Goal: Task Accomplishment & Management: Complete application form

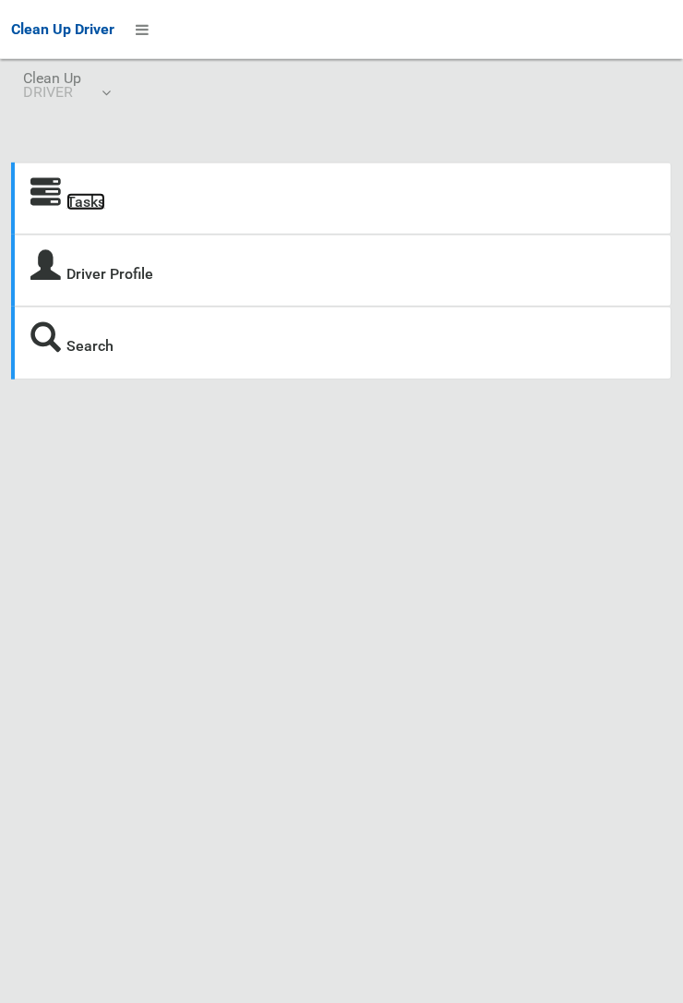
click at [75, 206] on link "Tasks" at bounding box center [85, 202] width 39 height 18
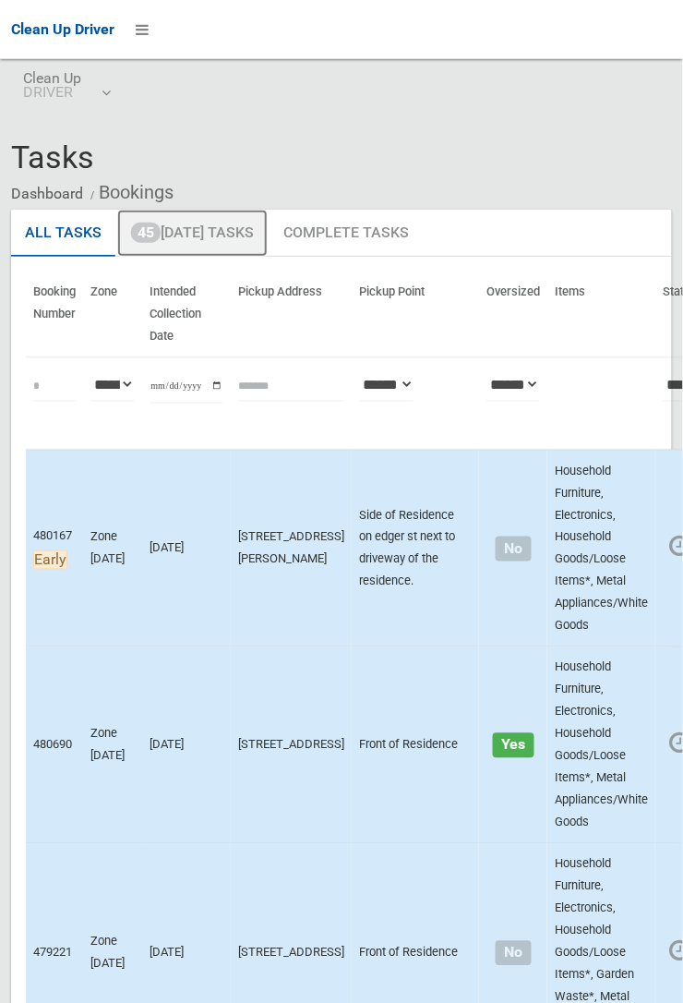
click at [201, 239] on link "45 Today's Tasks" at bounding box center [192, 234] width 150 height 48
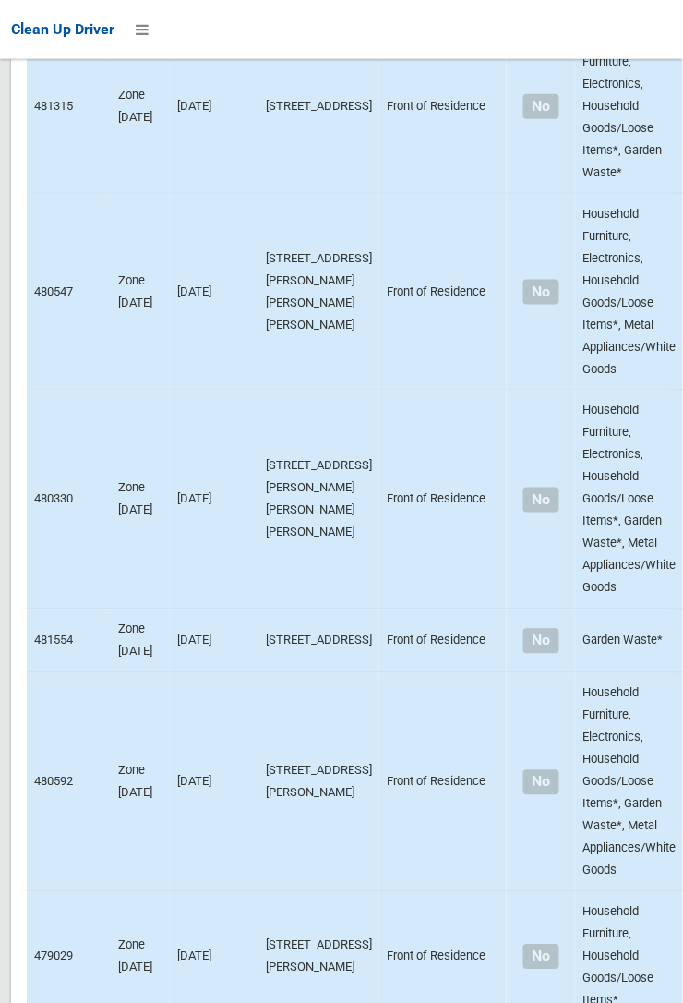
scroll to position [10821, 0]
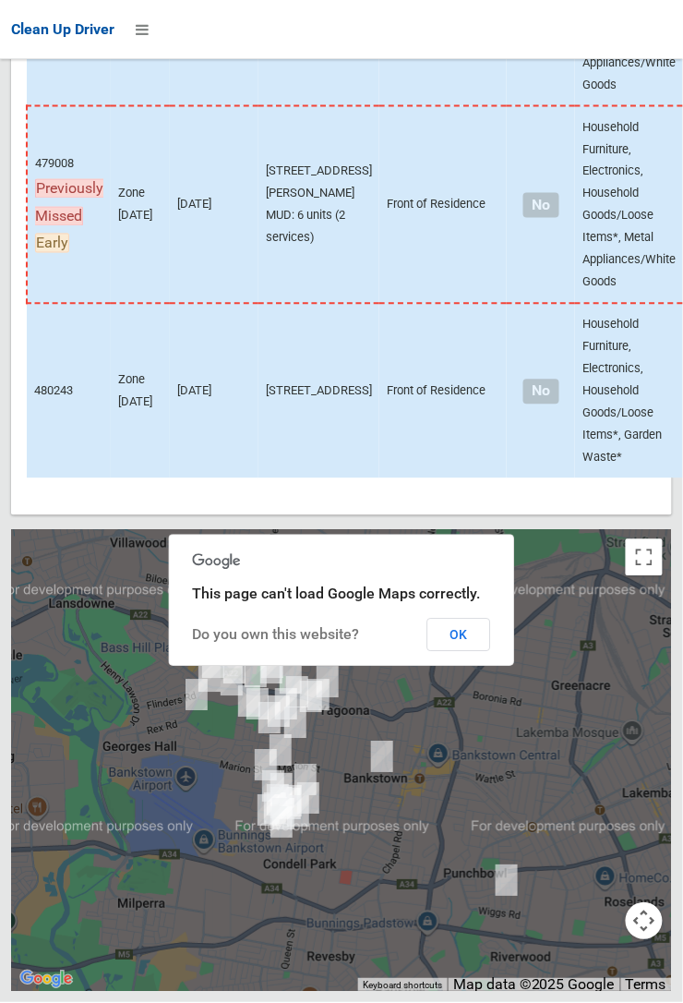
click at [420, 572] on div at bounding box center [342, 560] width 298 height 22
click at [491, 652] on button "OK" at bounding box center [459, 635] width 64 height 33
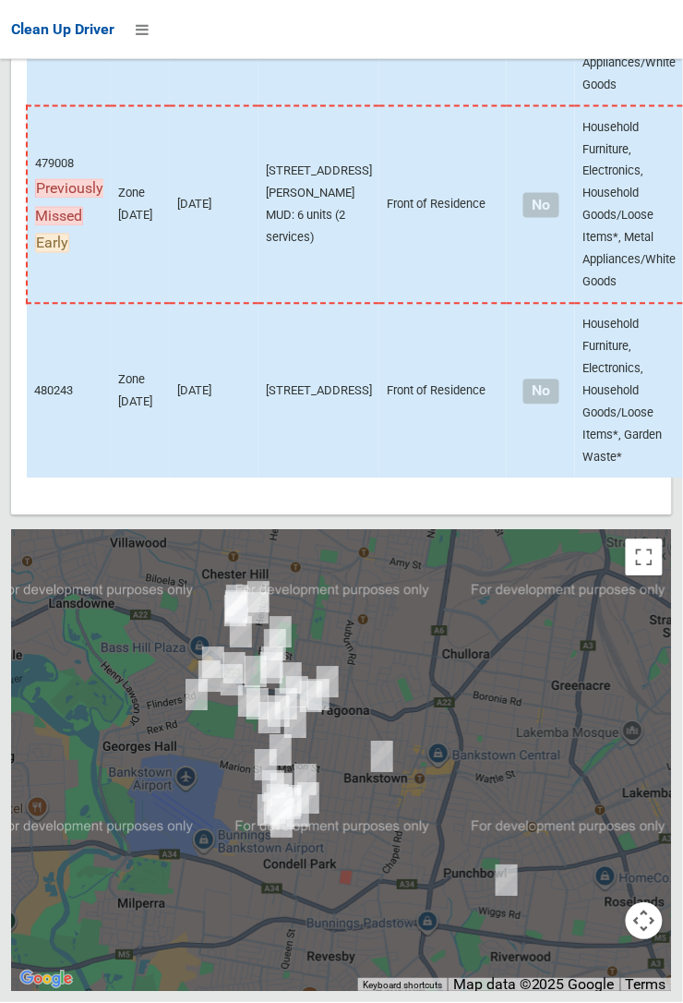
scroll to position [10821, 0]
click at [575, 338] on td "Household Furniture, Electronics, Household Goods/Loose Items*, Garden Waste*" at bounding box center [629, 391] width 108 height 175
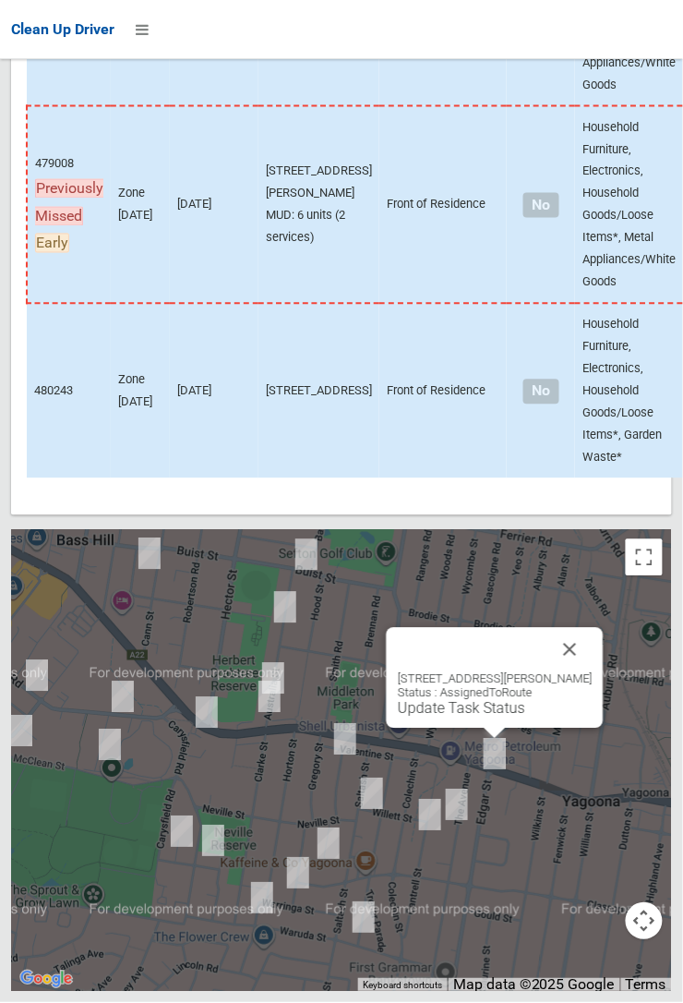
click at [590, 672] on button "Close" at bounding box center [570, 650] width 44 height 44
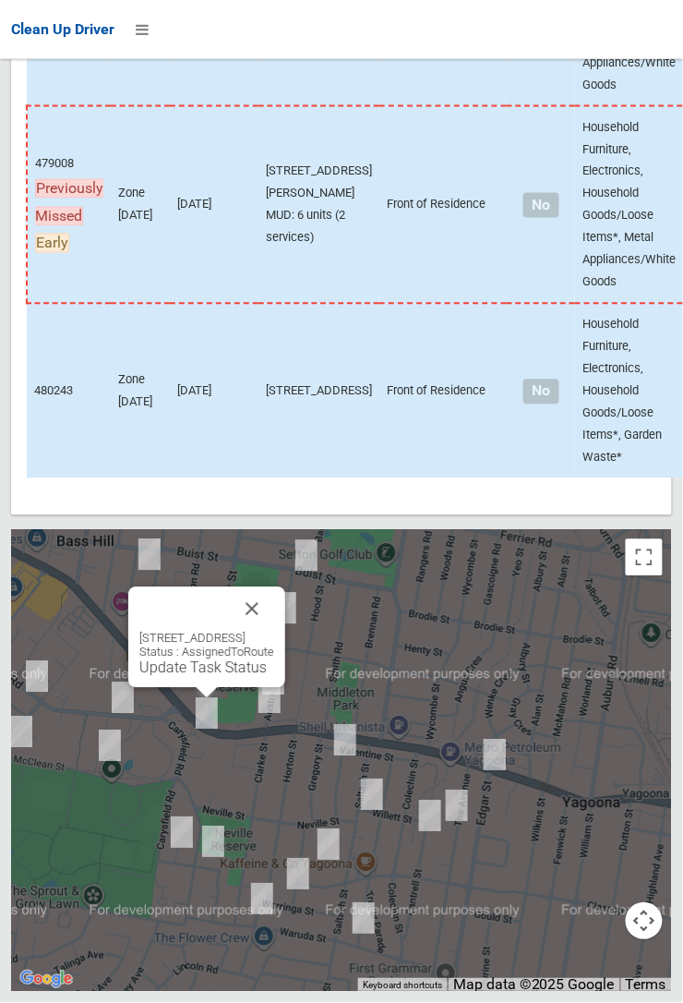
click at [274, 632] on button "Close" at bounding box center [252, 609] width 44 height 44
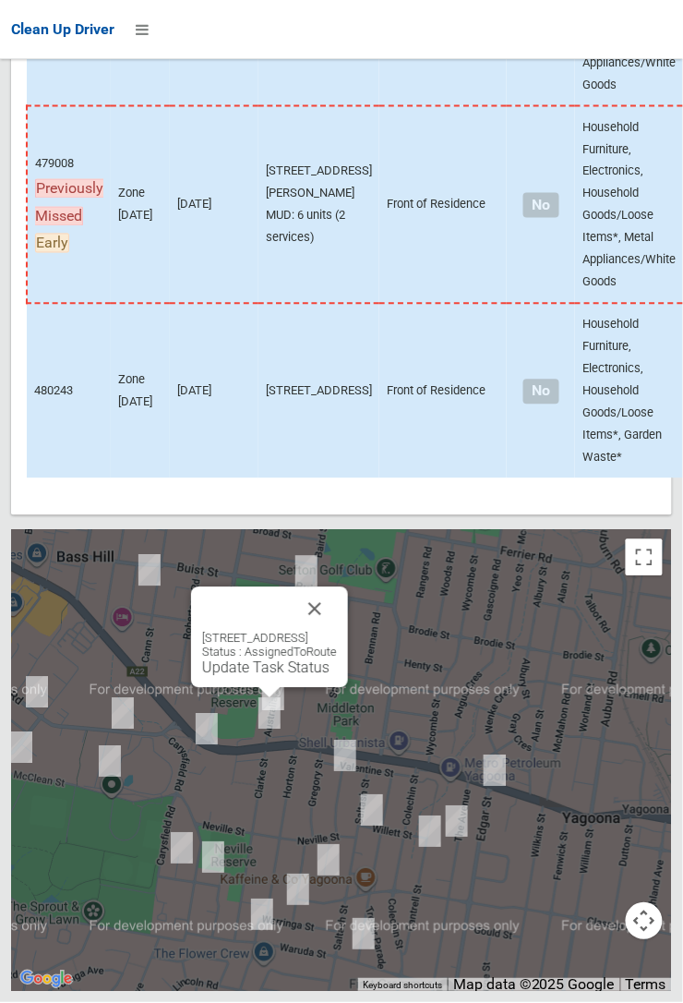
click at [337, 632] on button "Close" at bounding box center [315, 609] width 44 height 44
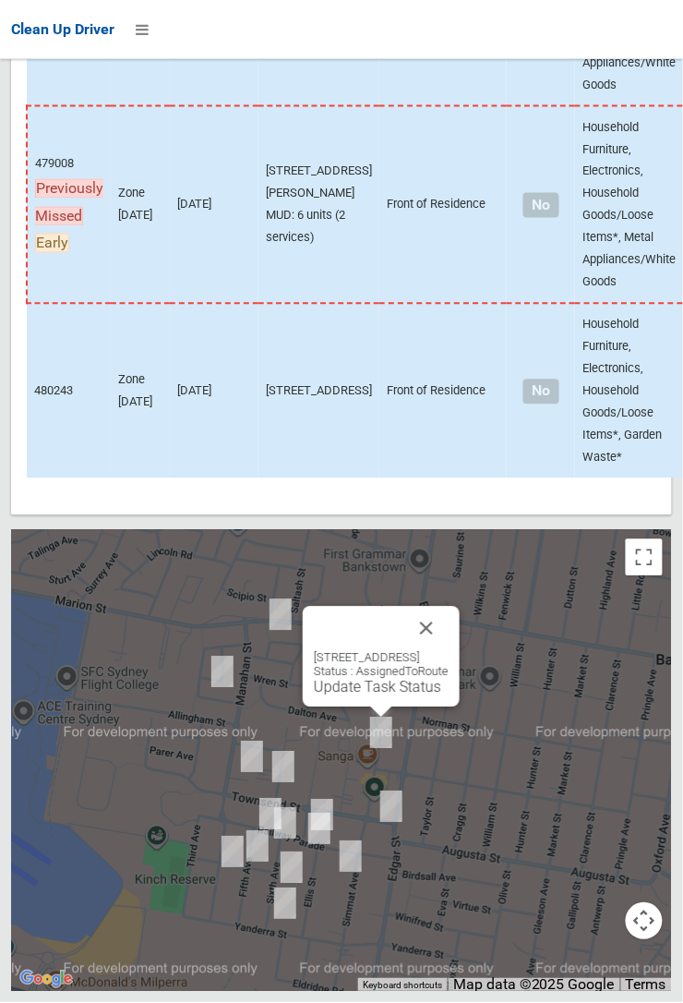
click at [449, 651] on button "Close" at bounding box center [426, 629] width 44 height 44
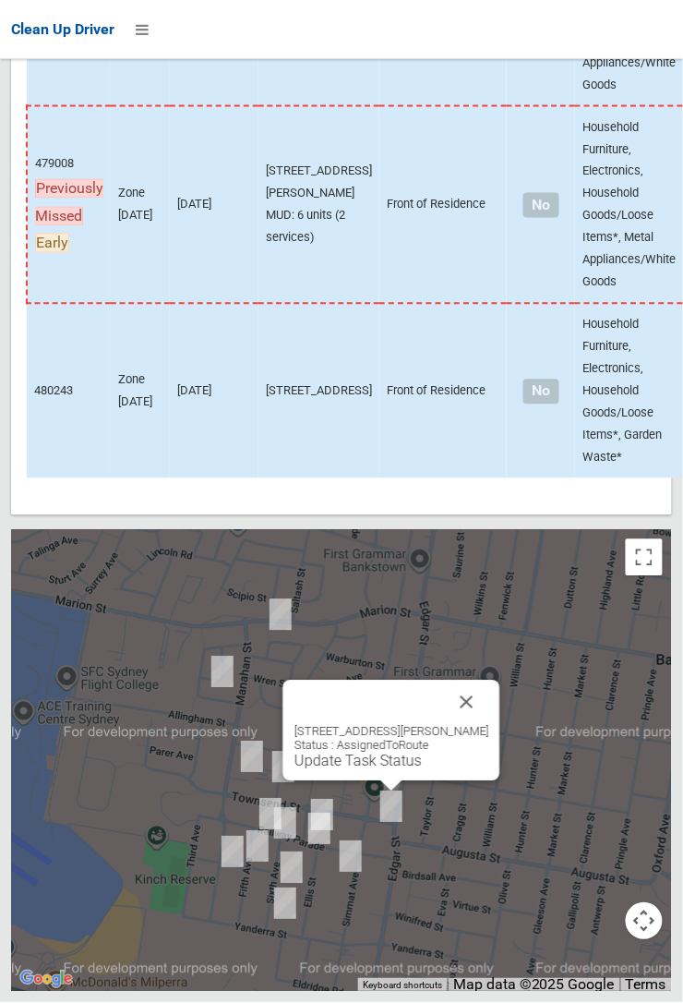
click at [489, 725] on button "Close" at bounding box center [467, 702] width 44 height 44
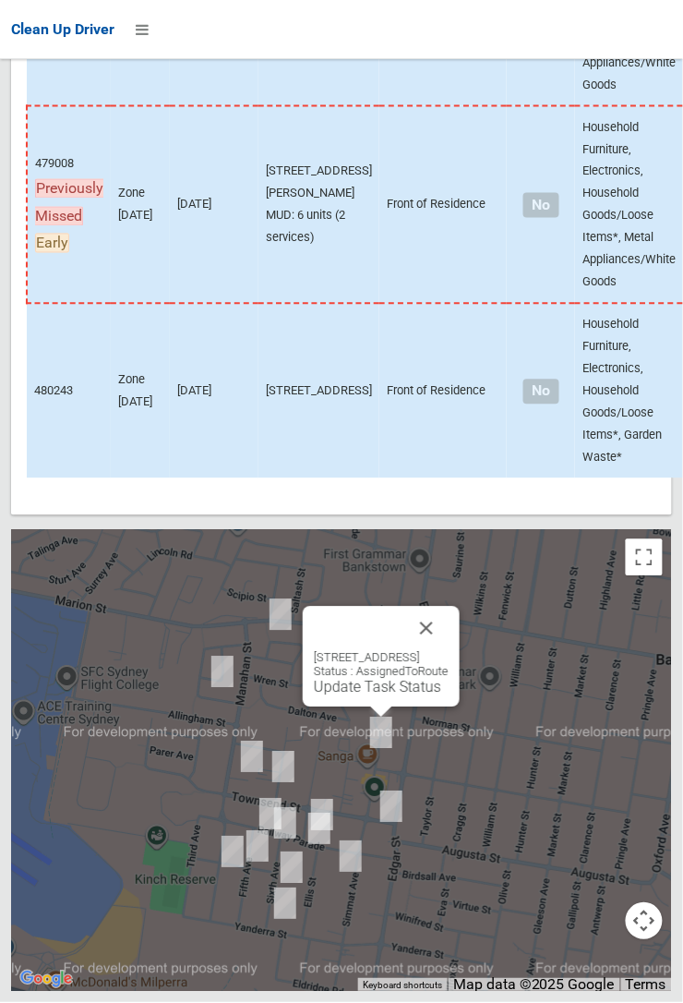
click at [449, 651] on button "Close" at bounding box center [426, 629] width 44 height 44
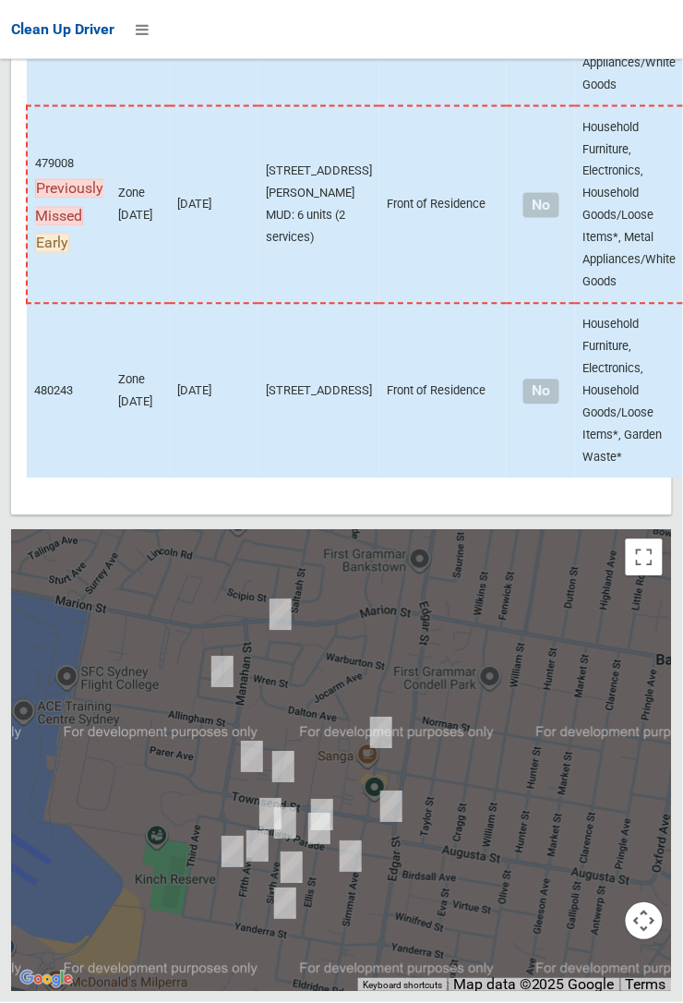
click at [672, 704] on div at bounding box center [341, 761] width 661 height 462
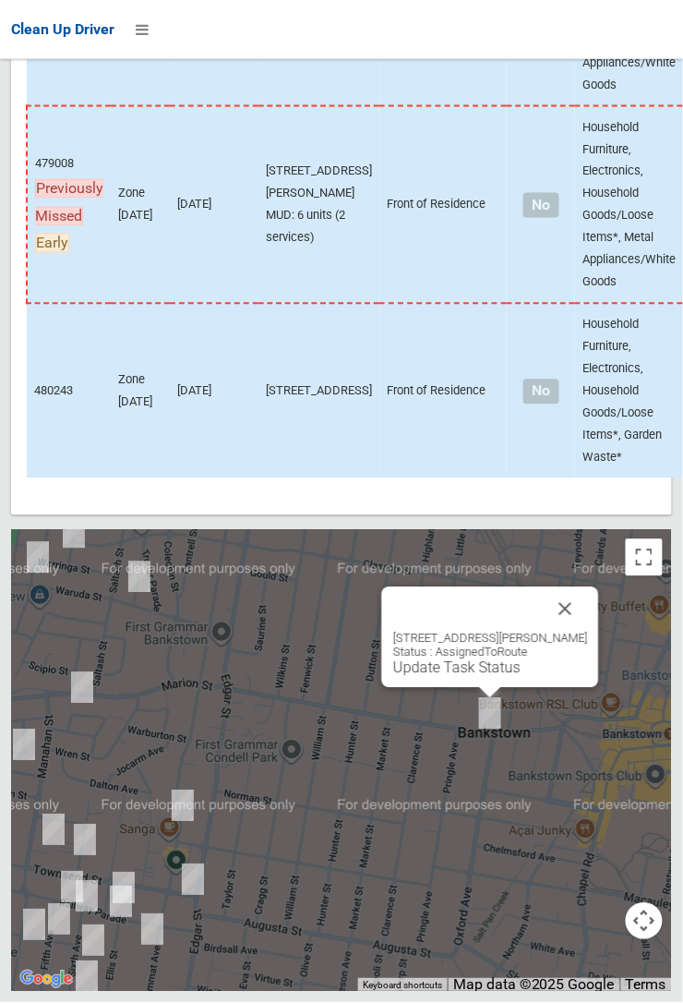
click at [588, 632] on button "Close" at bounding box center [566, 609] width 44 height 44
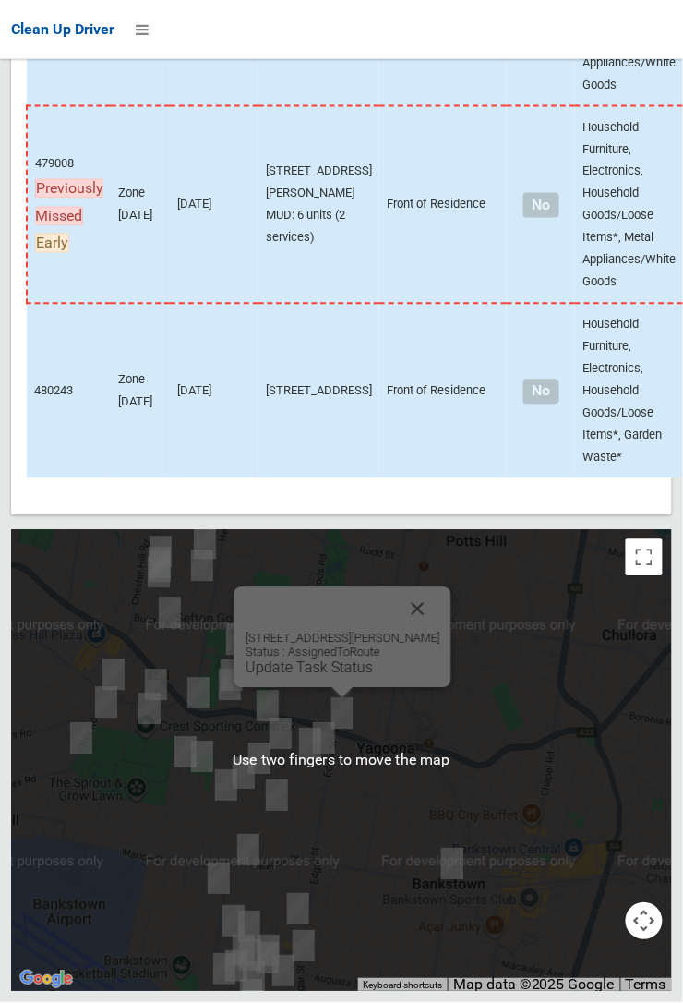
scroll to position [10788, 0]
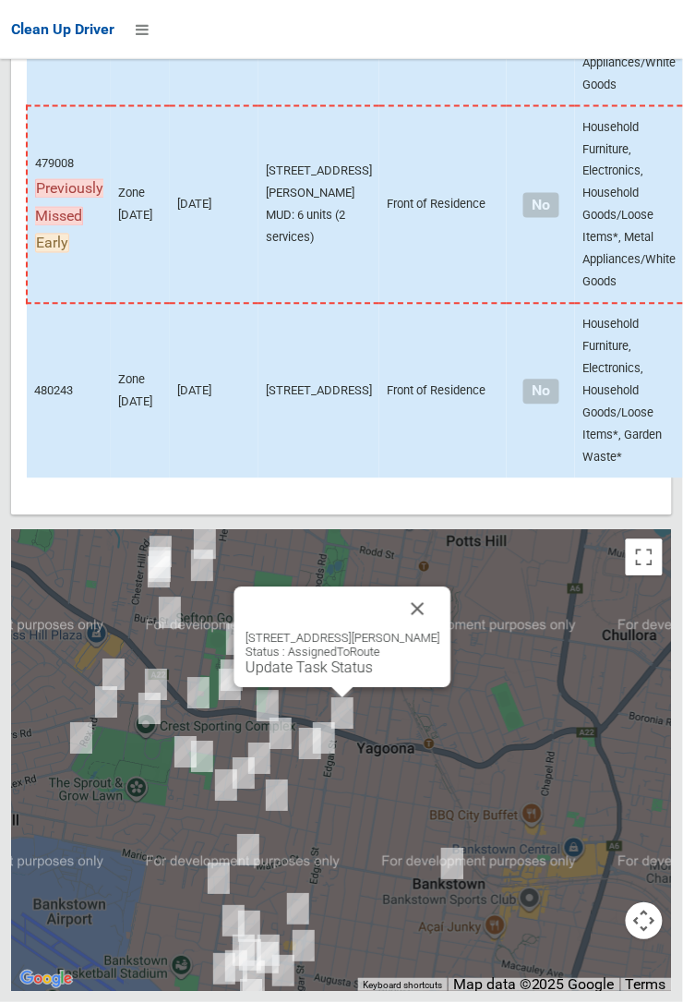
click at [338, 677] on link "Update Task Status" at bounding box center [309, 668] width 127 height 18
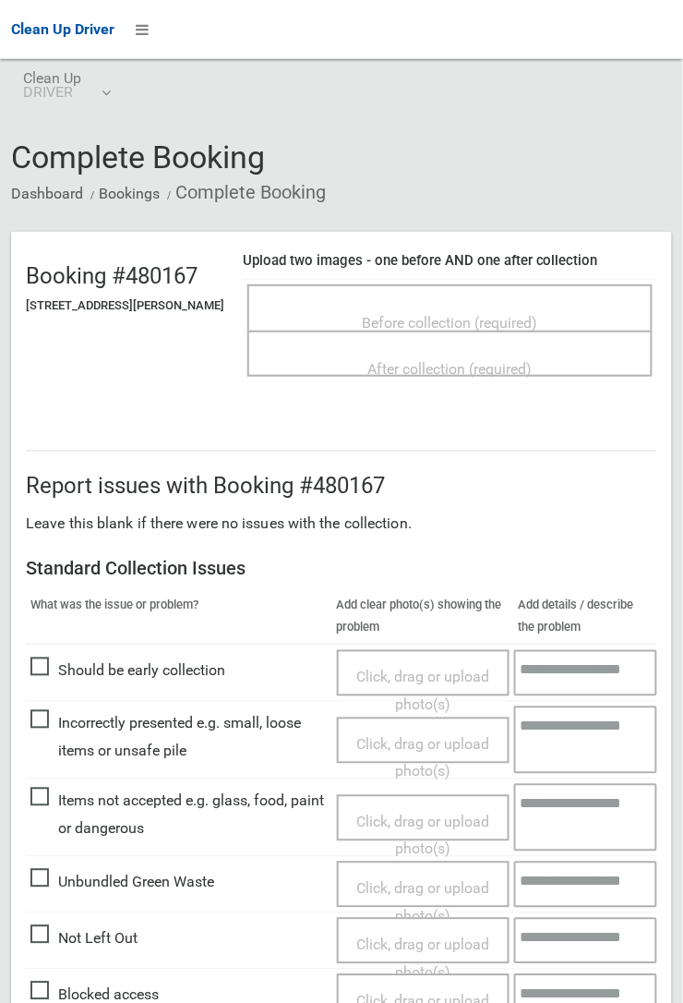
click at [406, 314] on span "Before collection (required)" at bounding box center [450, 323] width 175 height 18
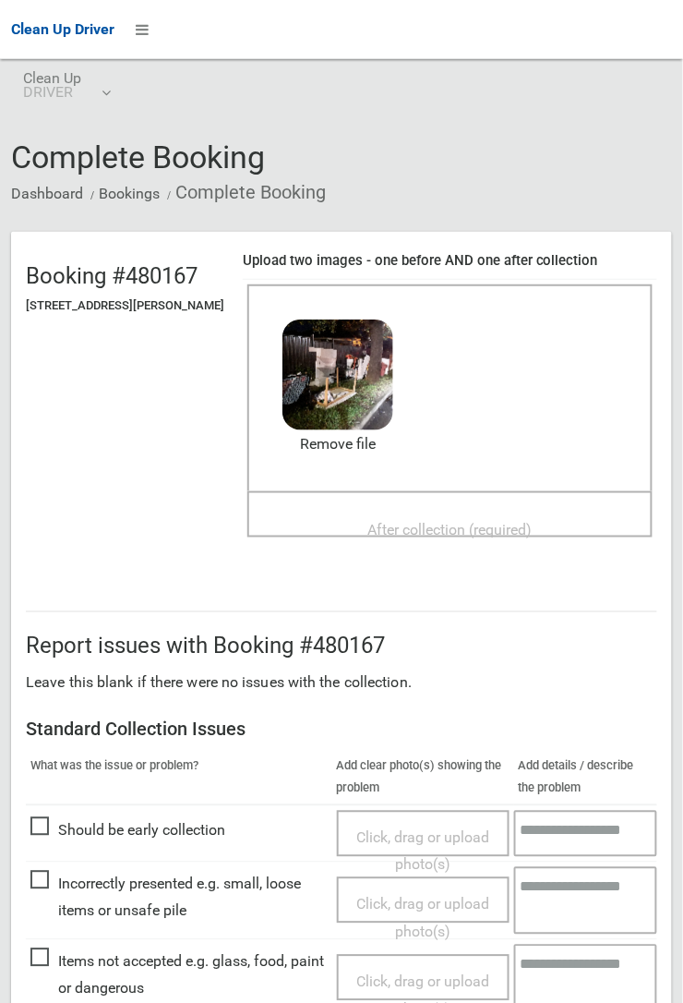
click at [423, 521] on span "After collection (required)" at bounding box center [450, 530] width 164 height 18
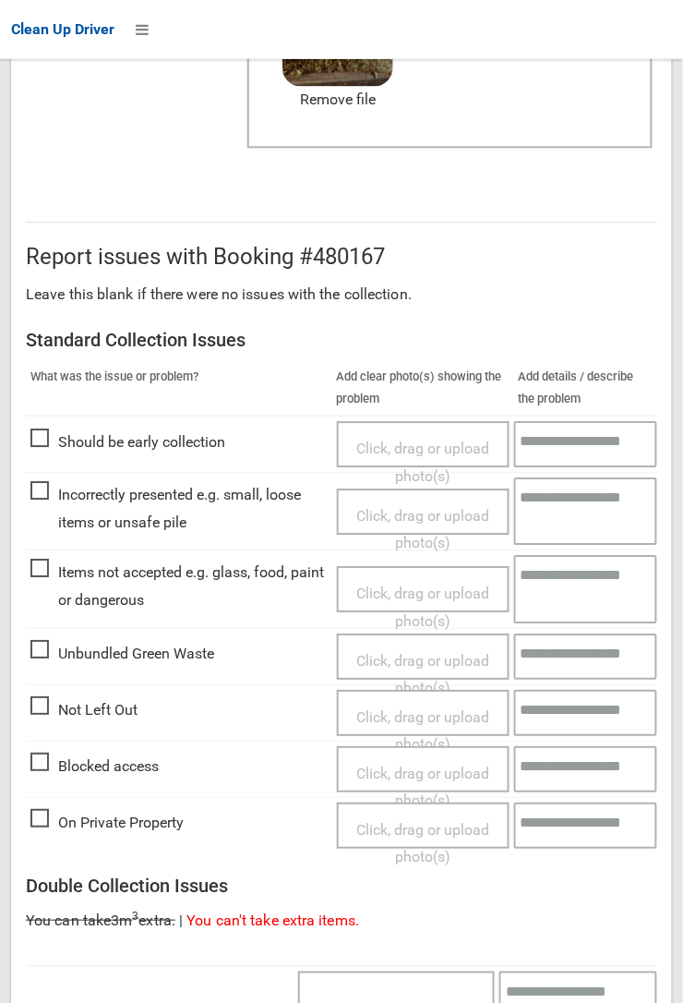
scroll to position [1013, 0]
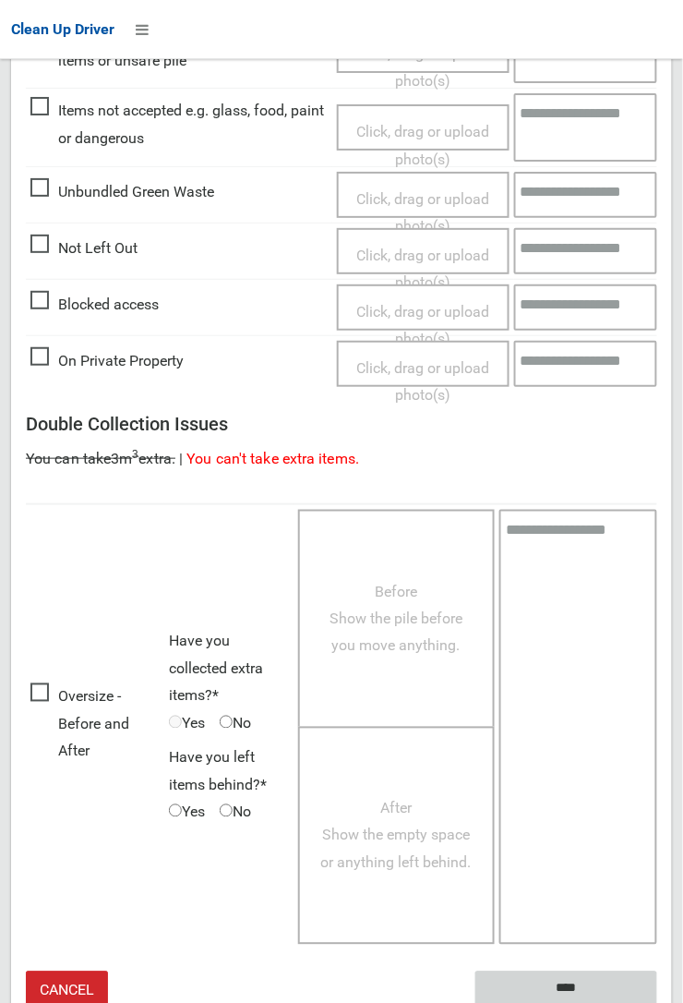
click at [657, 1002] on input "****" at bounding box center [567, 988] width 182 height 34
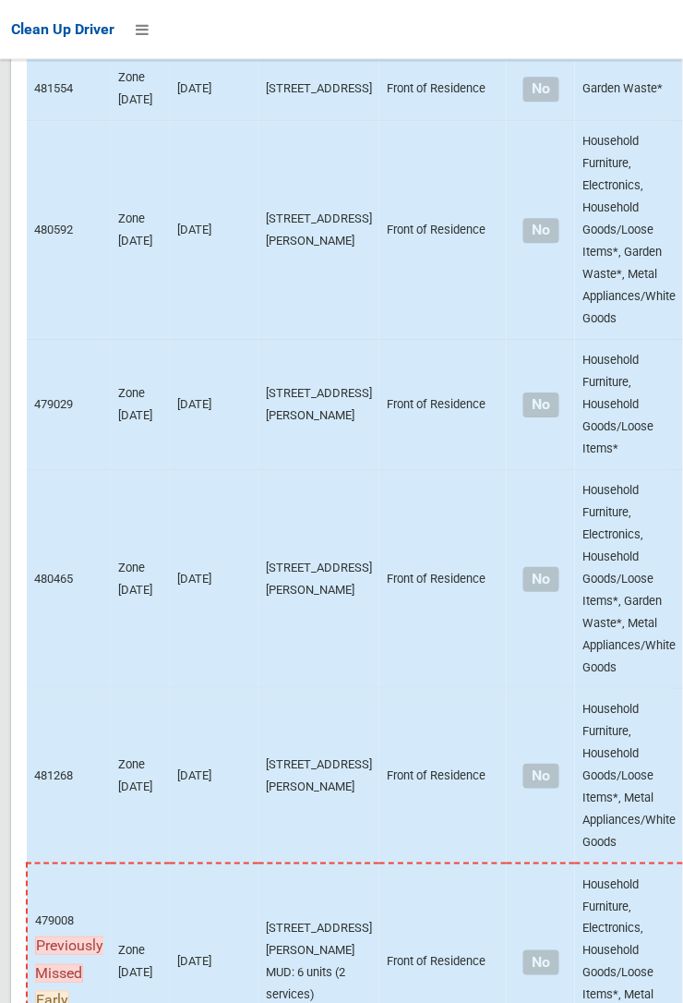
scroll to position [10821, 0]
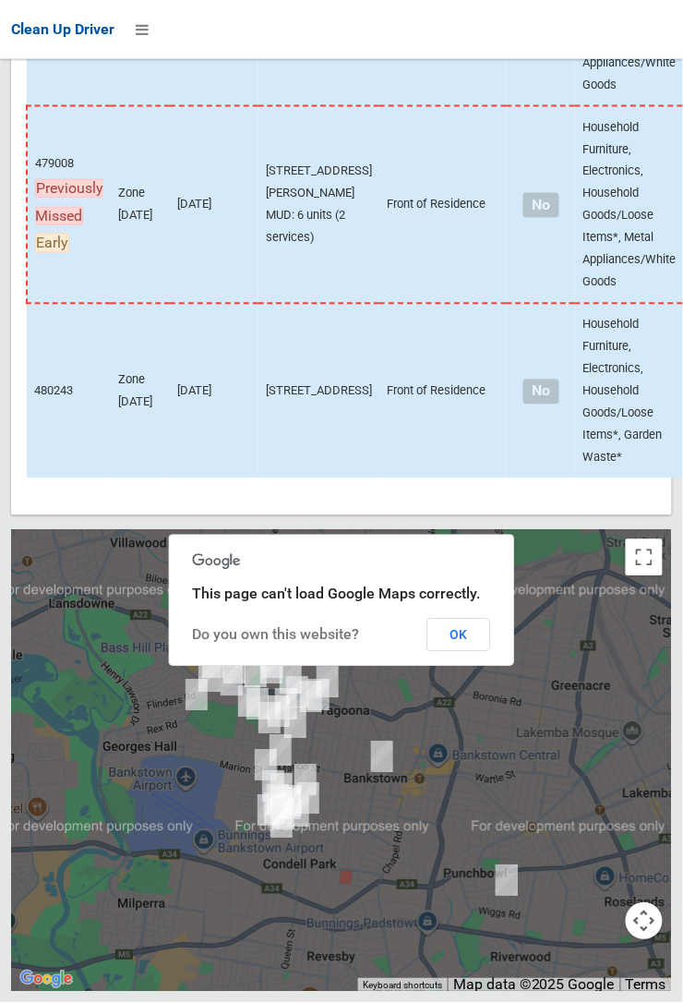
click at [462, 652] on button "OK" at bounding box center [459, 635] width 64 height 33
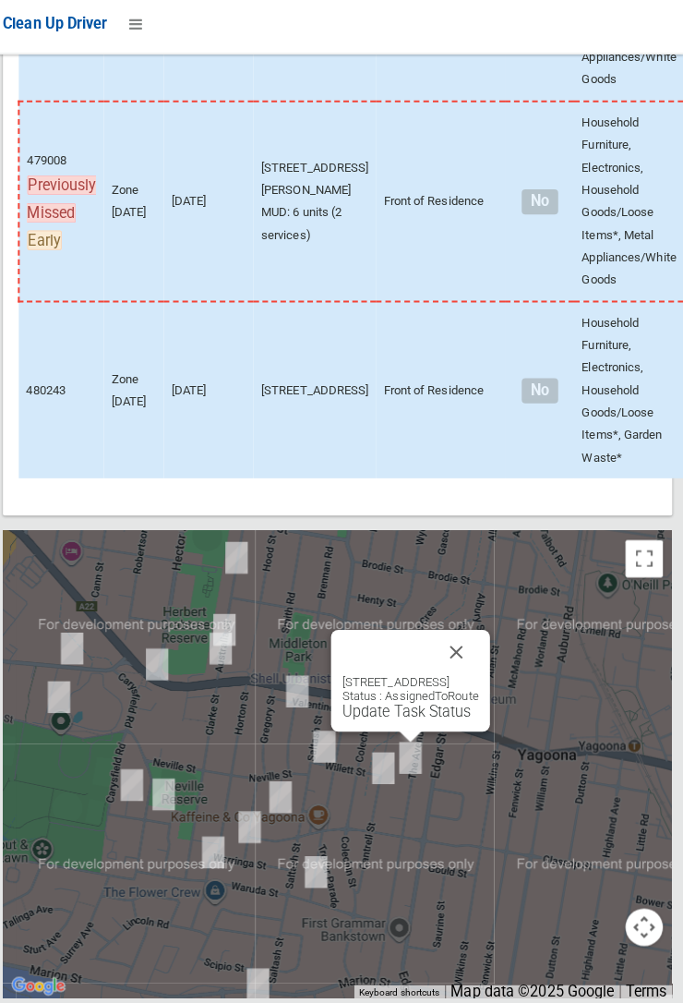
click at [481, 672] on button "Close" at bounding box center [459, 650] width 44 height 44
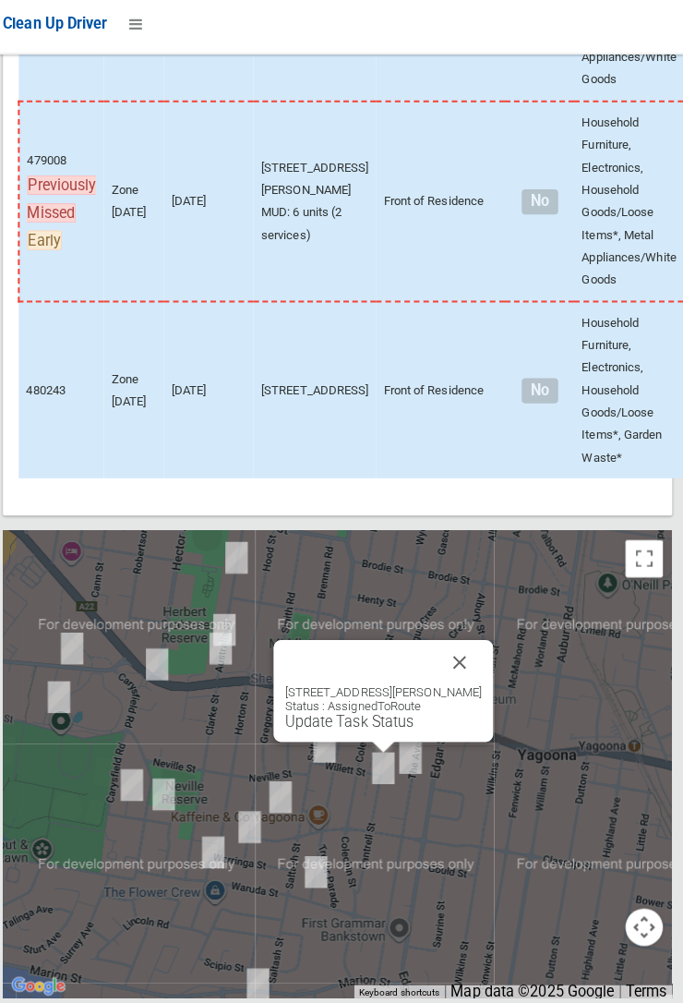
click at [476, 682] on button "Close" at bounding box center [462, 660] width 44 height 44
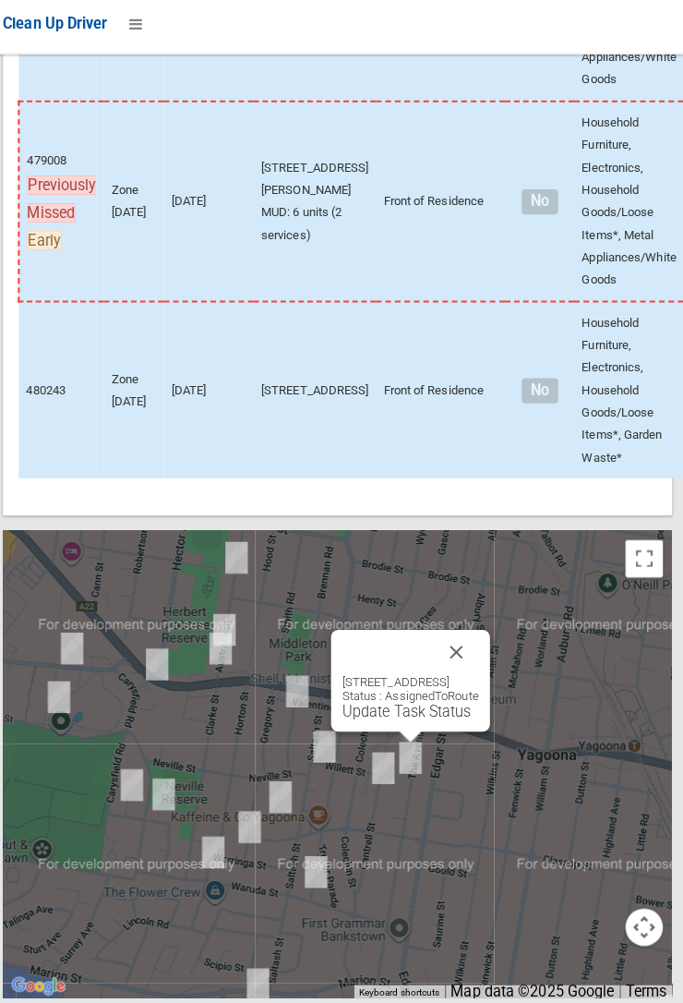
click at [401, 728] on div "30 The Avenue, YAGOONA NSW 2199 Status : AssignedToRoute Update Task Status" at bounding box center [413, 678] width 157 height 101
click at [387, 717] on link "Update Task Status" at bounding box center [409, 709] width 127 height 18
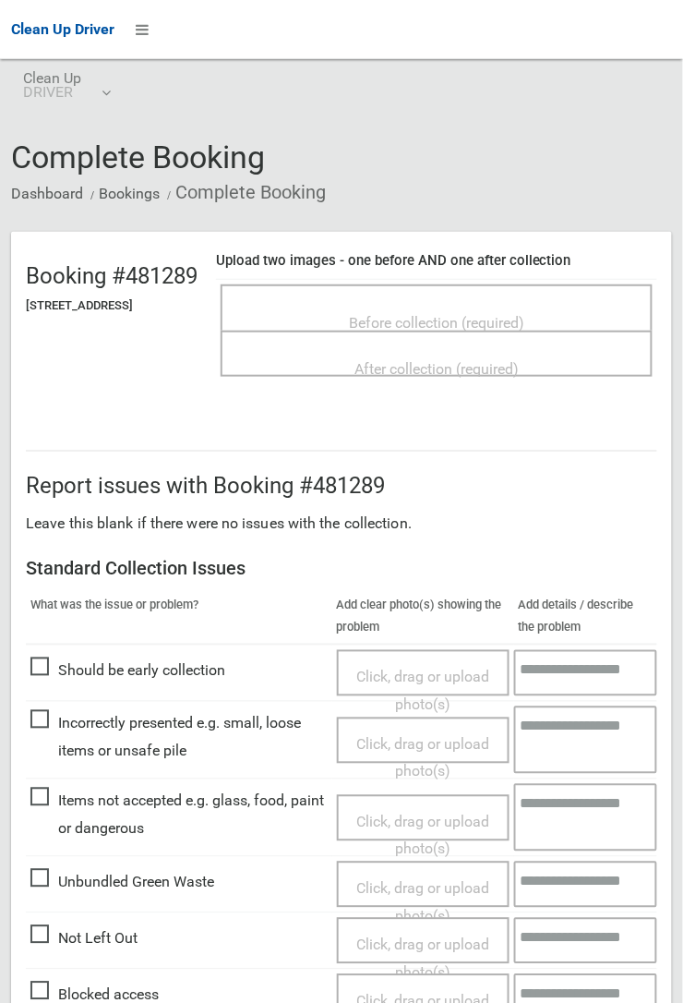
click at [464, 314] on span "Before collection (required)" at bounding box center [436, 323] width 175 height 18
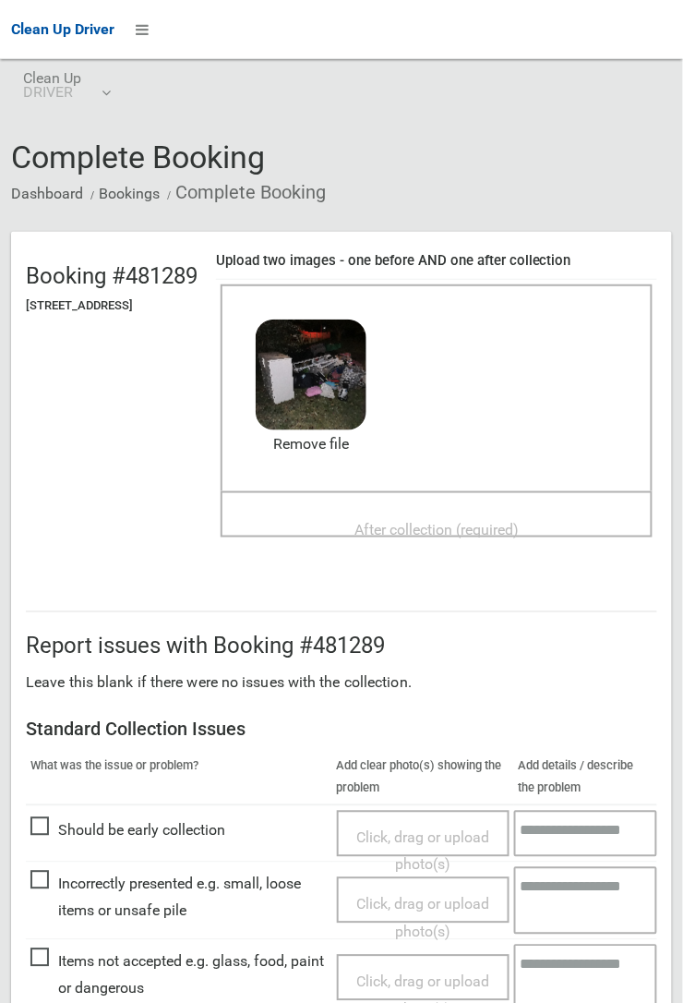
click at [427, 521] on span "After collection (required)" at bounding box center [437, 530] width 164 height 18
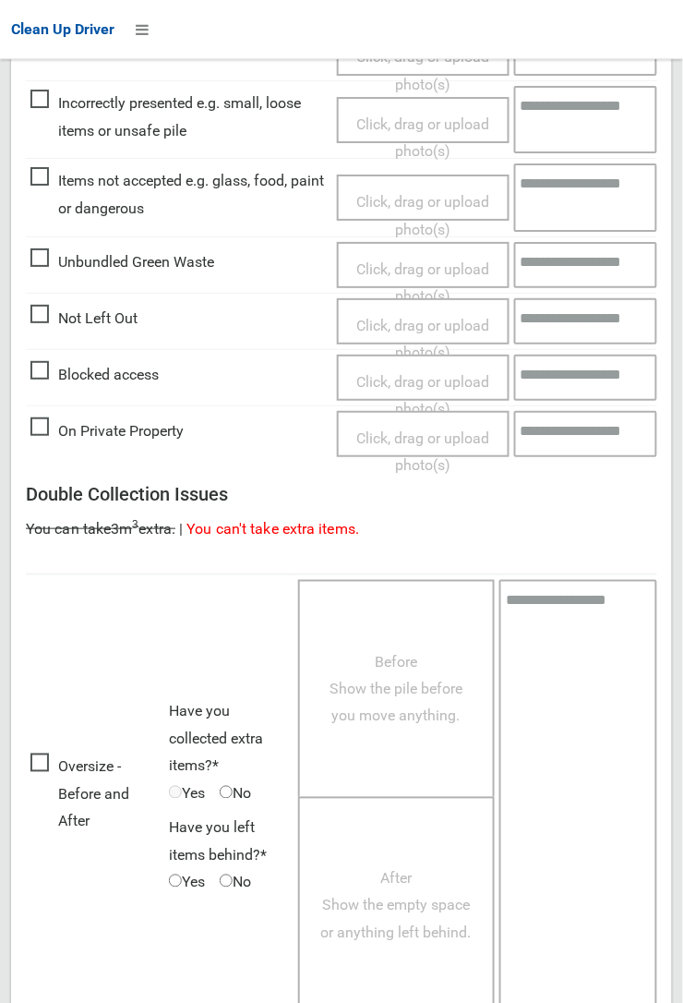
scroll to position [1013, 0]
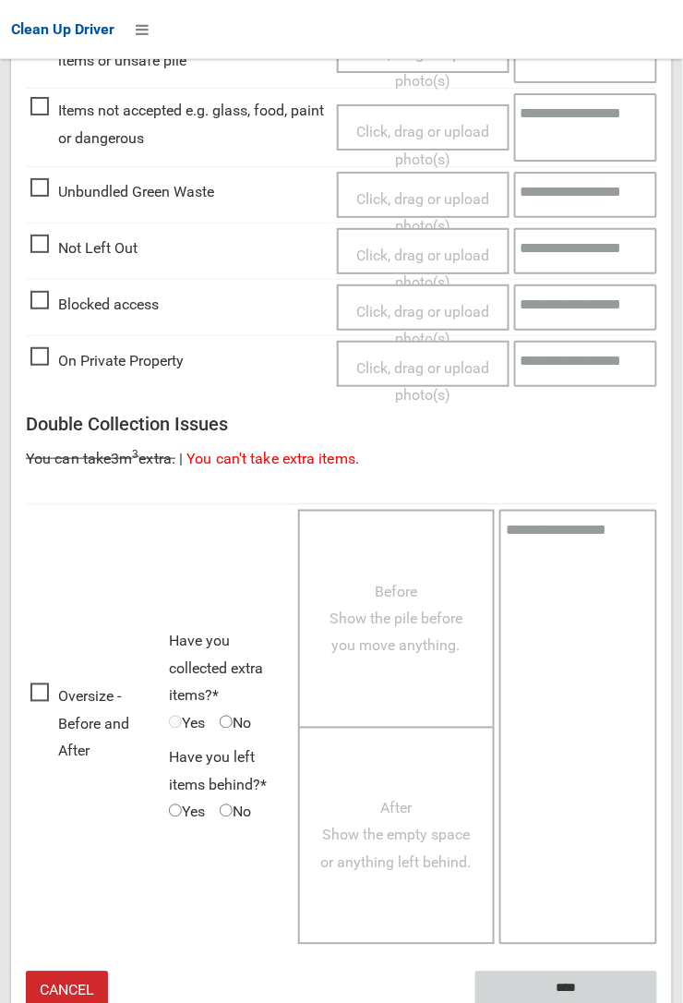
click at [552, 981] on input "****" at bounding box center [567, 988] width 182 height 34
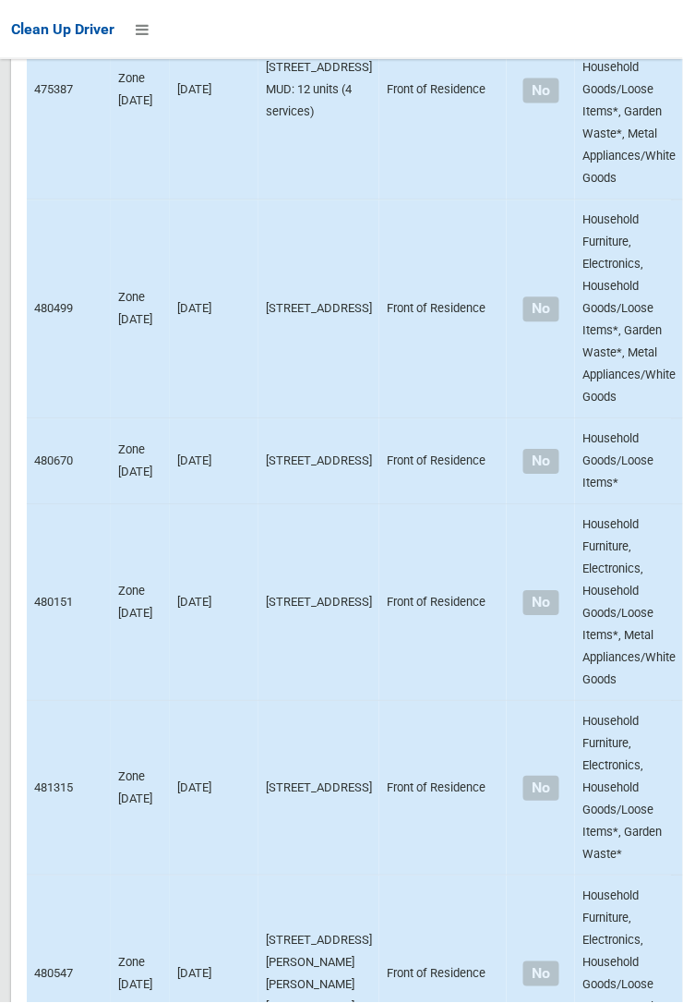
scroll to position [10821, 0]
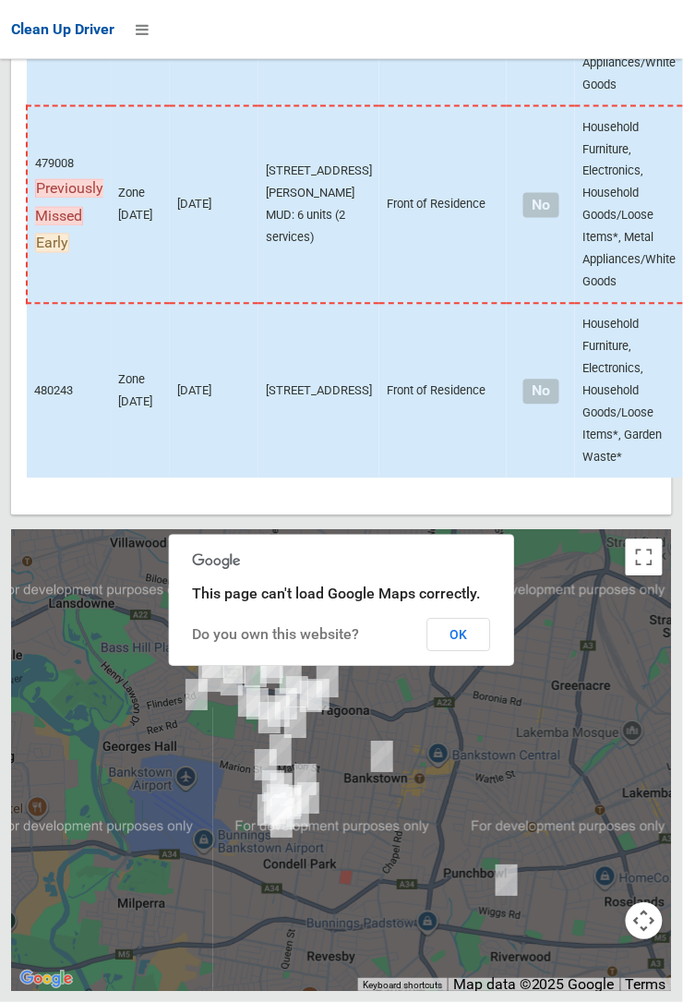
click at [491, 652] on button "OK" at bounding box center [459, 635] width 64 height 33
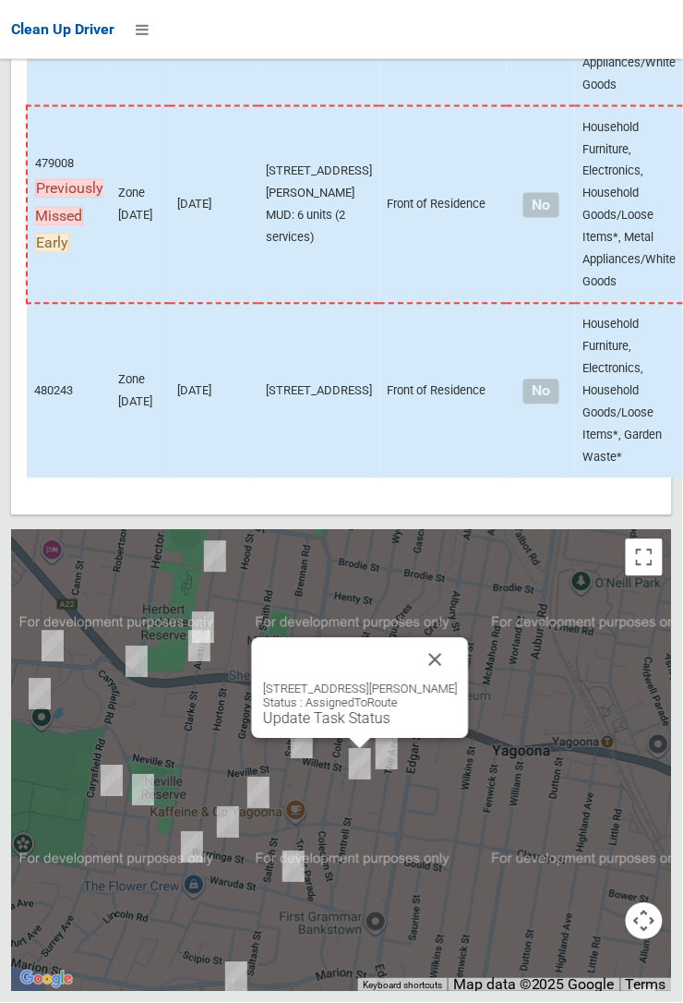
click at [450, 682] on button "Close" at bounding box center [436, 660] width 44 height 44
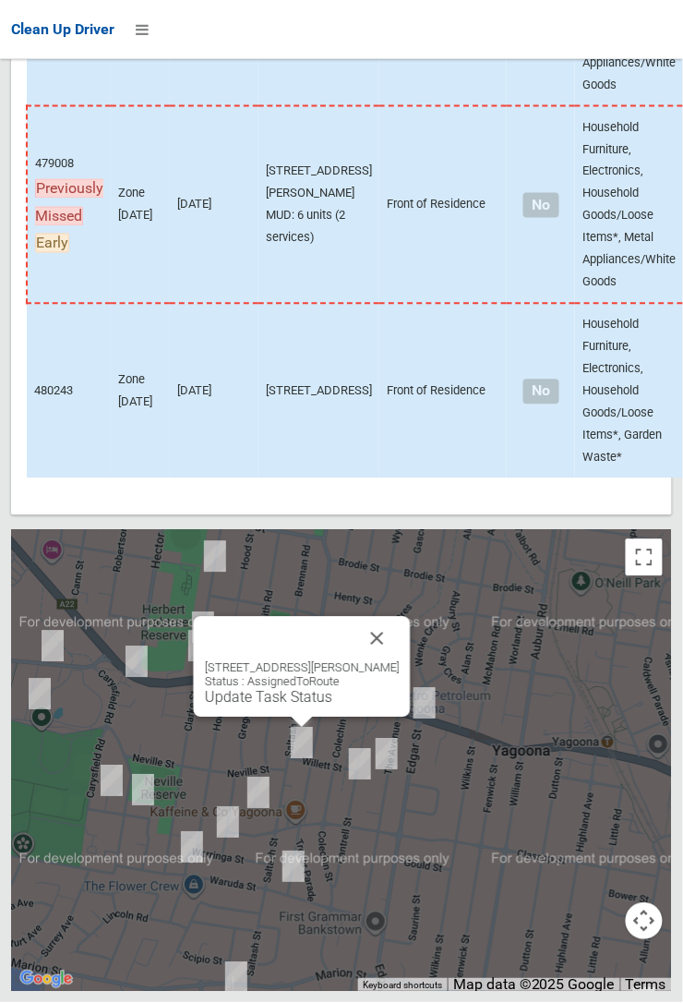
click at [394, 661] on button "Close" at bounding box center [377, 639] width 44 height 44
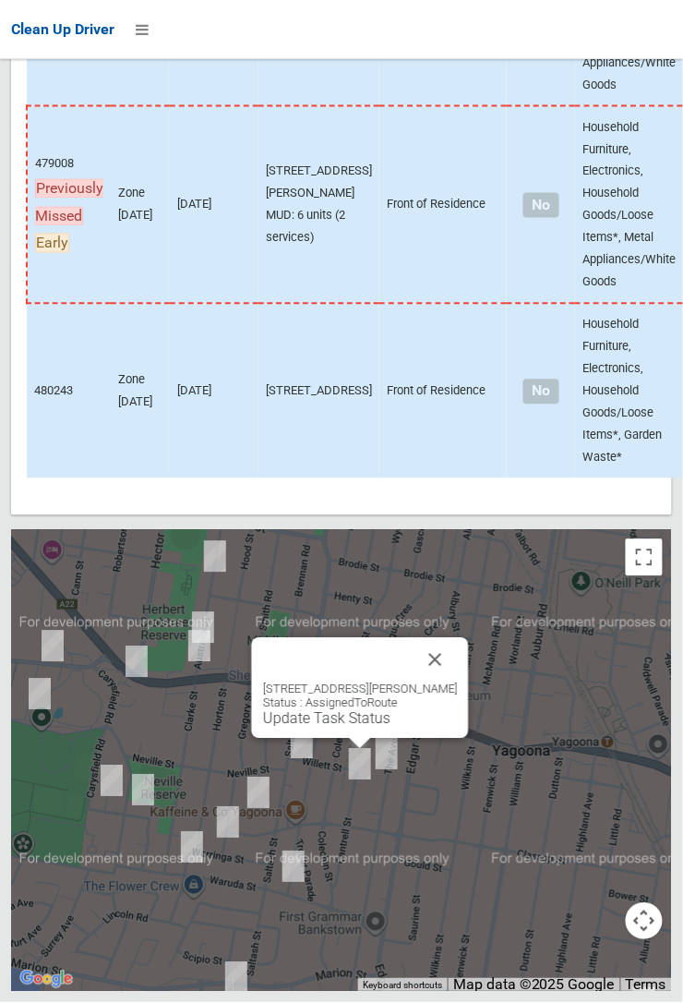
click at [358, 739] on div "28 Cantrell Street, YAGOONA NSW 2199 Status : AssignedToRoute Update Task Status" at bounding box center [360, 688] width 217 height 101
click at [340, 728] on link "Update Task Status" at bounding box center [326, 719] width 127 height 18
click at [369, 728] on link "Update Task Status" at bounding box center [326, 719] width 127 height 18
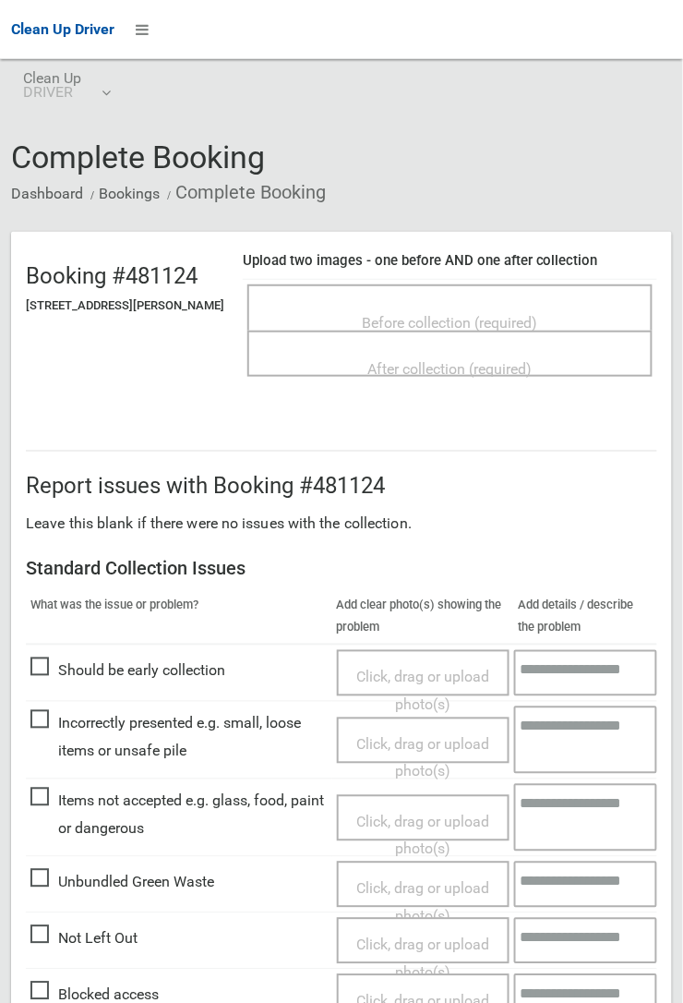
click at [464, 314] on span "Before collection (required)" at bounding box center [450, 323] width 175 height 18
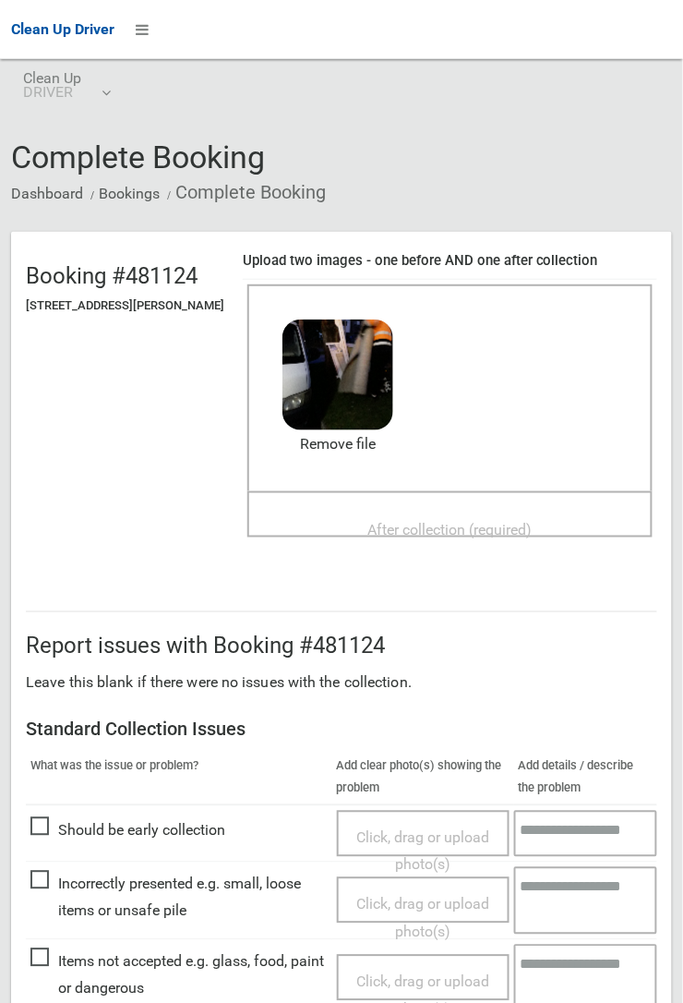
click at [439, 521] on span "After collection (required)" at bounding box center [450, 530] width 164 height 18
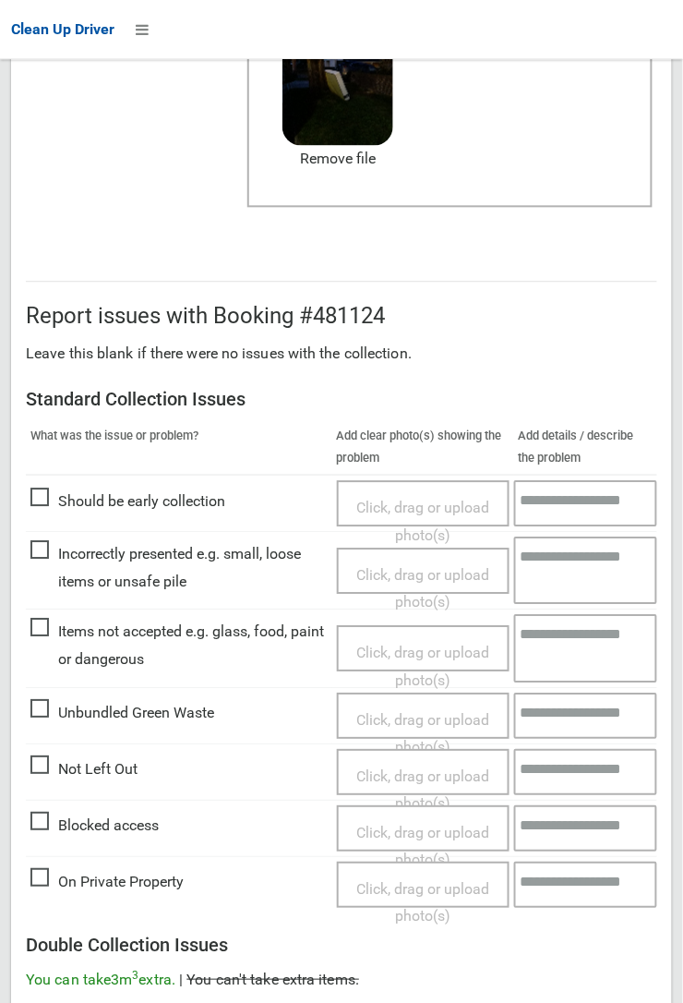
scroll to position [1013, 0]
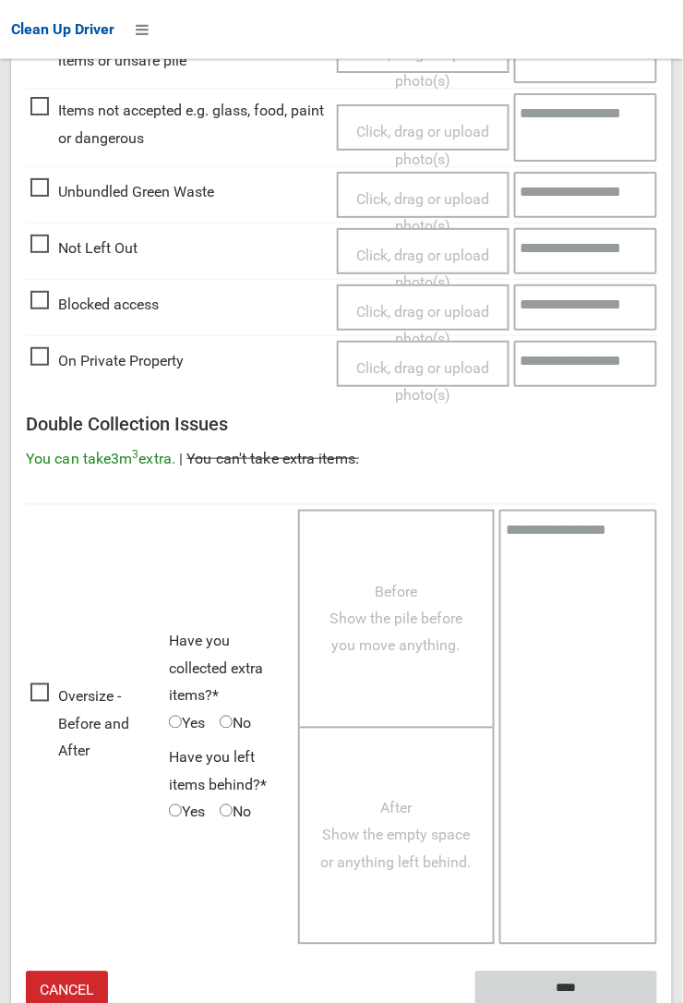
click at [657, 1002] on input "****" at bounding box center [567, 988] width 182 height 34
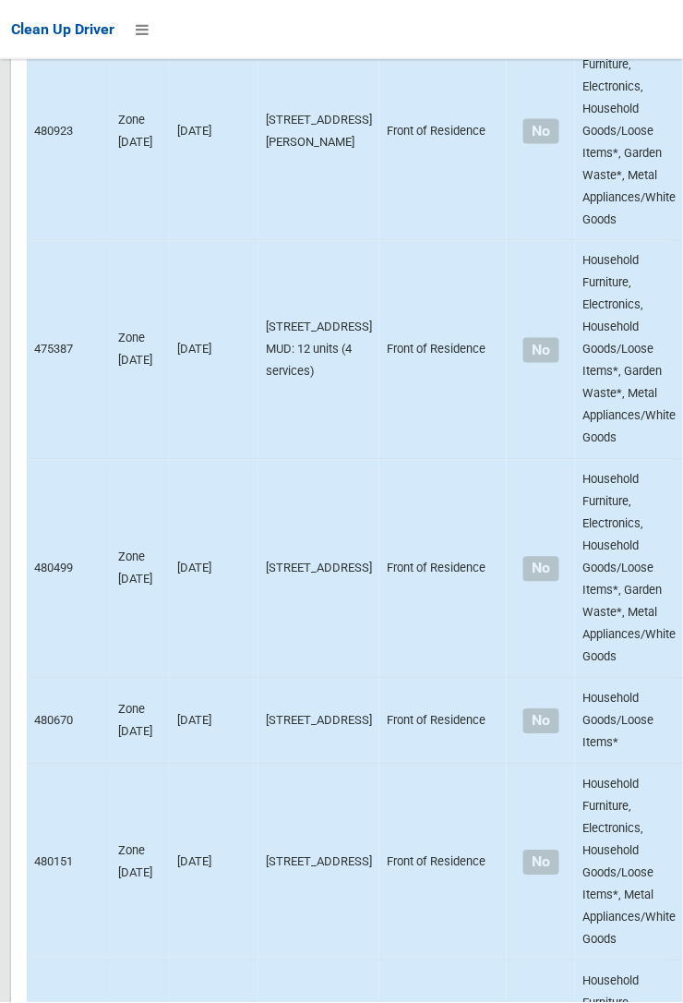
scroll to position [10821, 0]
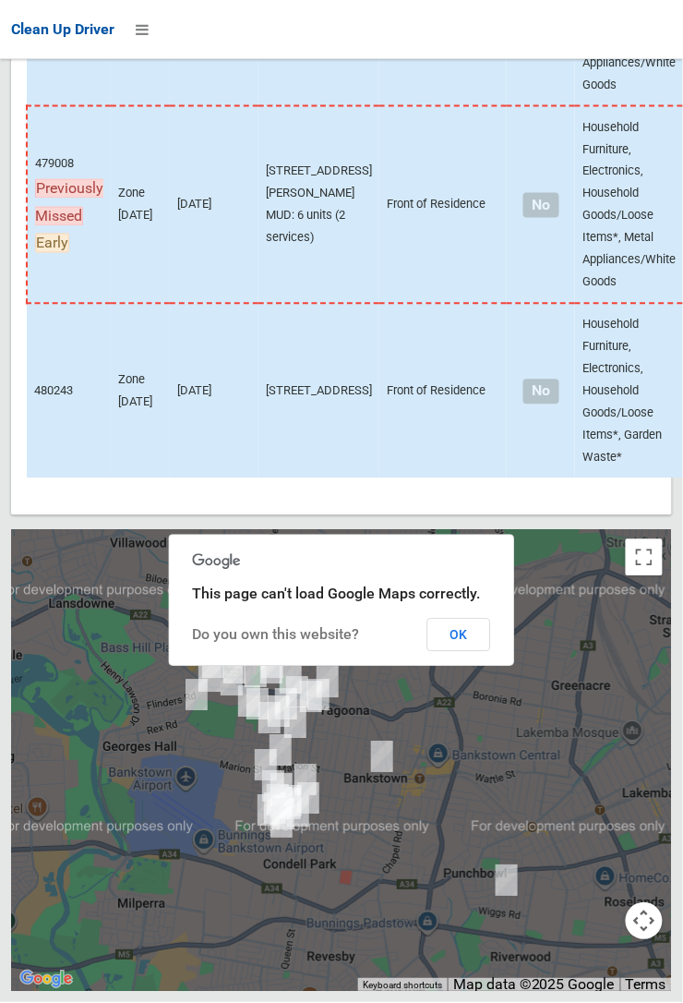
click at [491, 652] on button "OK" at bounding box center [459, 635] width 64 height 33
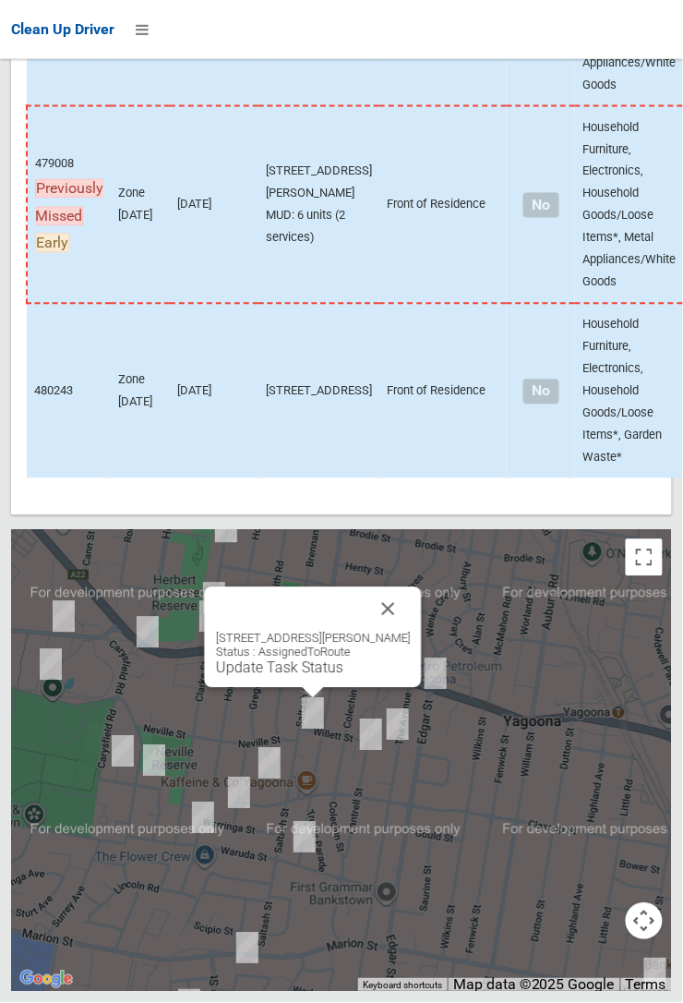
click at [400, 632] on button "Close" at bounding box center [389, 609] width 44 height 44
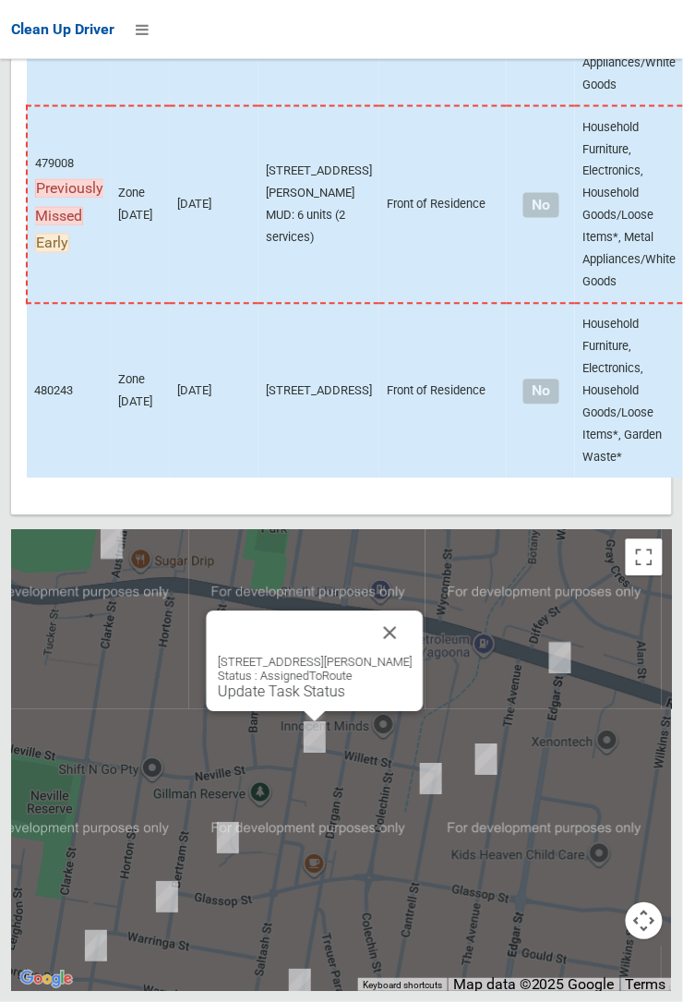
click at [308, 701] on link "Update Task Status" at bounding box center [281, 692] width 127 height 18
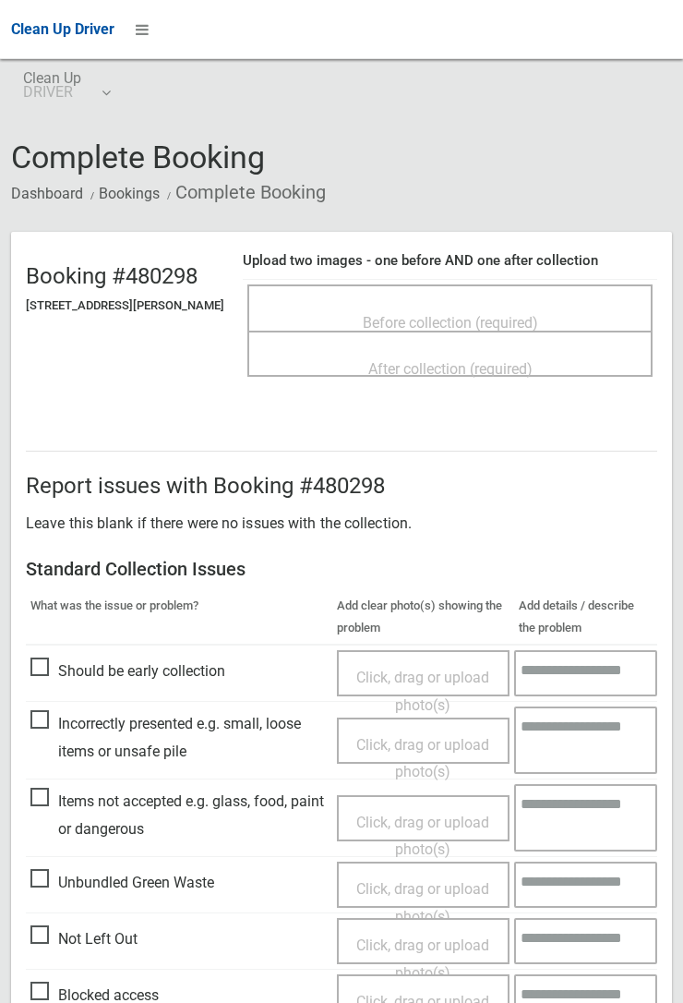
click at [430, 314] on span "Before collection (required)" at bounding box center [450, 323] width 175 height 18
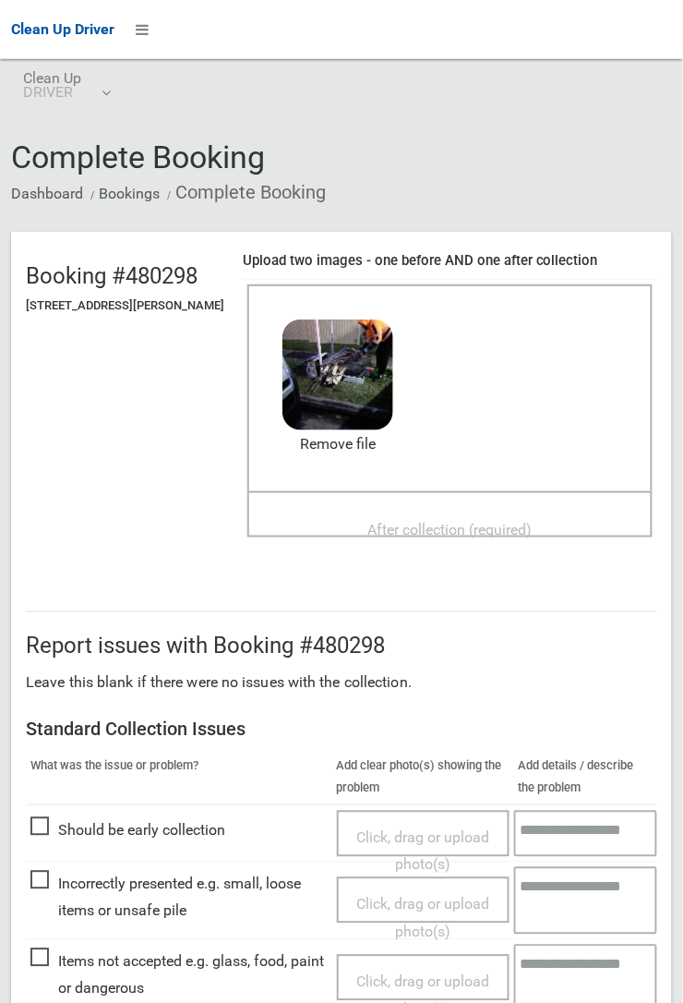
click at [438, 521] on span "After collection (required)" at bounding box center [450, 530] width 164 height 18
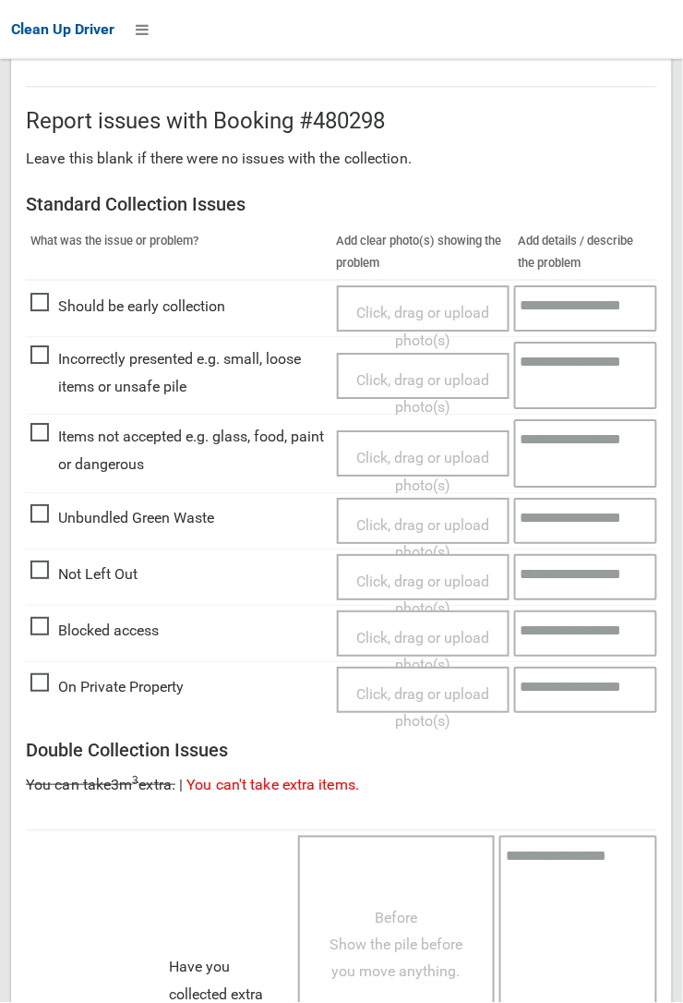
scroll to position [1013, 0]
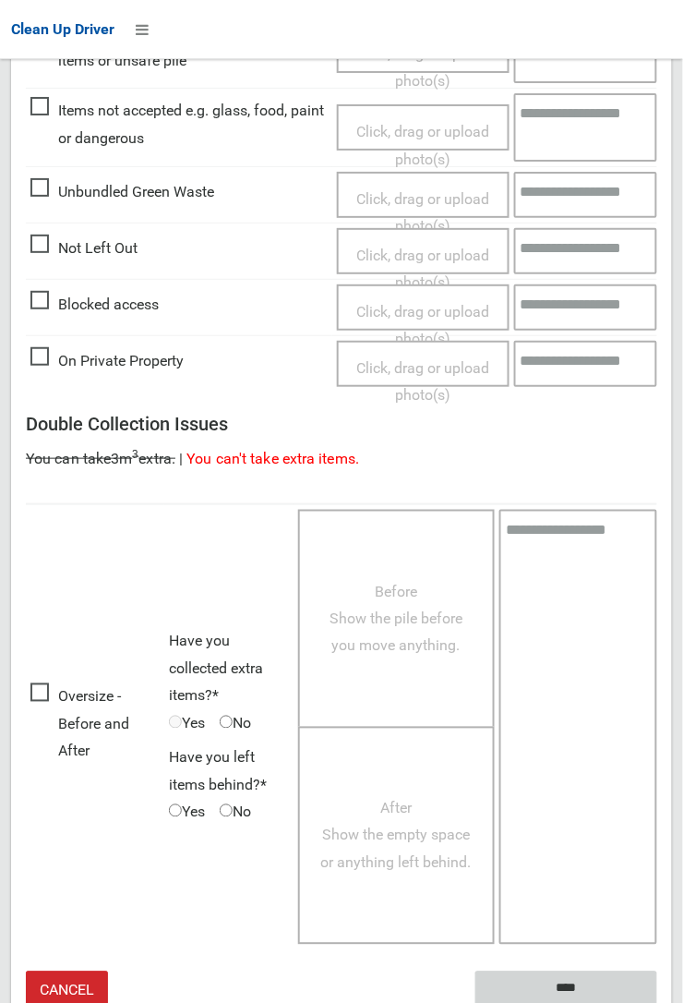
click at [657, 1002] on input "****" at bounding box center [567, 988] width 182 height 34
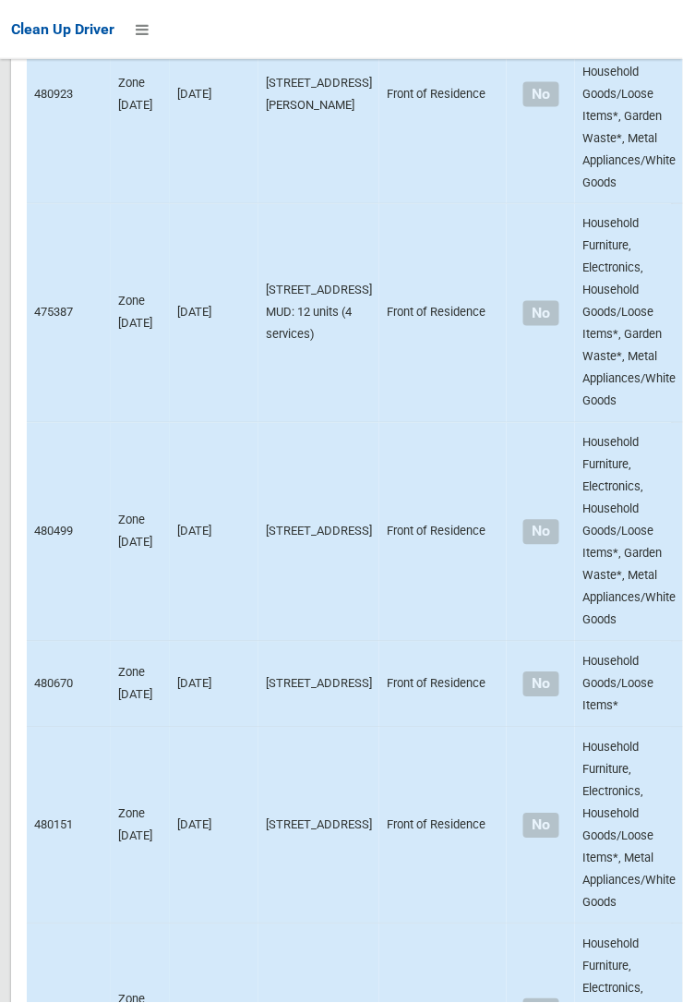
scroll to position [10821, 0]
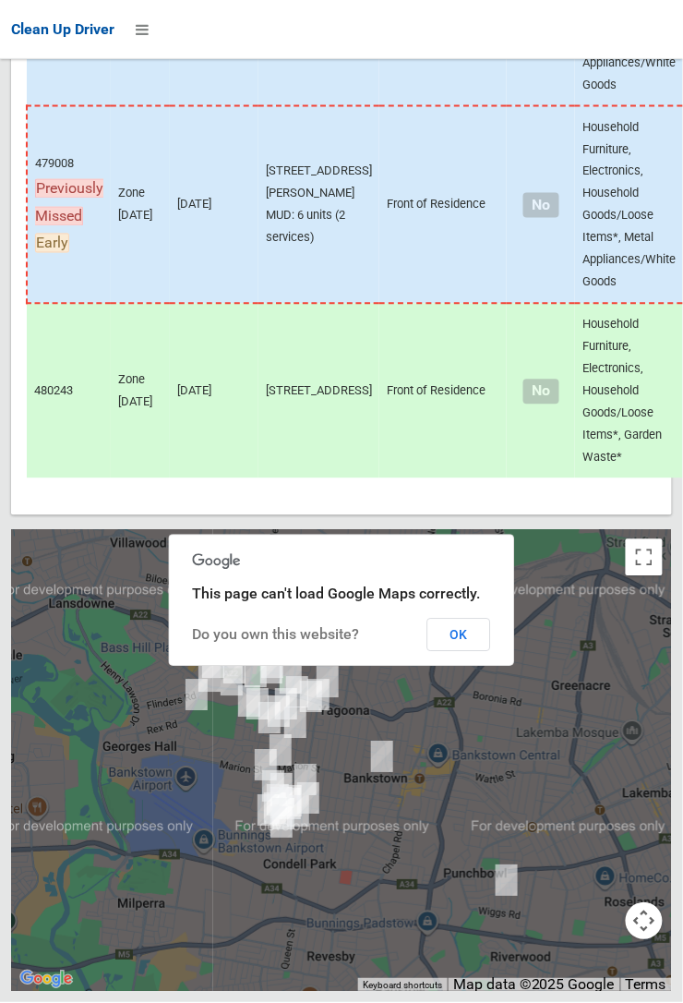
click at [463, 652] on button "OK" at bounding box center [459, 635] width 64 height 33
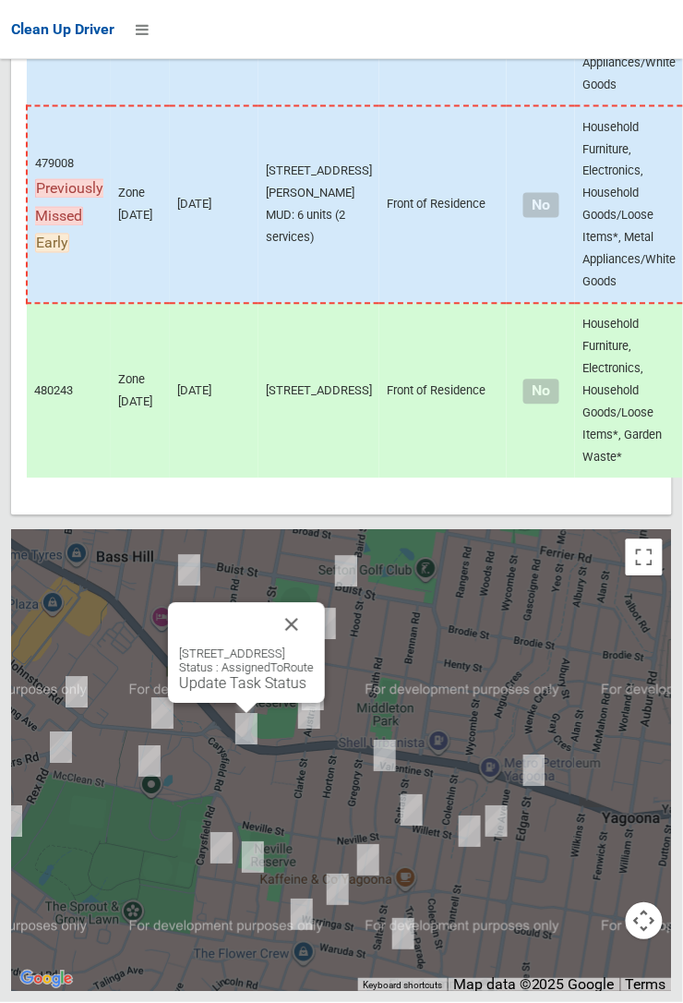
click at [314, 647] on button "Close" at bounding box center [292, 625] width 44 height 44
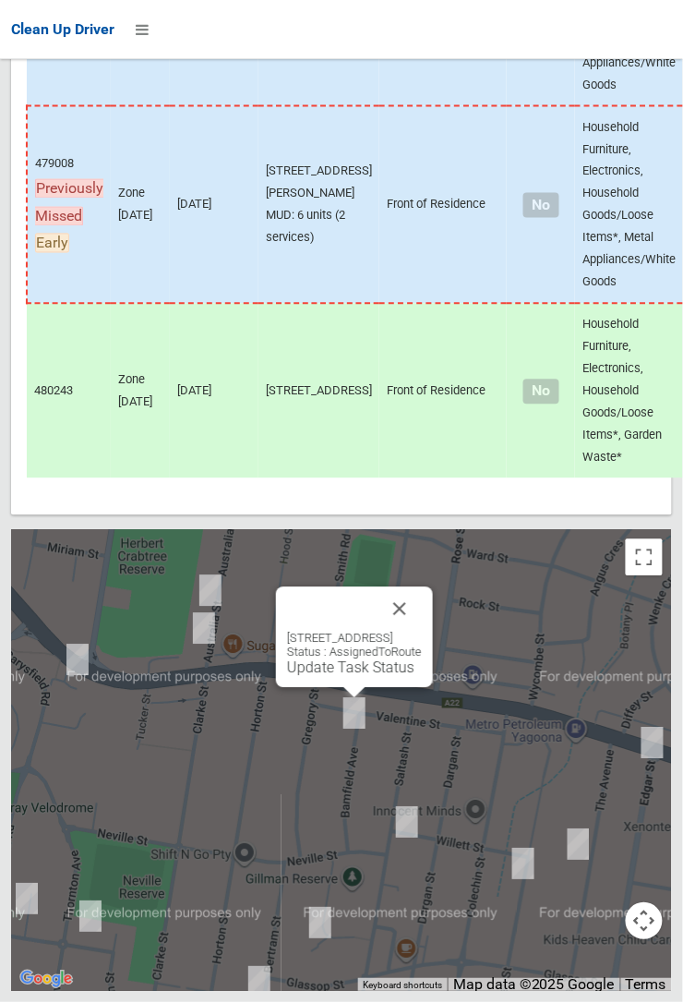
click at [321, 677] on link "Update Task Status" at bounding box center [350, 668] width 127 height 18
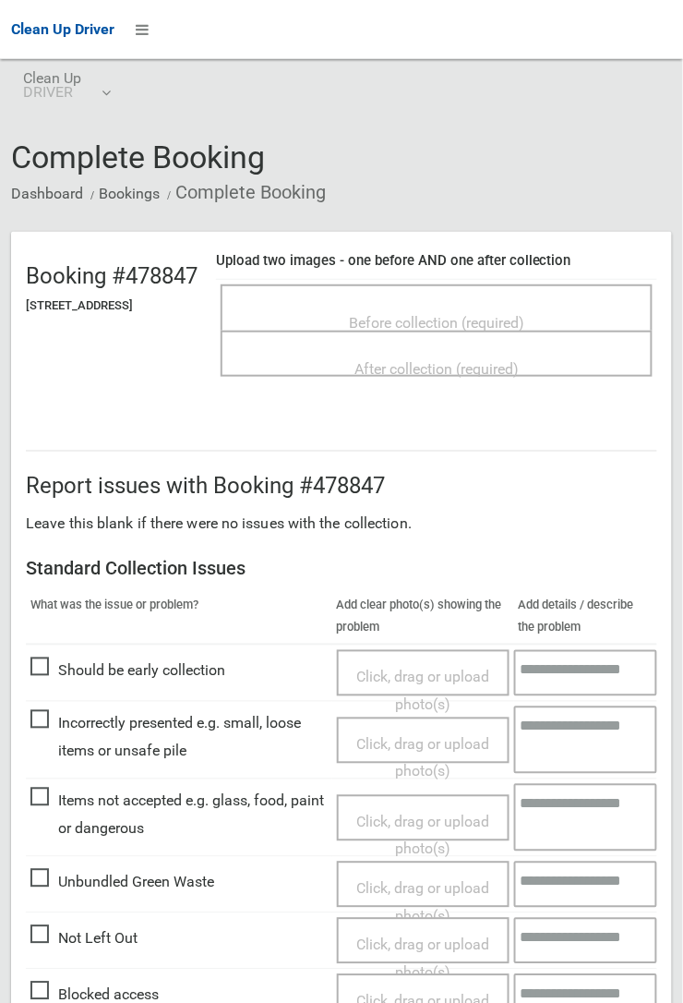
click at [491, 314] on span "Before collection (required)" at bounding box center [436, 323] width 175 height 18
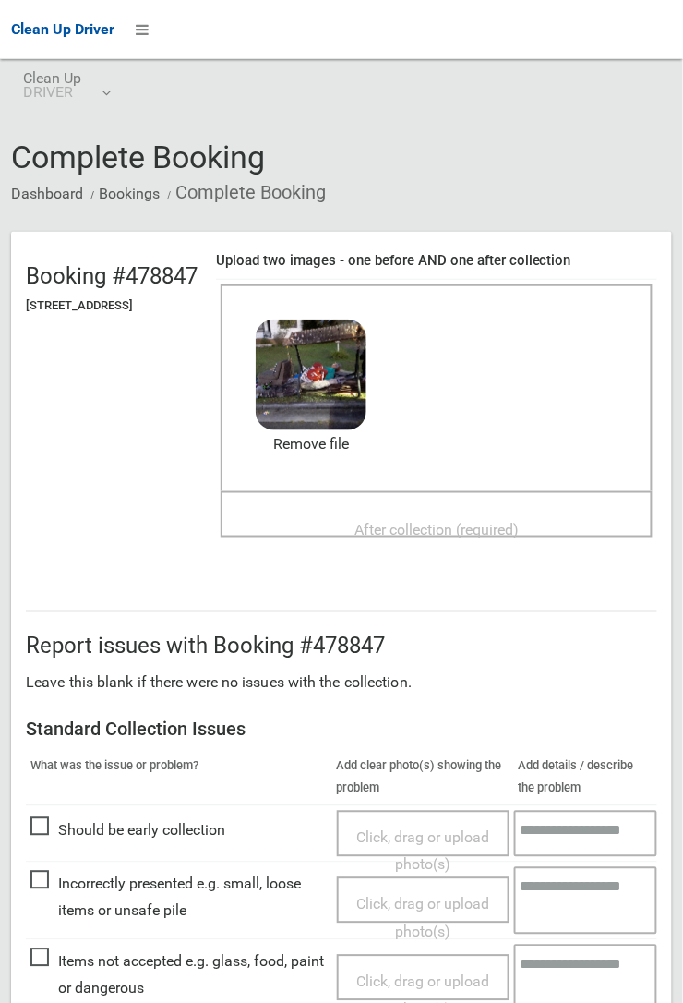
click at [418, 521] on span "After collection (required)" at bounding box center [437, 530] width 164 height 18
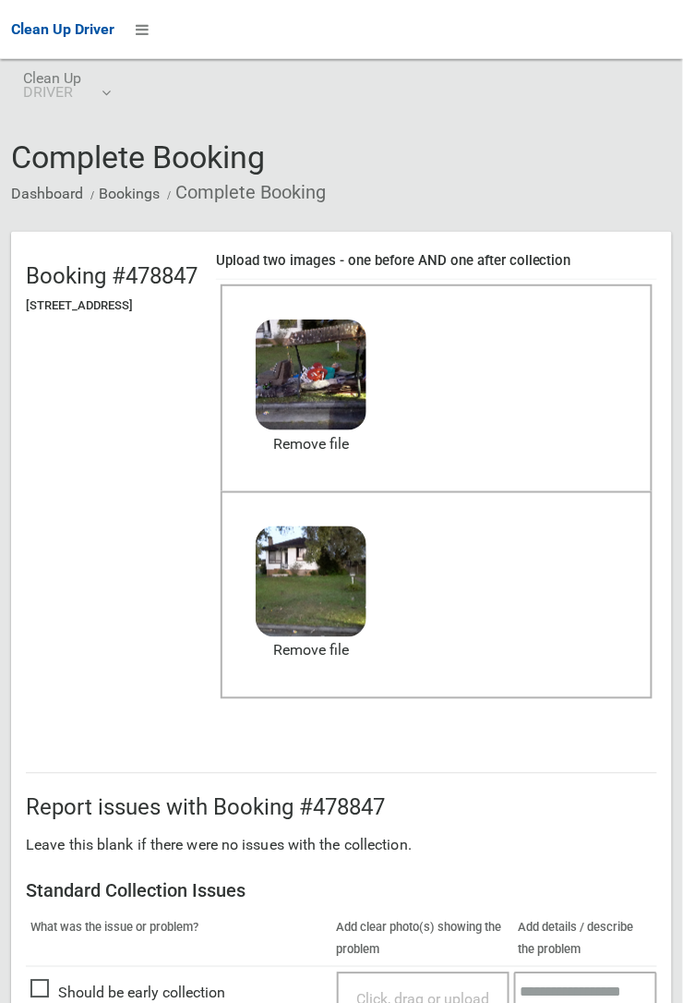
scroll to position [1013, 0]
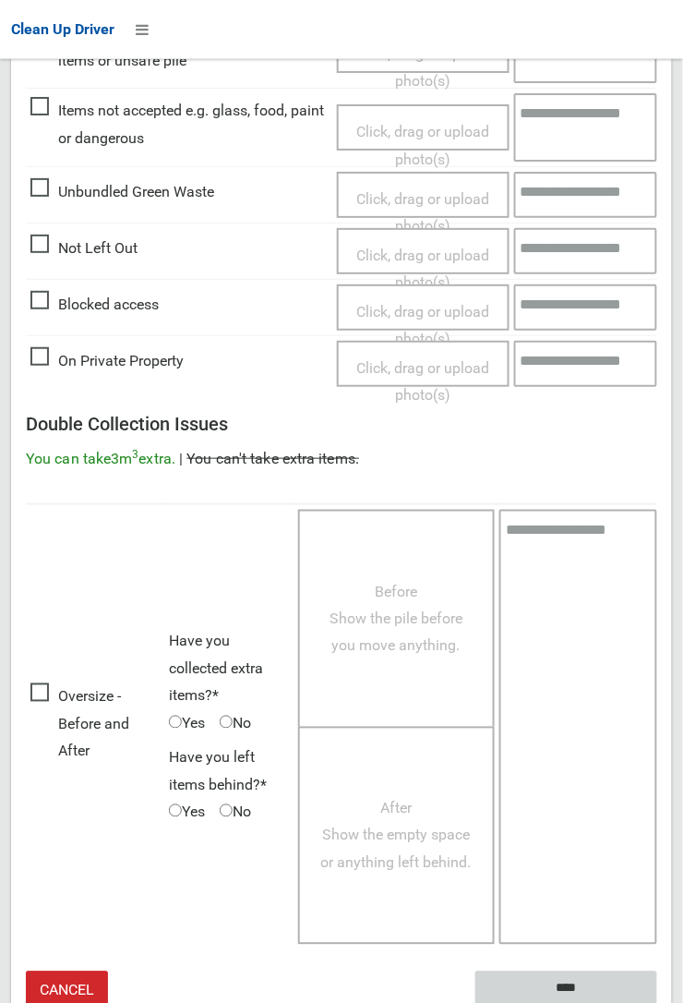
click at [657, 1002] on input "****" at bounding box center [567, 988] width 182 height 34
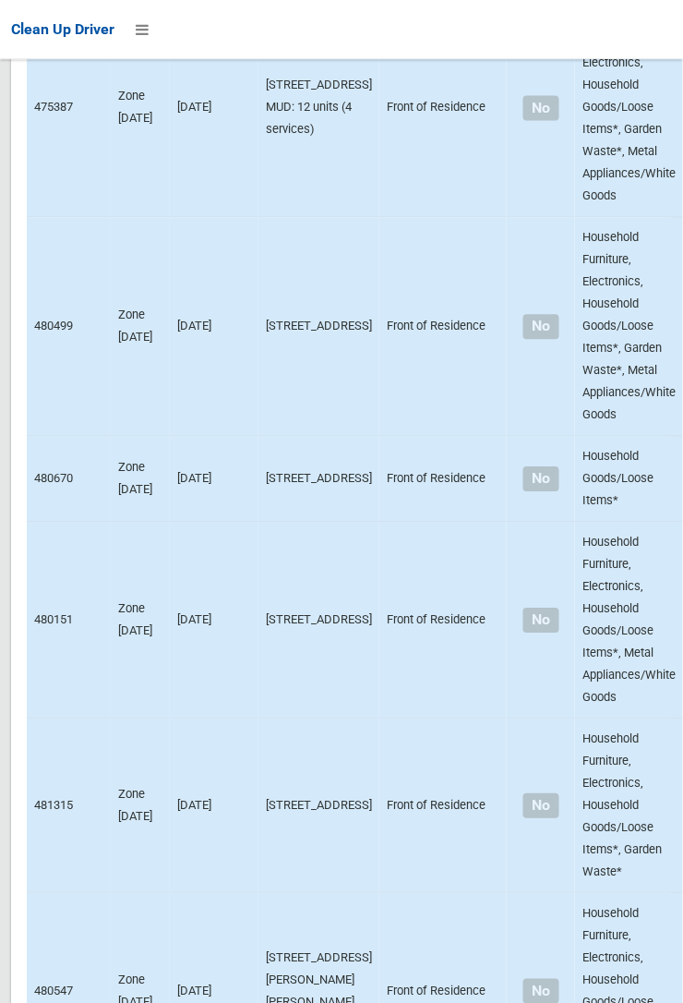
scroll to position [10821, 0]
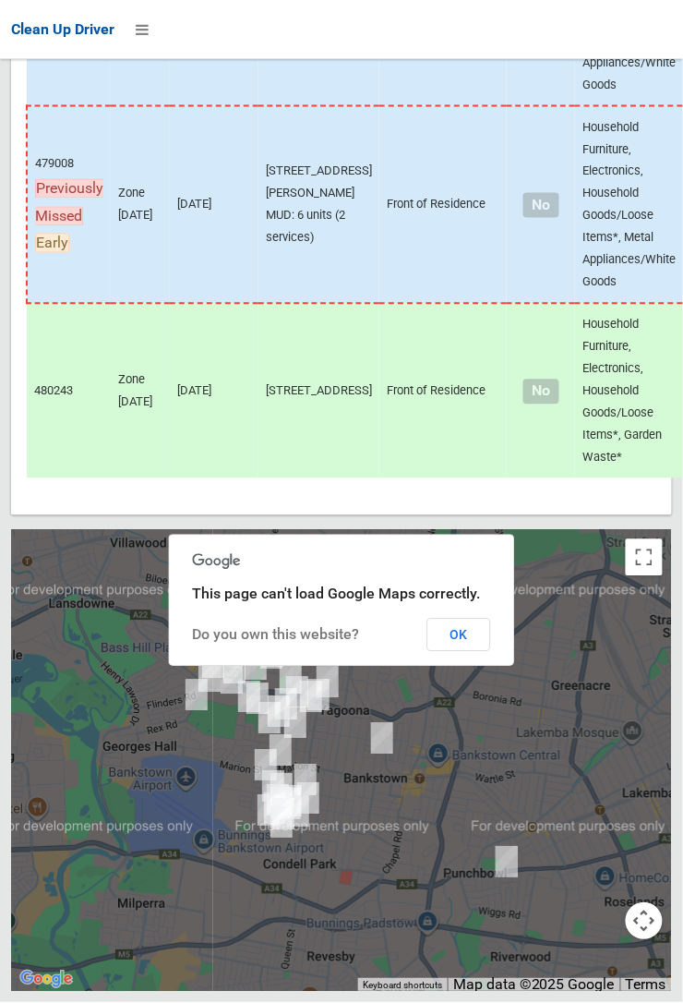
click at [460, 652] on button "OK" at bounding box center [459, 635] width 64 height 33
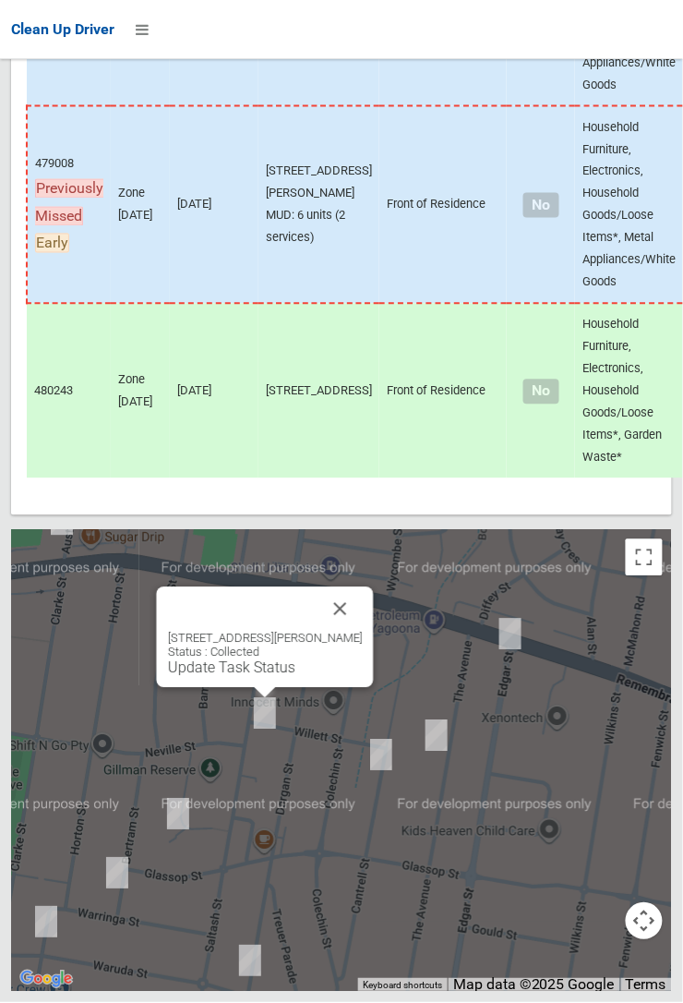
click at [353, 632] on button "Close" at bounding box center [341, 609] width 44 height 44
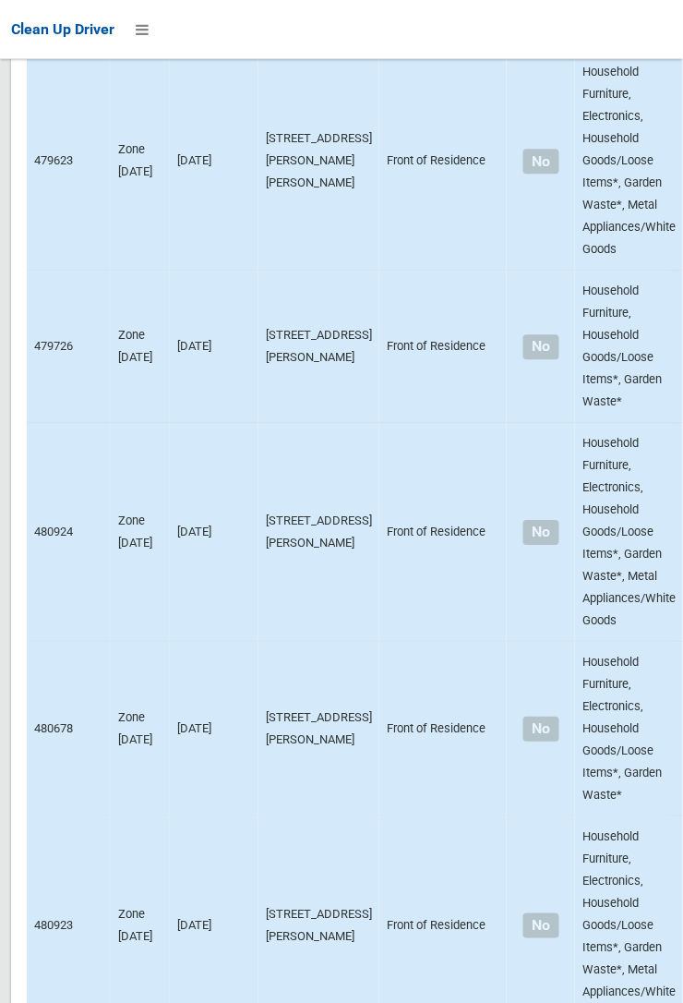
scroll to position [4893, 0]
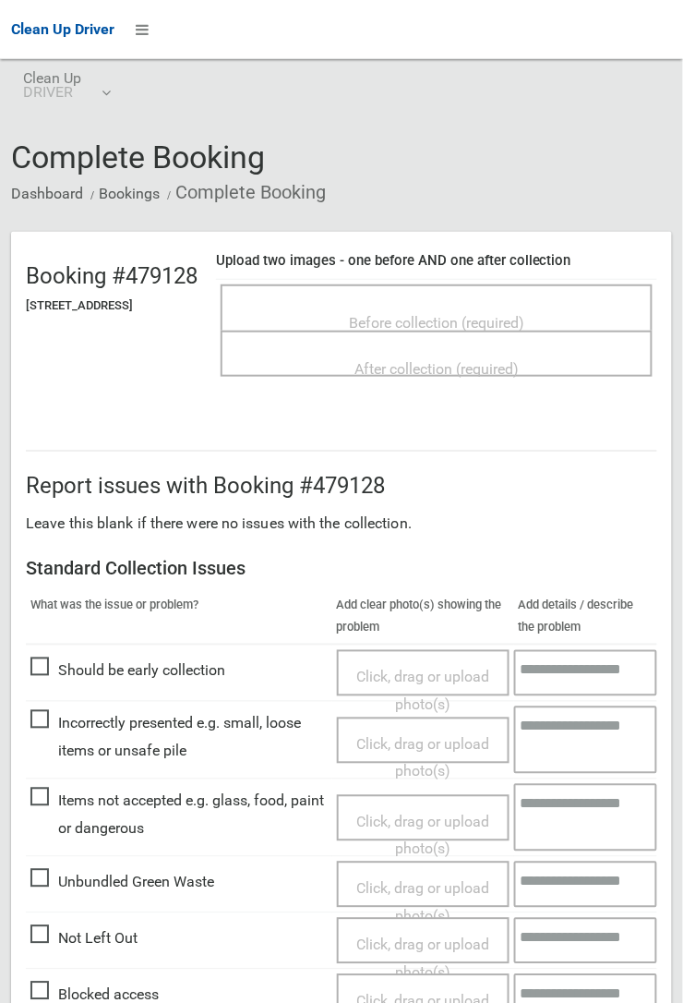
click at [455, 316] on span "Before collection (required)" at bounding box center [436, 323] width 175 height 18
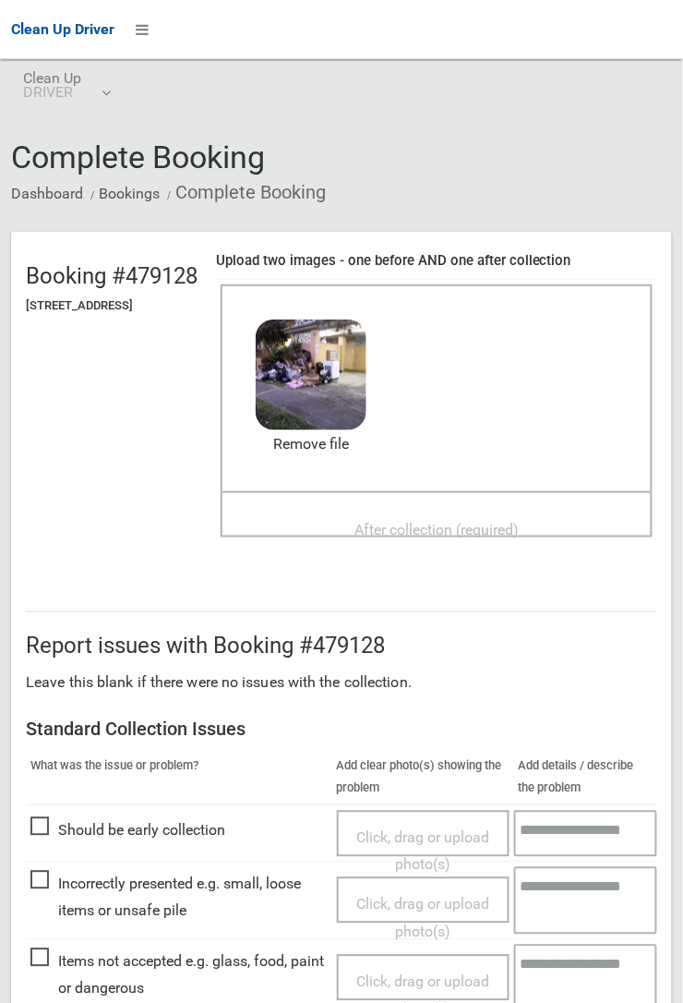
click at [442, 521] on span "After collection (required)" at bounding box center [437, 530] width 164 height 18
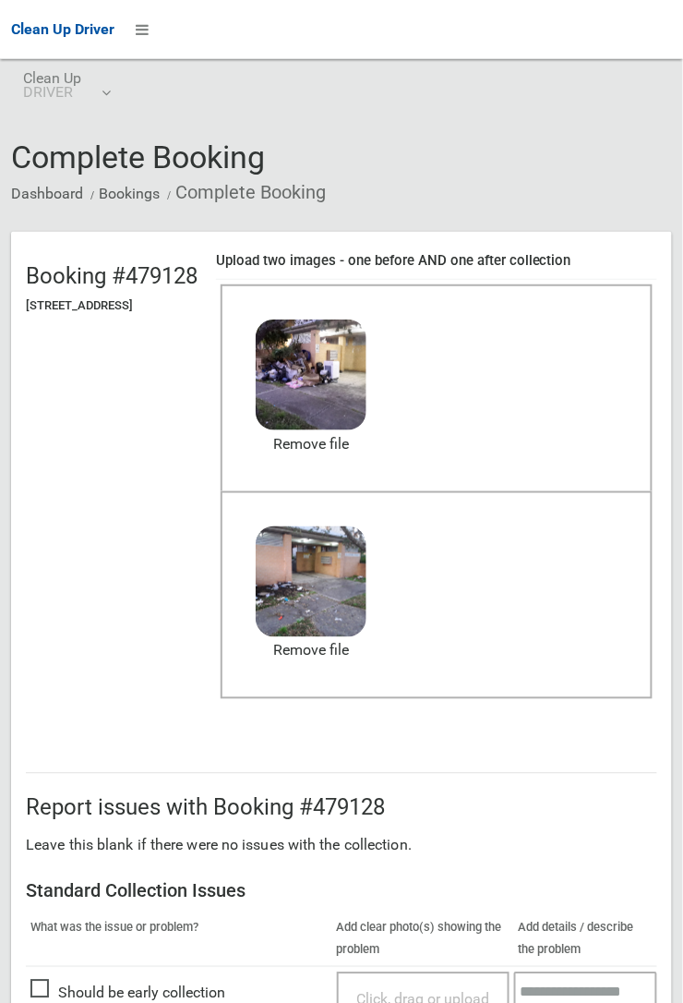
scroll to position [456, 0]
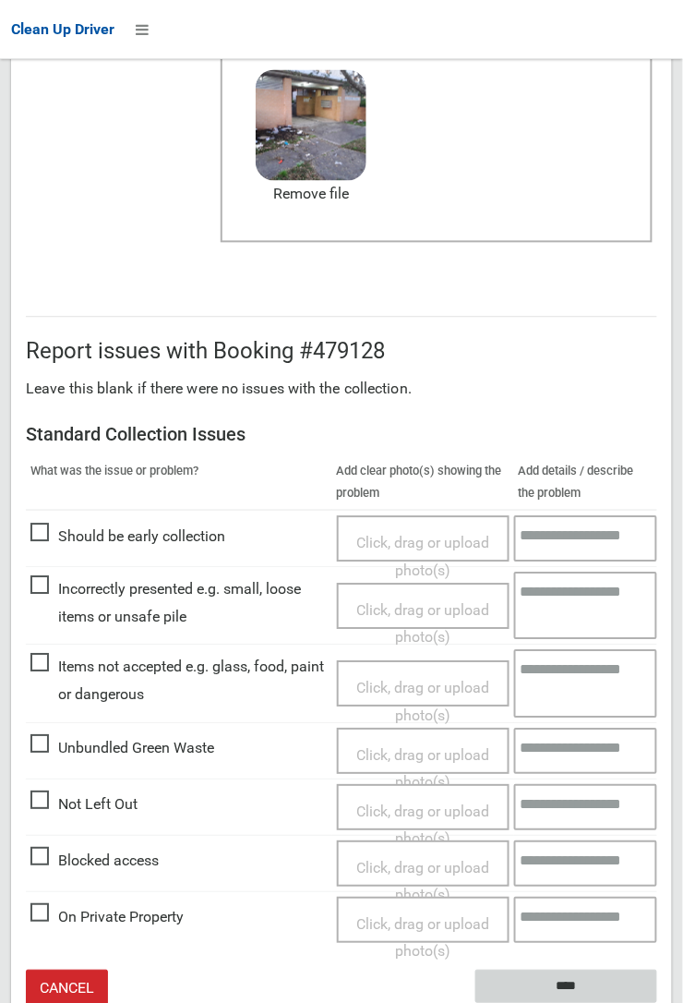
click at [572, 979] on input "****" at bounding box center [567, 987] width 182 height 34
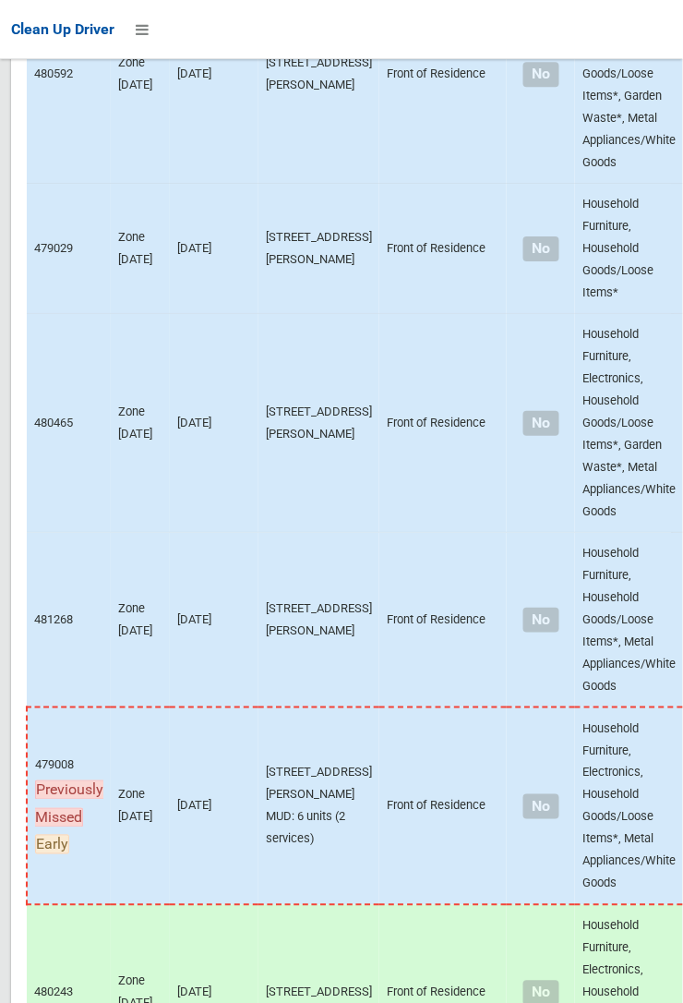
scroll to position [10821, 0]
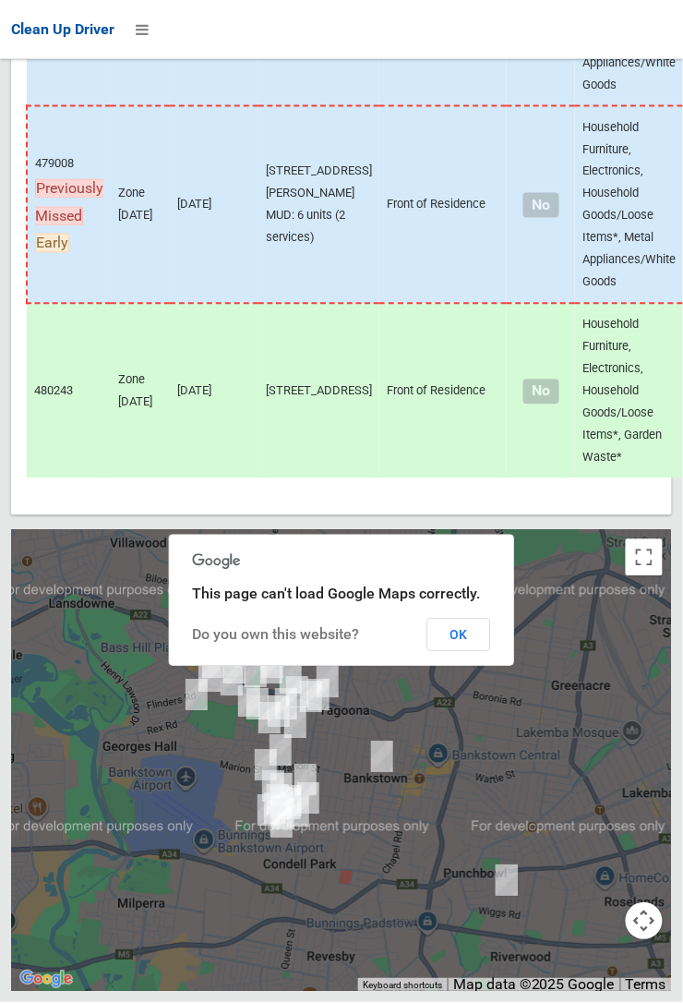
click at [468, 652] on button "OK" at bounding box center [459, 635] width 64 height 33
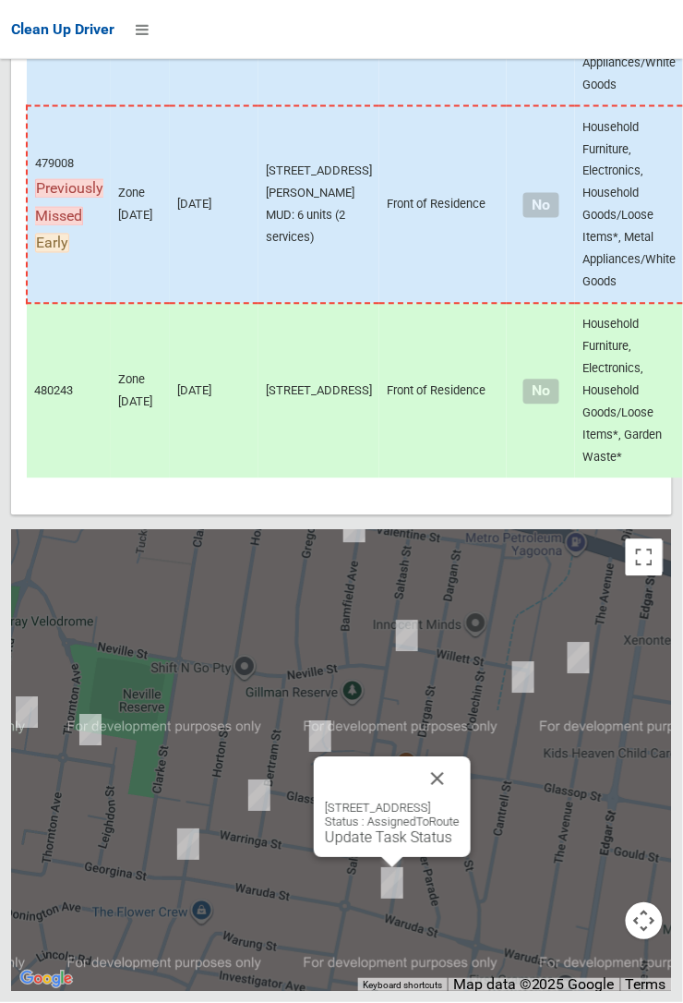
scroll to position [10820, 0]
click at [382, 847] on link "Update Task Status" at bounding box center [388, 838] width 127 height 18
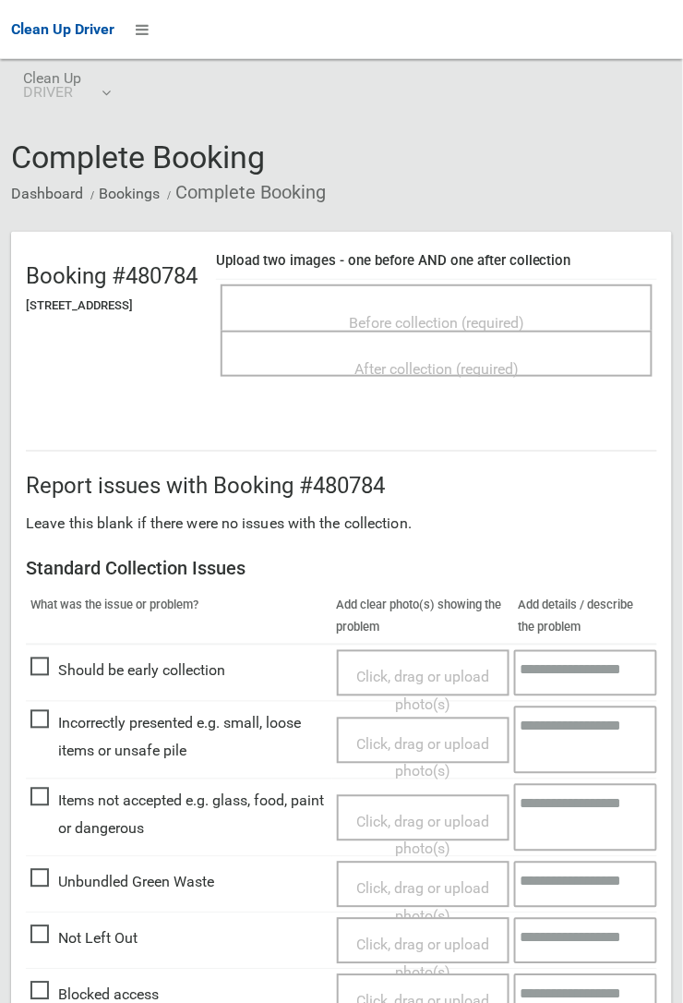
click at [439, 315] on span "Before collection (required)" at bounding box center [436, 323] width 175 height 18
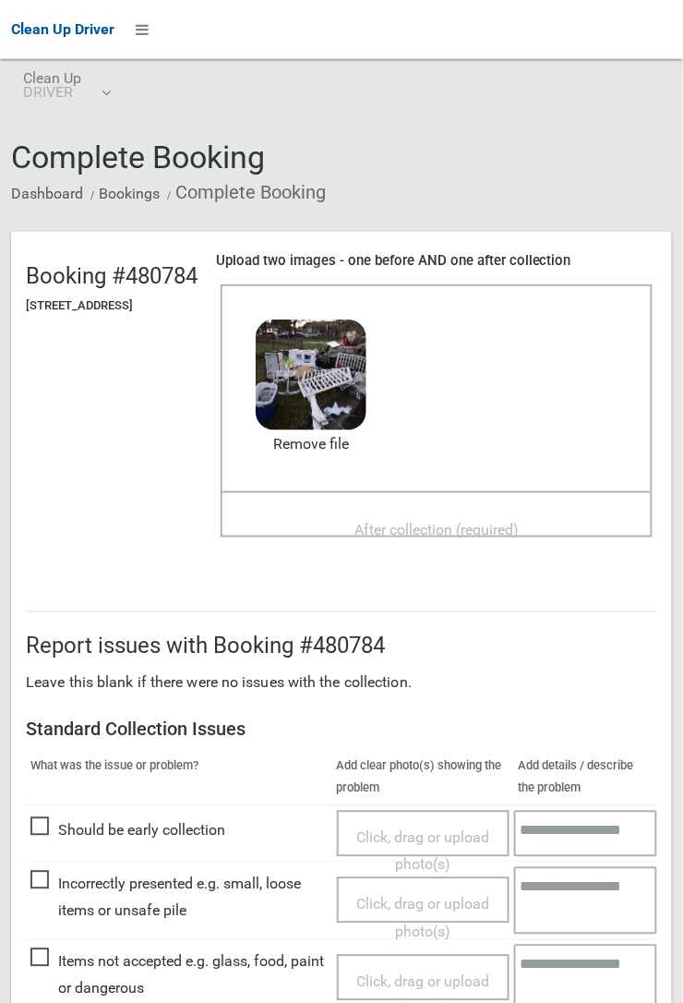
click at [386, 512] on div "After collection (required)" at bounding box center [436, 529] width 391 height 34
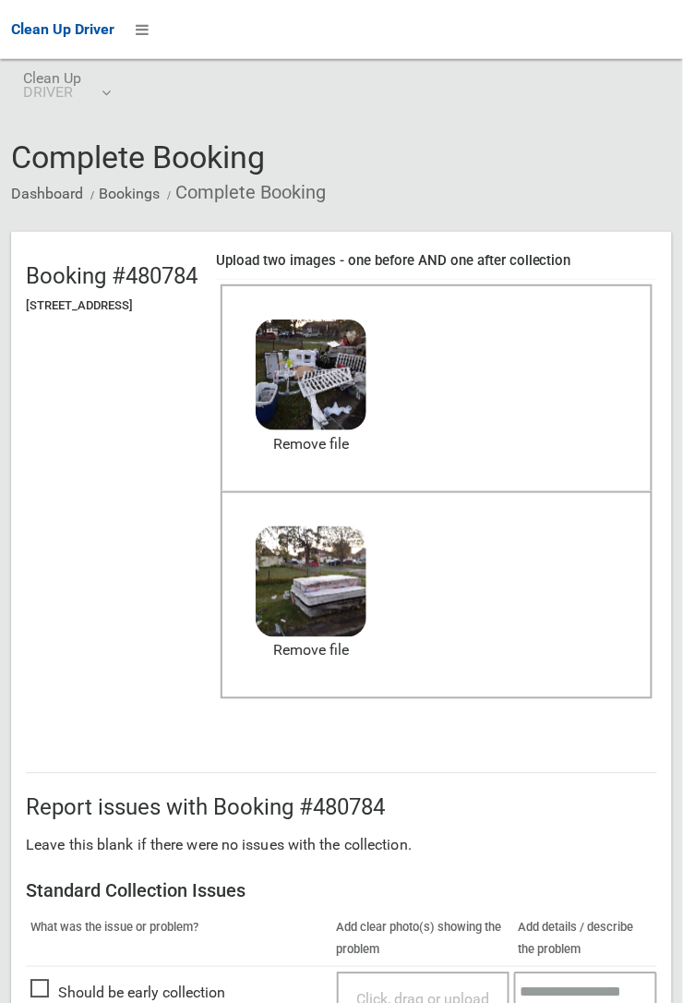
scroll to position [1013, 0]
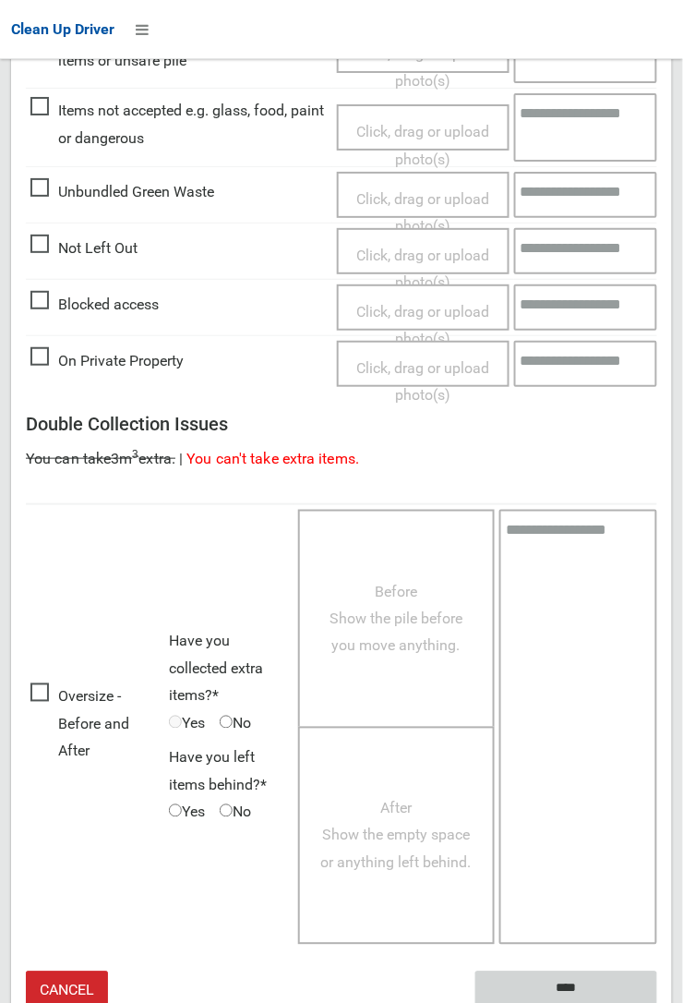
click at [553, 979] on input "****" at bounding box center [567, 988] width 182 height 34
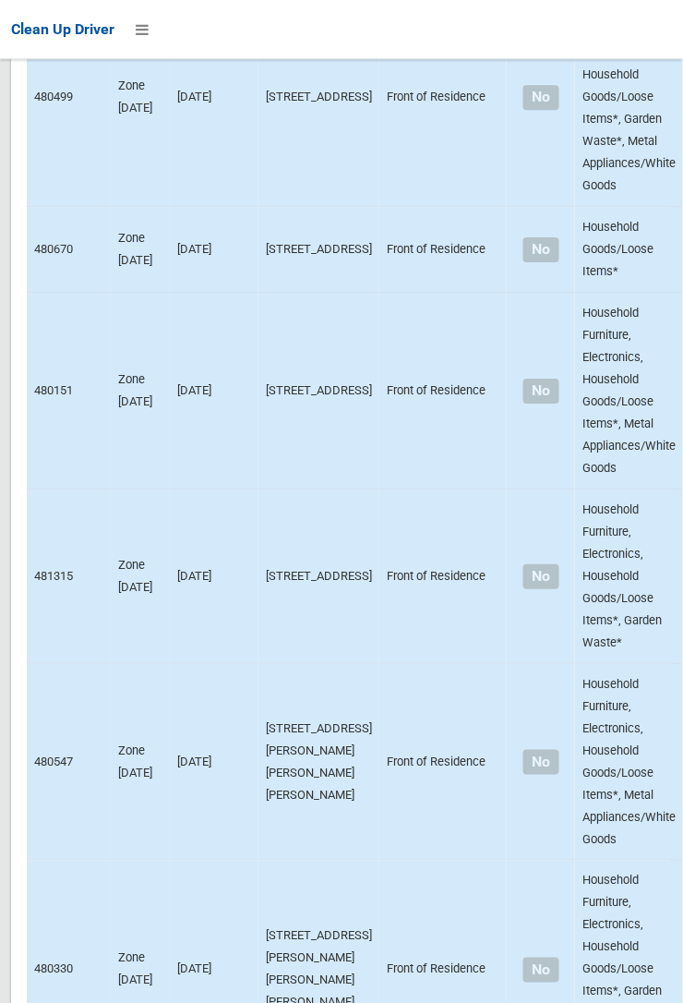
scroll to position [10821, 0]
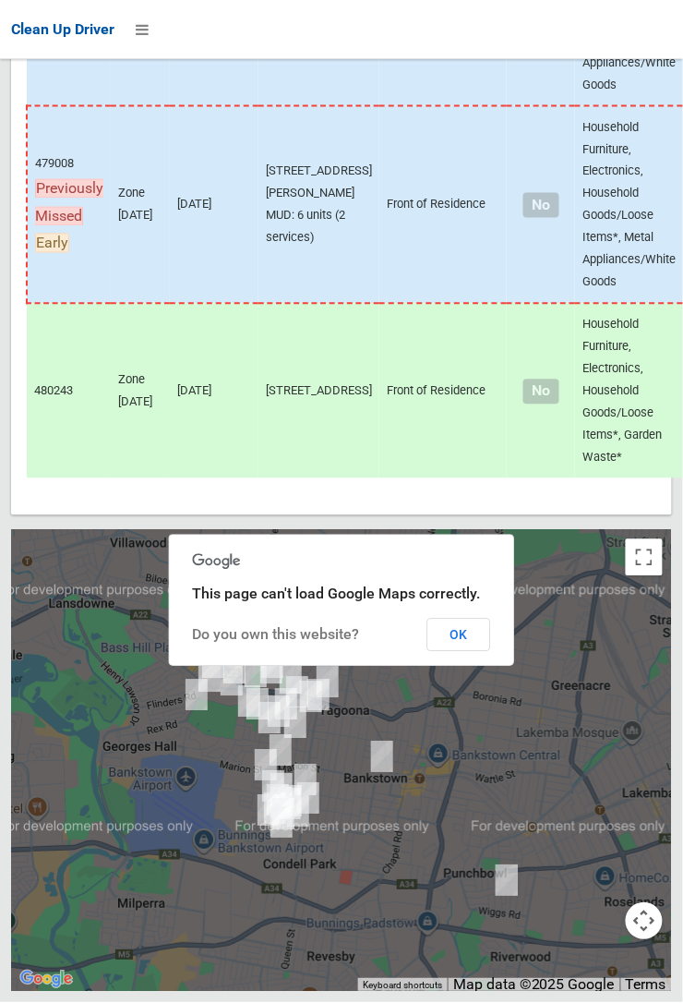
click at [491, 652] on button "OK" at bounding box center [459, 635] width 64 height 33
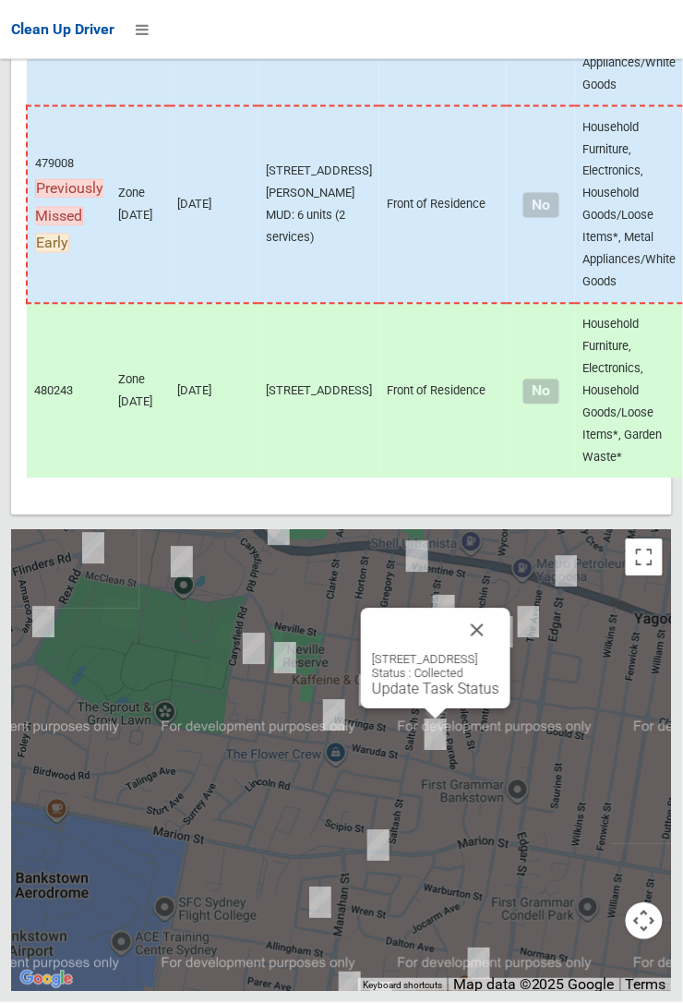
click at [500, 653] on button "Close" at bounding box center [477, 630] width 44 height 44
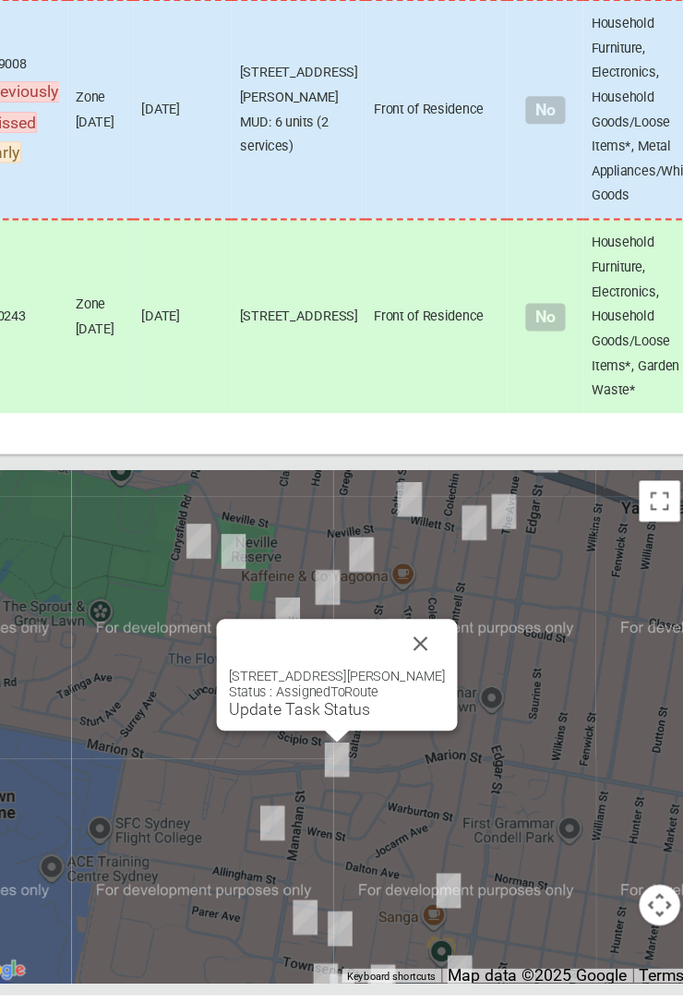
click at [451, 708] on button "Close" at bounding box center [429, 686] width 44 height 44
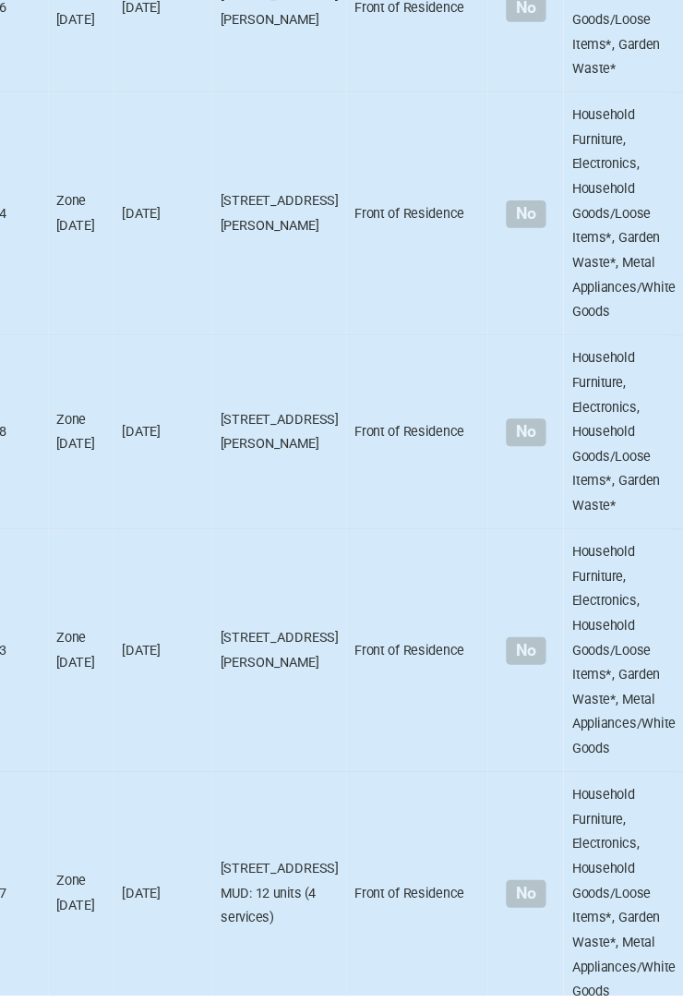
scroll to position [5126, 0]
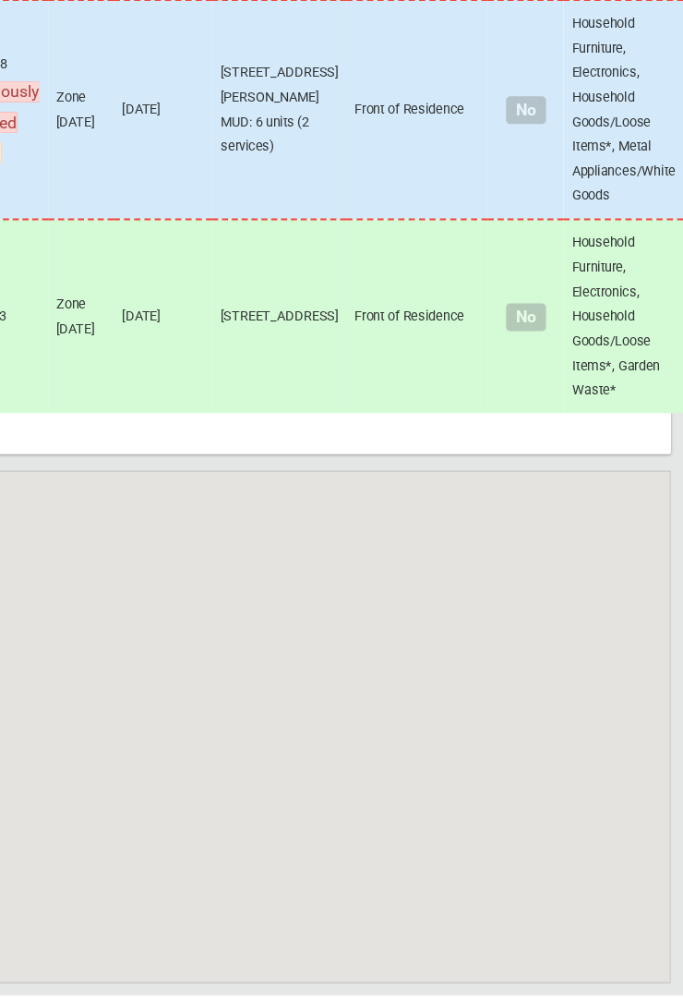
scroll to position [10821, 0]
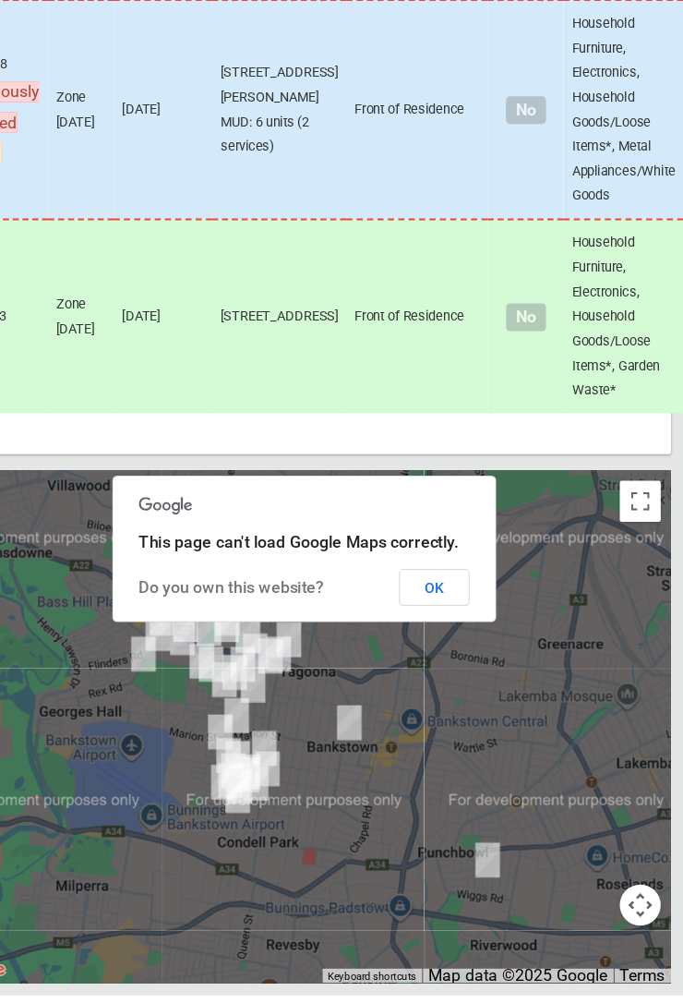
click at [491, 652] on button "OK" at bounding box center [459, 635] width 64 height 33
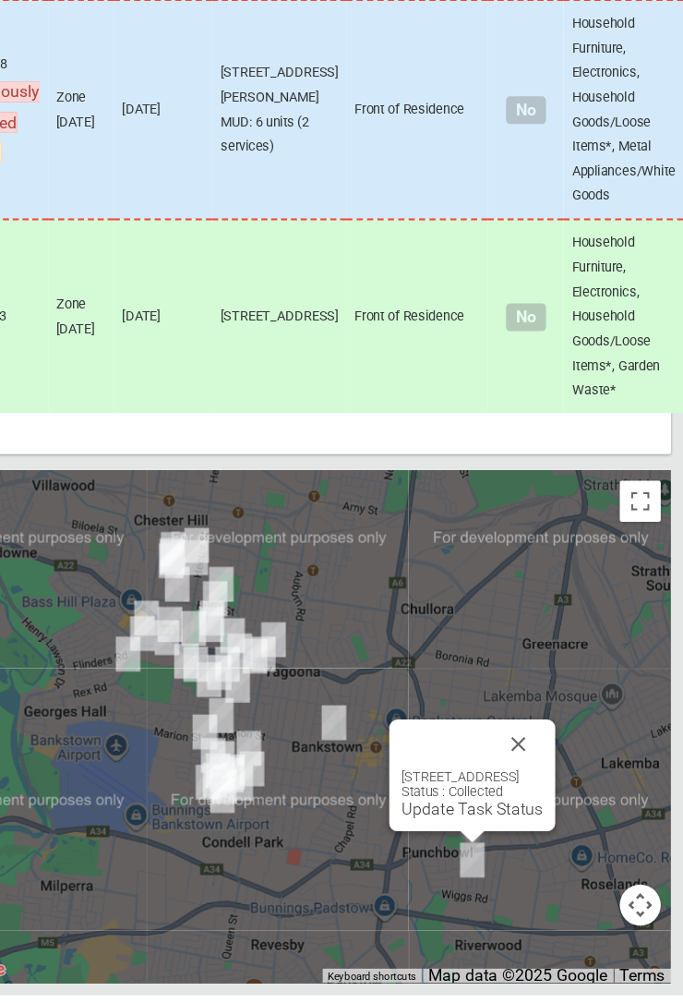
click at [557, 799] on button "Close" at bounding box center [534, 776] width 44 height 44
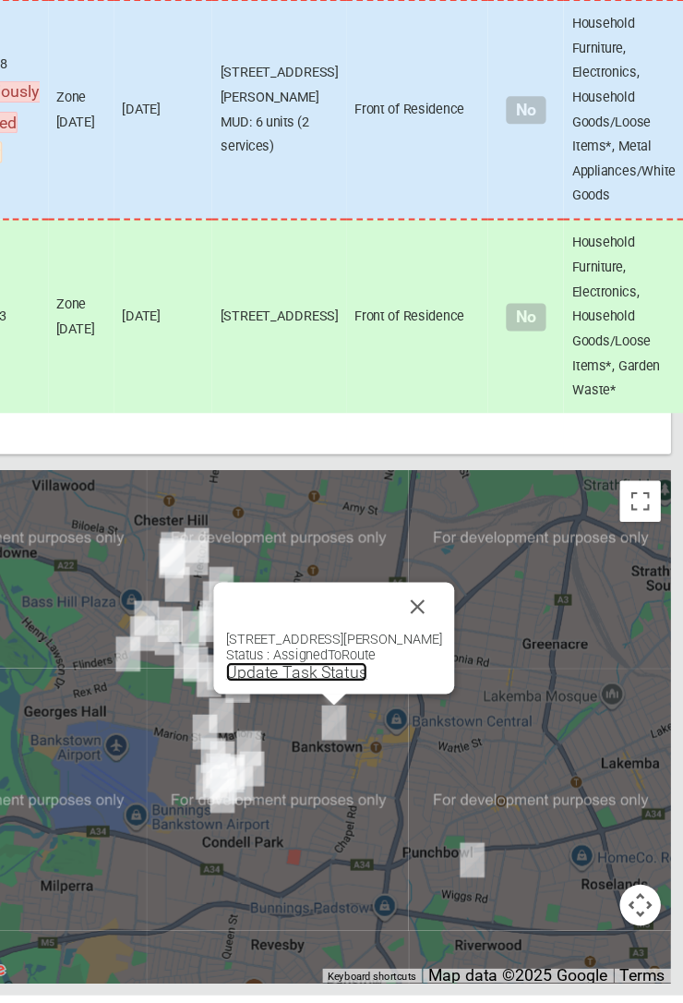
click at [348, 720] on link "Update Task Status" at bounding box center [334, 712] width 127 height 18
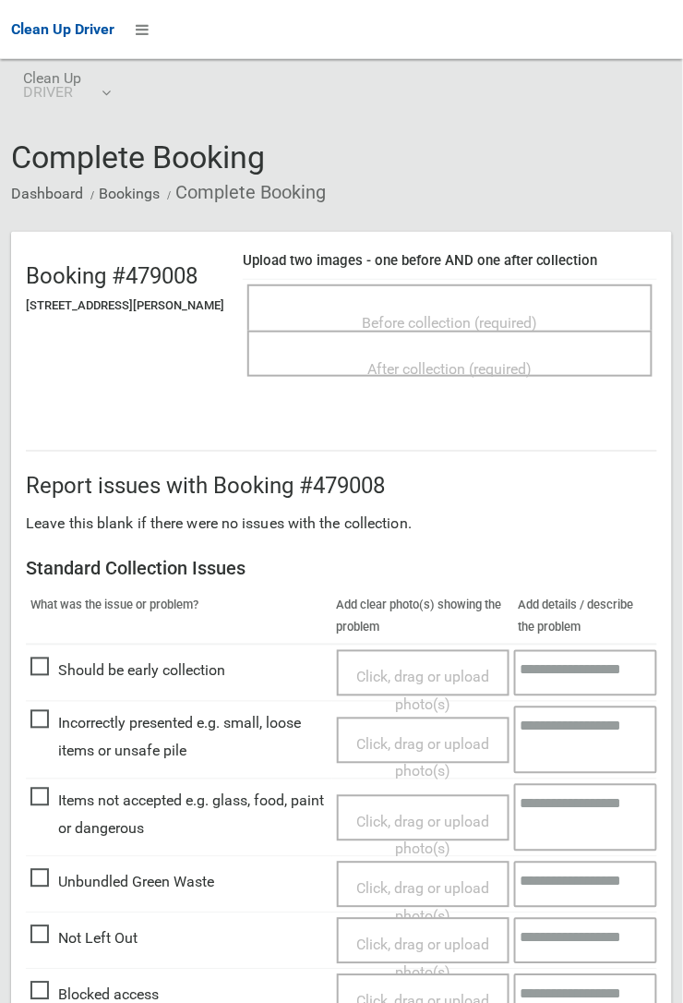
click at [436, 314] on span "Before collection (required)" at bounding box center [450, 323] width 175 height 18
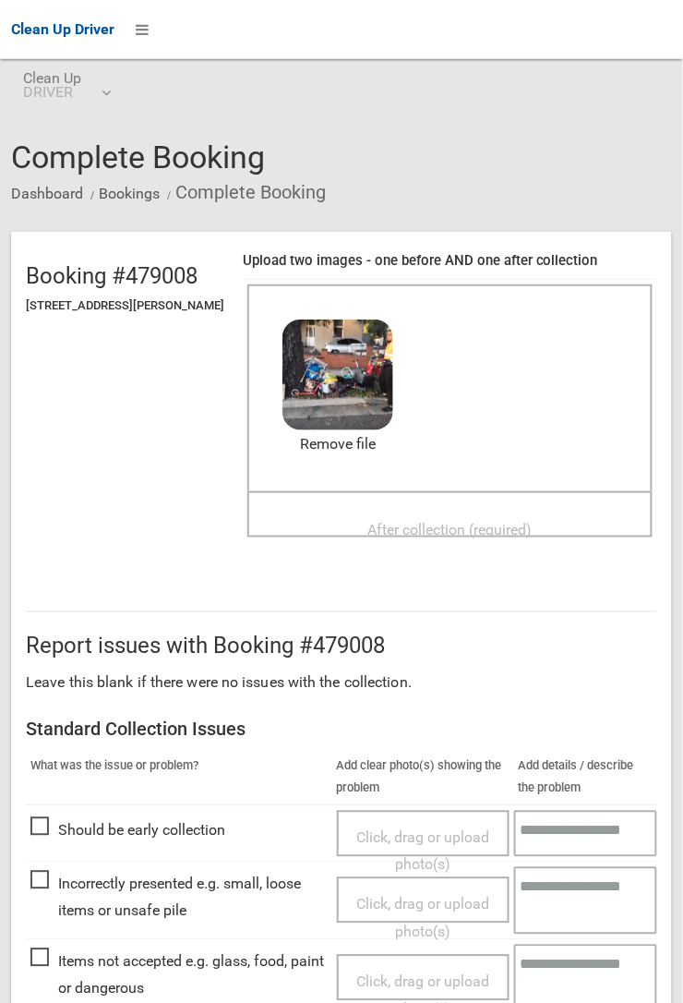
click at [455, 512] on div "After collection (required)" at bounding box center [450, 529] width 365 height 34
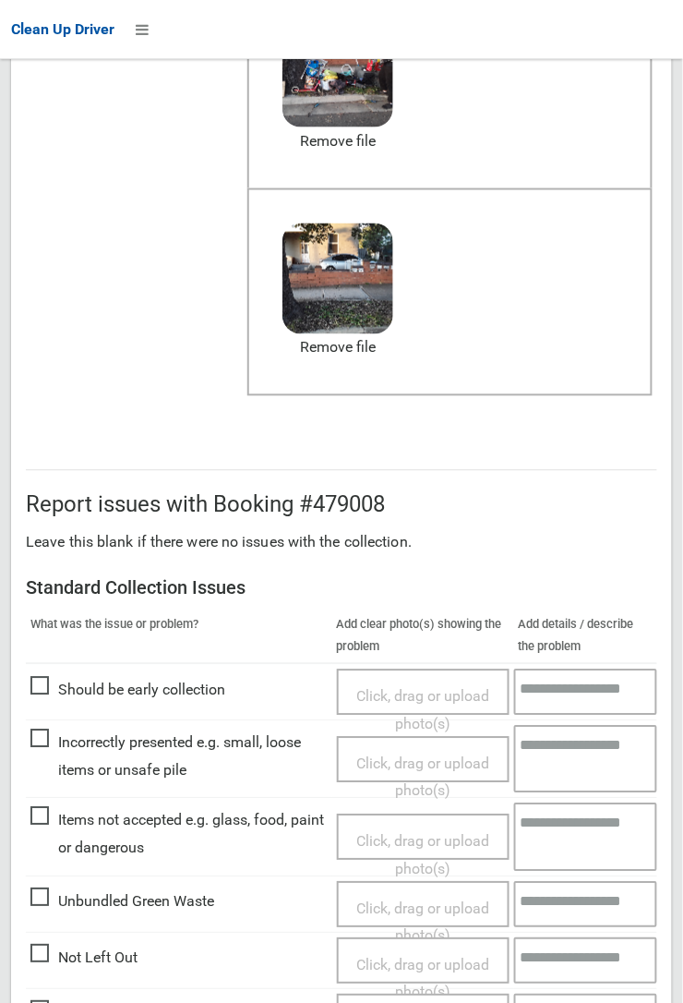
scroll to position [456, 0]
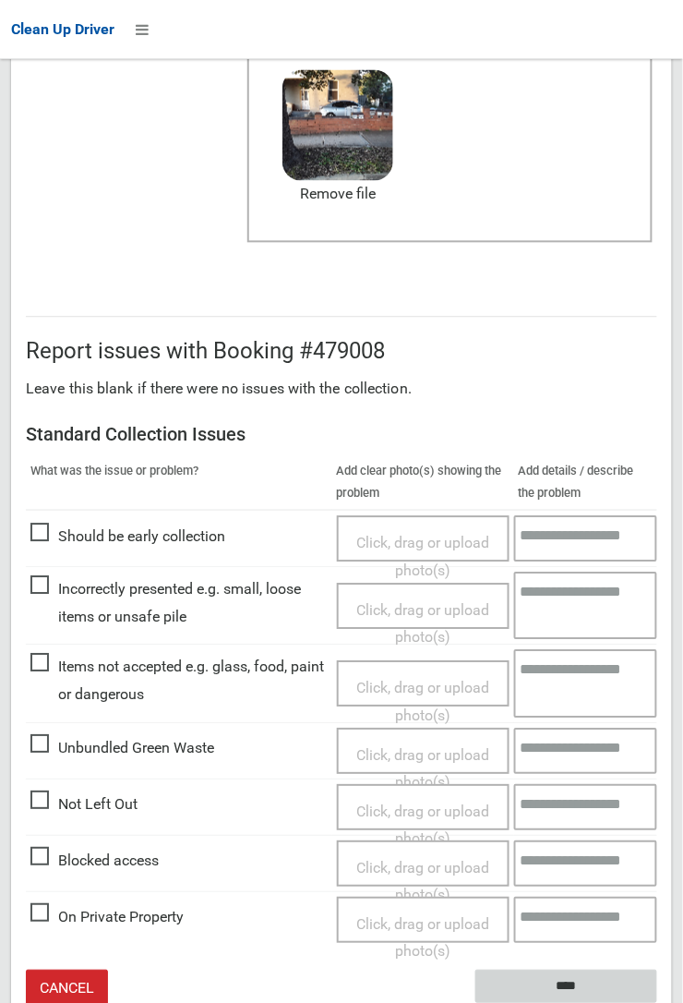
click at [657, 1002] on input "****" at bounding box center [567, 987] width 182 height 34
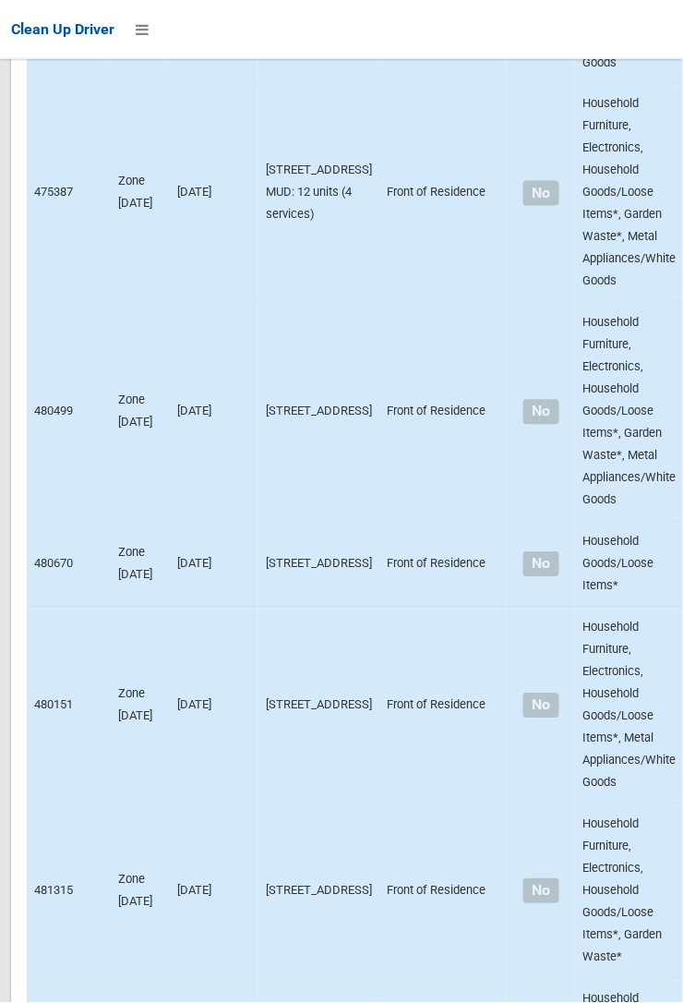
scroll to position [10821, 0]
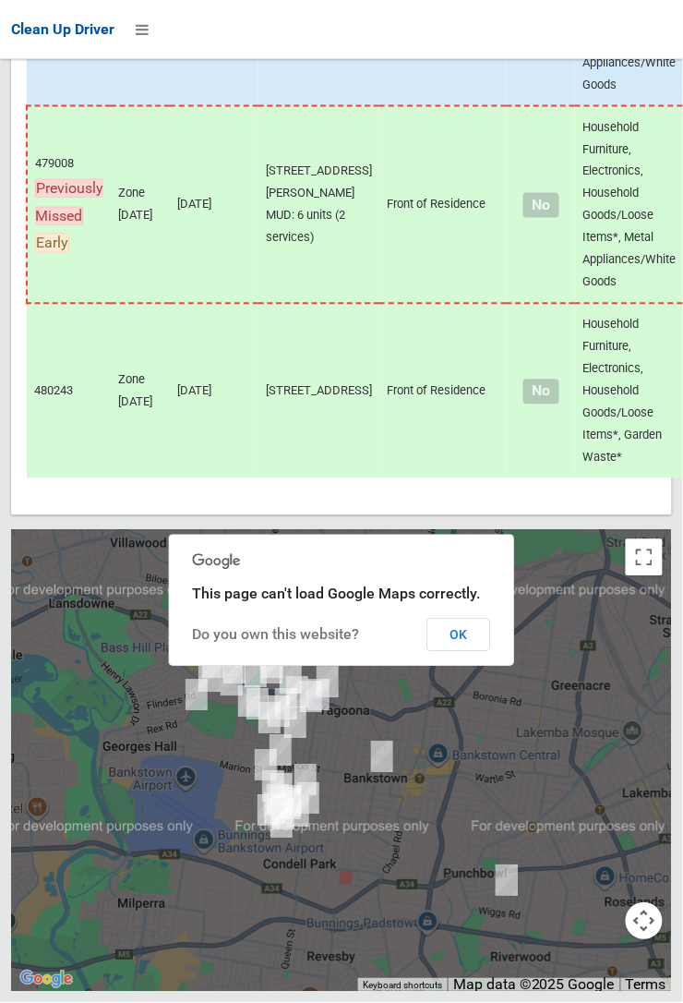
click at [491, 652] on button "OK" at bounding box center [459, 635] width 64 height 33
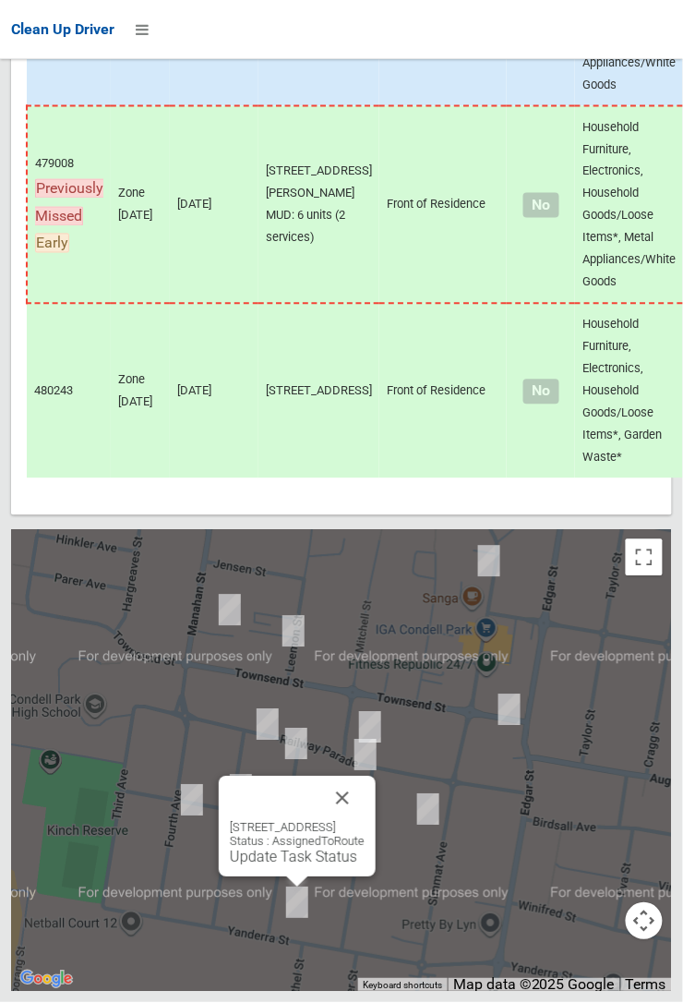
click at [365, 821] on button "Close" at bounding box center [342, 799] width 44 height 44
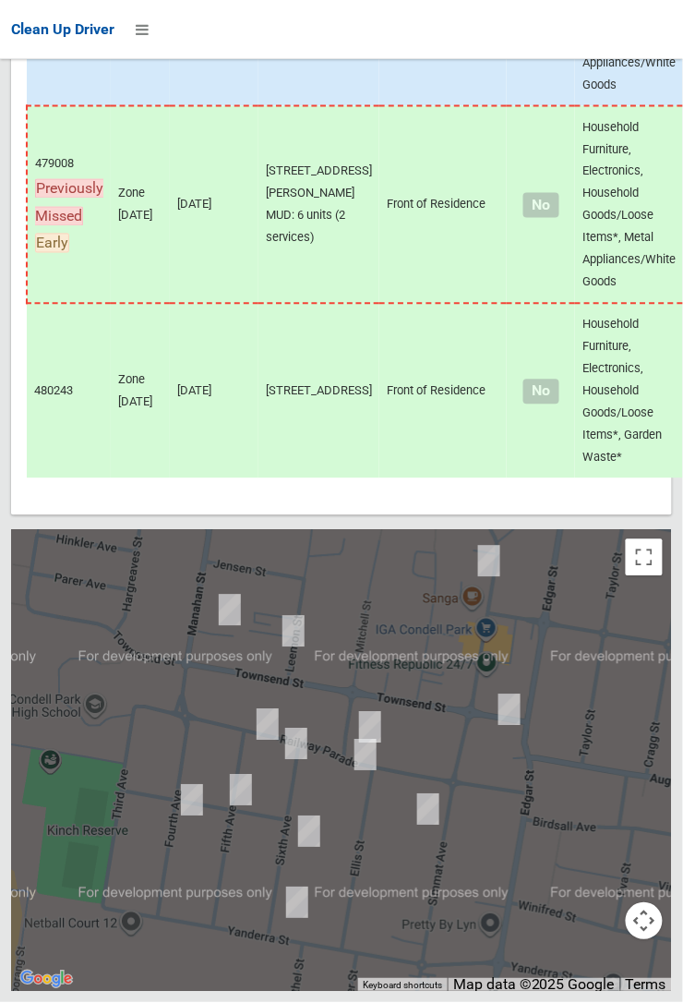
click at [313, 969] on div at bounding box center [341, 501] width 683 height 1003
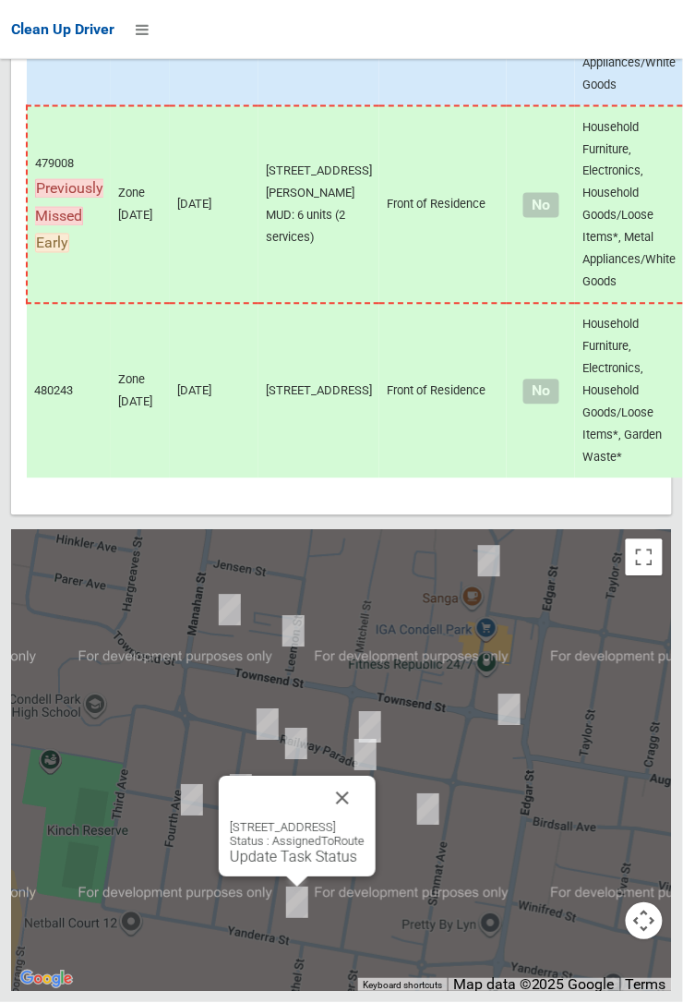
click at [285, 866] on link "Update Task Status" at bounding box center [293, 858] width 127 height 18
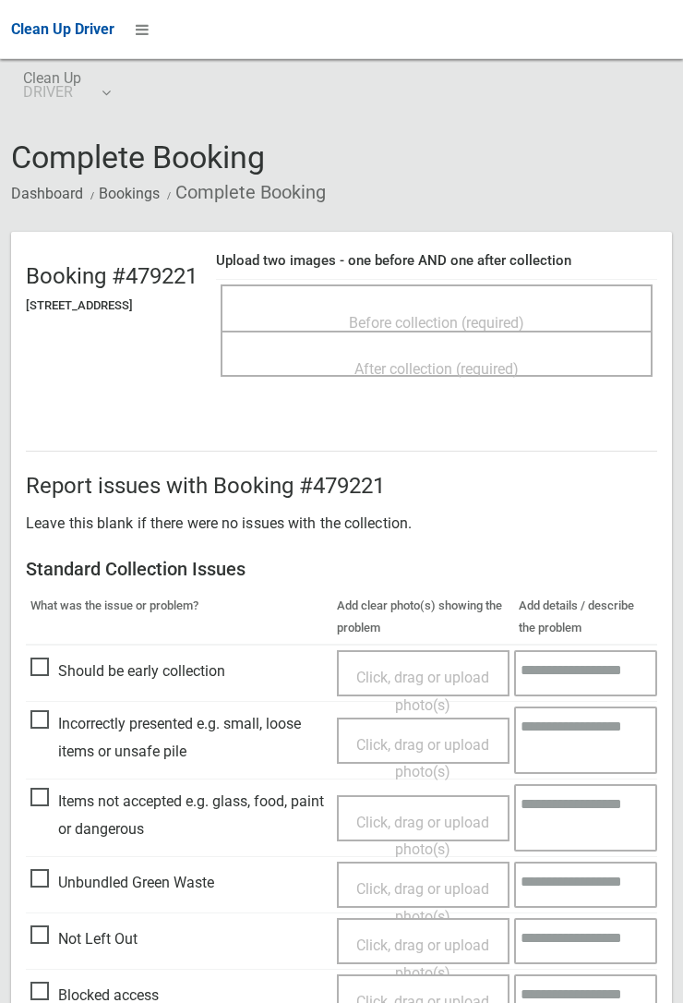
click at [469, 314] on span "Before collection (required)" at bounding box center [436, 323] width 175 height 18
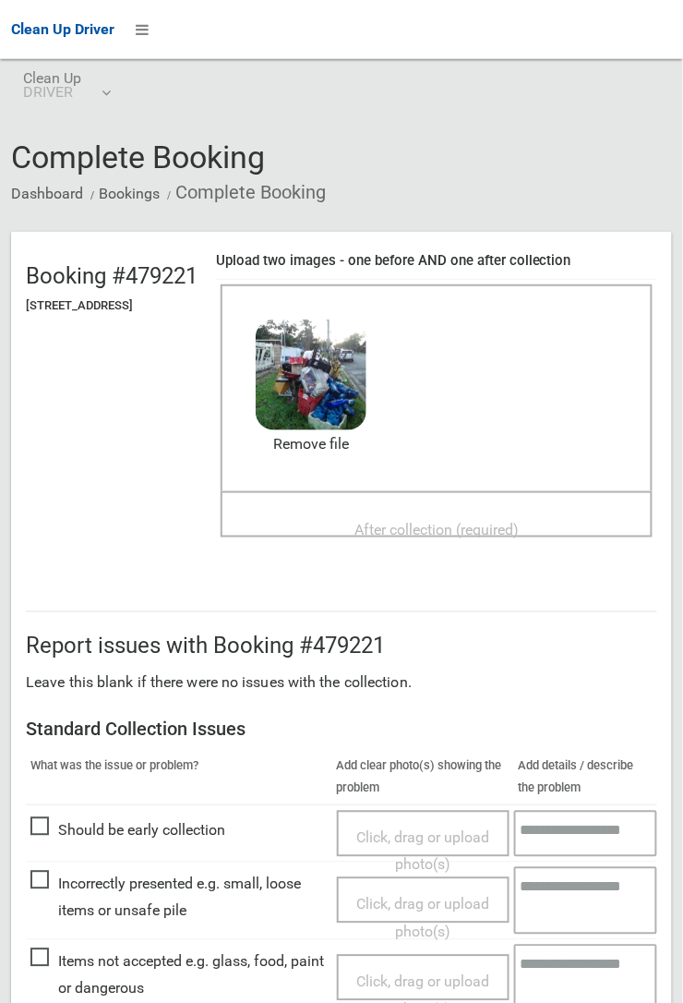
click at [414, 521] on span "After collection (required)" at bounding box center [437, 530] width 164 height 18
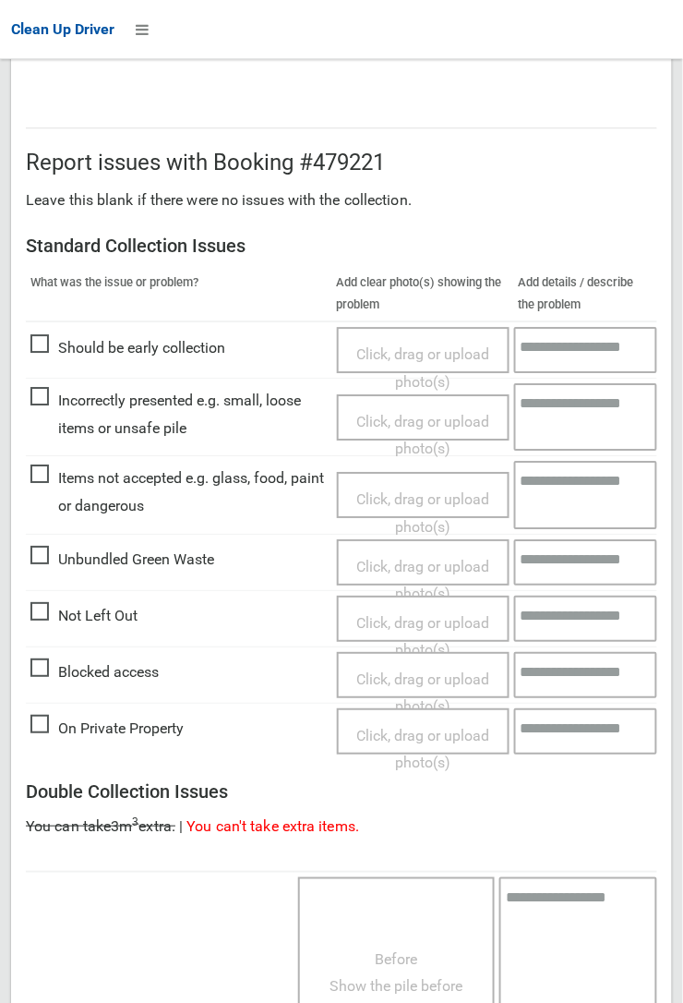
scroll to position [1013, 0]
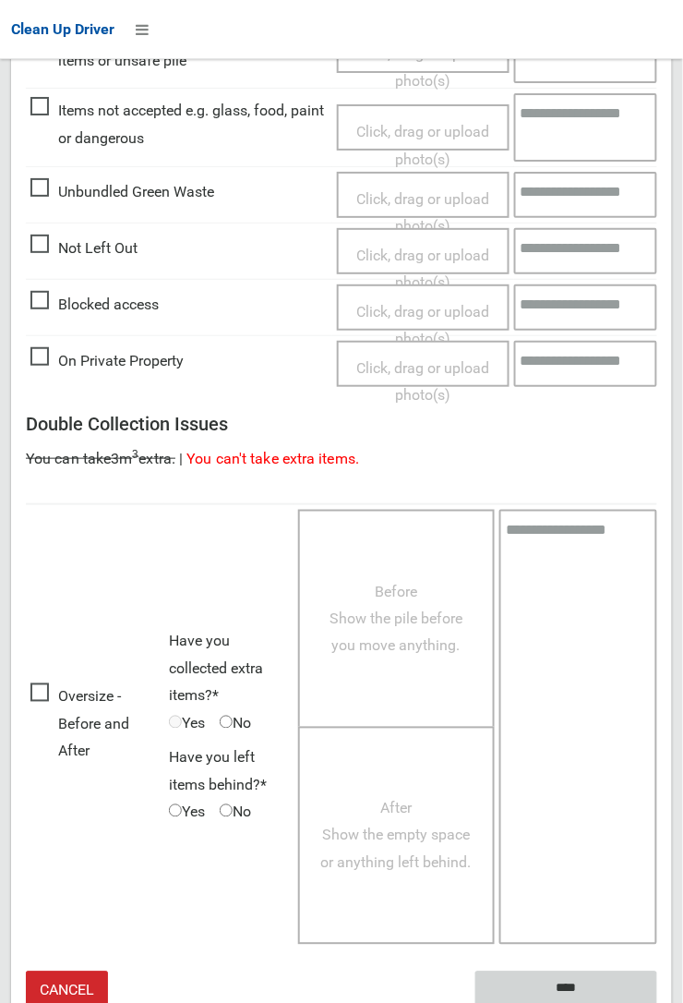
click at [554, 977] on input "****" at bounding box center [567, 988] width 182 height 34
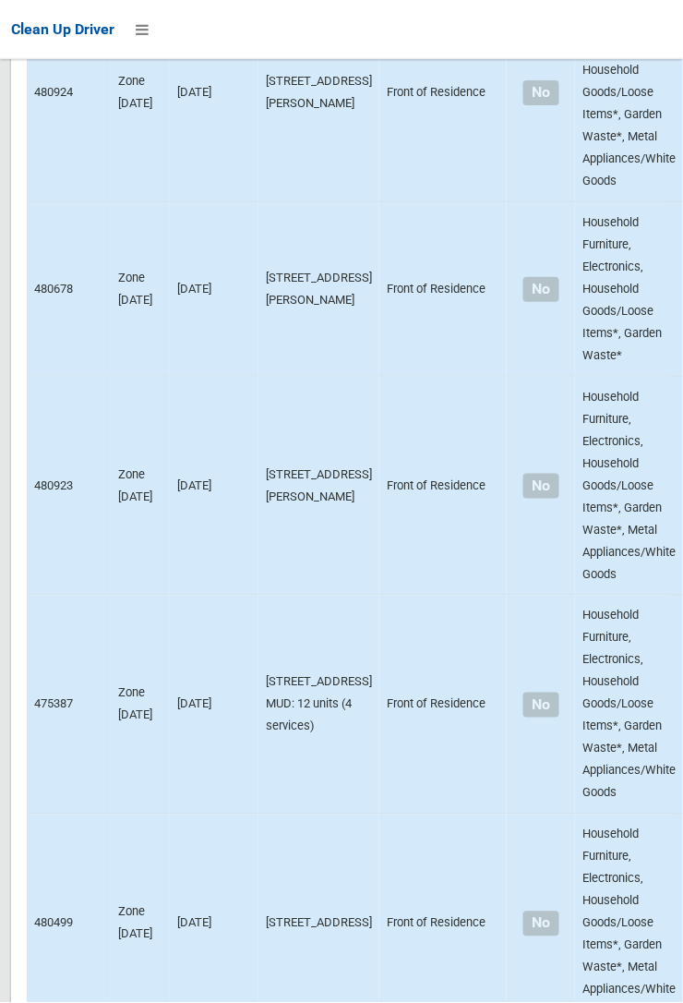
scroll to position [10821, 0]
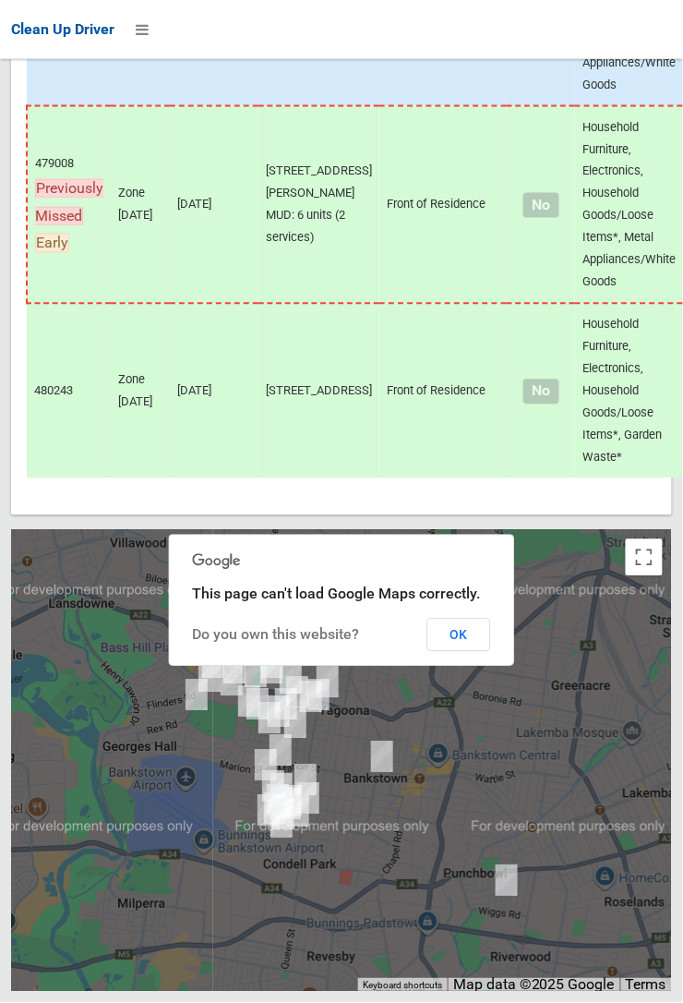
click at [491, 652] on button "OK" at bounding box center [459, 635] width 64 height 33
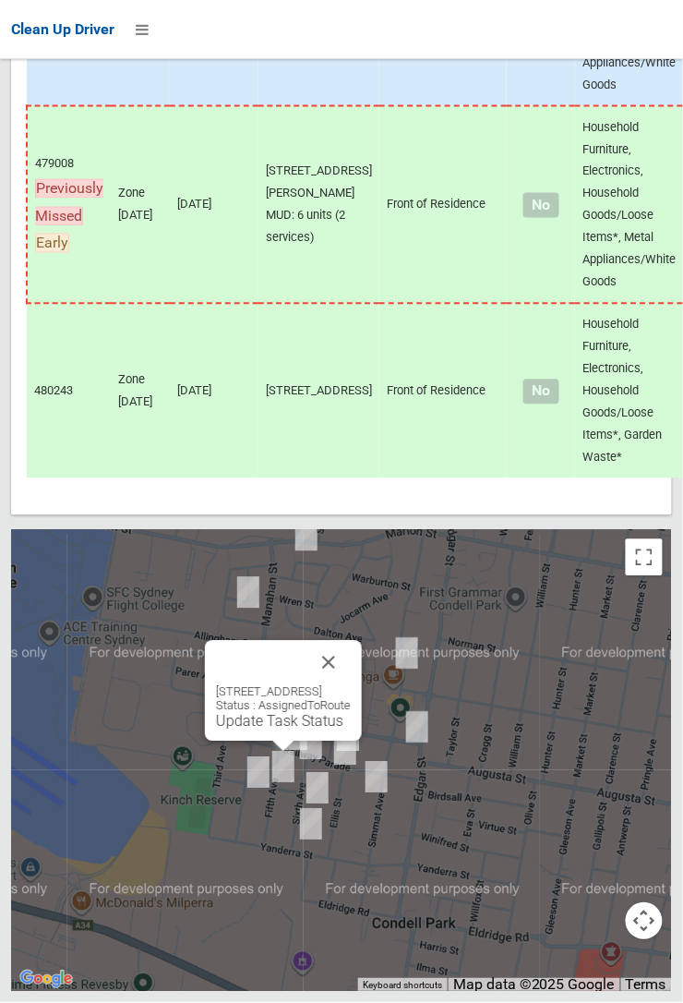
click at [351, 685] on button "Close" at bounding box center [329, 663] width 44 height 44
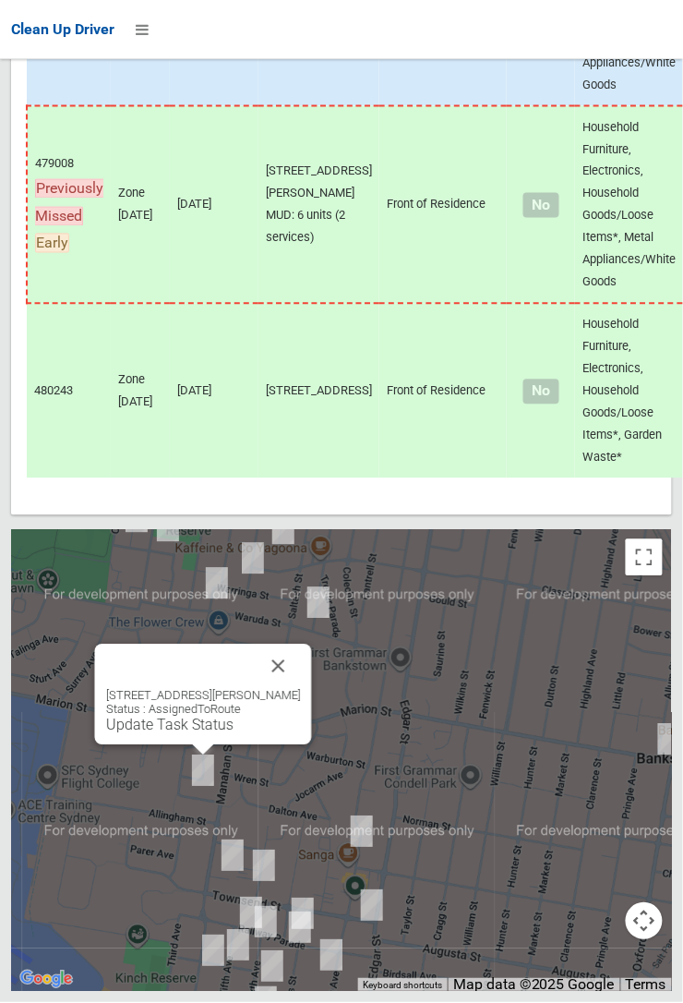
click at [301, 689] on button "Close" at bounding box center [279, 666] width 44 height 44
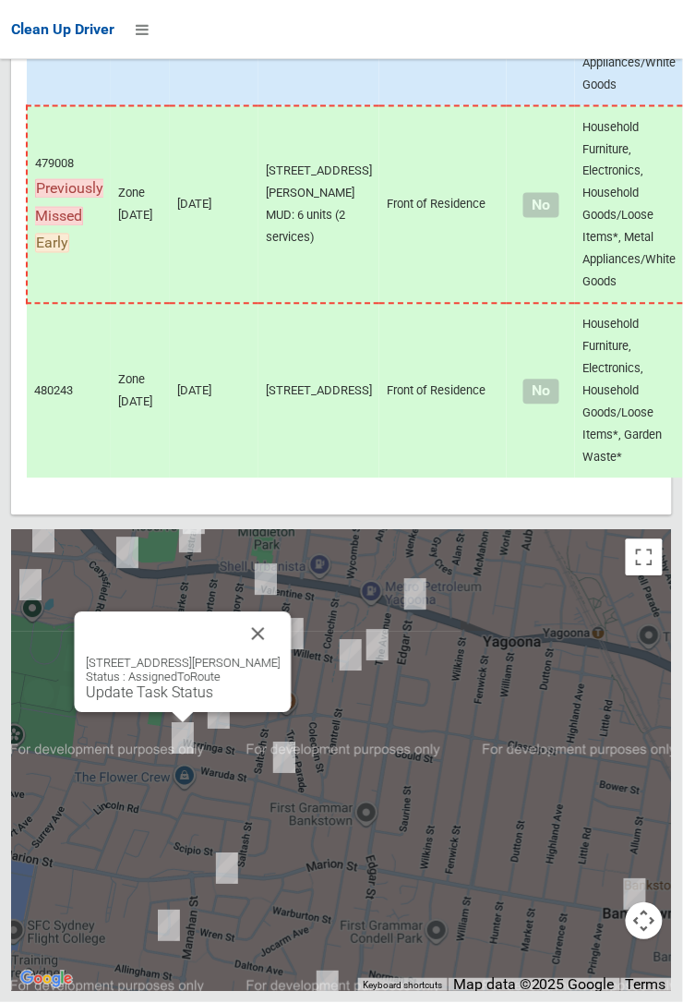
click at [281, 656] on button "Close" at bounding box center [258, 634] width 44 height 44
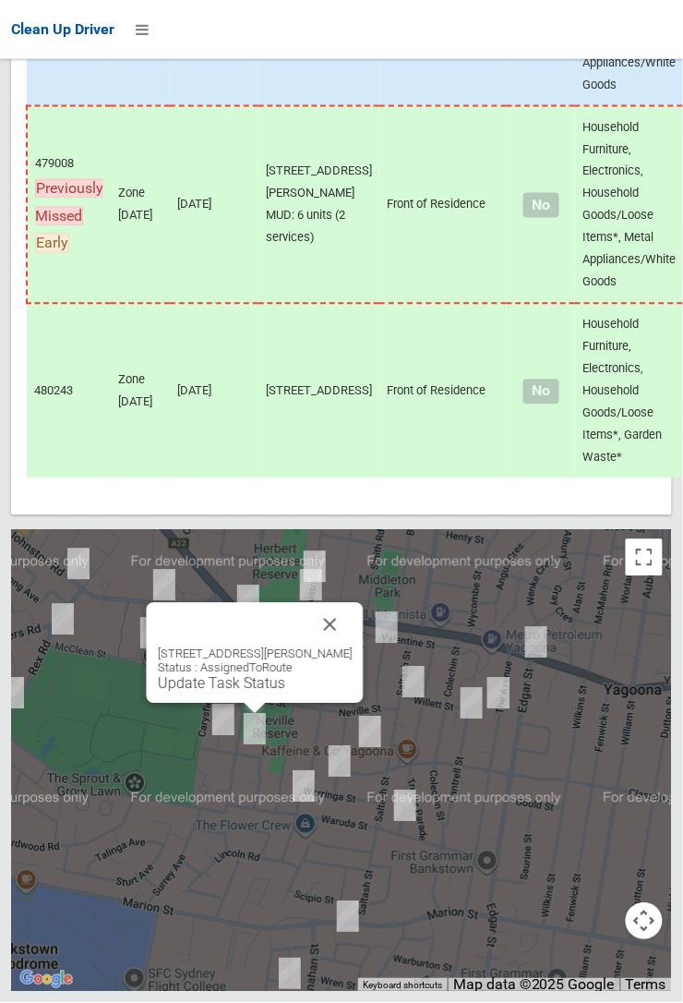
click at [353, 647] on button "Close" at bounding box center [330, 625] width 44 height 44
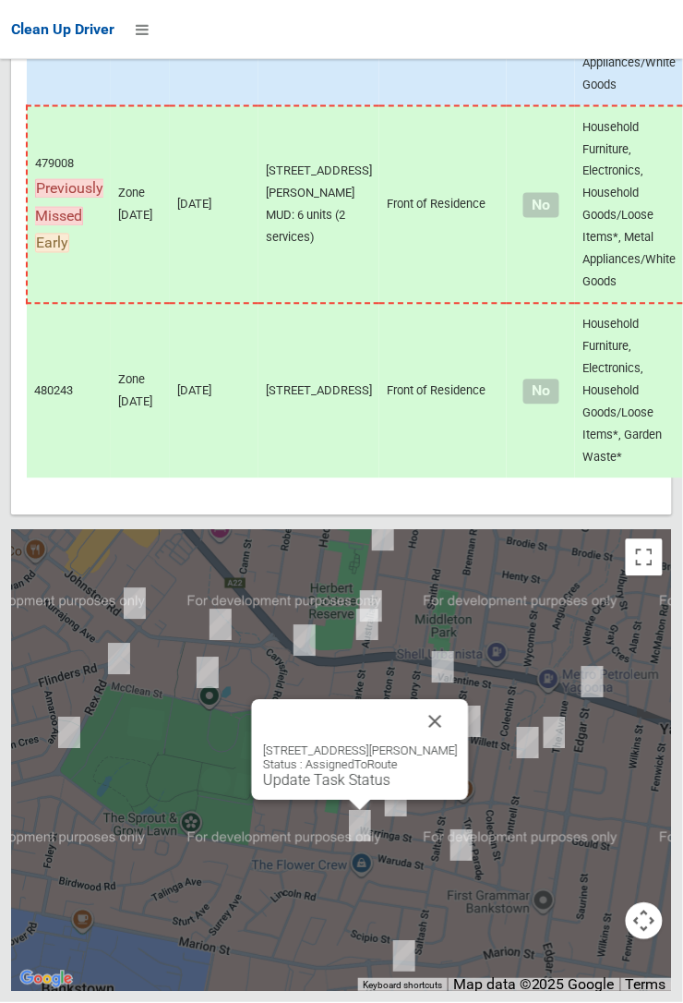
click at [443, 744] on button "Close" at bounding box center [436, 722] width 44 height 44
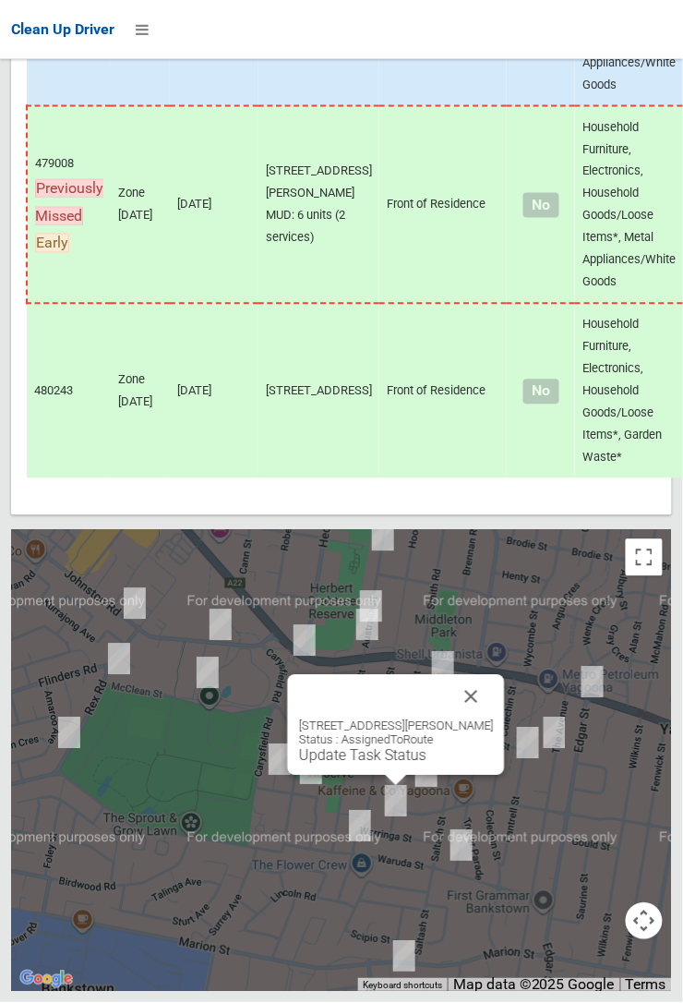
click at [492, 719] on button "Close" at bounding box center [472, 697] width 44 height 44
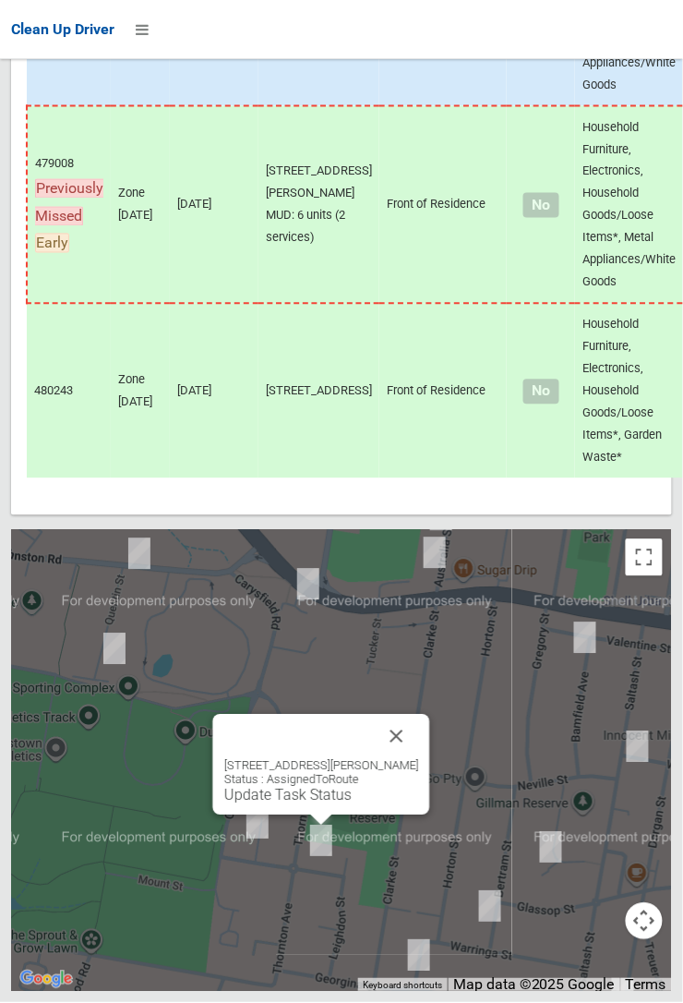
click at [419, 759] on button "Close" at bounding box center [397, 737] width 44 height 44
click at [430, 811] on div "29 Thornton Avenue, BASS HILL NSW 2197 Status : AssignedToRoute Update Task Sta…" at bounding box center [321, 765] width 217 height 101
click at [419, 759] on button "Close" at bounding box center [397, 737] width 44 height 44
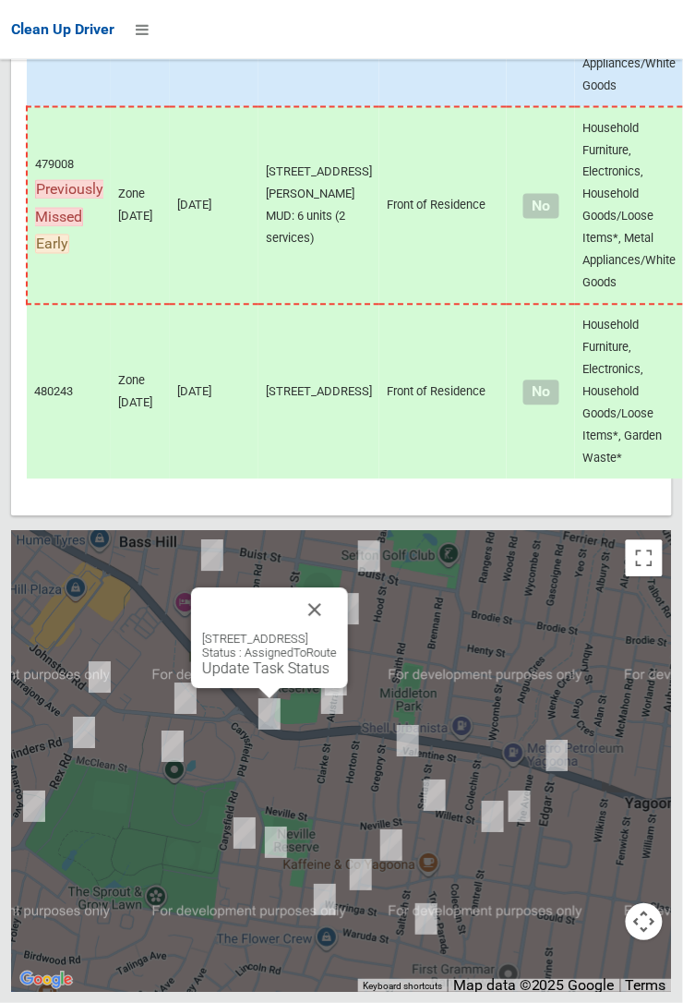
click at [337, 632] on button "Close" at bounding box center [315, 609] width 44 height 44
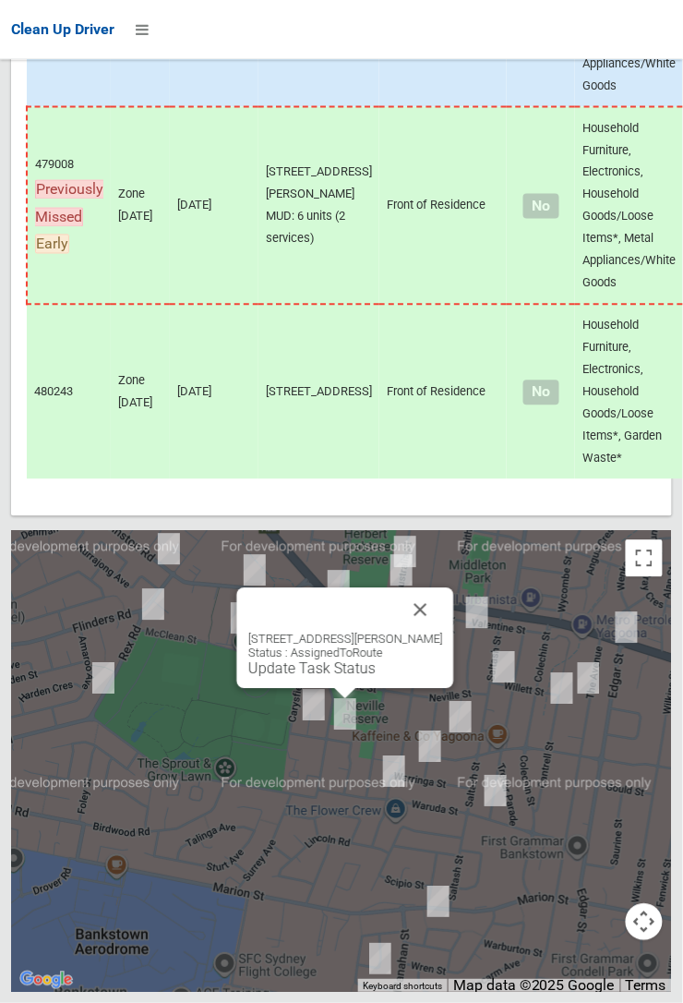
click at [443, 632] on button "Close" at bounding box center [421, 609] width 44 height 44
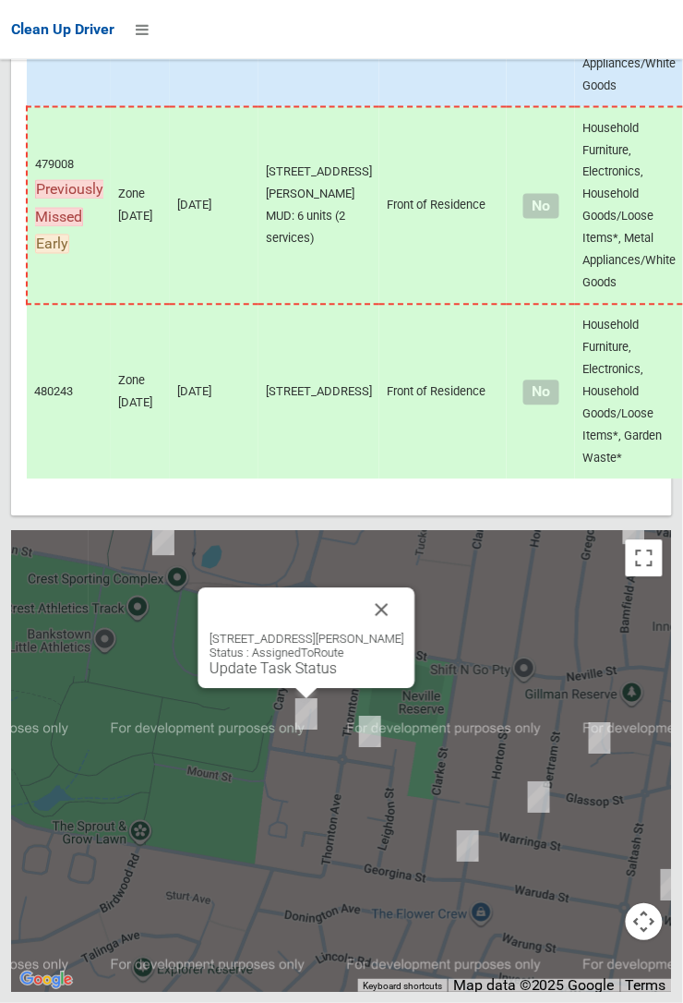
click at [379, 632] on button "Close" at bounding box center [382, 609] width 44 height 44
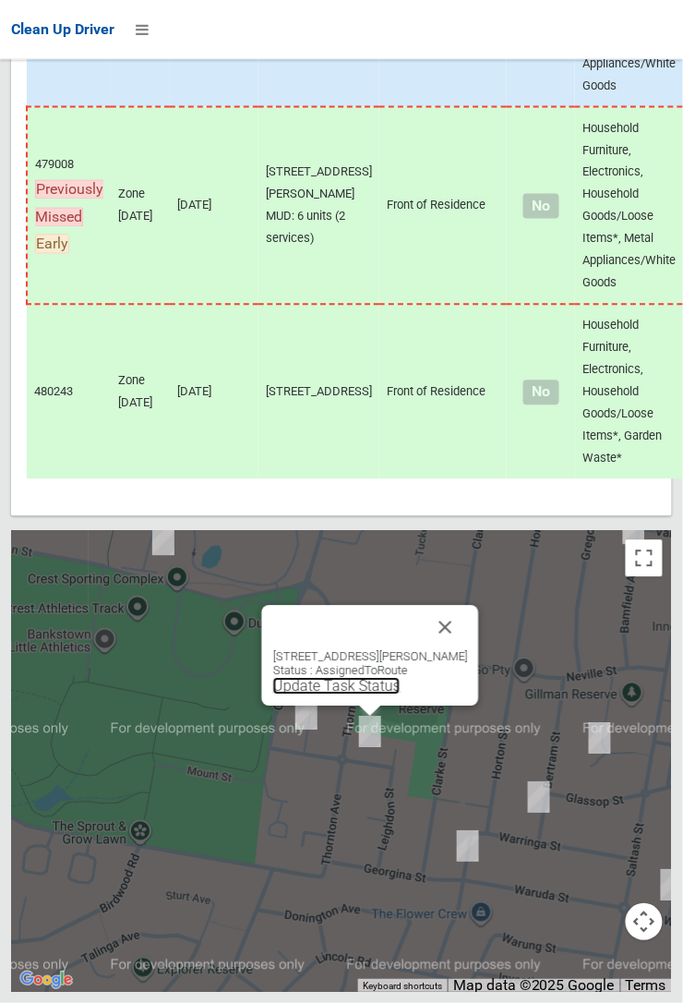
click at [350, 694] on link "Update Task Status" at bounding box center [336, 686] width 127 height 18
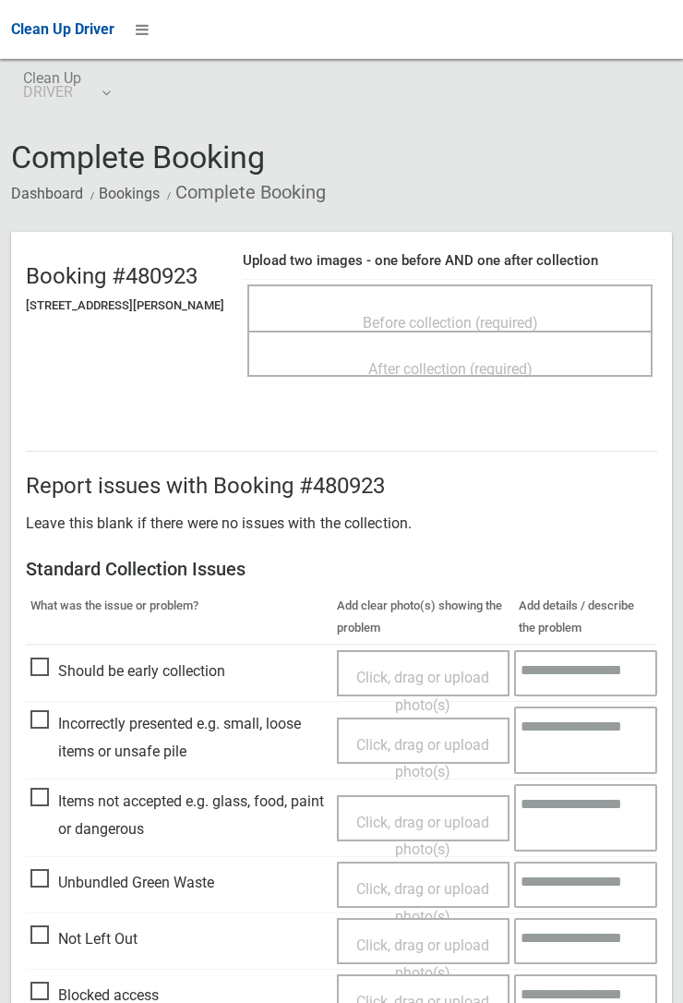
click at [516, 305] on div "Before collection (required)" at bounding box center [450, 322] width 365 height 34
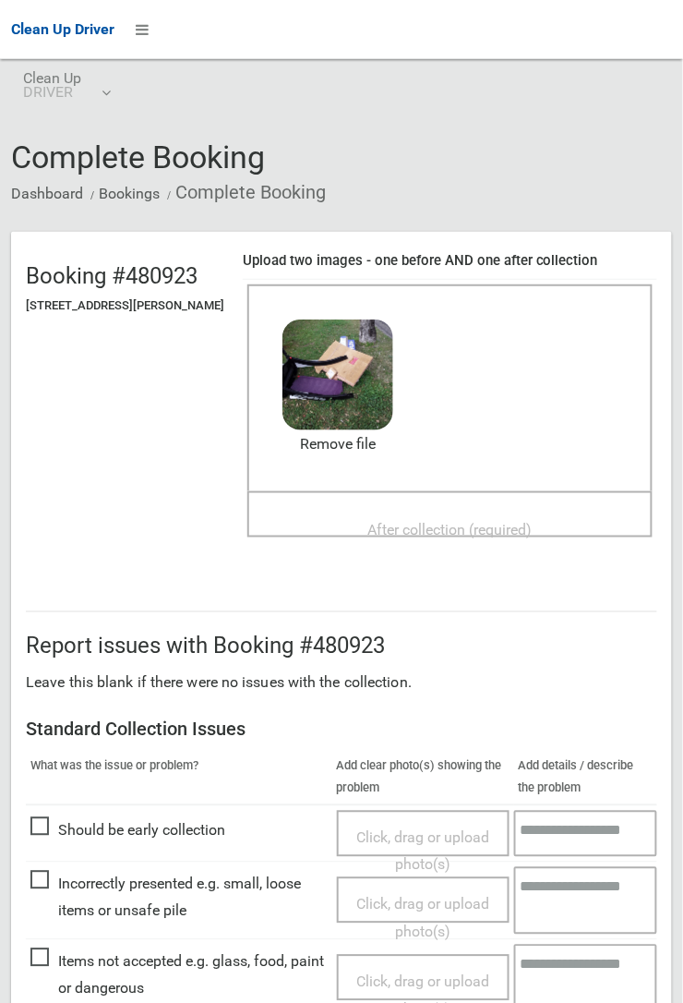
click at [444, 521] on span "After collection (required)" at bounding box center [450, 530] width 164 height 18
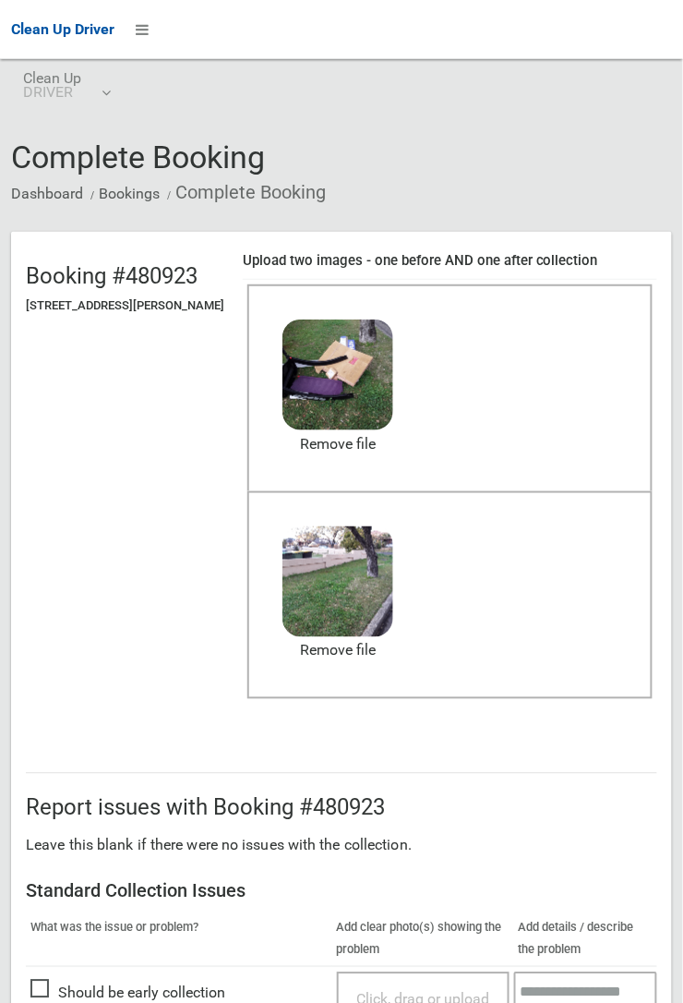
scroll to position [1013, 0]
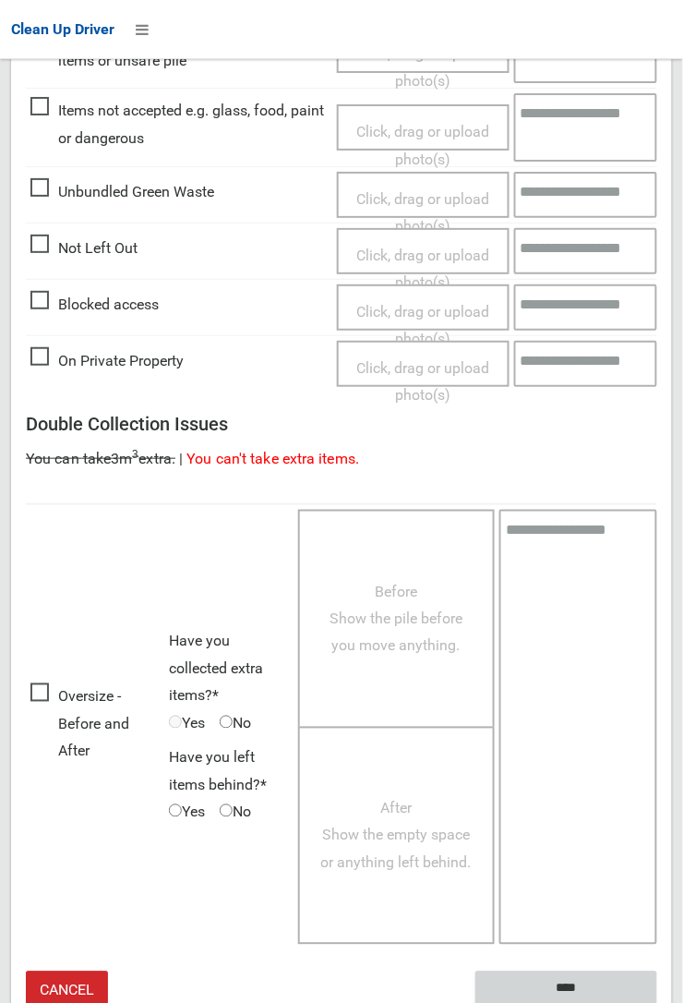
click at [657, 1002] on input "****" at bounding box center [567, 988] width 182 height 34
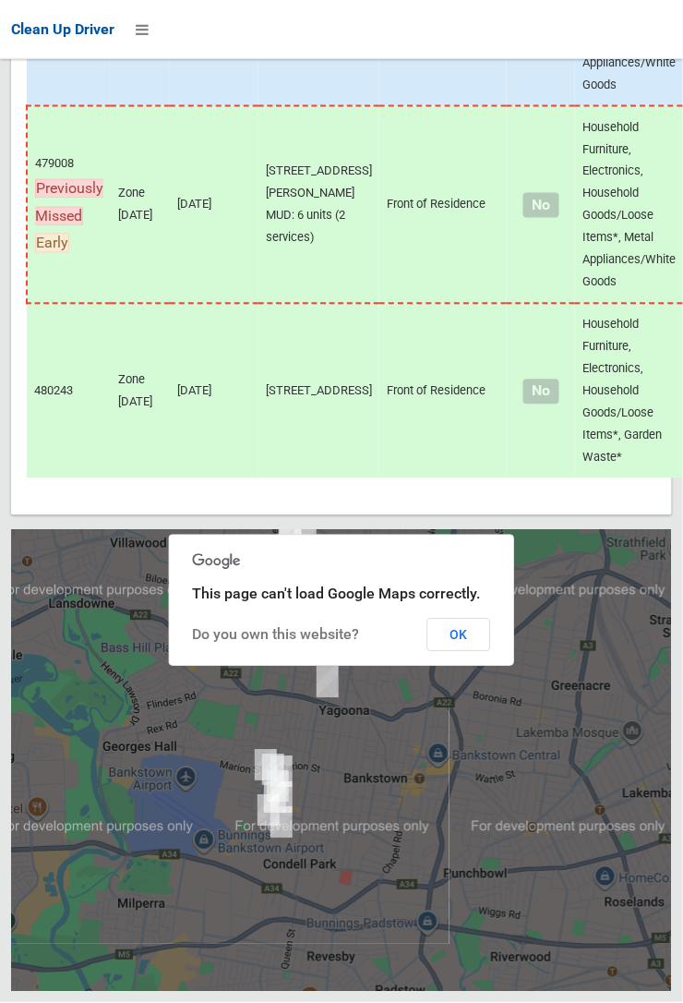
scroll to position [10820, 0]
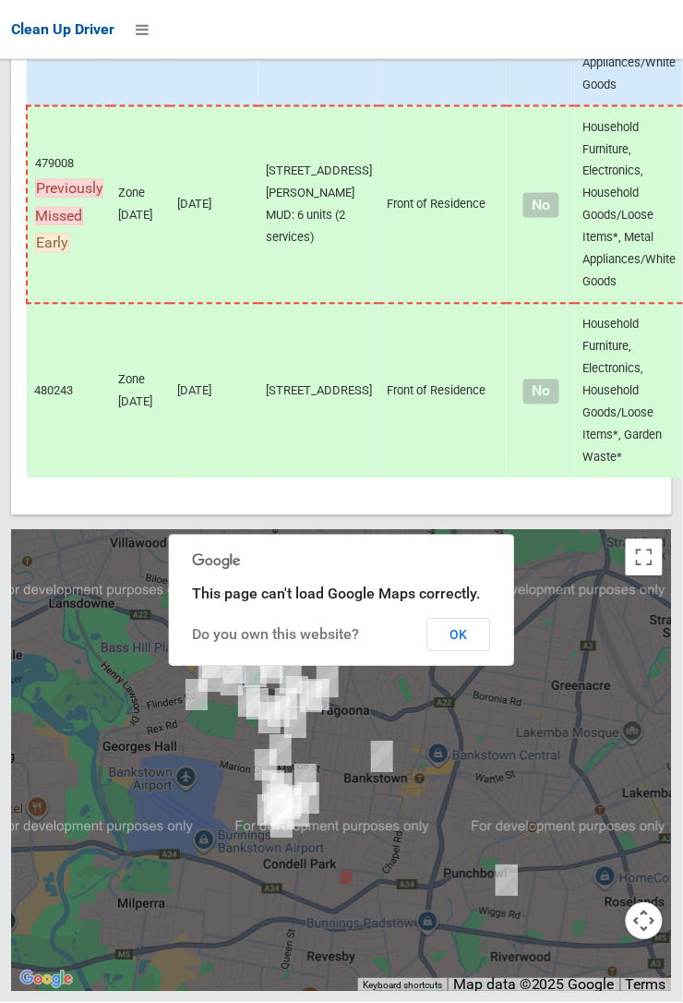
click at [491, 652] on button "OK" at bounding box center [459, 635] width 64 height 33
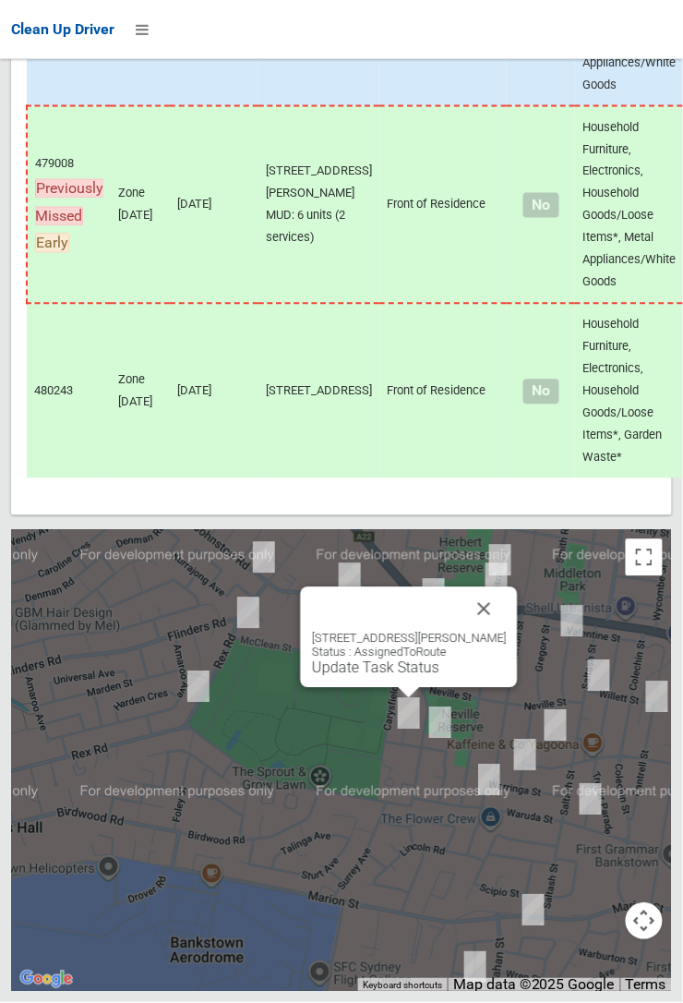
click at [415, 677] on link "Update Task Status" at bounding box center [375, 668] width 127 height 18
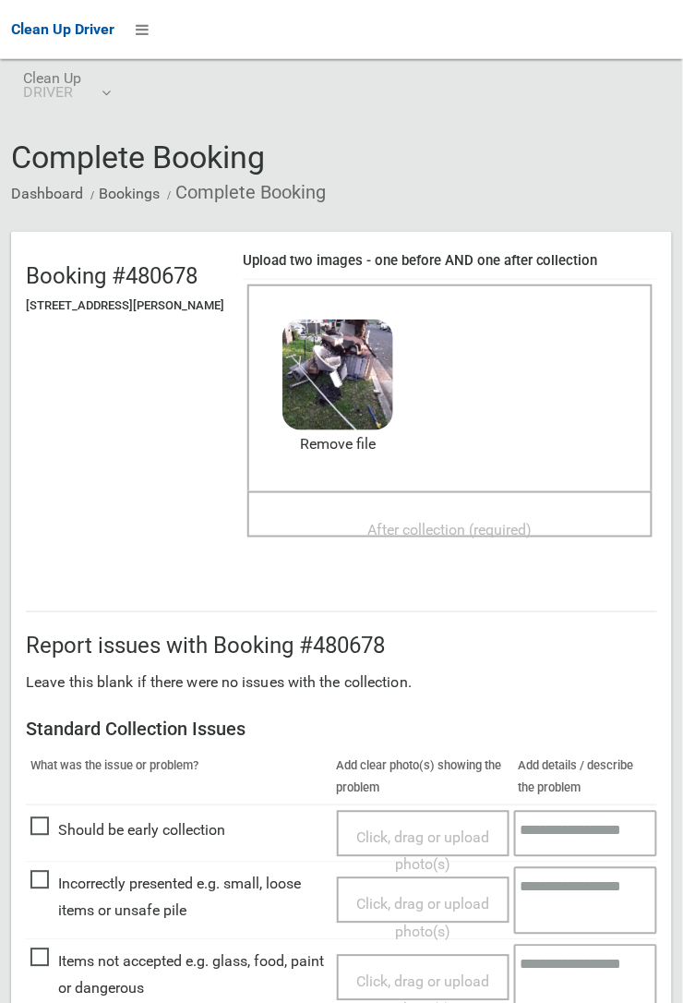
click at [425, 521] on span "After collection (required)" at bounding box center [450, 530] width 164 height 18
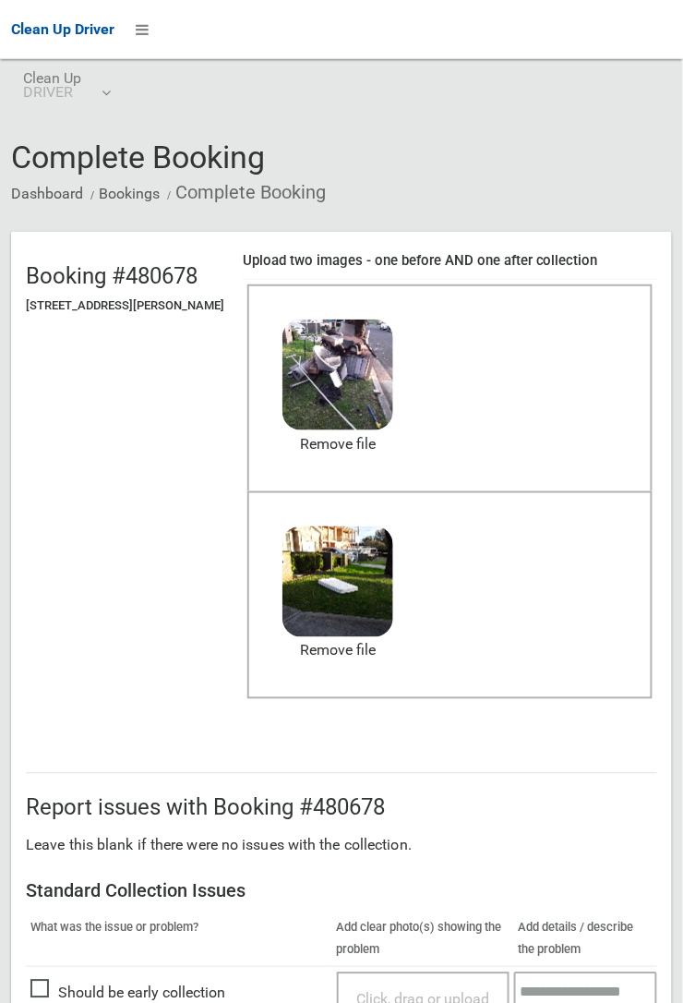
scroll to position [1013, 0]
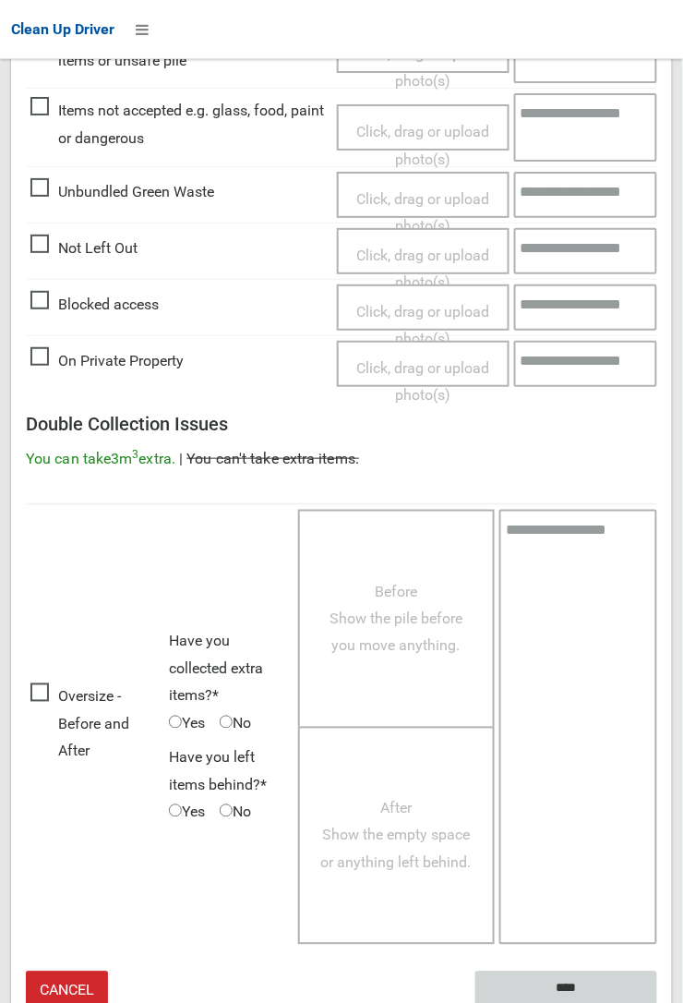
click at [657, 1002] on input "****" at bounding box center [567, 988] width 182 height 34
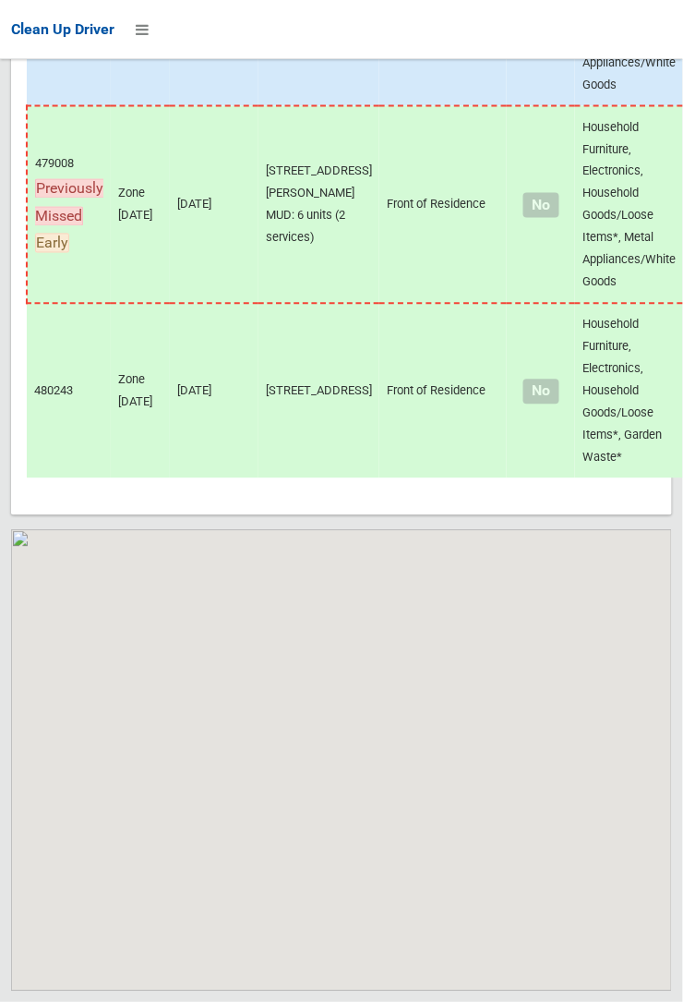
scroll to position [10821, 0]
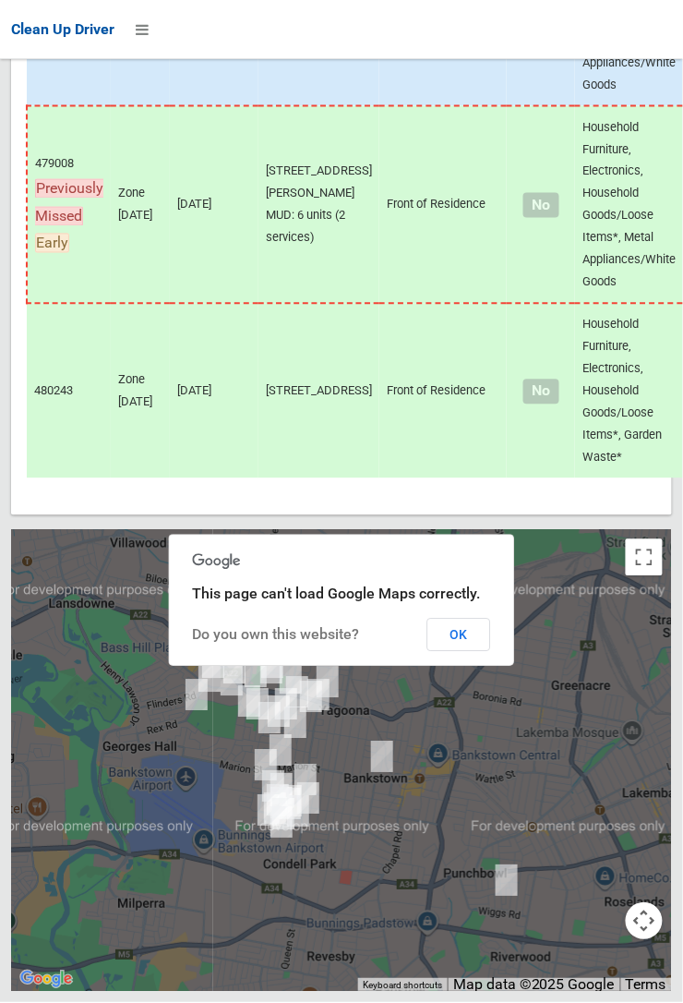
click at [491, 652] on button "OK" at bounding box center [459, 635] width 64 height 33
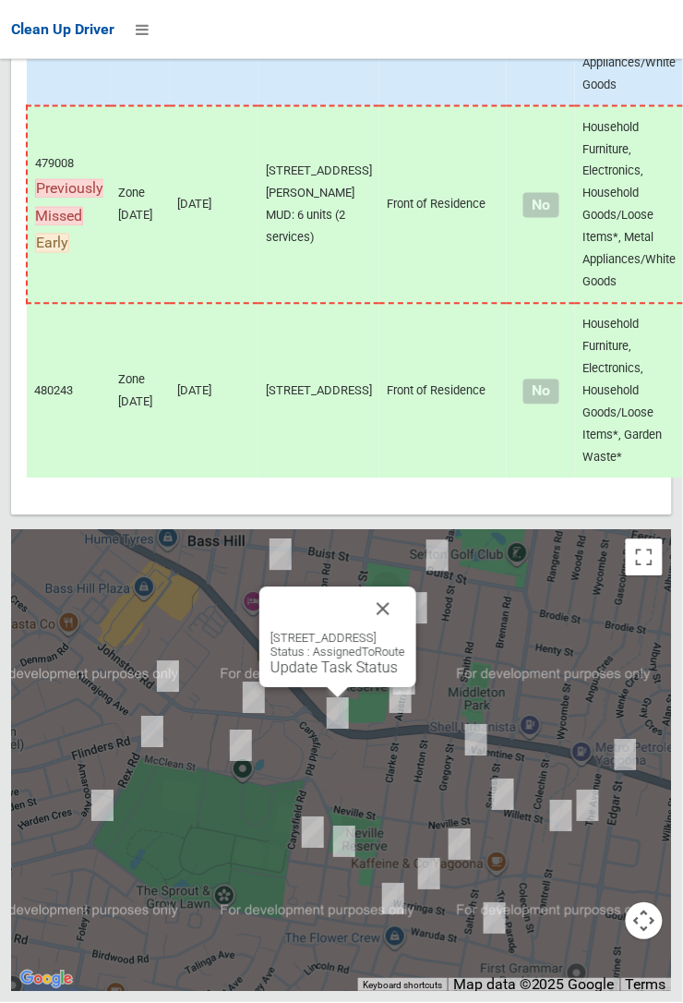
click at [327, 677] on link "Update Task Status" at bounding box center [334, 668] width 127 height 18
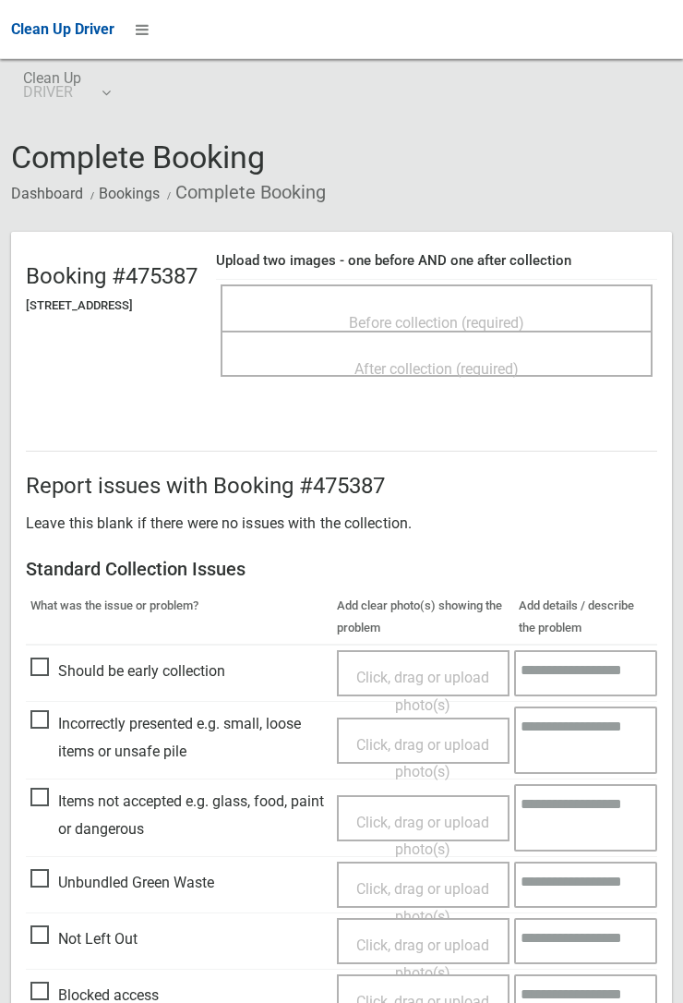
click at [476, 314] on span "Before collection (required)" at bounding box center [436, 323] width 175 height 18
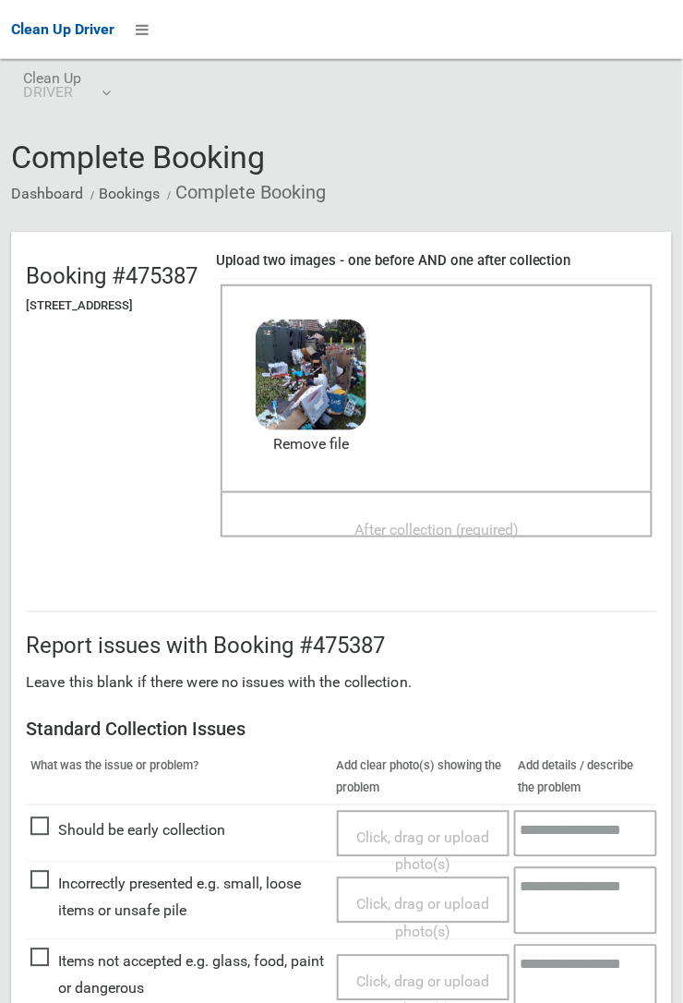
click at [452, 521] on span "After collection (required)" at bounding box center [437, 530] width 164 height 18
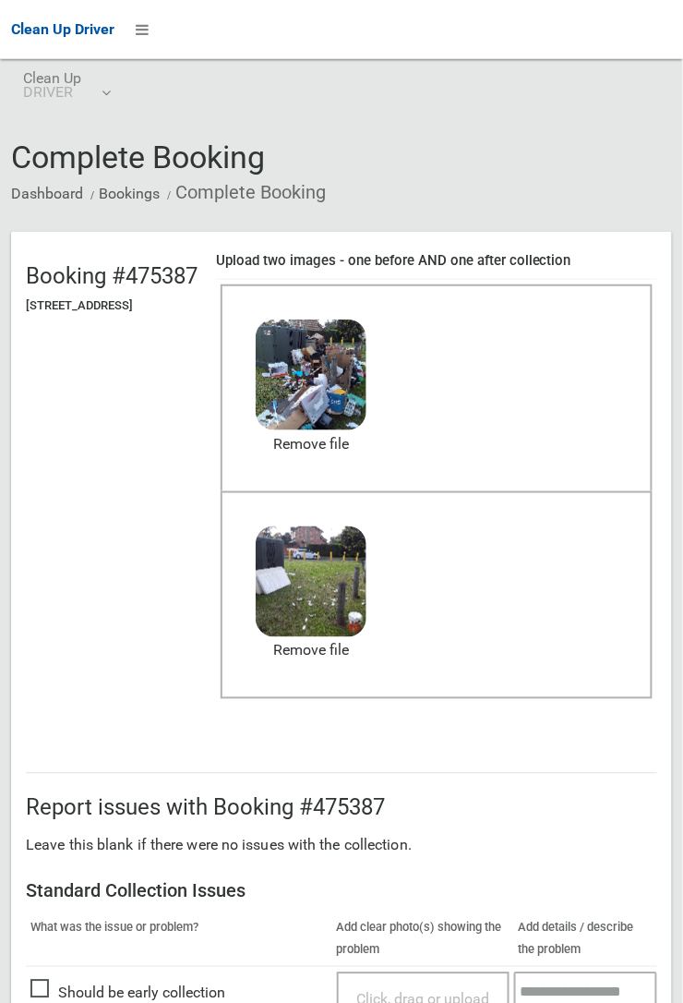
scroll to position [456, 0]
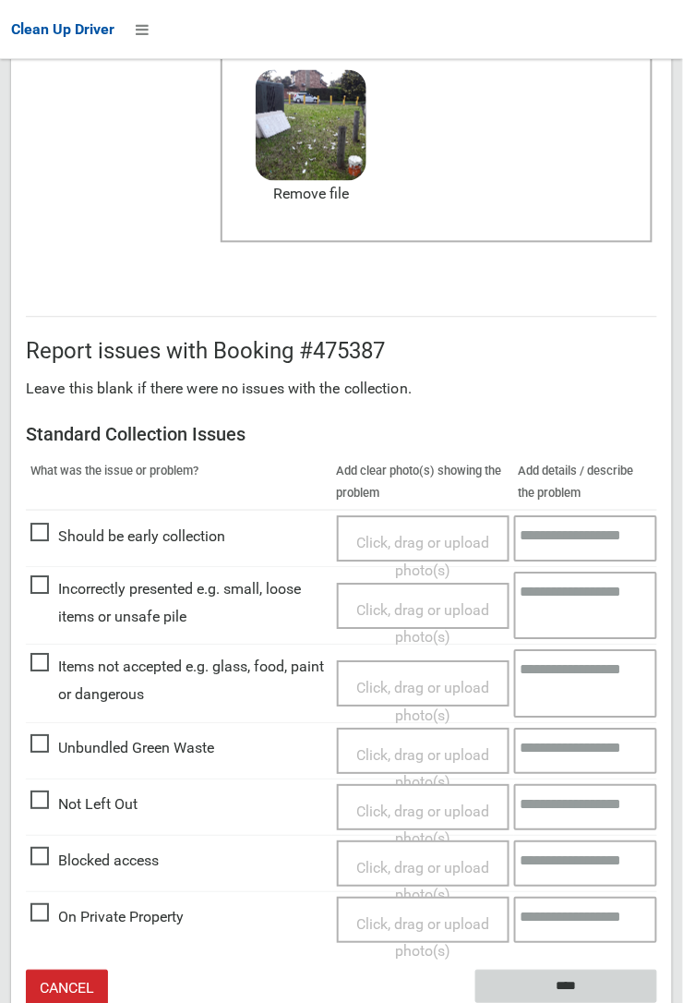
click at [560, 981] on input "****" at bounding box center [567, 987] width 182 height 34
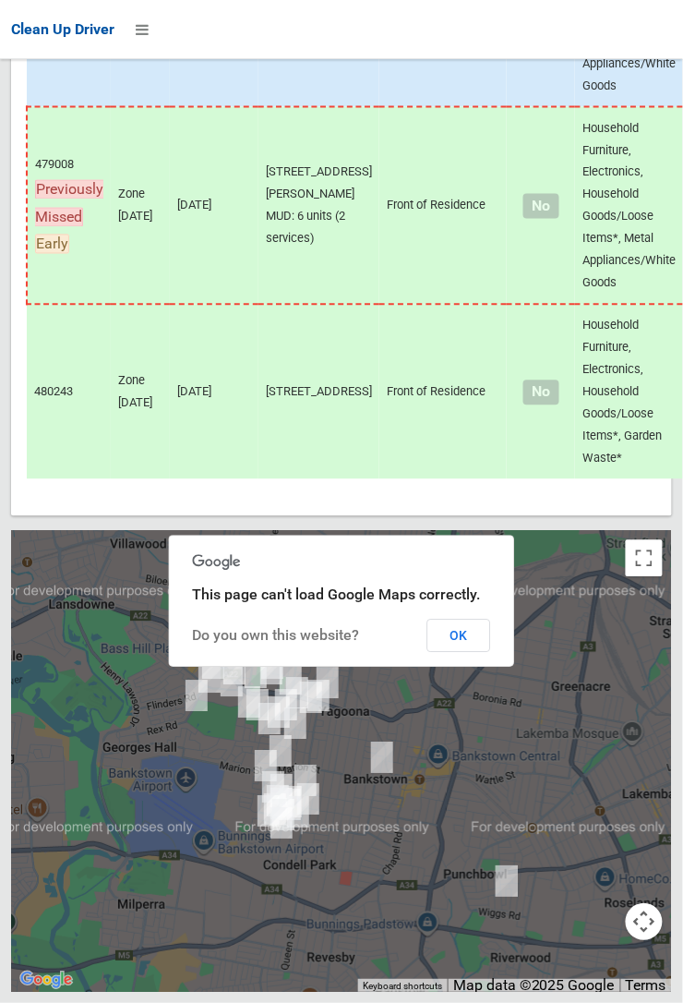
scroll to position [10821, 0]
click at [491, 652] on button "OK" at bounding box center [459, 635] width 64 height 33
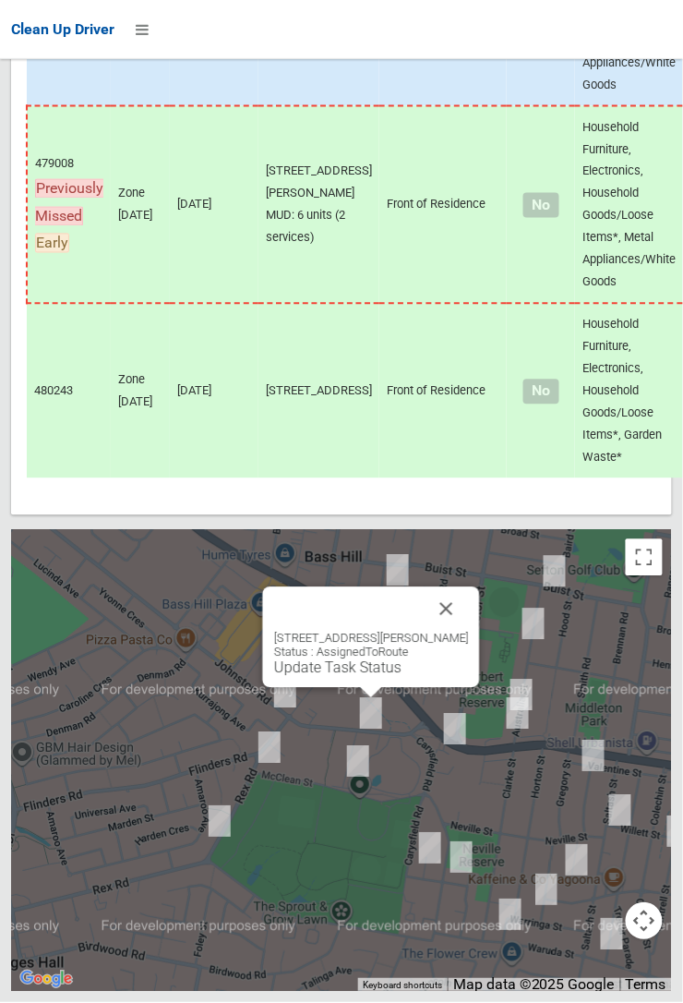
click at [466, 632] on button "Close" at bounding box center [447, 609] width 44 height 44
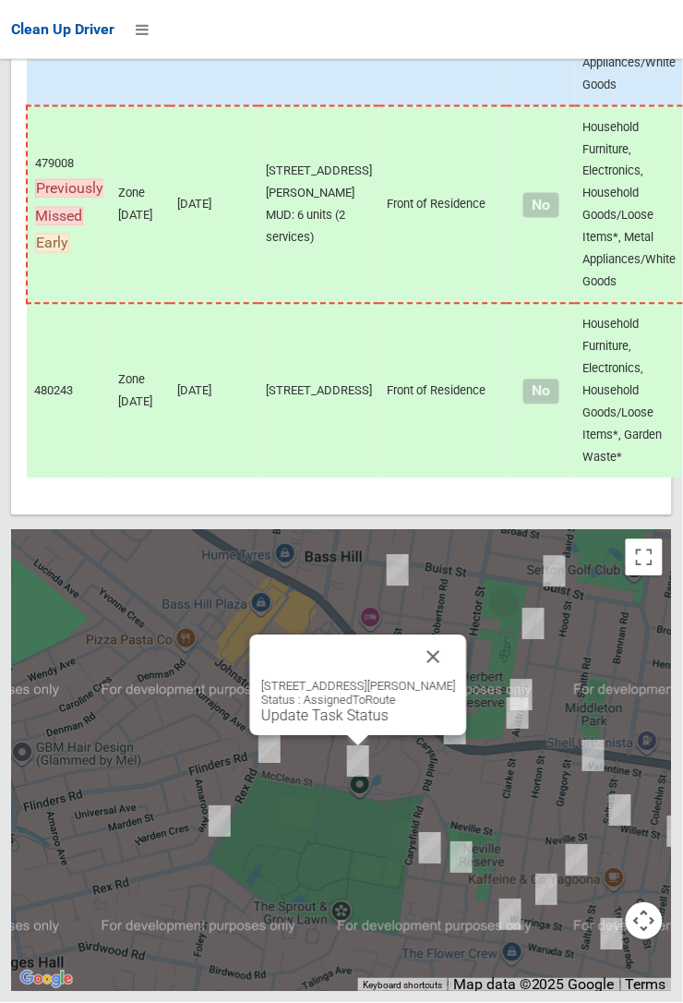
click at [456, 680] on button "Close" at bounding box center [434, 657] width 44 height 44
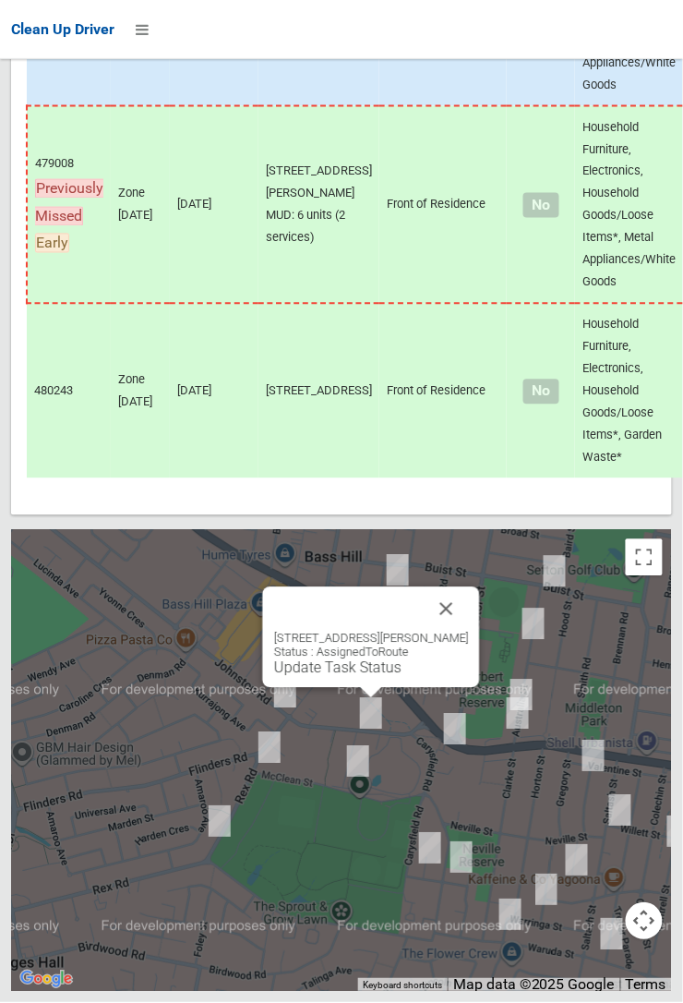
click at [464, 632] on button "Close" at bounding box center [447, 609] width 44 height 44
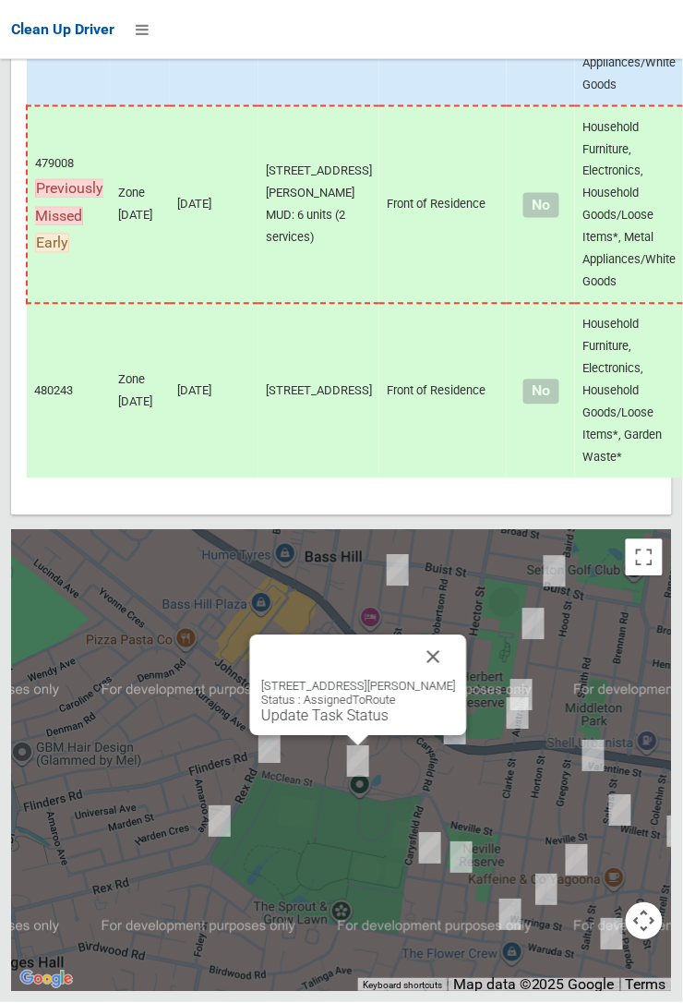
click at [456, 680] on button "Close" at bounding box center [434, 657] width 44 height 44
click at [370, 725] on link "Update Task Status" at bounding box center [324, 716] width 127 height 18
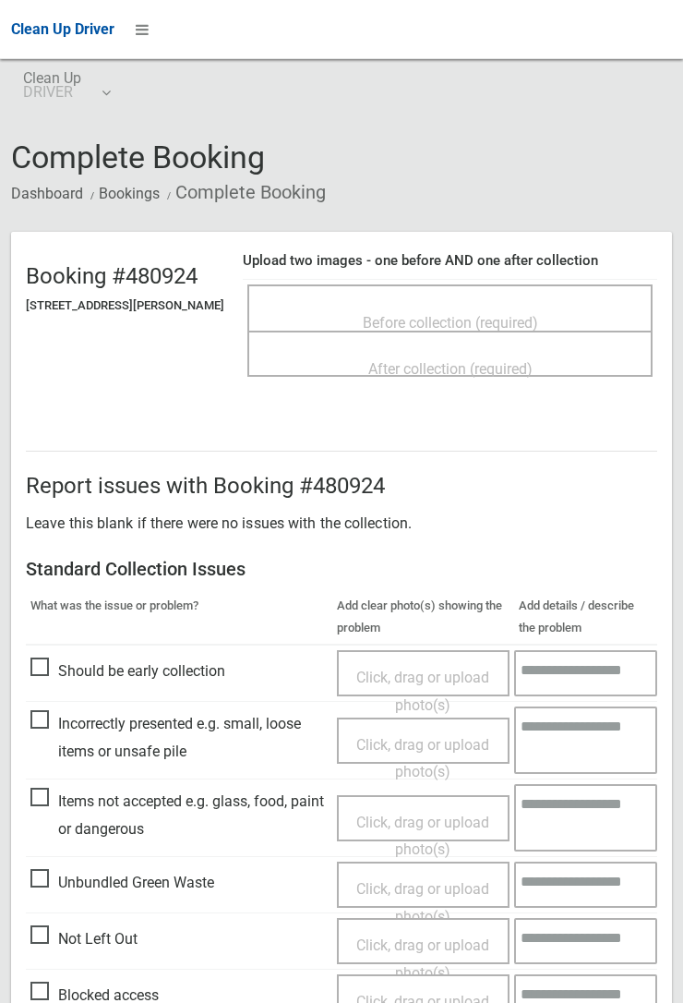
click at [464, 314] on span "Before collection (required)" at bounding box center [450, 323] width 175 height 18
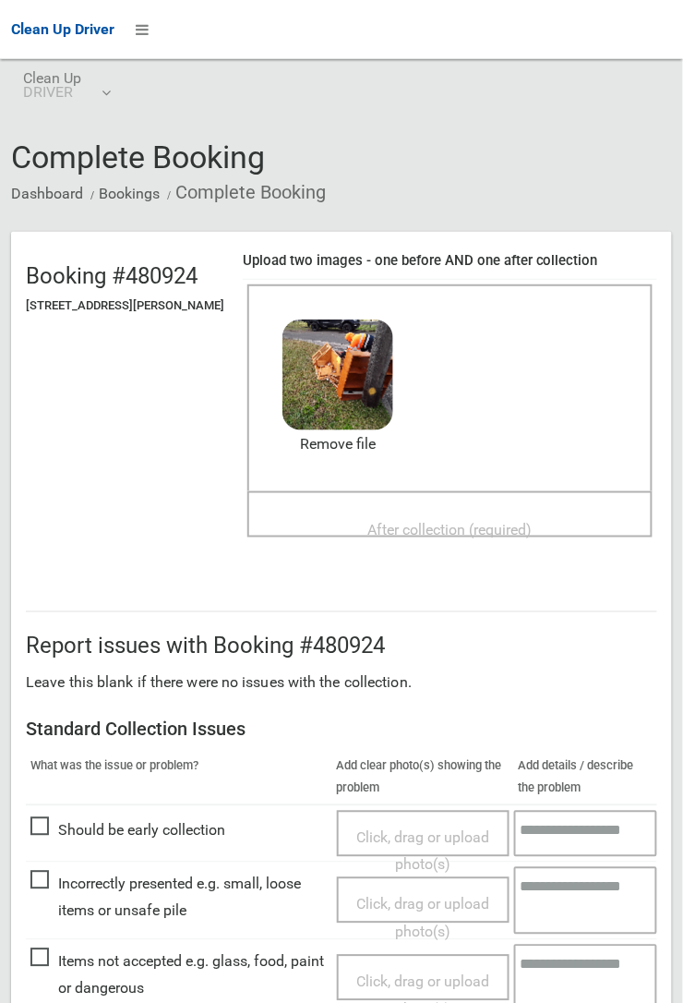
click at [451, 521] on span "After collection (required)" at bounding box center [450, 530] width 164 height 18
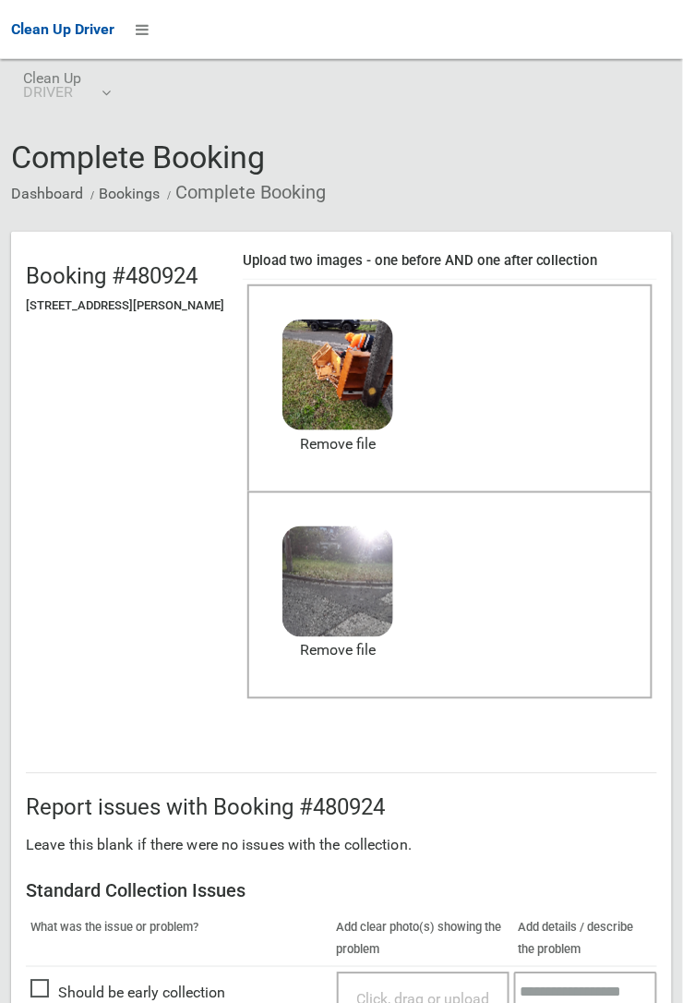
scroll to position [1013, 0]
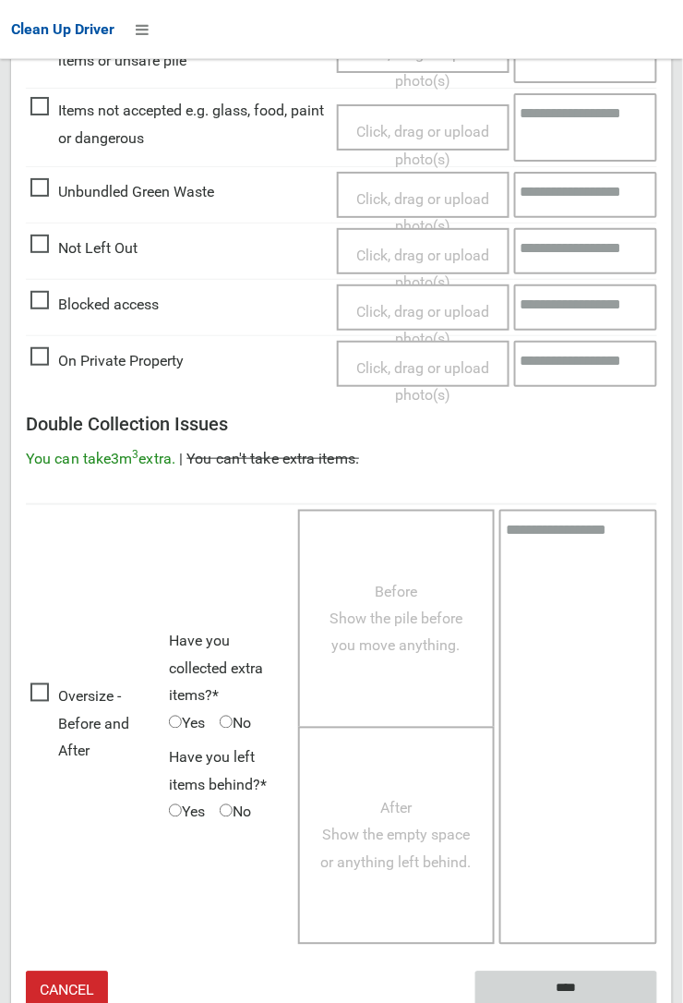
click at [563, 975] on input "****" at bounding box center [567, 988] width 182 height 34
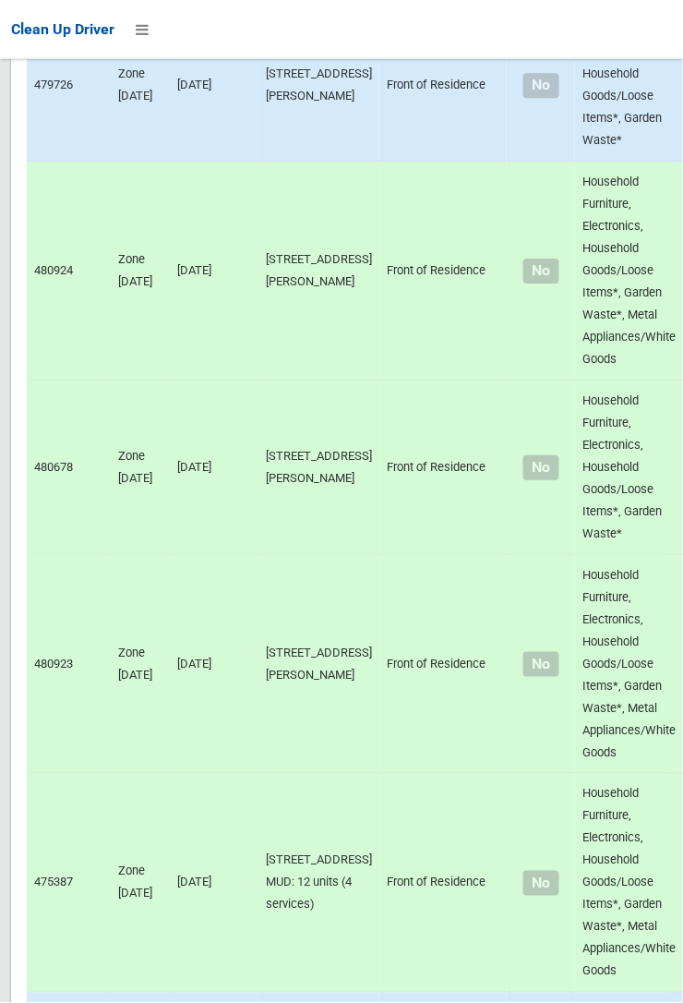
scroll to position [10821, 0]
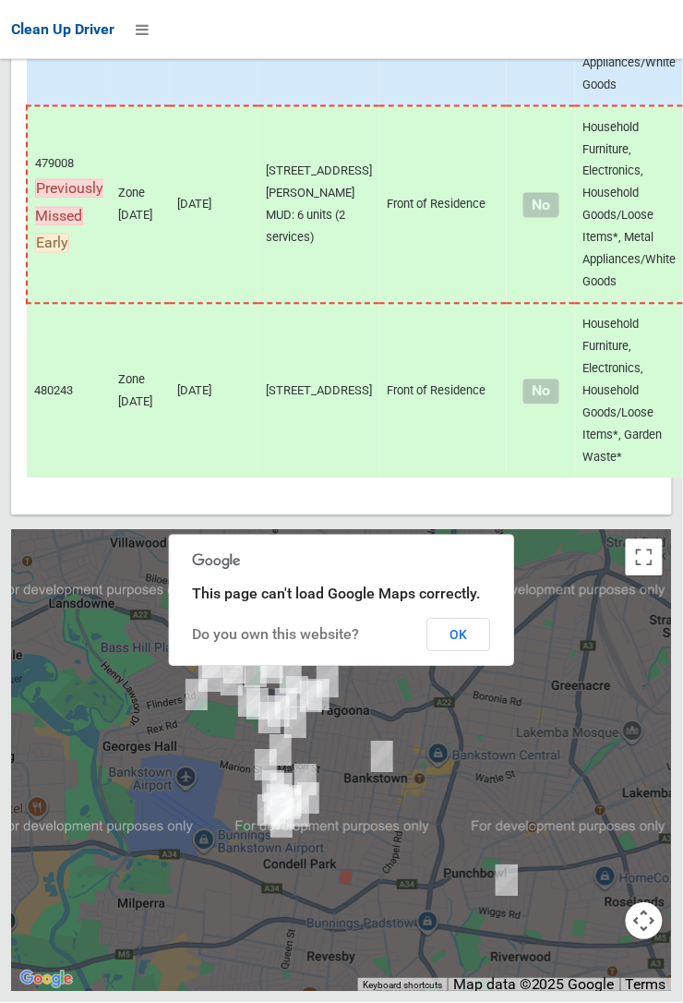
click at [458, 652] on button "OK" at bounding box center [459, 635] width 64 height 33
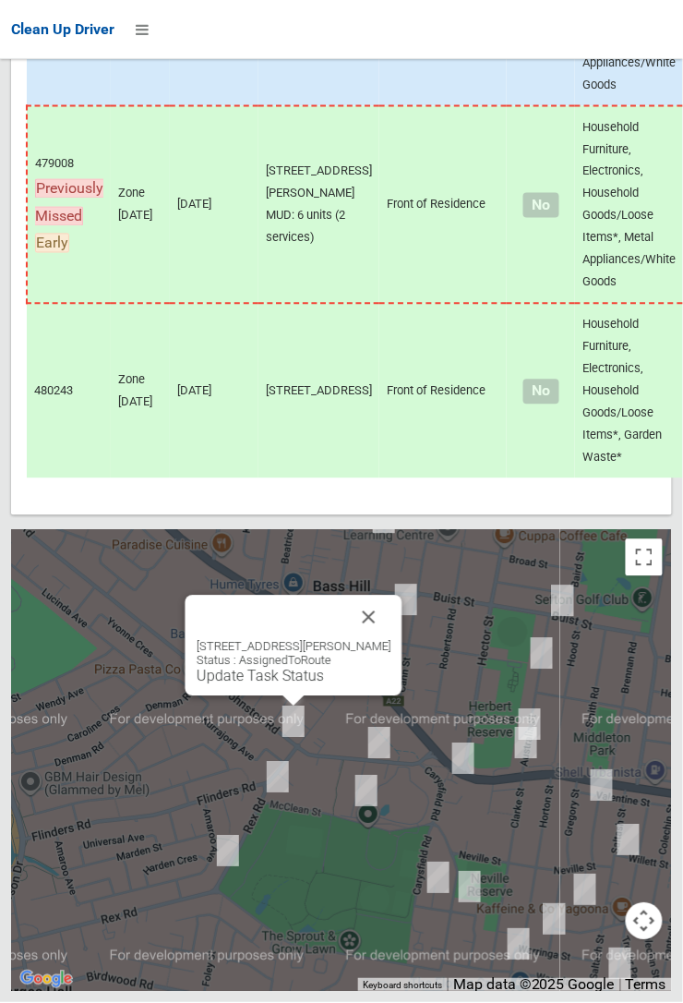
click at [391, 640] on button "Close" at bounding box center [369, 618] width 44 height 44
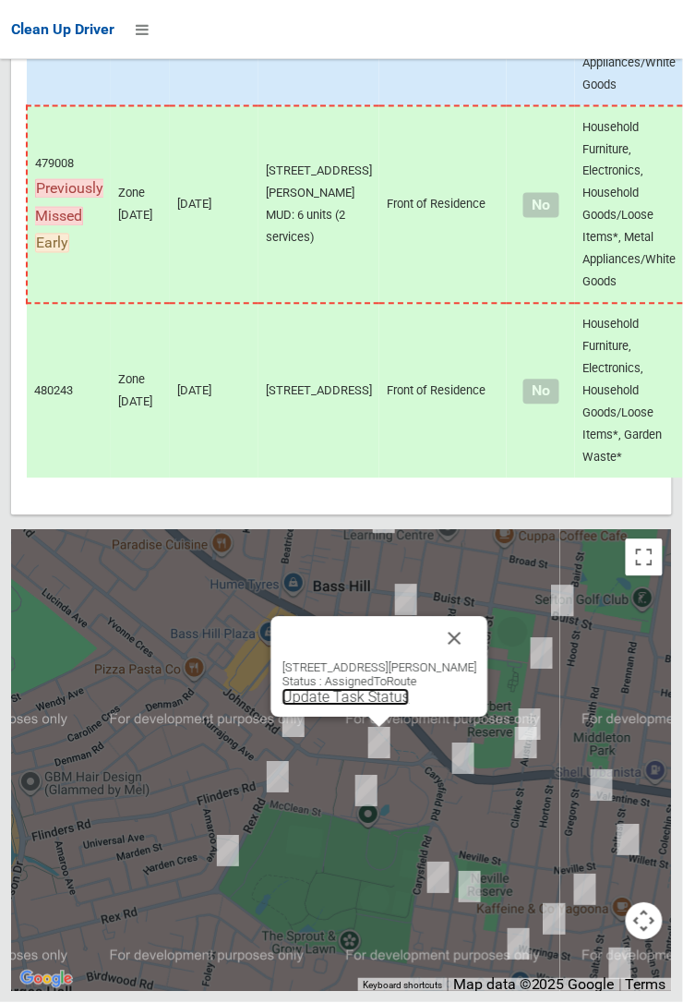
click at [382, 706] on link "Update Task Status" at bounding box center [346, 698] width 127 height 18
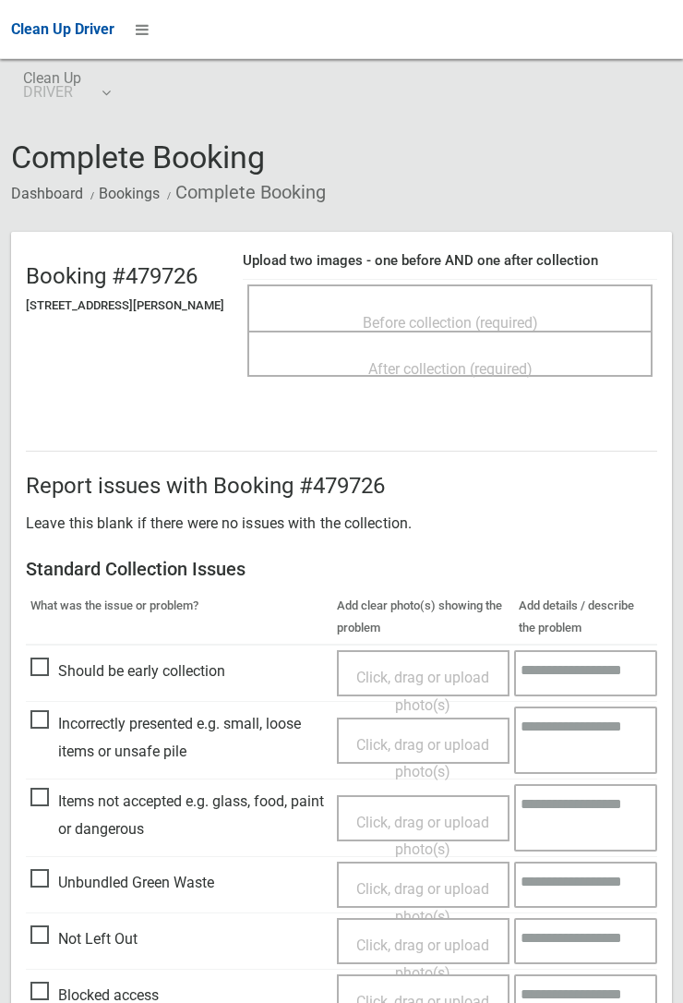
click at [453, 317] on span "Before collection (required)" at bounding box center [450, 323] width 175 height 18
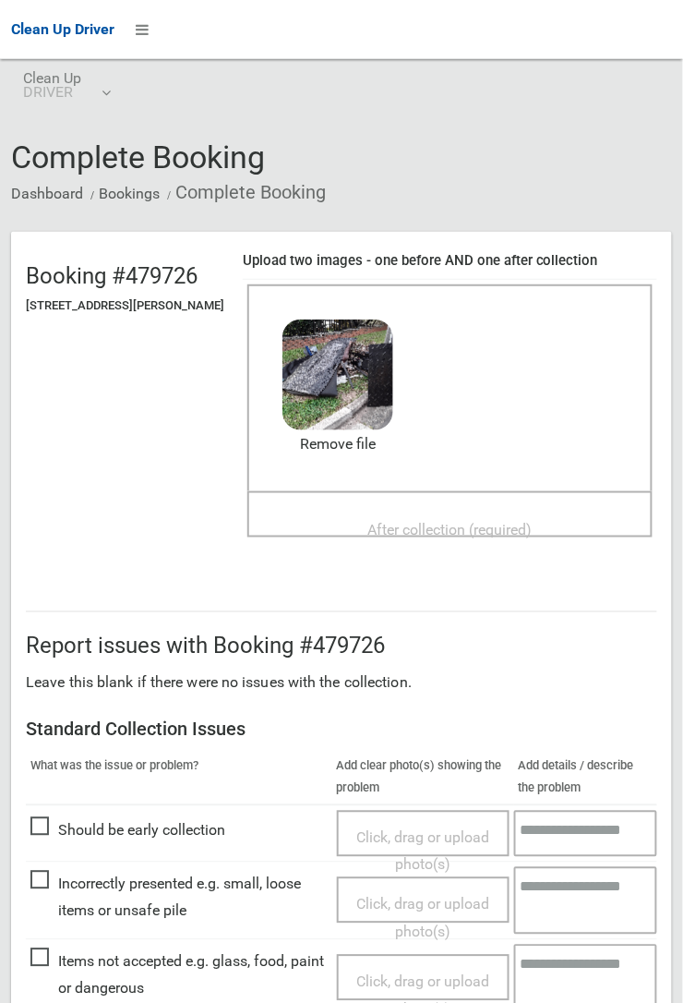
click at [419, 521] on span "After collection (required)" at bounding box center [450, 530] width 164 height 18
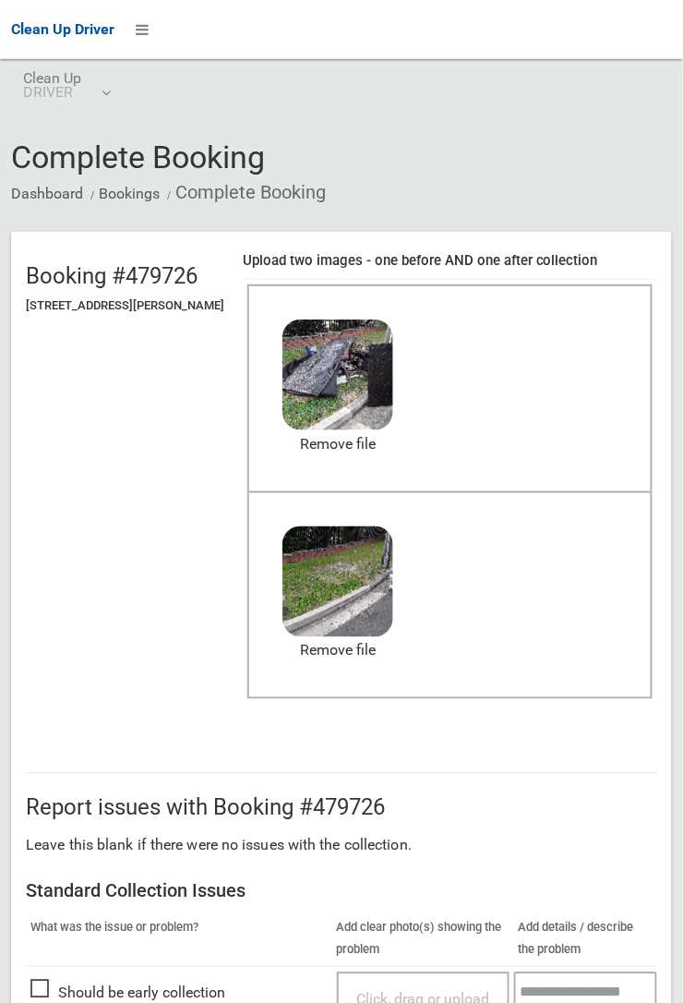
scroll to position [1013, 0]
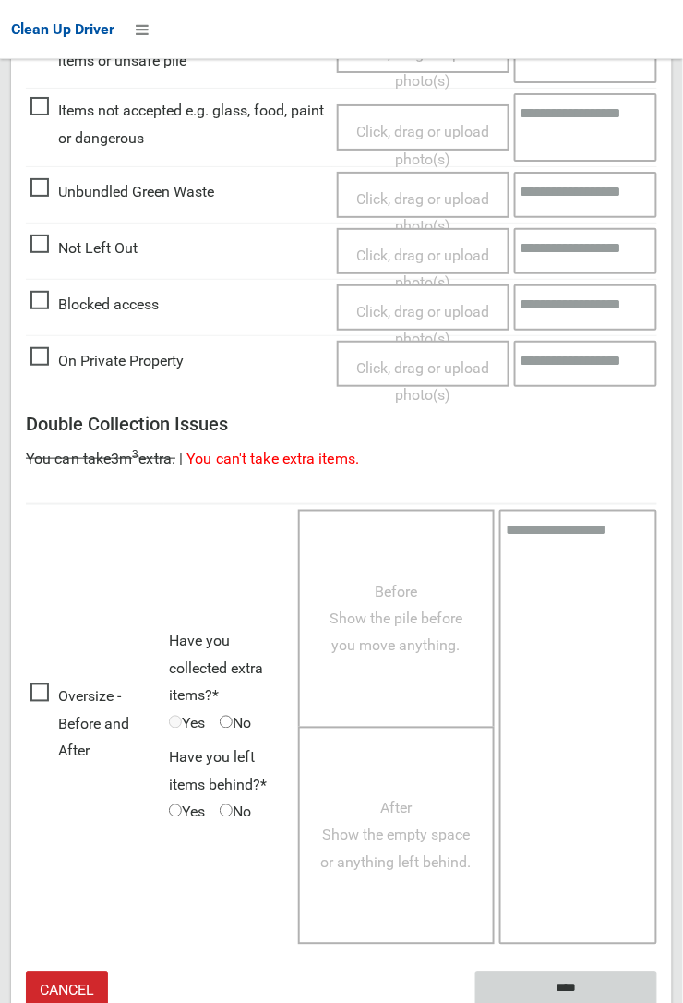
click at [566, 986] on input "****" at bounding box center [567, 988] width 182 height 34
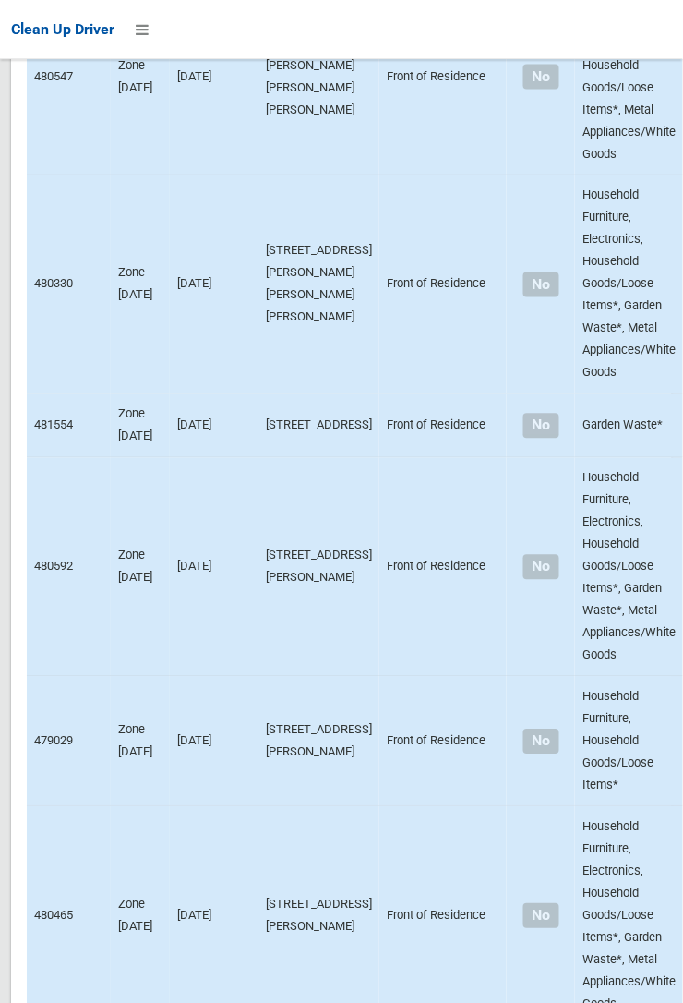
scroll to position [10821, 0]
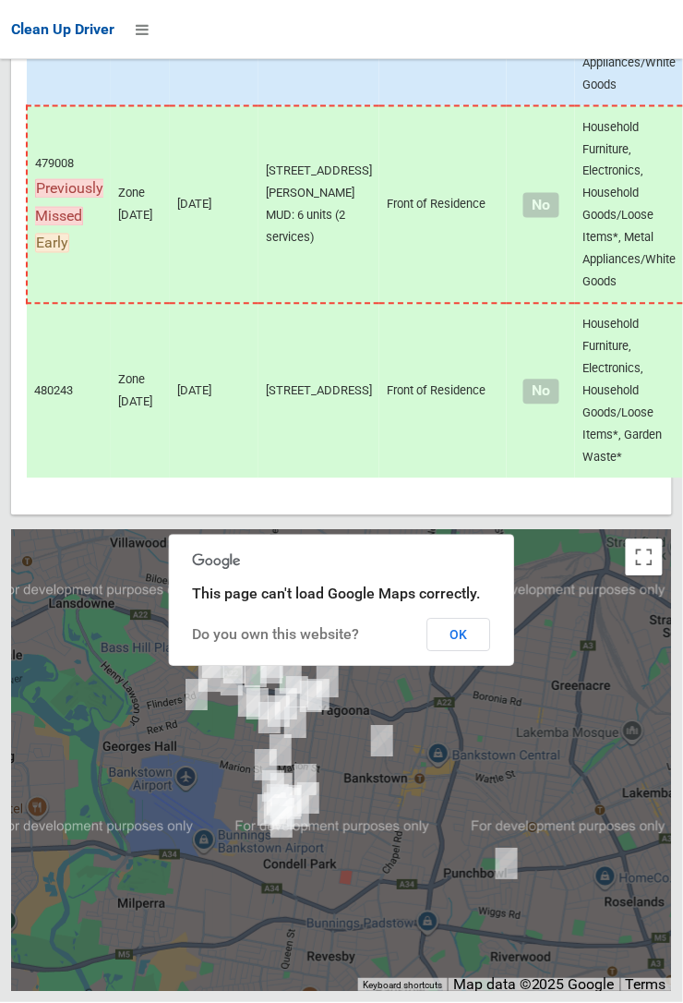
click at [491, 652] on button "OK" at bounding box center [459, 635] width 64 height 33
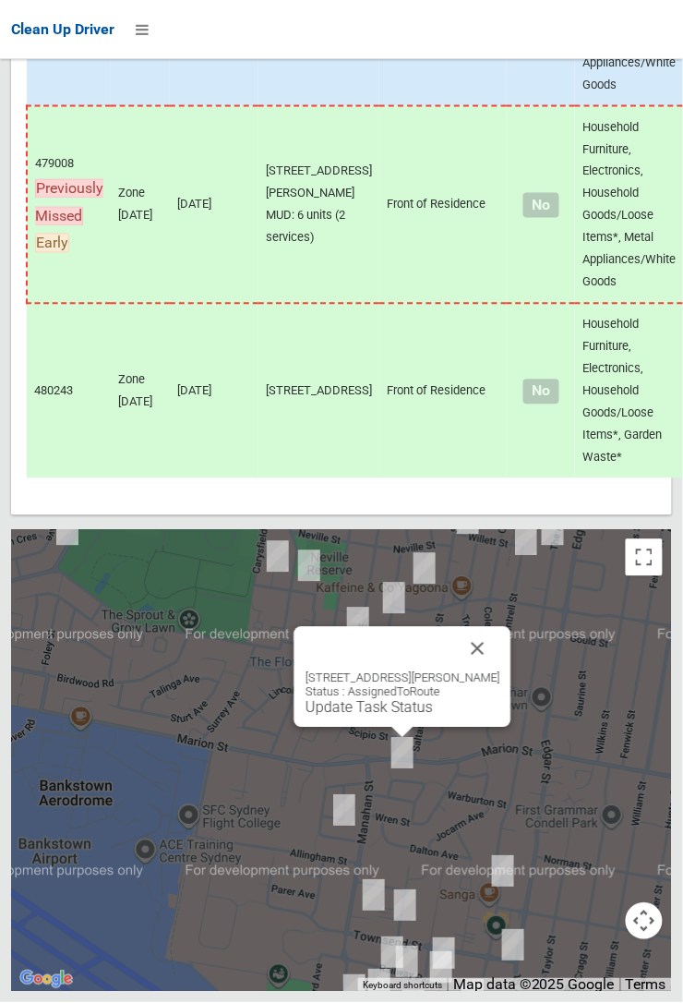
click at [500, 671] on button "Close" at bounding box center [478, 649] width 44 height 44
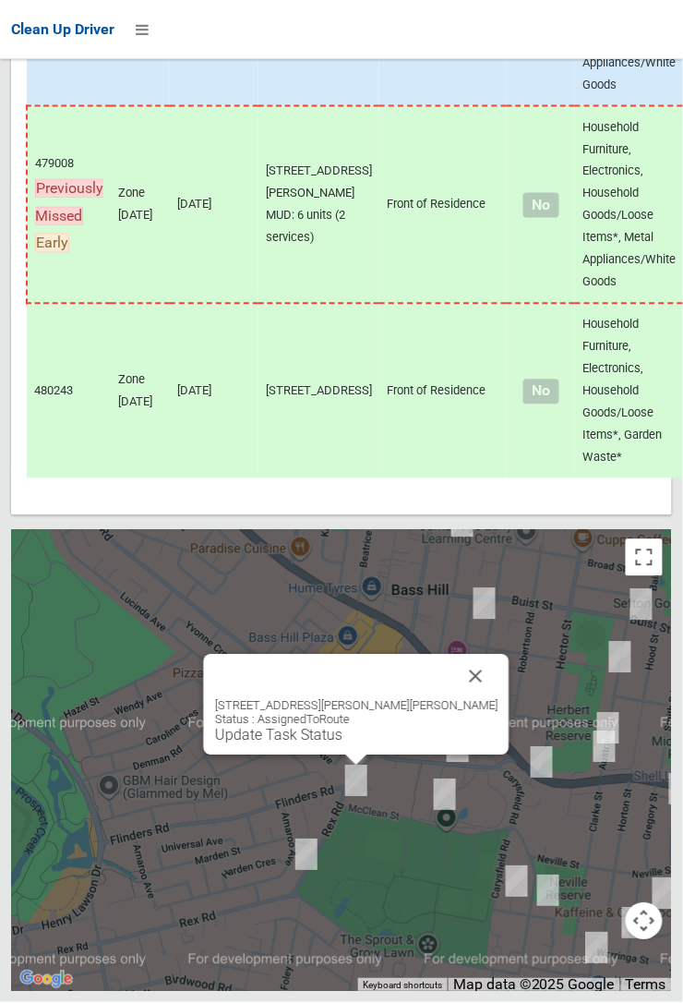
click at [454, 699] on button "Close" at bounding box center [476, 677] width 44 height 44
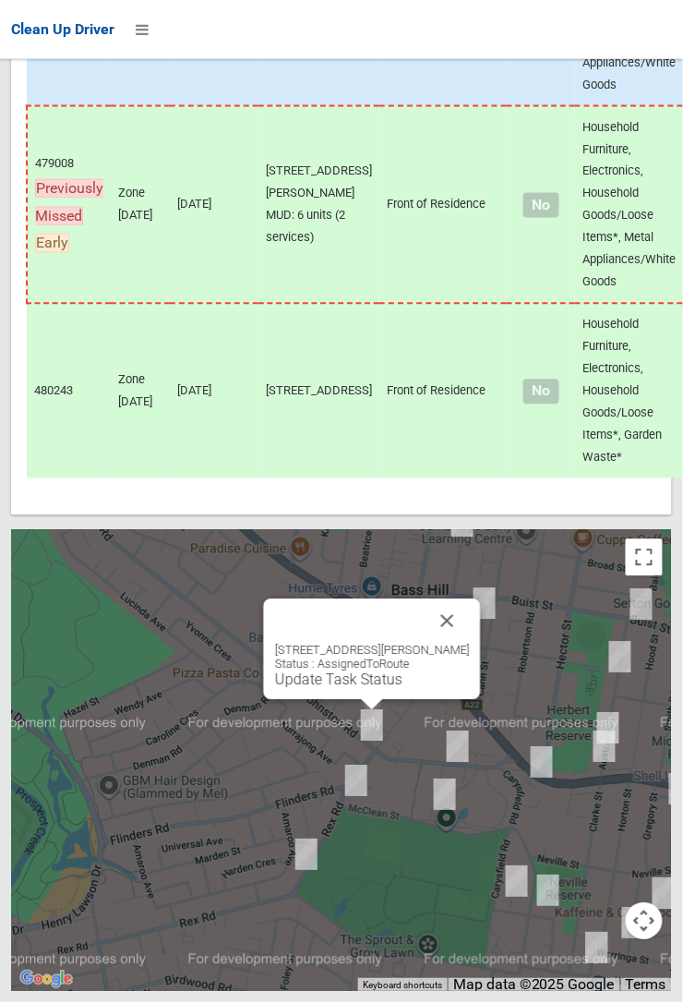
click at [375, 689] on link "Update Task Status" at bounding box center [338, 680] width 127 height 18
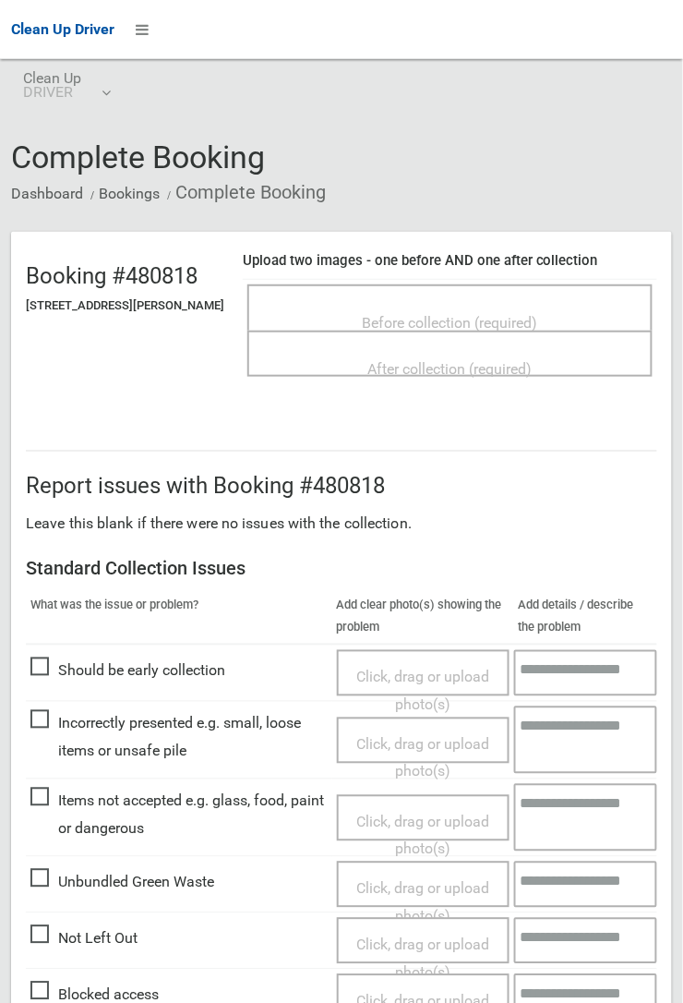
click at [489, 314] on span "Before collection (required)" at bounding box center [450, 323] width 175 height 18
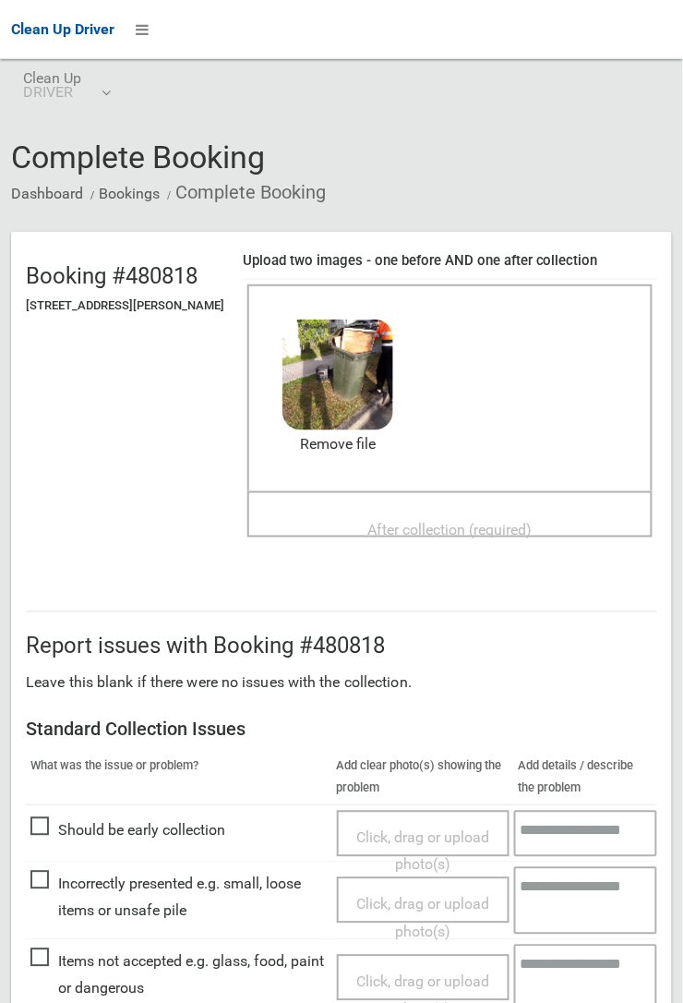
click at [443, 521] on span "After collection (required)" at bounding box center [450, 530] width 164 height 18
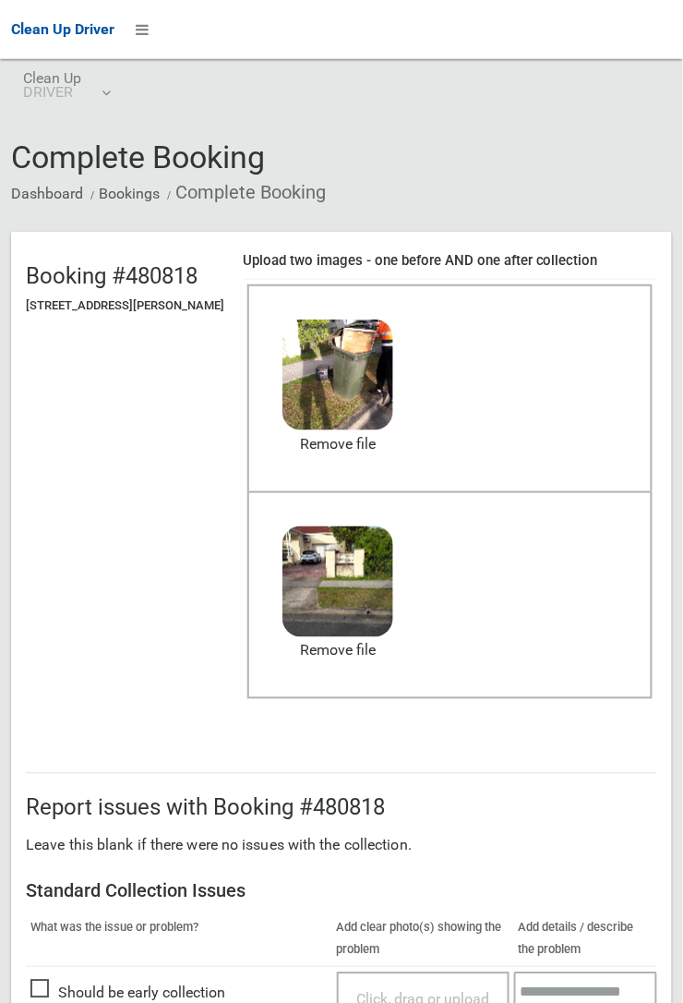
scroll to position [1013, 0]
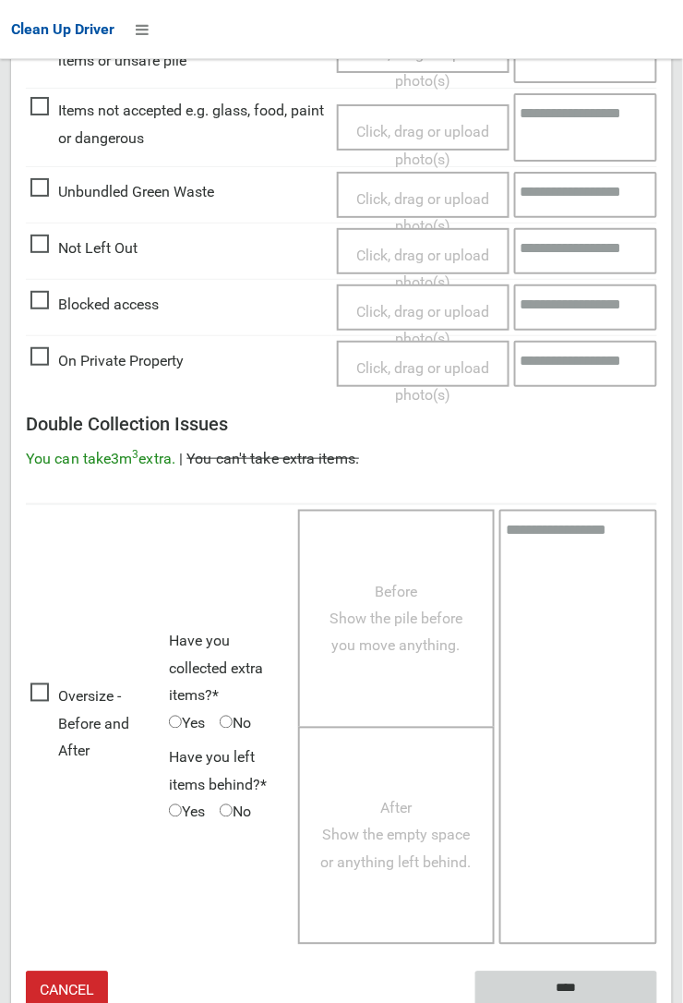
click at [657, 1002] on input "****" at bounding box center [567, 988] width 182 height 34
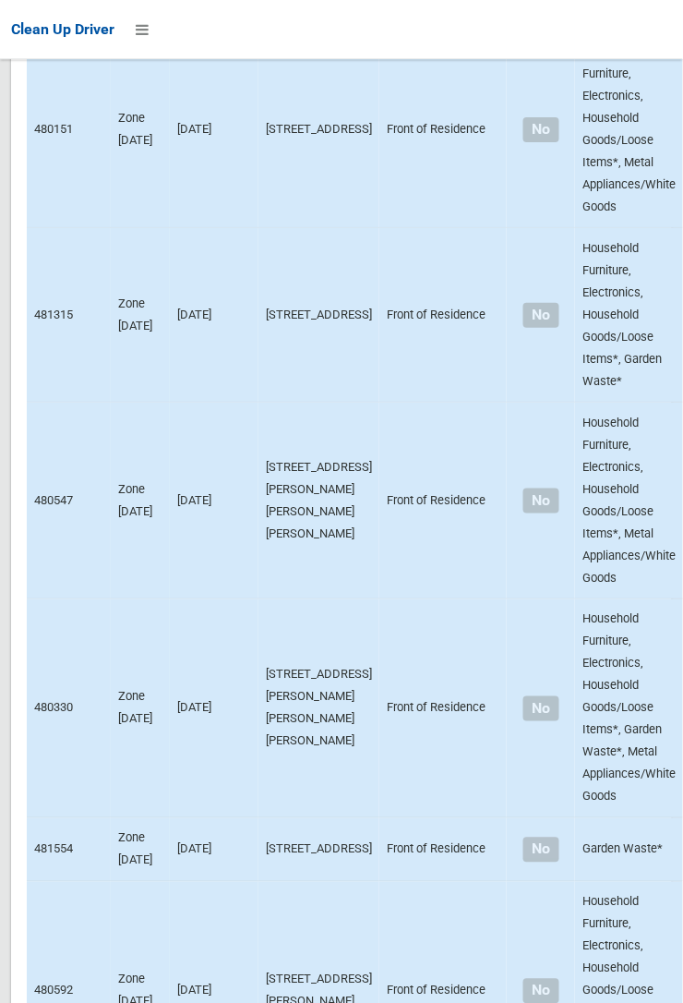
scroll to position [10821, 0]
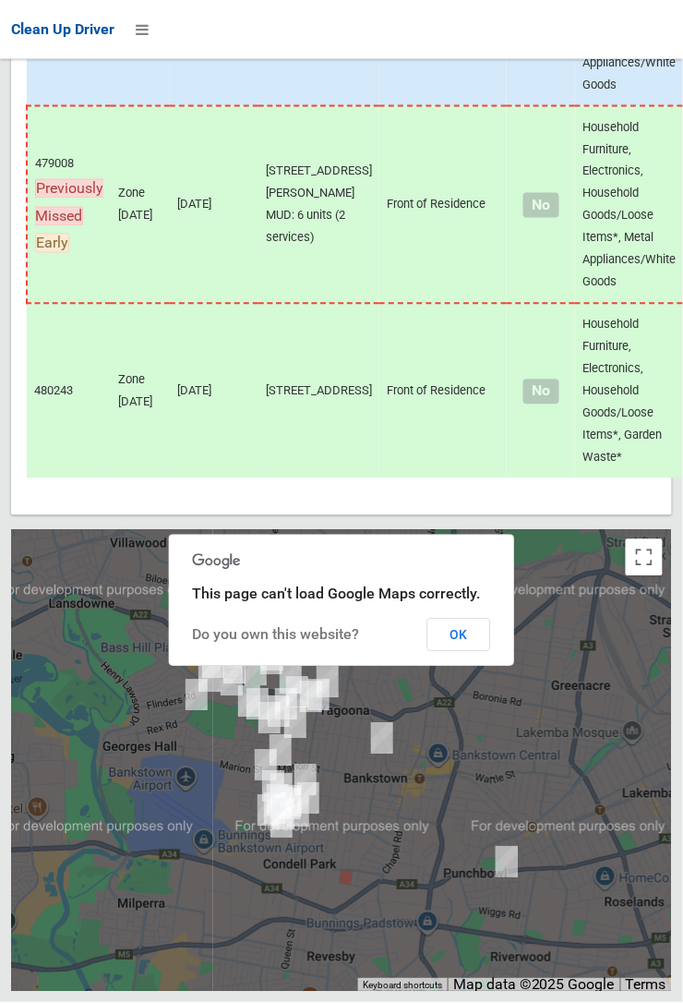
click at [463, 652] on button "OK" at bounding box center [459, 635] width 64 height 33
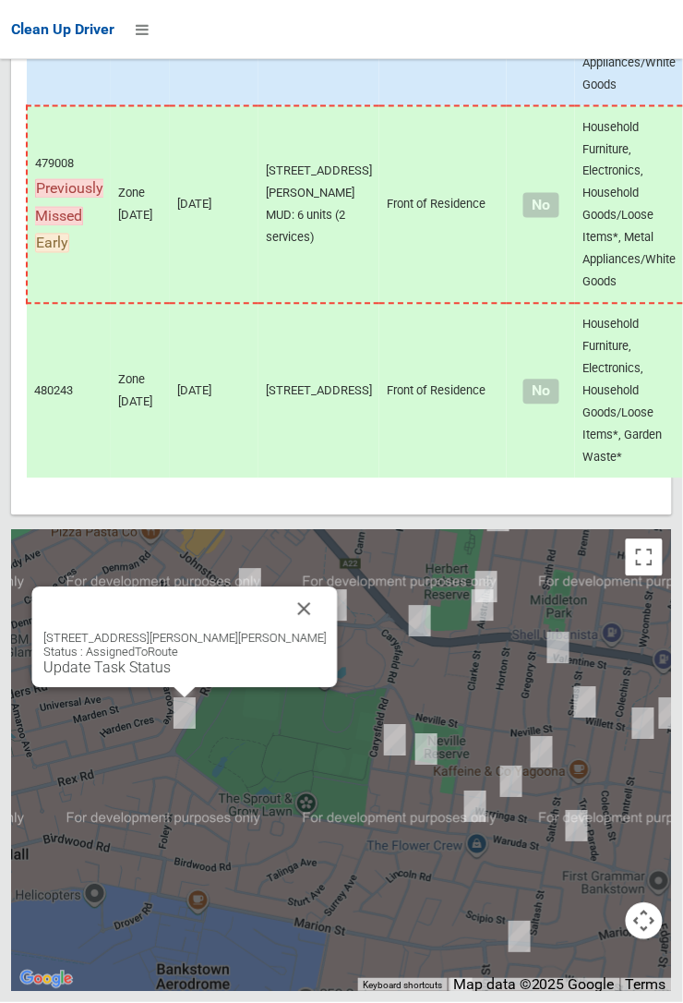
click at [283, 632] on button "Close" at bounding box center [305, 609] width 44 height 44
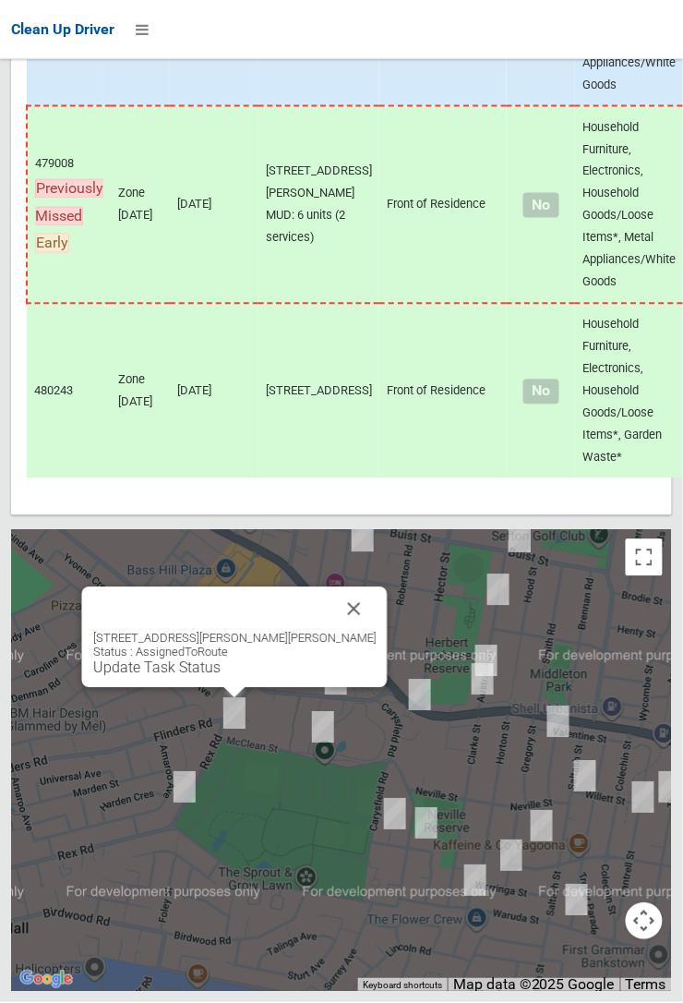
click at [266, 688] on div "23 Rex Road, GEORGES HALL NSW 2198 Status : AssignedToRoute Update Task Status" at bounding box center [235, 637] width 306 height 101
click at [253, 677] on div "23 Rex Road, GEORGES HALL NSW 2198 Status : AssignedToRoute Update Task Status" at bounding box center [234, 654] width 283 height 45
click at [221, 677] on link "Update Task Status" at bounding box center [156, 668] width 127 height 18
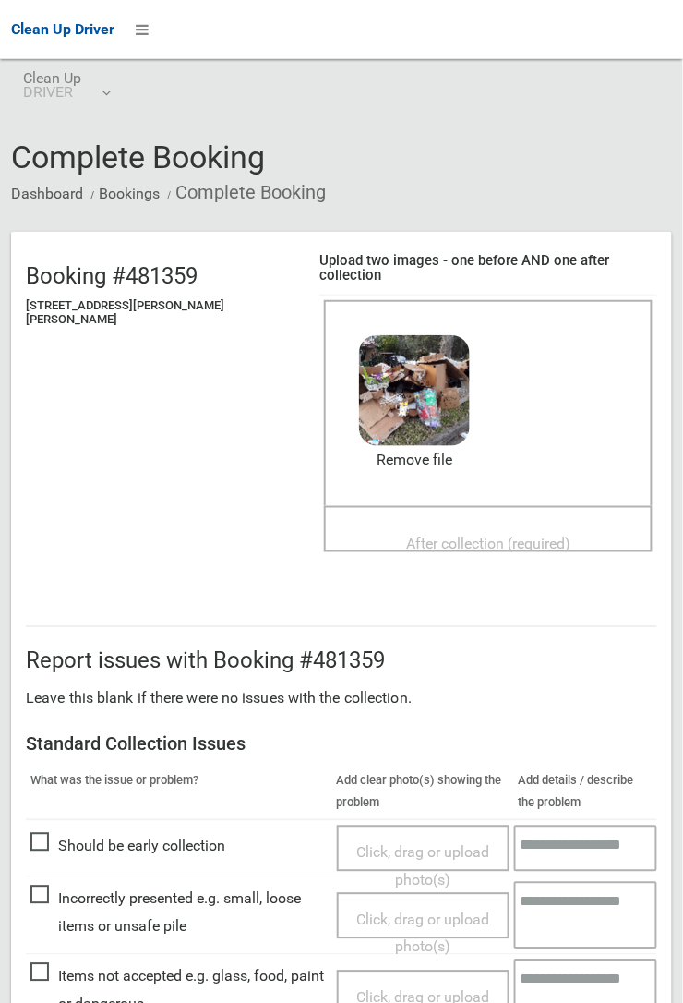
click at [406, 536] on span "After collection (required)" at bounding box center [488, 545] width 164 height 18
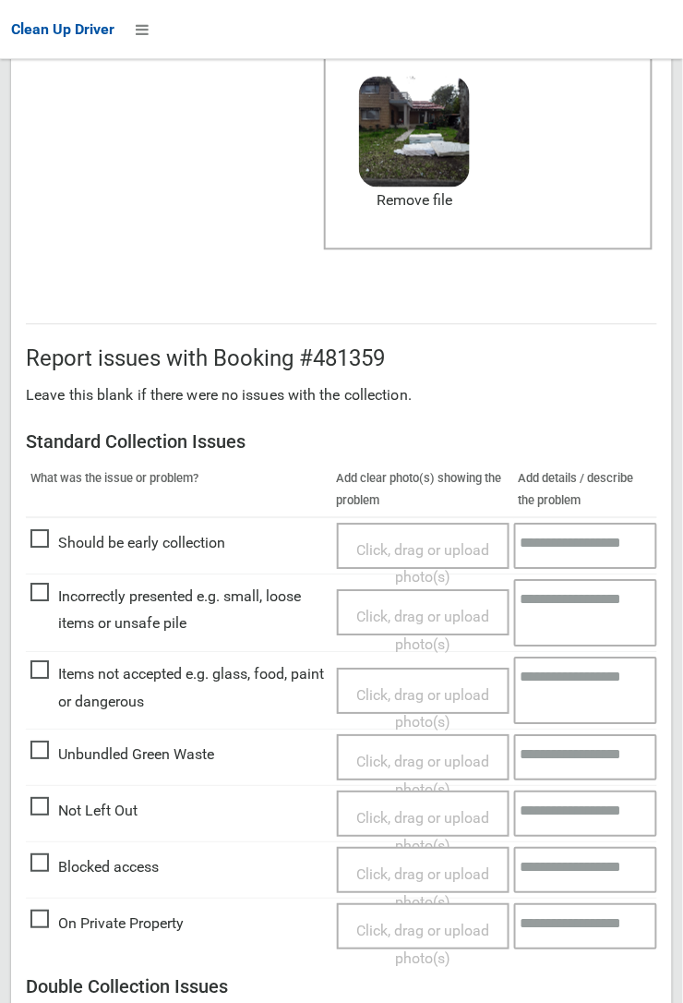
scroll to position [1013, 0]
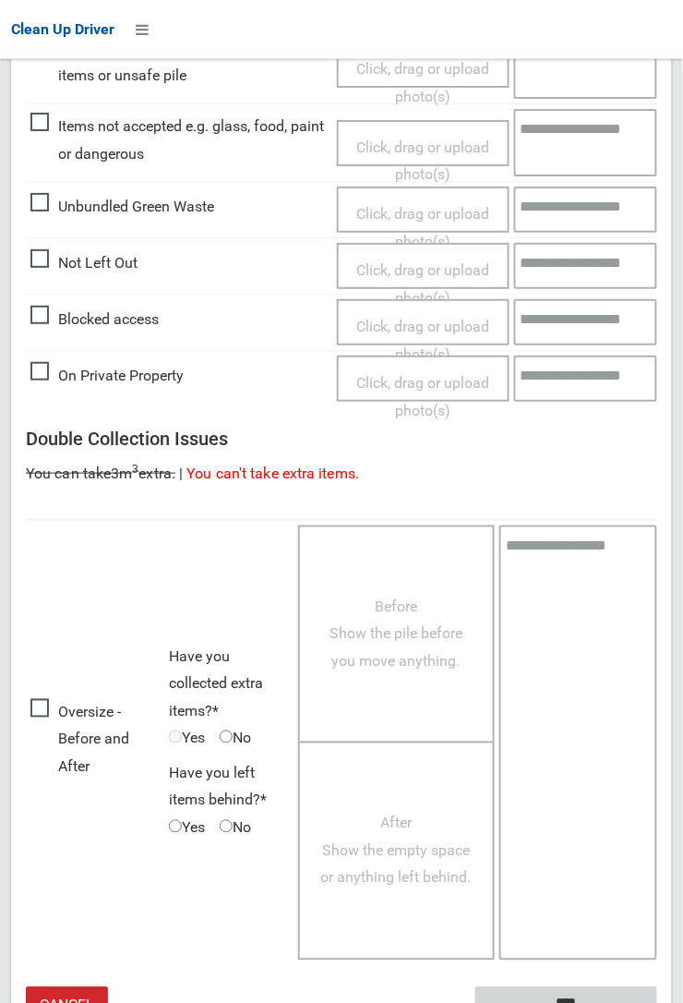
click at [575, 987] on input "****" at bounding box center [567, 1004] width 182 height 34
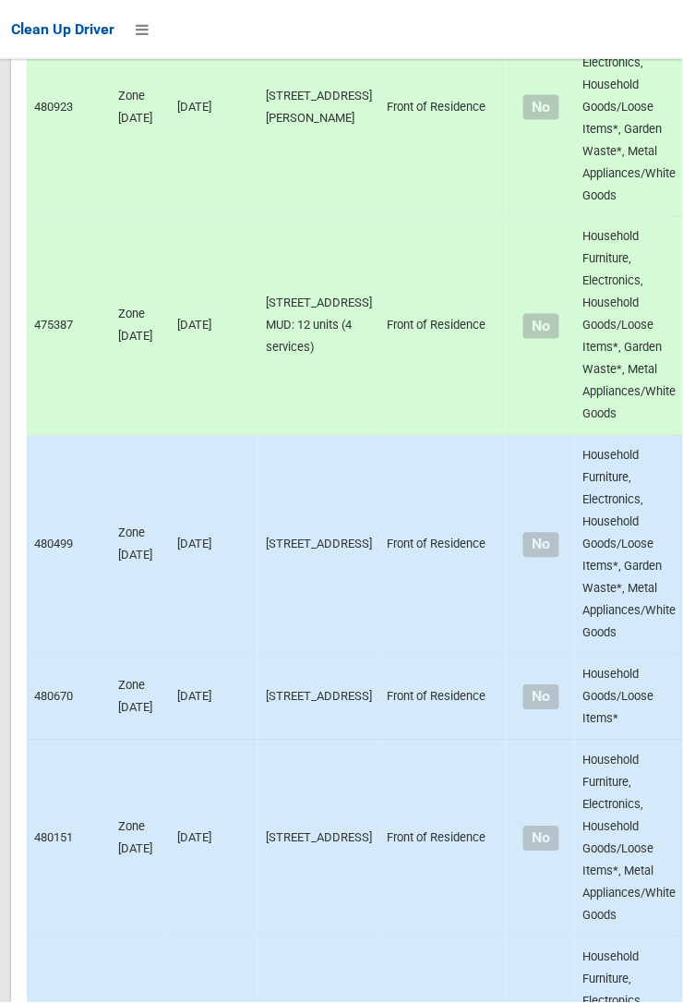
scroll to position [10821, 0]
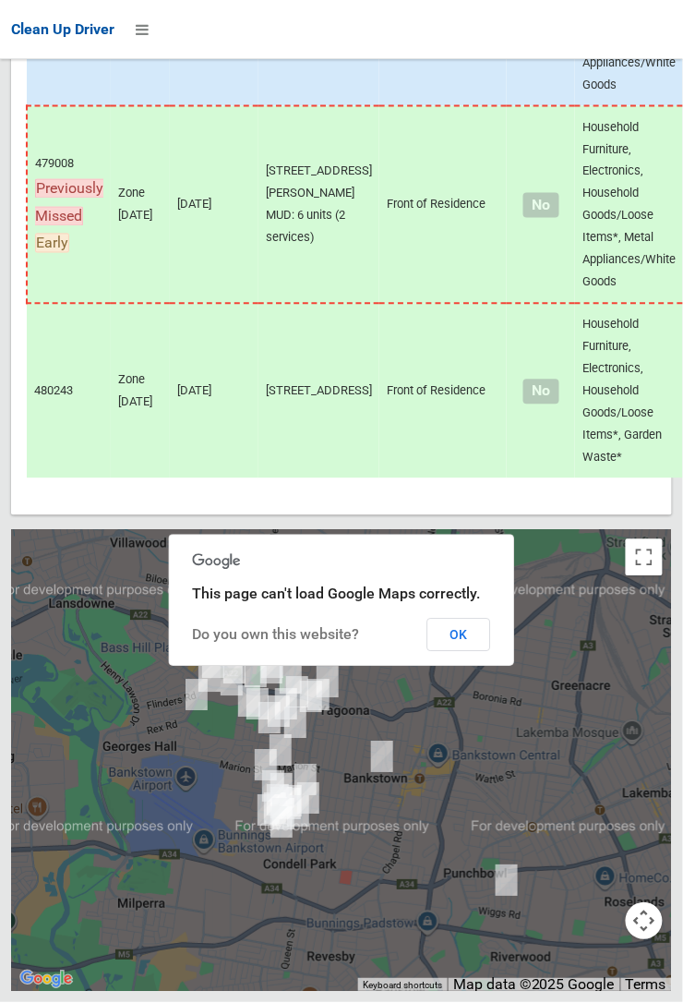
click at [491, 652] on button "OK" at bounding box center [459, 635] width 64 height 33
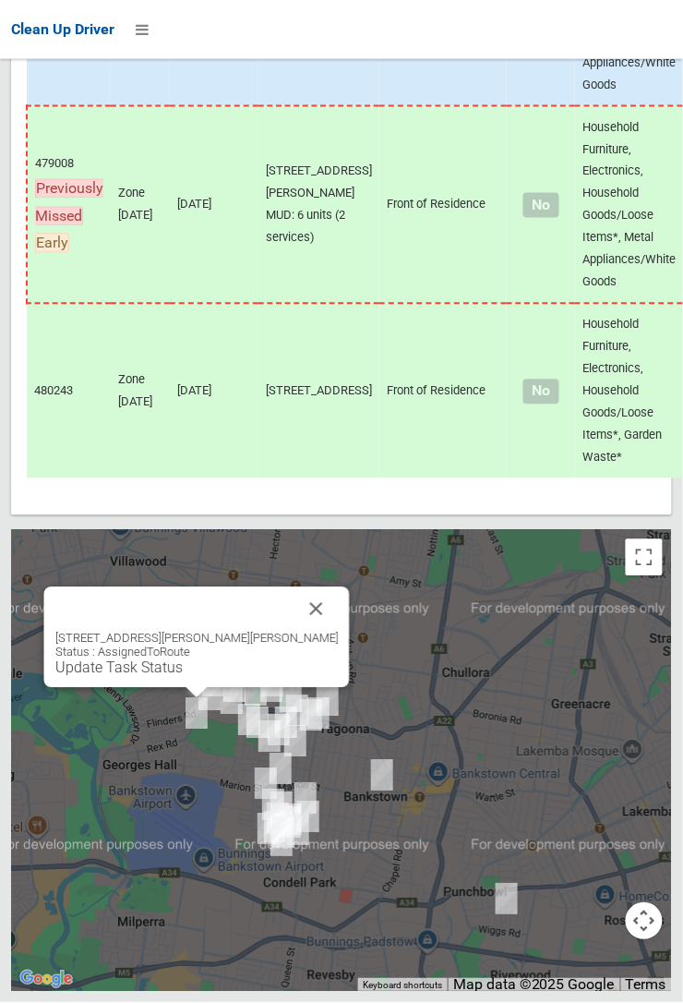
click at [183, 677] on link "Update Task Status" at bounding box center [118, 668] width 127 height 18
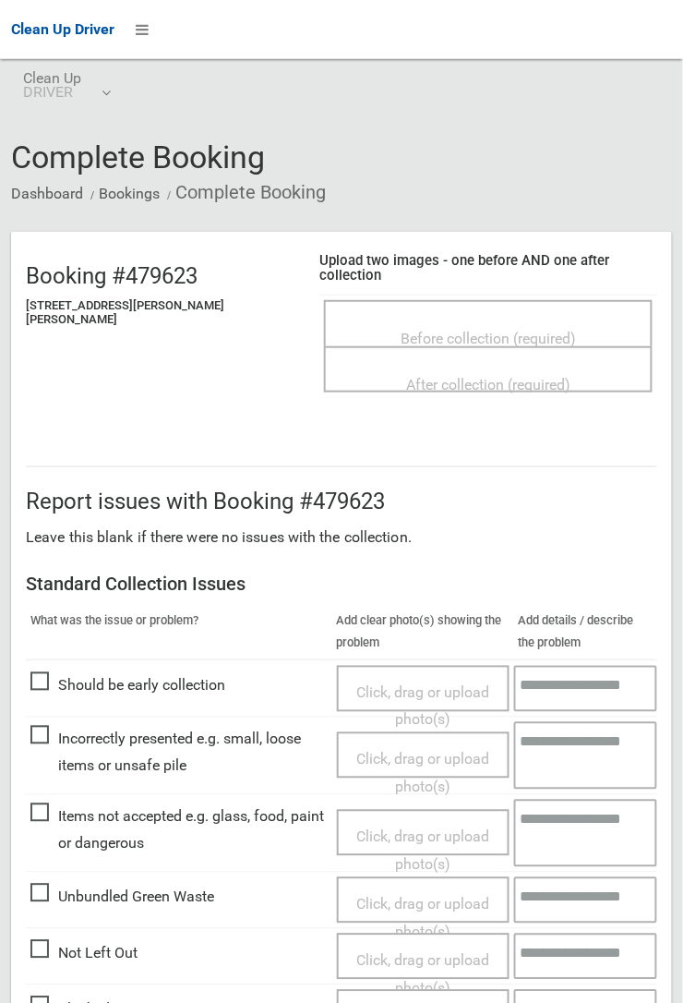
click at [434, 330] on span "Before collection (required)" at bounding box center [488, 339] width 175 height 18
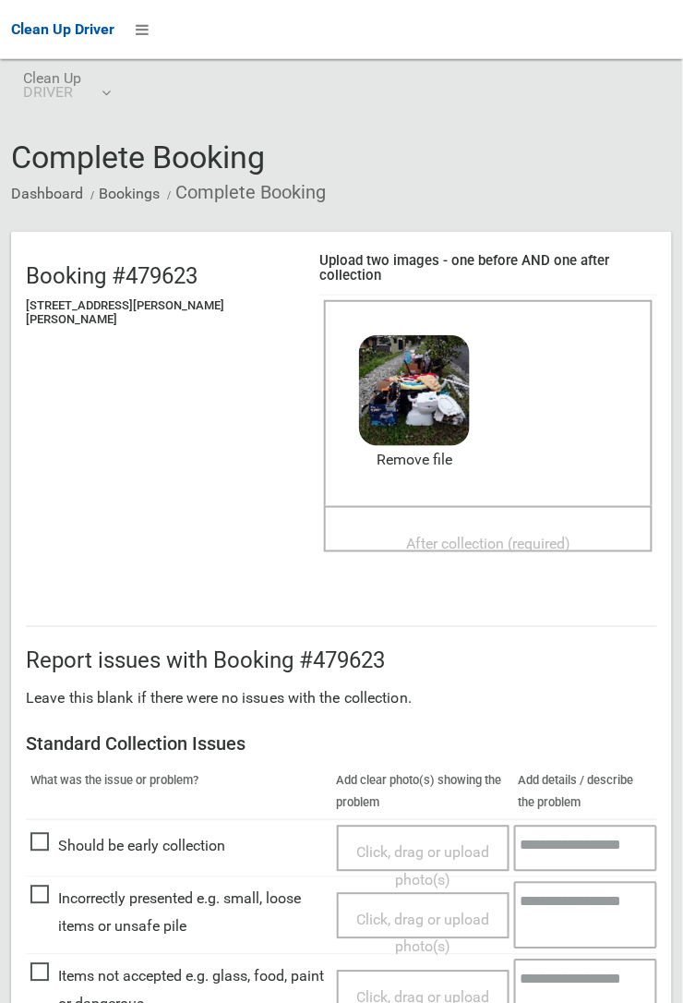
click at [434, 526] on div "After collection (required)" at bounding box center [488, 543] width 288 height 34
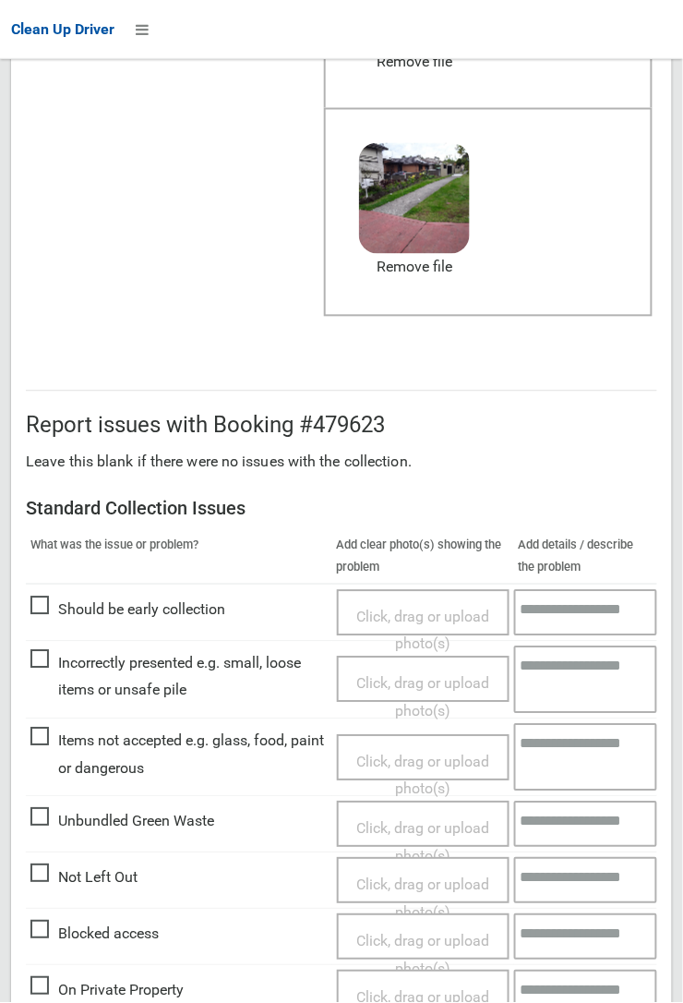
scroll to position [1013, 0]
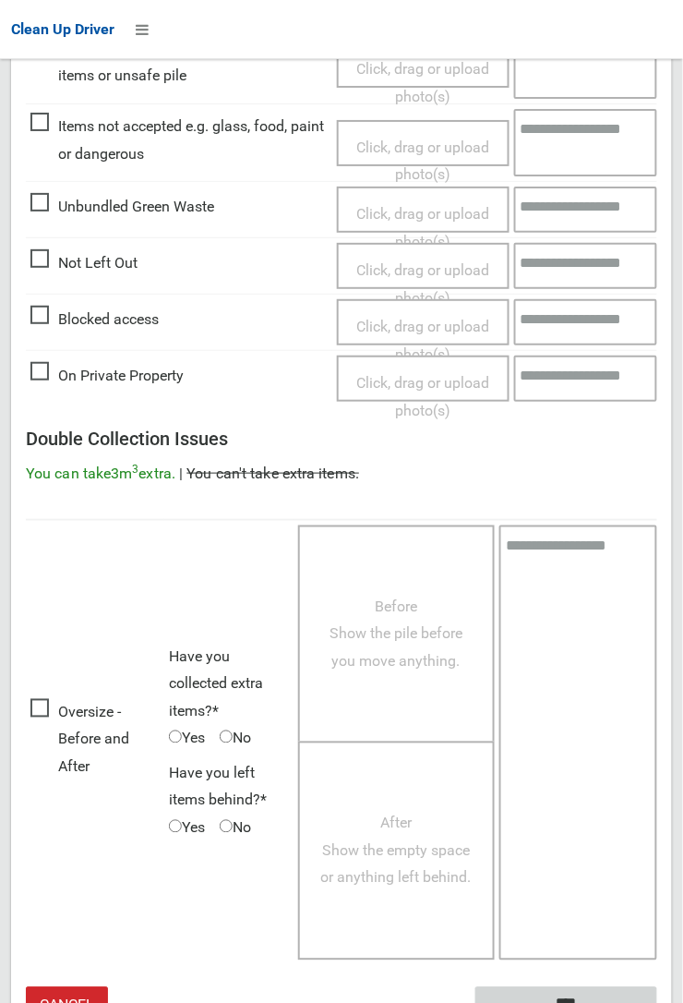
click at [657, 1002] on input "****" at bounding box center [567, 1004] width 182 height 34
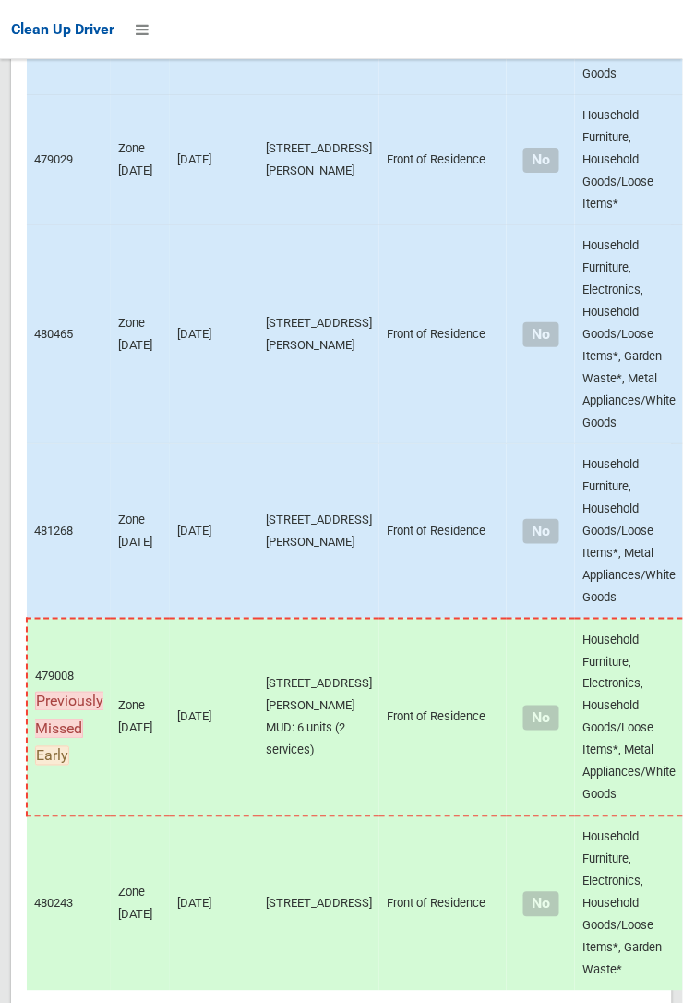
scroll to position [10821, 0]
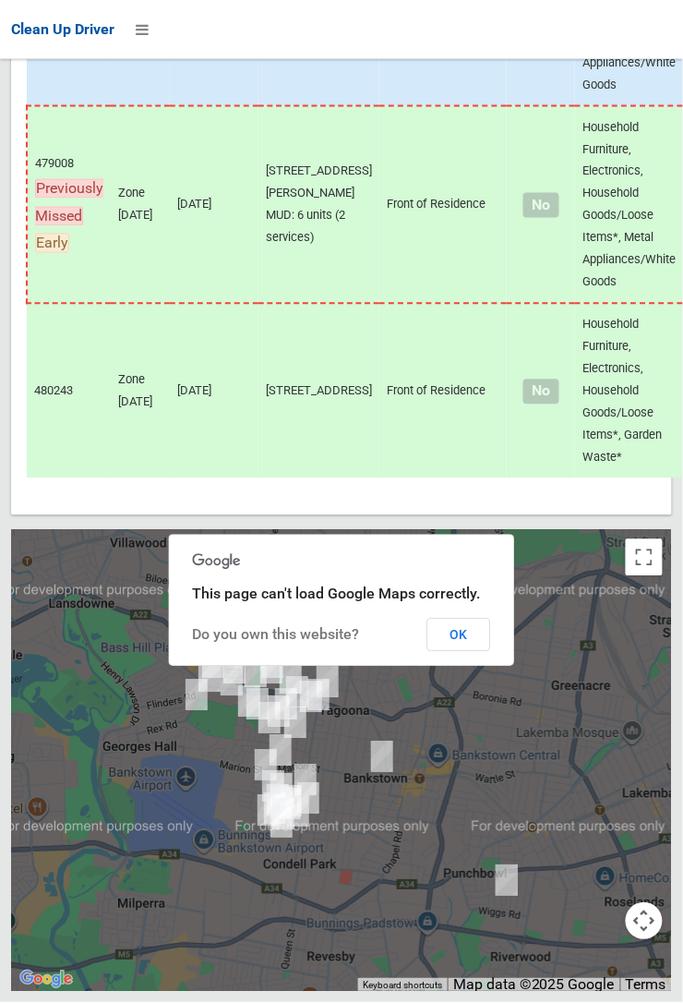
click at [454, 652] on button "OK" at bounding box center [459, 635] width 64 height 33
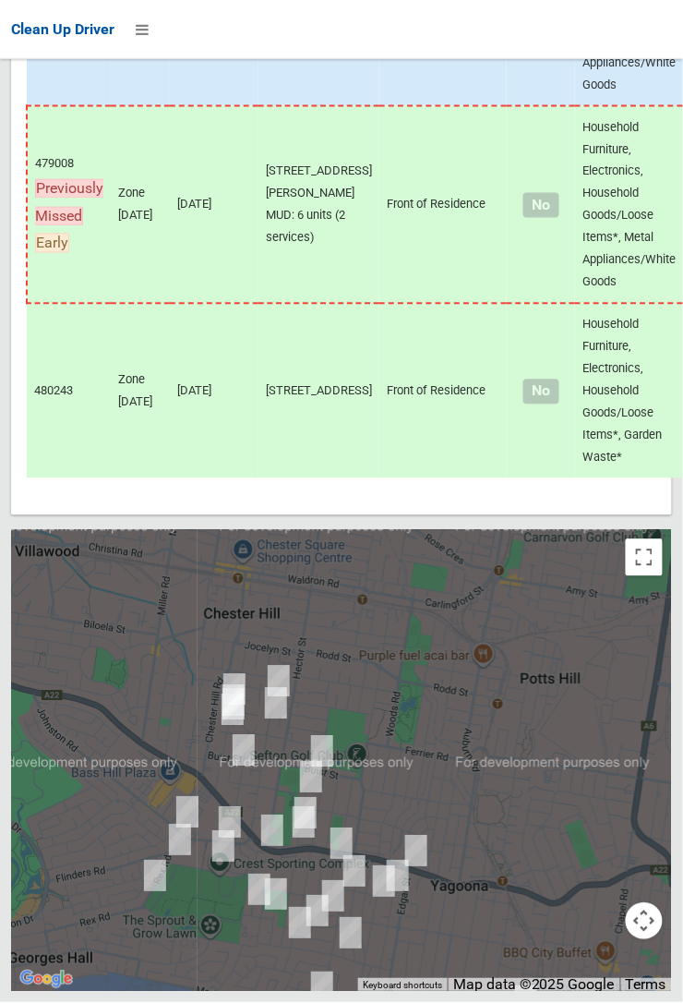
scroll to position [10820, 0]
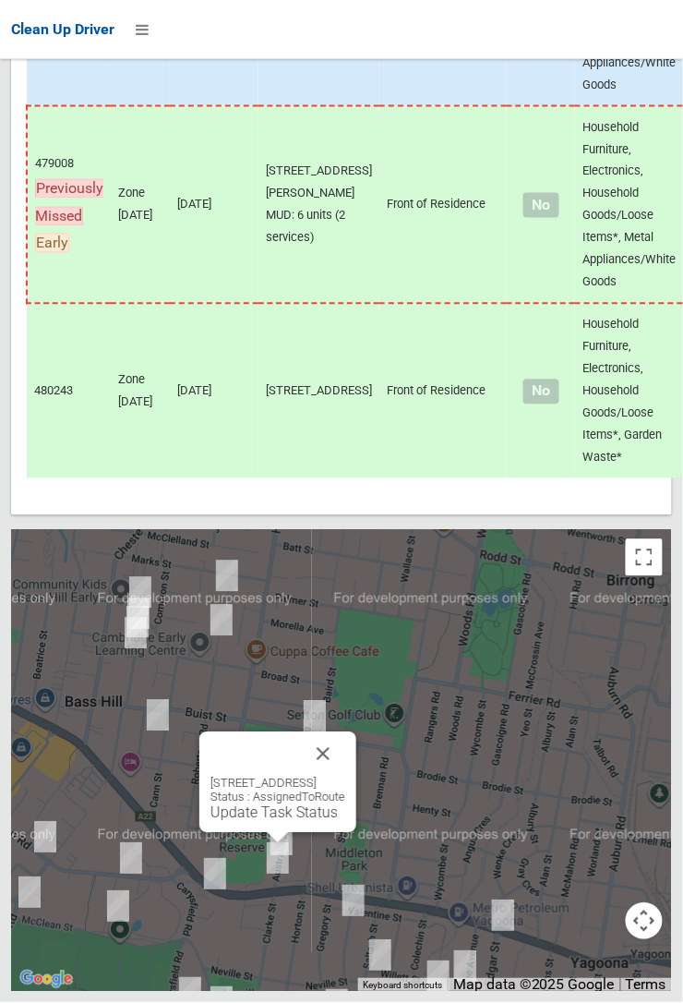
click at [345, 777] on button "Close" at bounding box center [323, 754] width 44 height 44
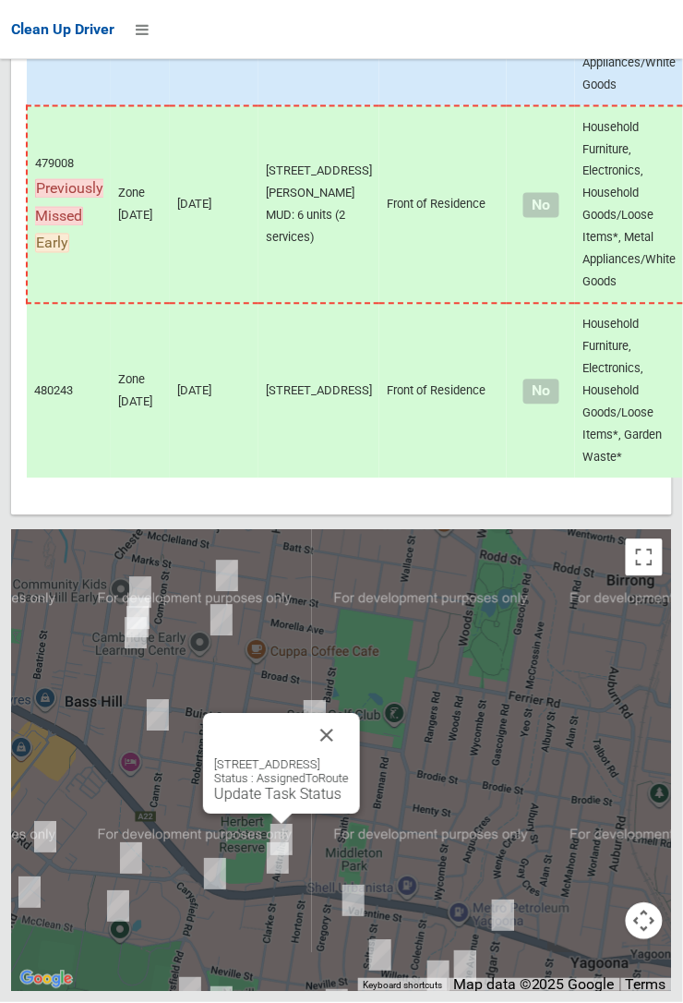
click at [349, 758] on button "Close" at bounding box center [327, 736] width 44 height 44
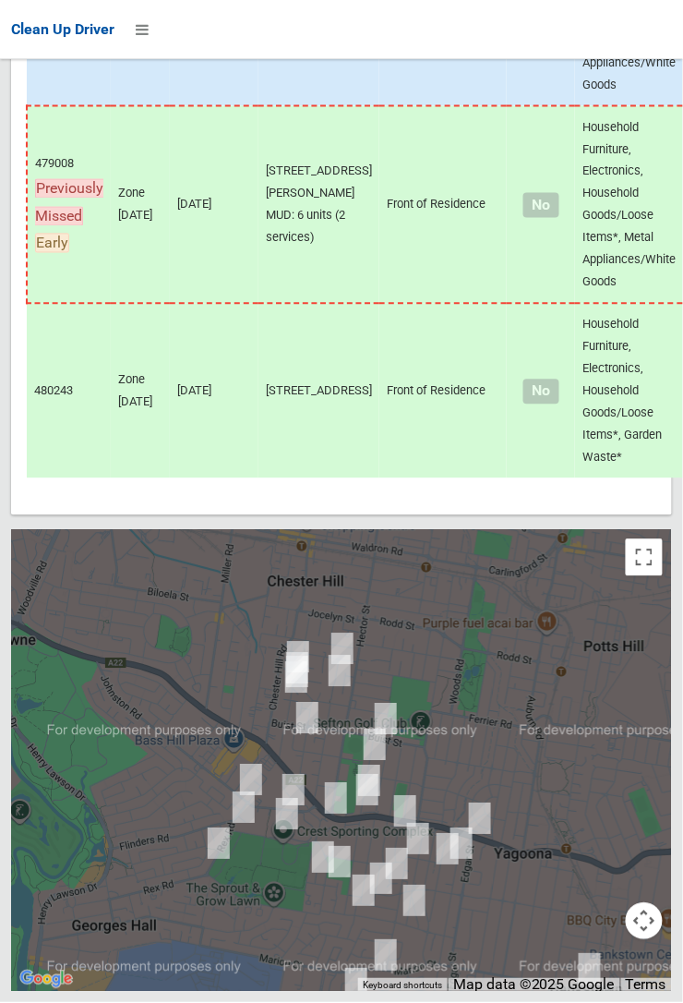
scroll to position [10816, 0]
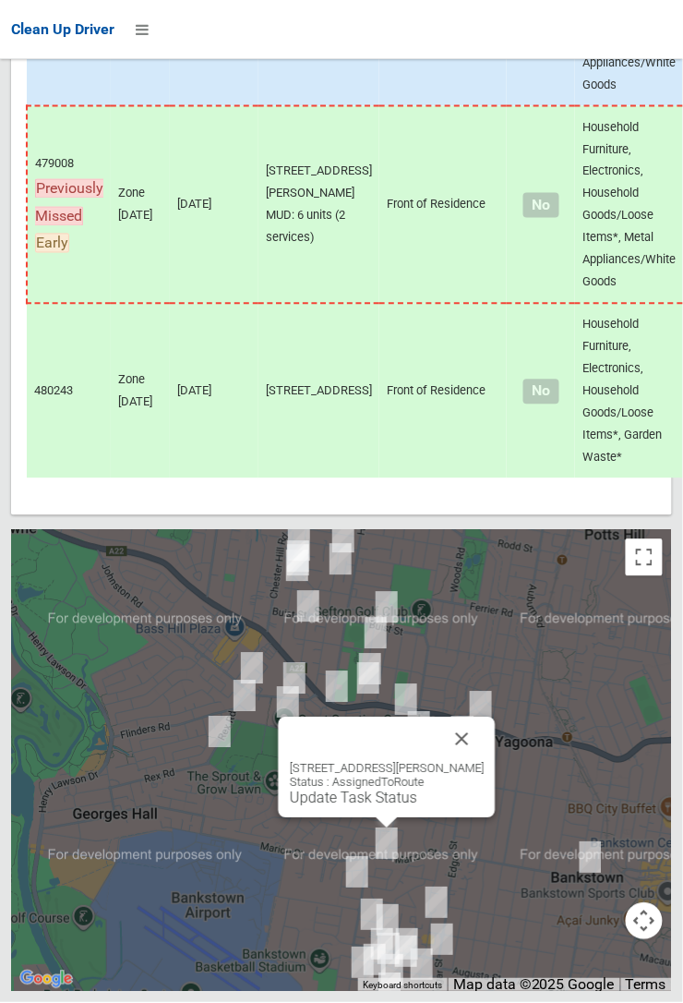
click at [478, 762] on button "Close" at bounding box center [462, 739] width 44 height 44
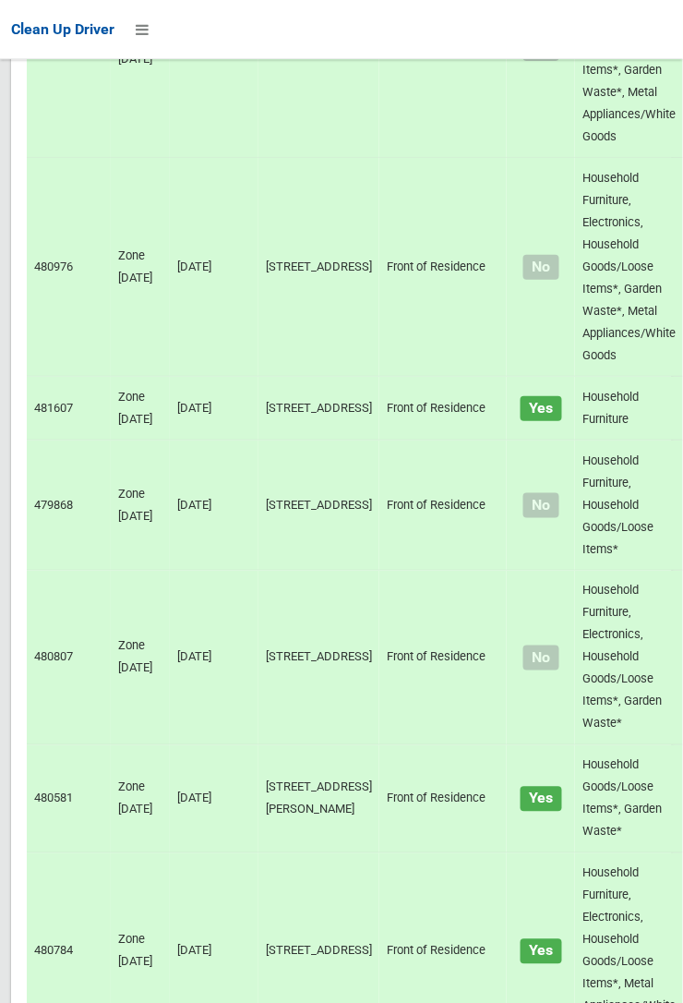
scroll to position [0, 0]
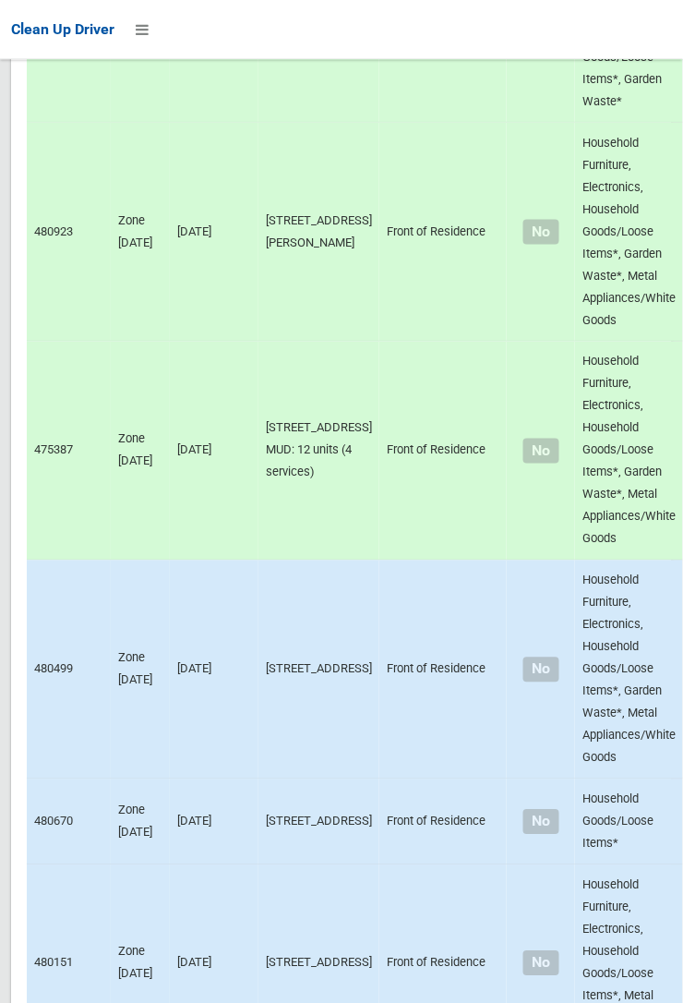
scroll to position [10821, 0]
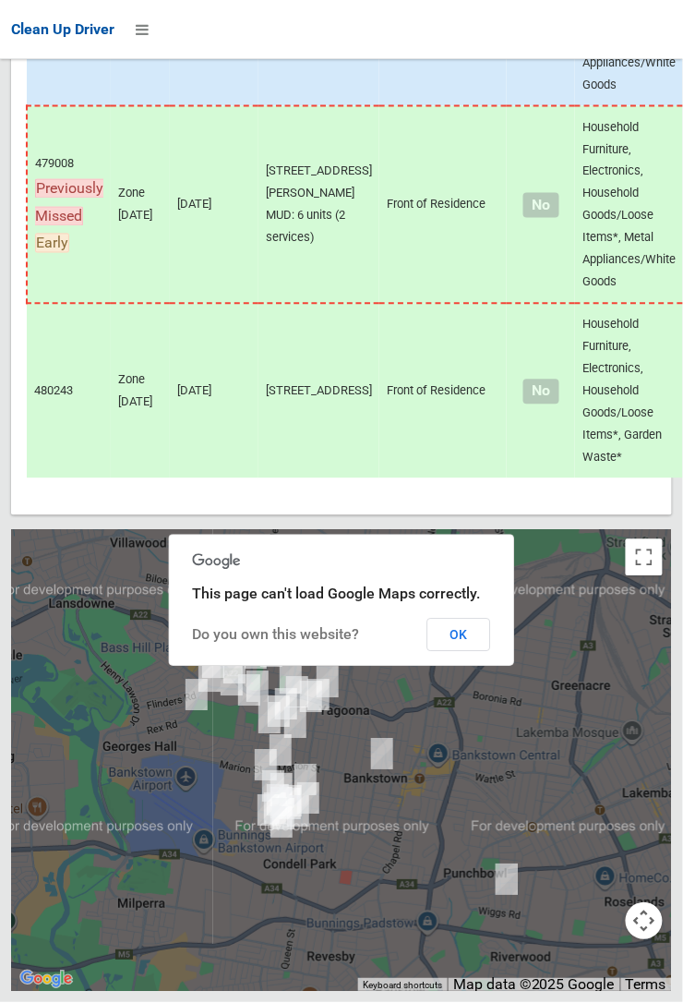
click at [491, 652] on button "OK" at bounding box center [459, 635] width 64 height 33
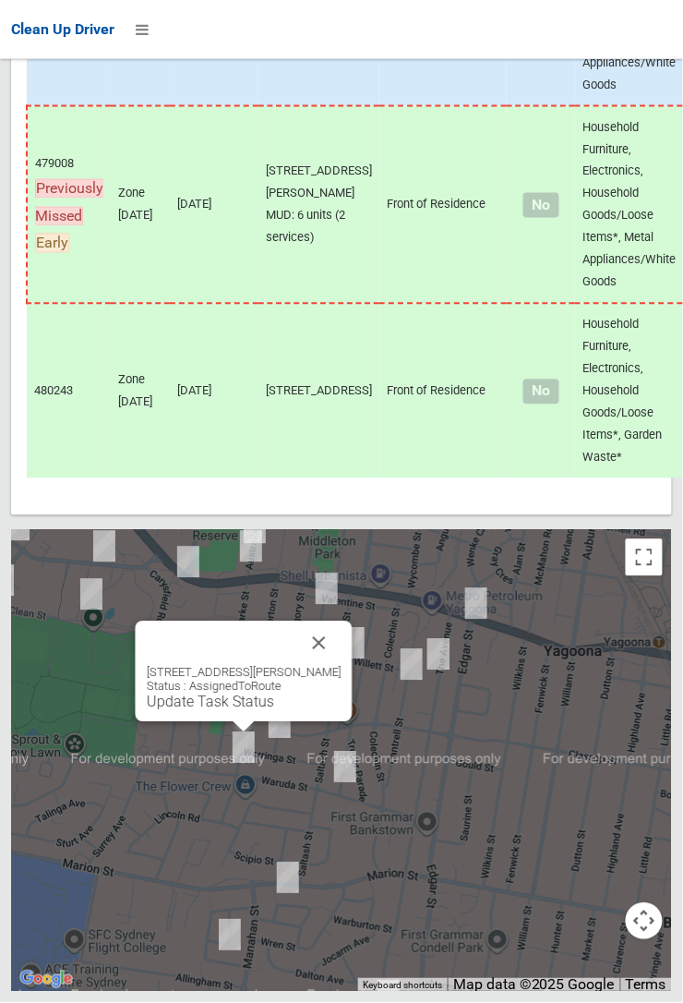
click at [323, 666] on button "Close" at bounding box center [319, 643] width 44 height 44
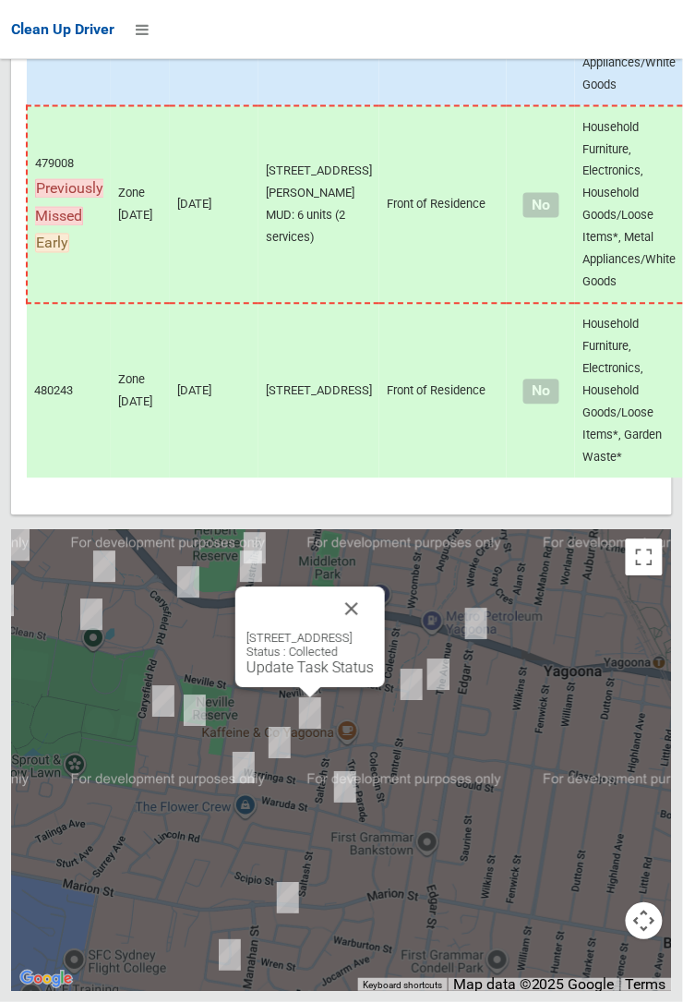
click at [374, 632] on button "Close" at bounding box center [352, 609] width 44 height 44
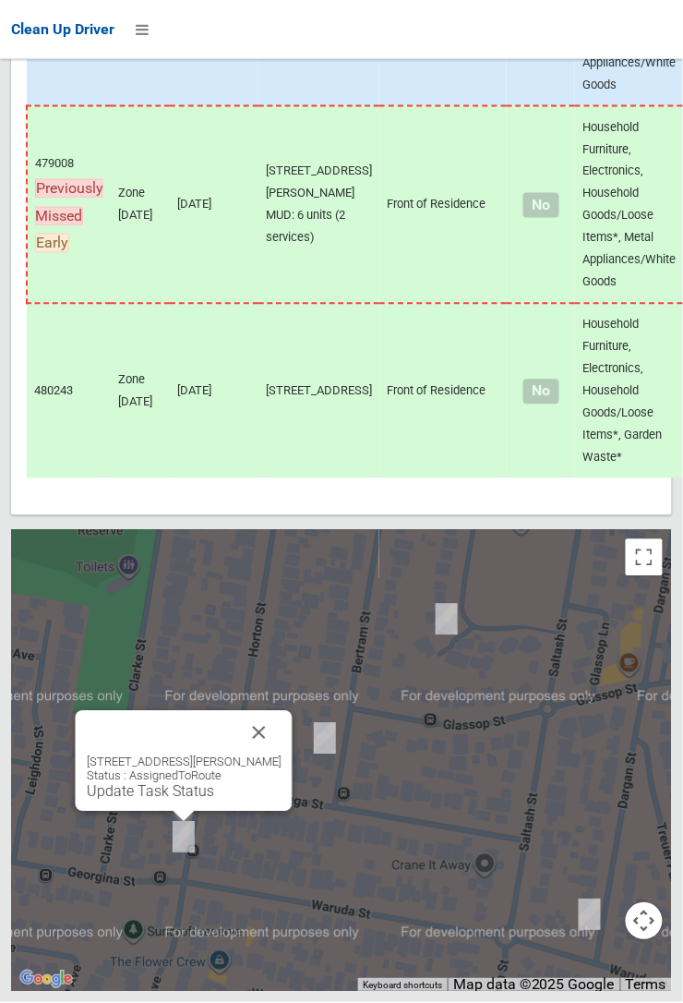
click at [204, 801] on div "[STREET_ADDRESS][PERSON_NAME] Status : AssignedToRoute Update Task Status" at bounding box center [184, 777] width 195 height 45
click at [195, 801] on link "Update Task Status" at bounding box center [150, 792] width 127 height 18
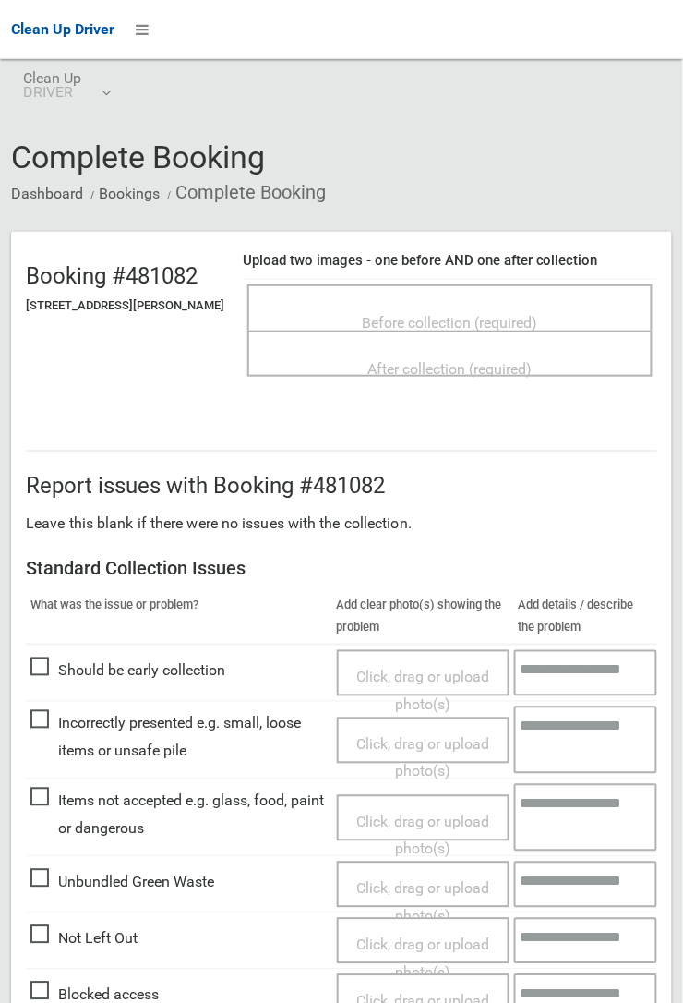
click at [451, 314] on span "Before collection (required)" at bounding box center [450, 323] width 175 height 18
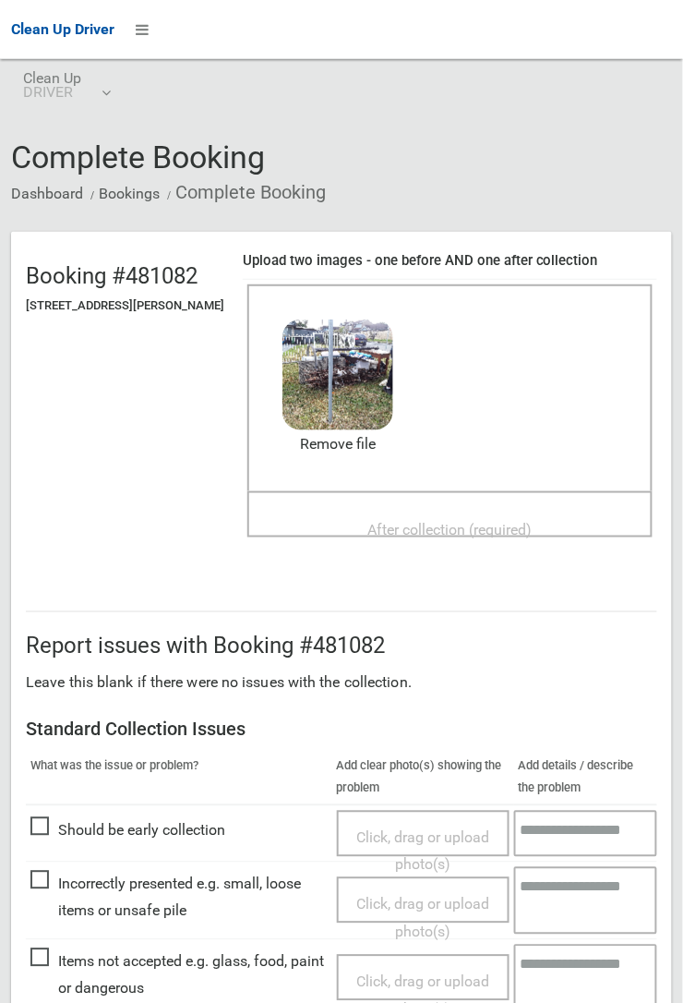
click at [403, 521] on span "After collection (required)" at bounding box center [450, 530] width 164 height 18
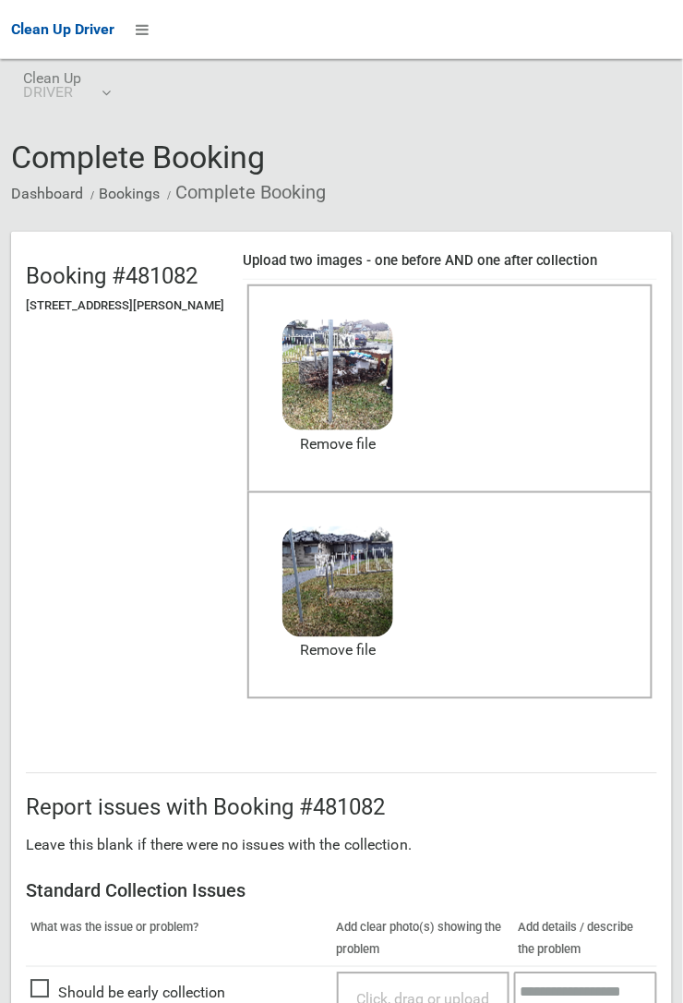
scroll to position [1013, 0]
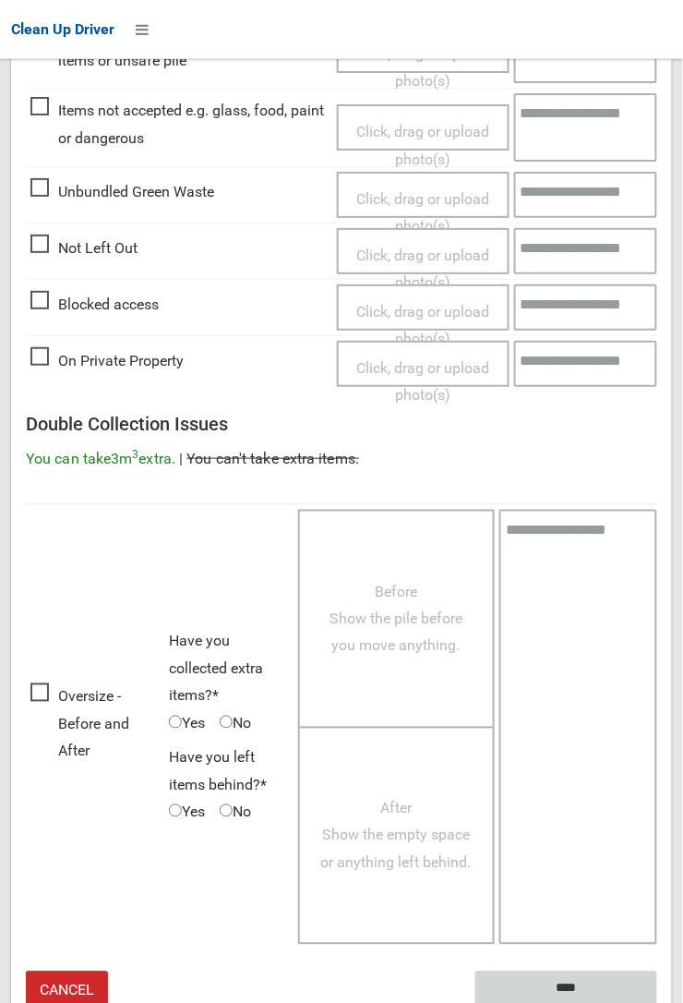
click at [657, 1002] on input "****" at bounding box center [567, 988] width 182 height 34
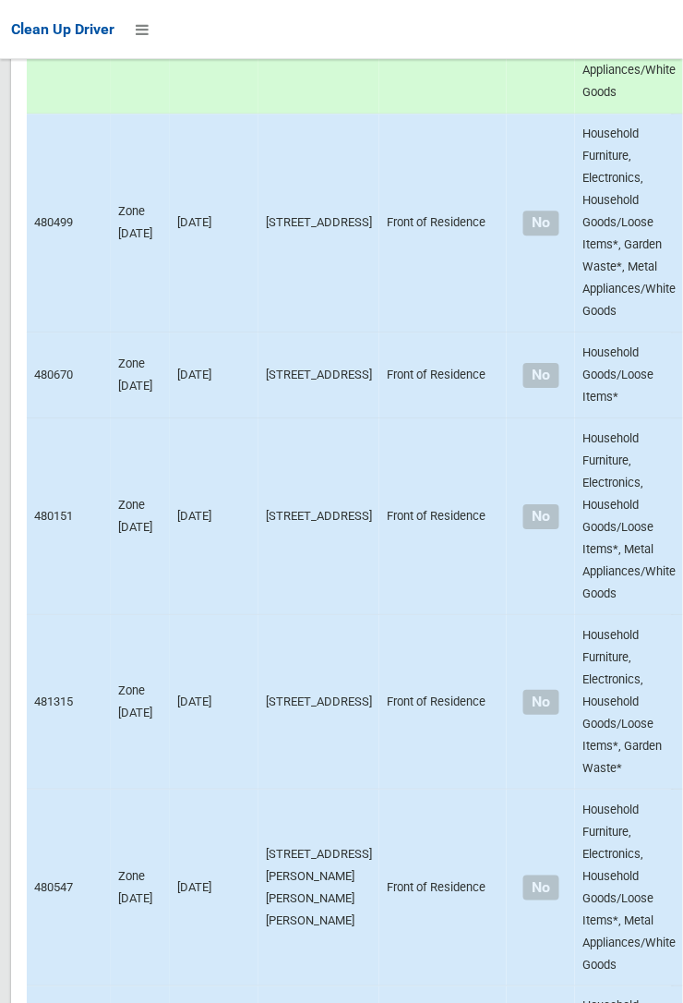
scroll to position [10821, 0]
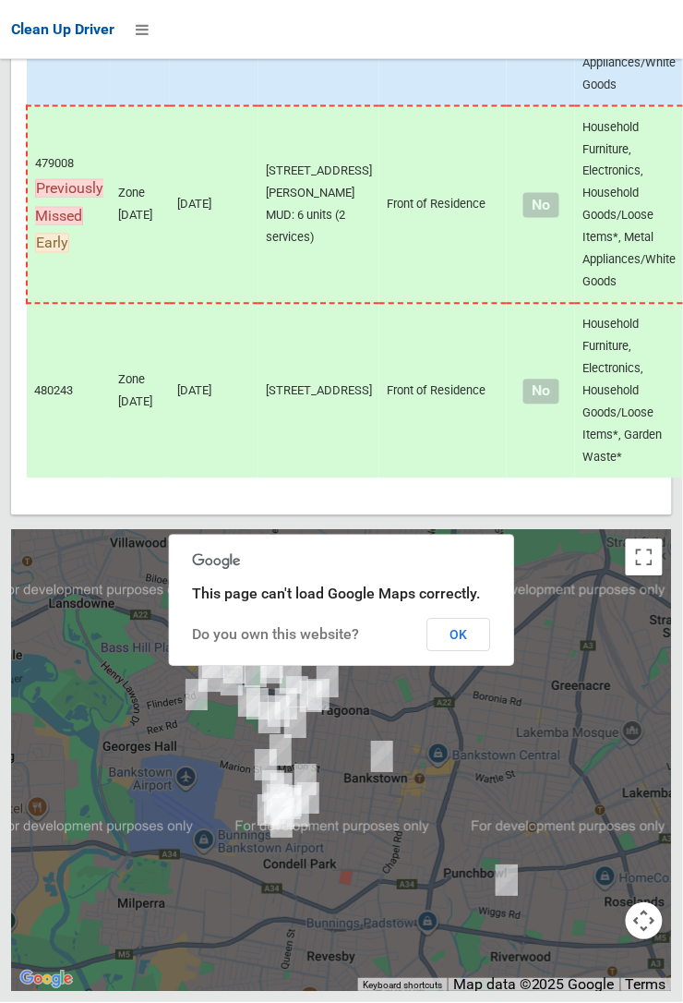
click at [491, 652] on button "OK" at bounding box center [459, 635] width 64 height 33
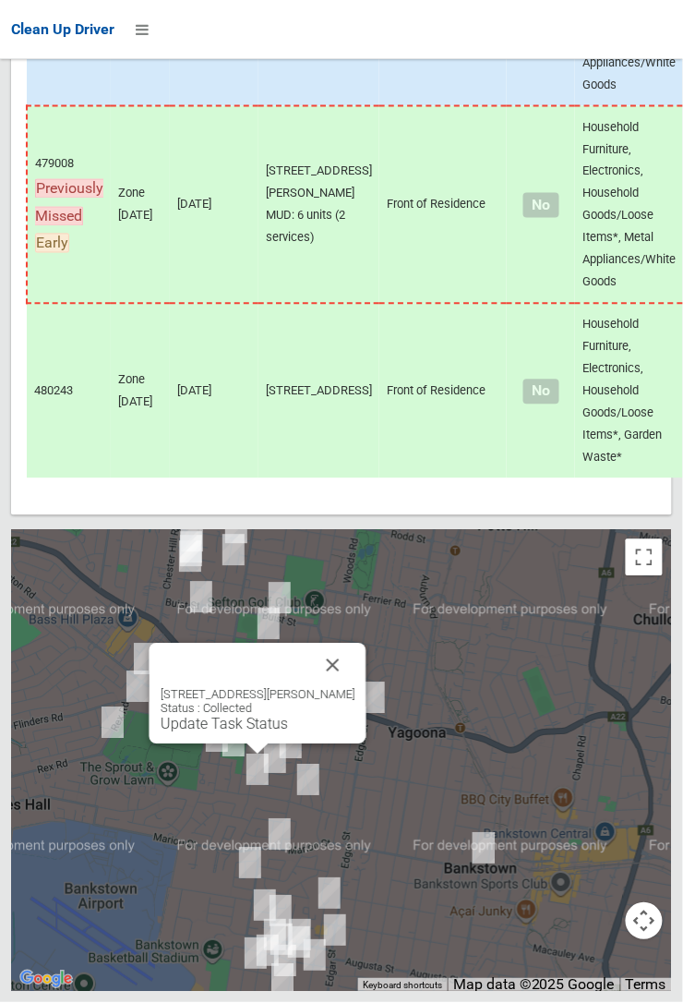
click at [347, 688] on button "Close" at bounding box center [333, 666] width 44 height 44
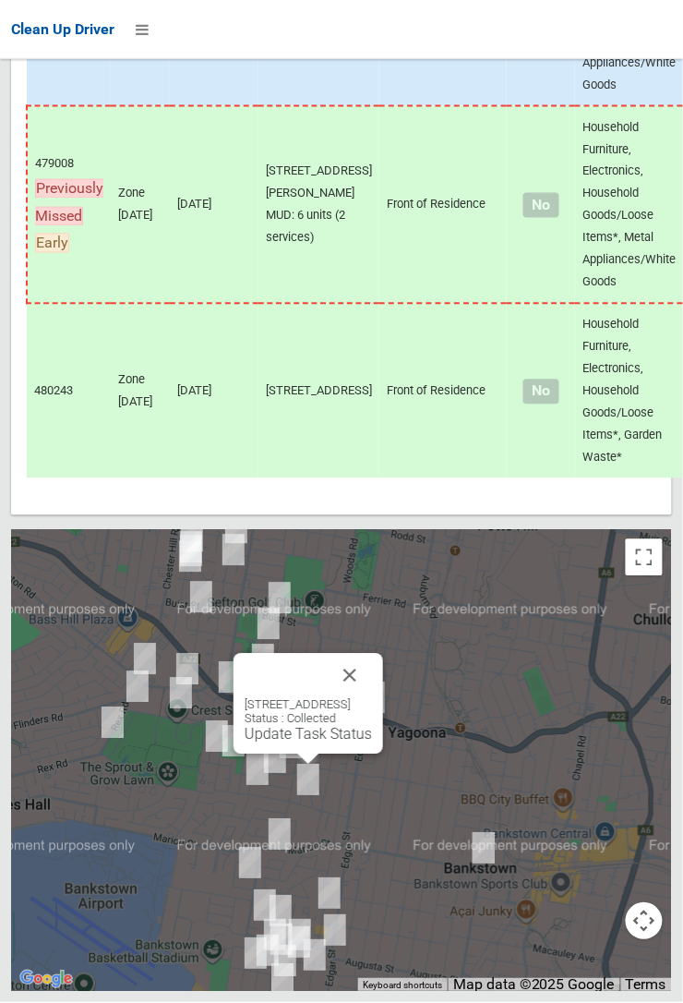
click at [372, 698] on button "Close" at bounding box center [350, 676] width 44 height 44
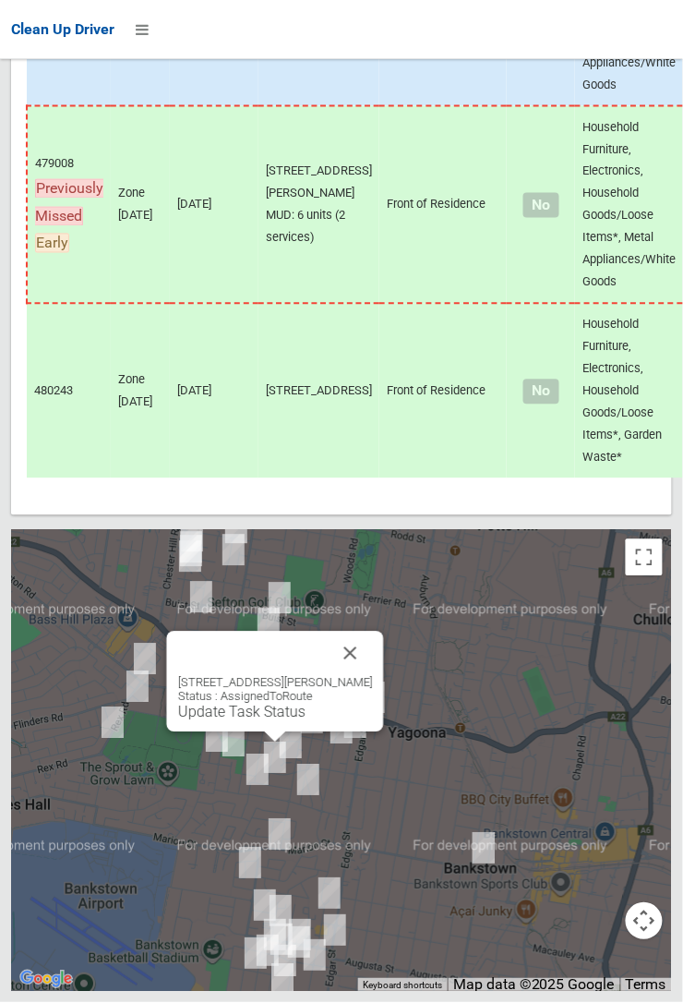
click at [369, 676] on button "Close" at bounding box center [351, 654] width 44 height 44
click at [265, 721] on link "Update Task Status" at bounding box center [241, 713] width 127 height 18
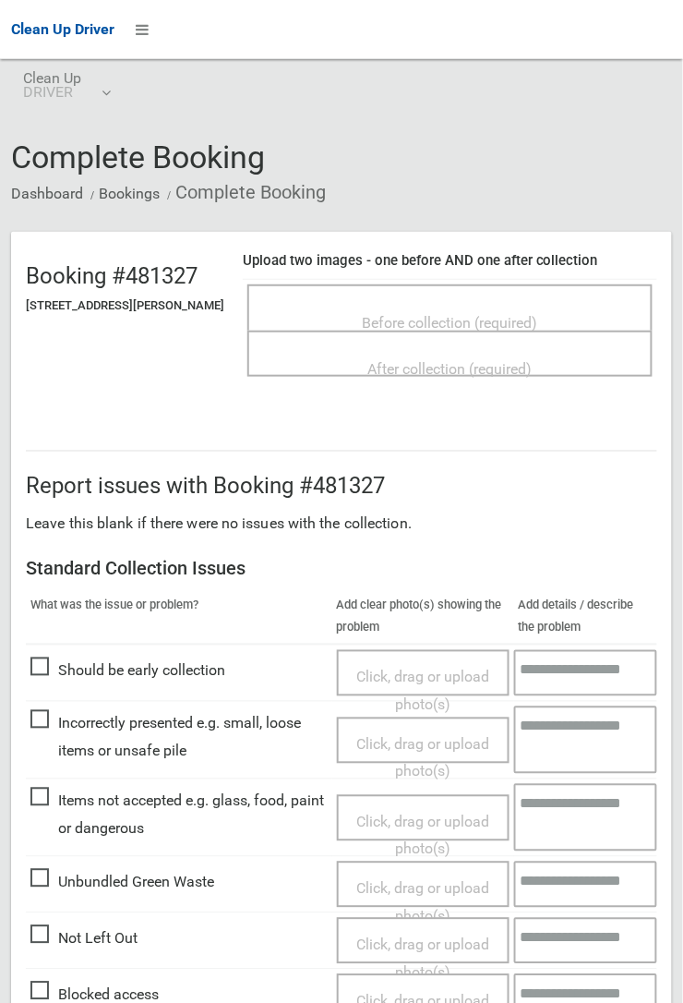
click at [441, 314] on span "Before collection (required)" at bounding box center [450, 323] width 175 height 18
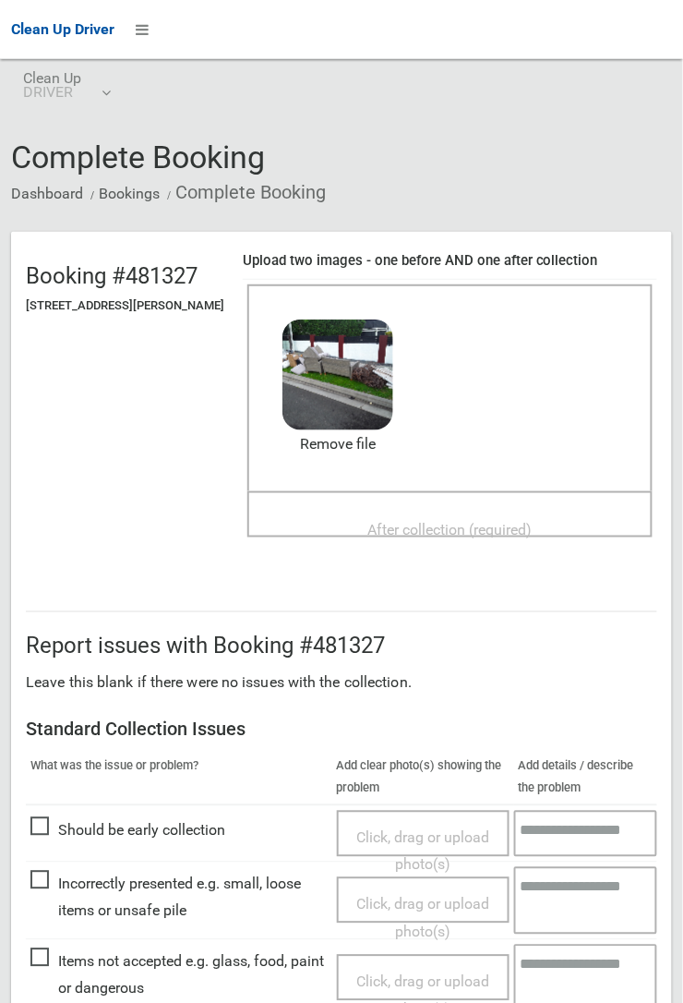
click at [405, 521] on span "After collection (required)" at bounding box center [450, 530] width 164 height 18
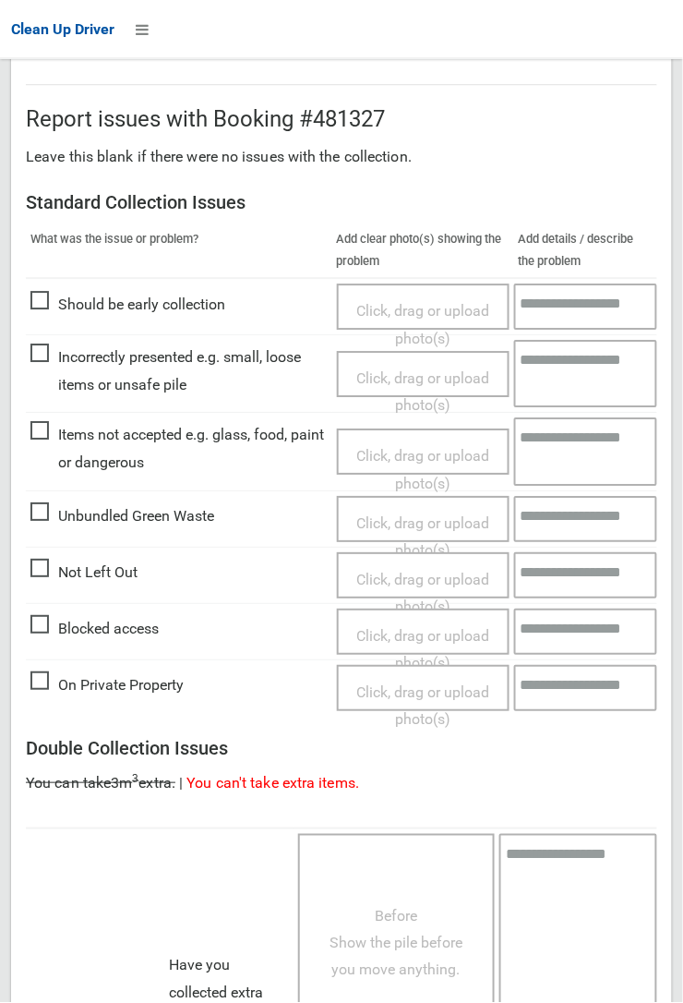
scroll to position [1013, 0]
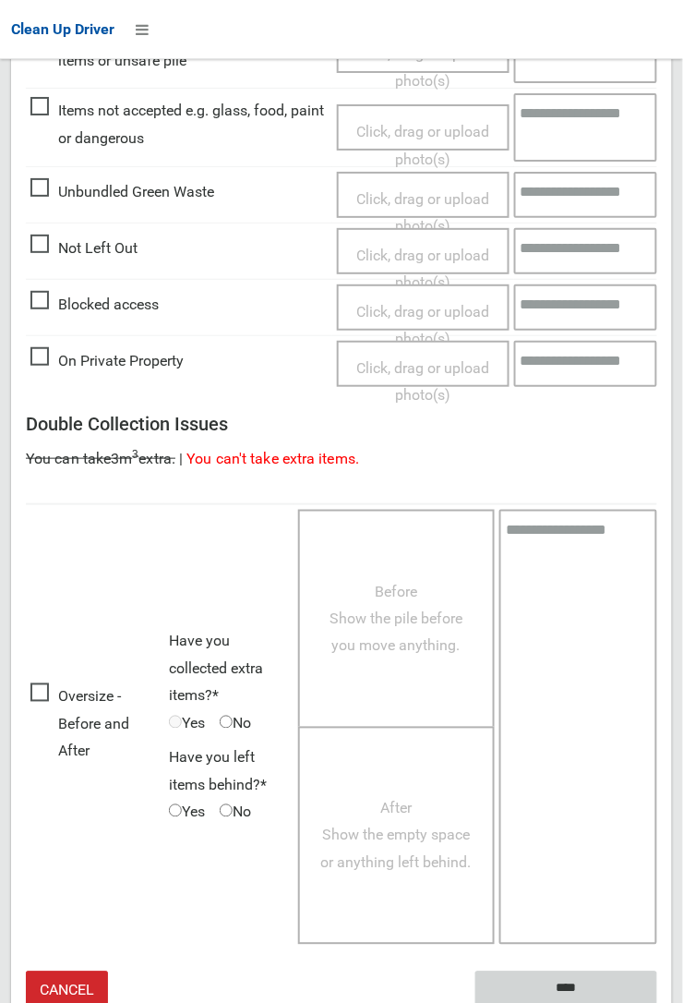
click at [657, 1002] on input "****" at bounding box center [567, 988] width 182 height 34
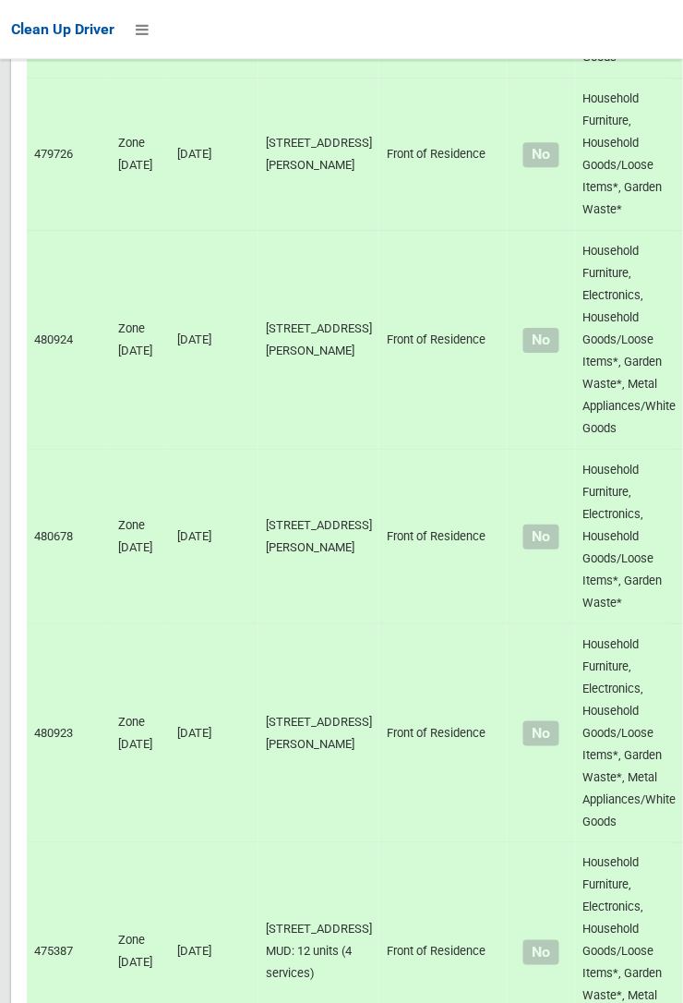
scroll to position [10821, 0]
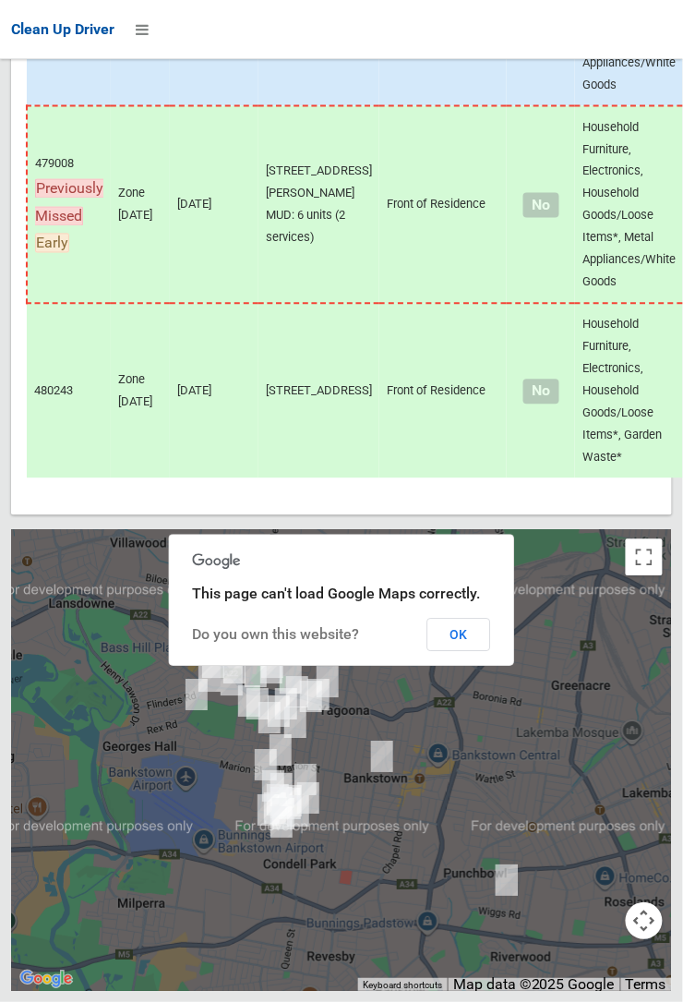
click at [491, 652] on button "OK" at bounding box center [459, 635] width 64 height 33
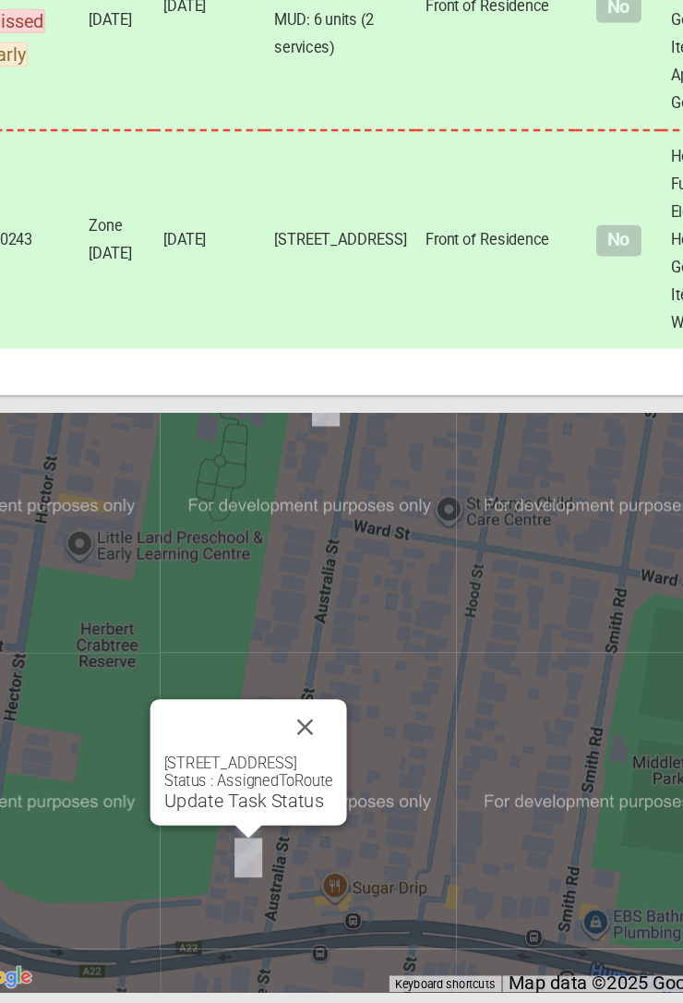
click at [313, 802] on button "Close" at bounding box center [291, 780] width 44 height 44
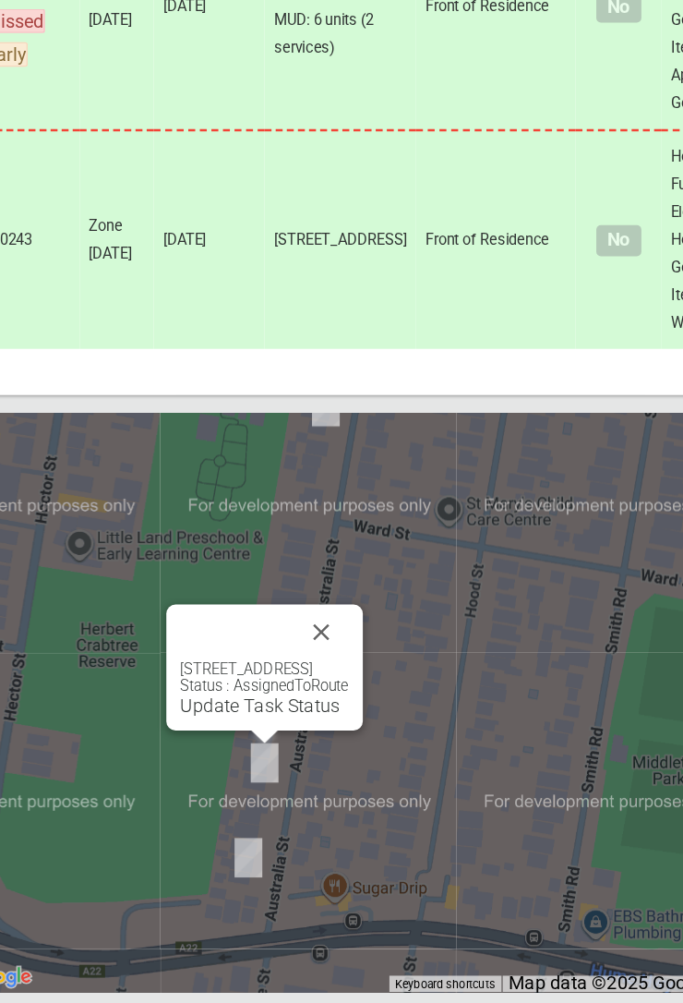
click at [326, 727] on button "Close" at bounding box center [304, 704] width 44 height 44
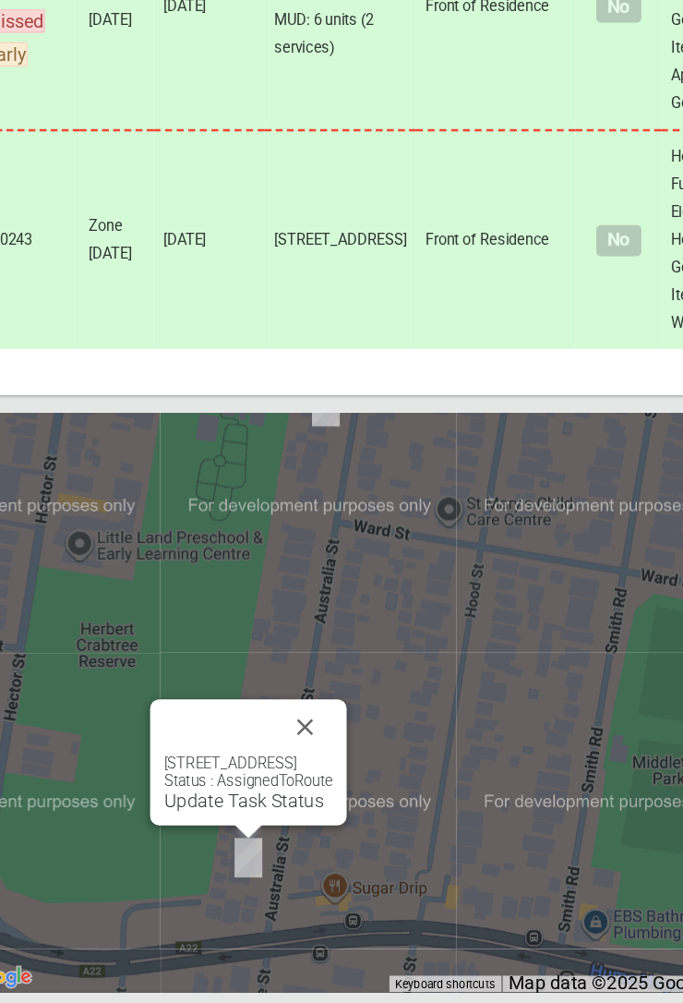
click at [243, 848] on link "Update Task Status" at bounding box center [241, 839] width 127 height 18
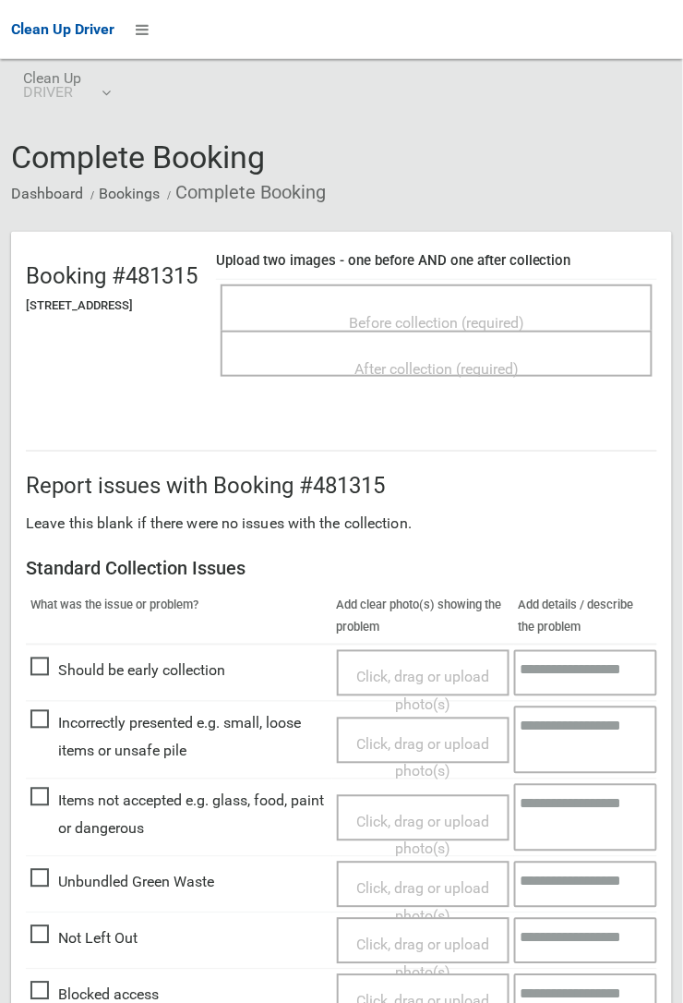
click at [450, 305] on div "Before collection (required)" at bounding box center [436, 322] width 391 height 34
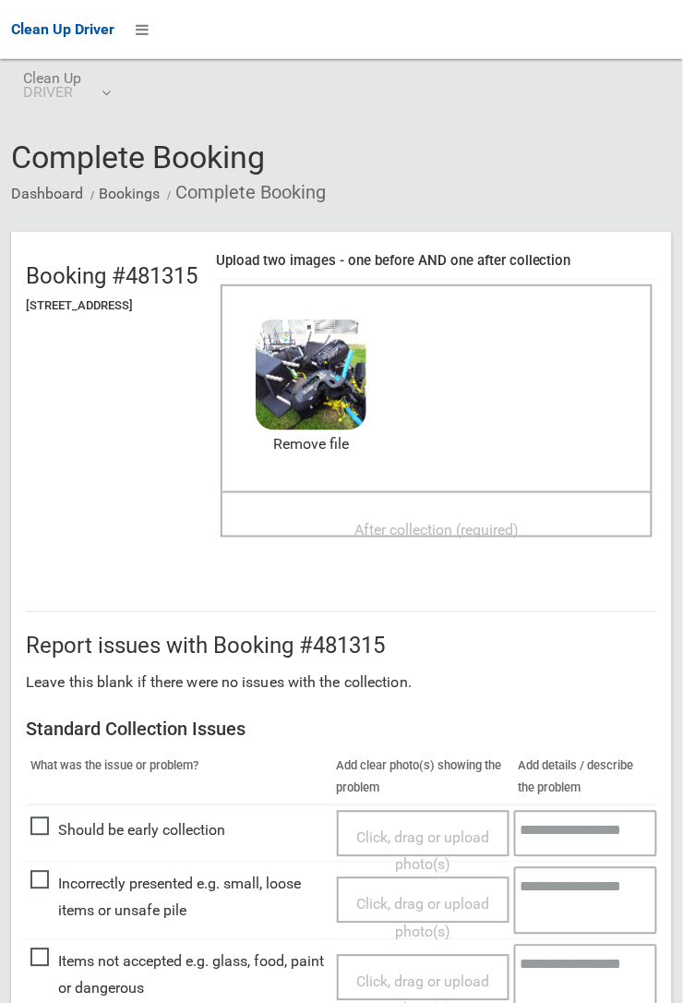
click at [464, 521] on span "After collection (required)" at bounding box center [437, 530] width 164 height 18
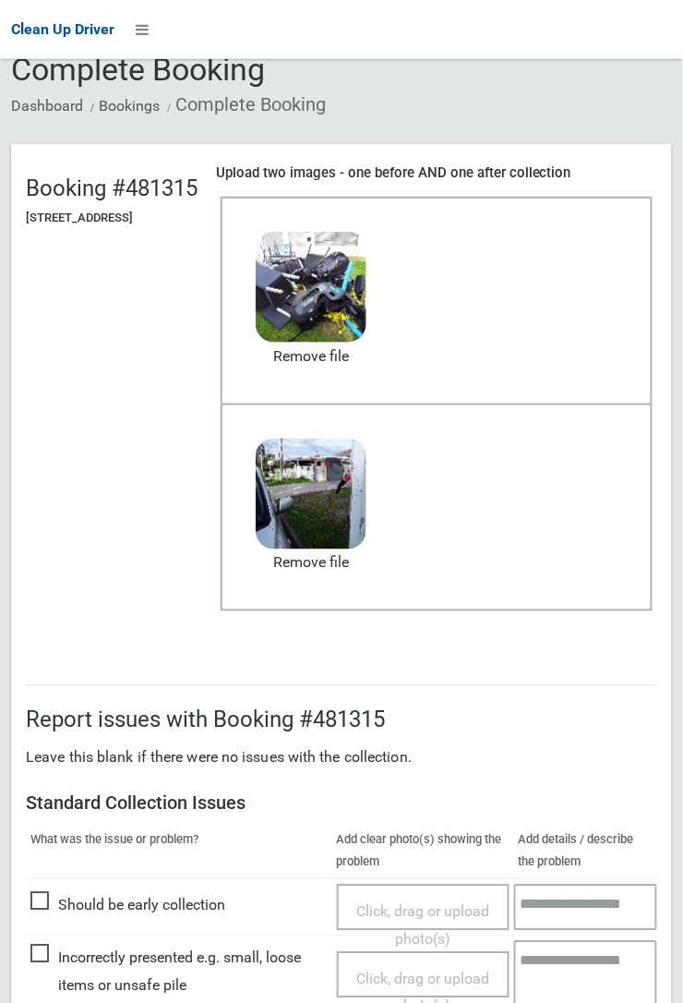
scroll to position [1013, 0]
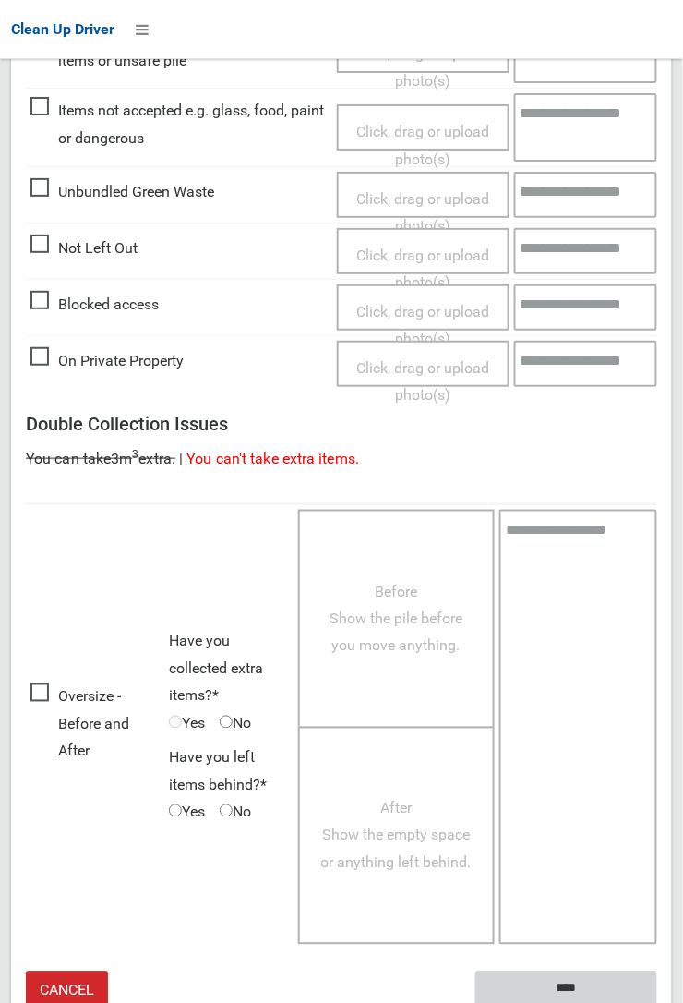
click at [657, 1002] on input "****" at bounding box center [567, 988] width 182 height 34
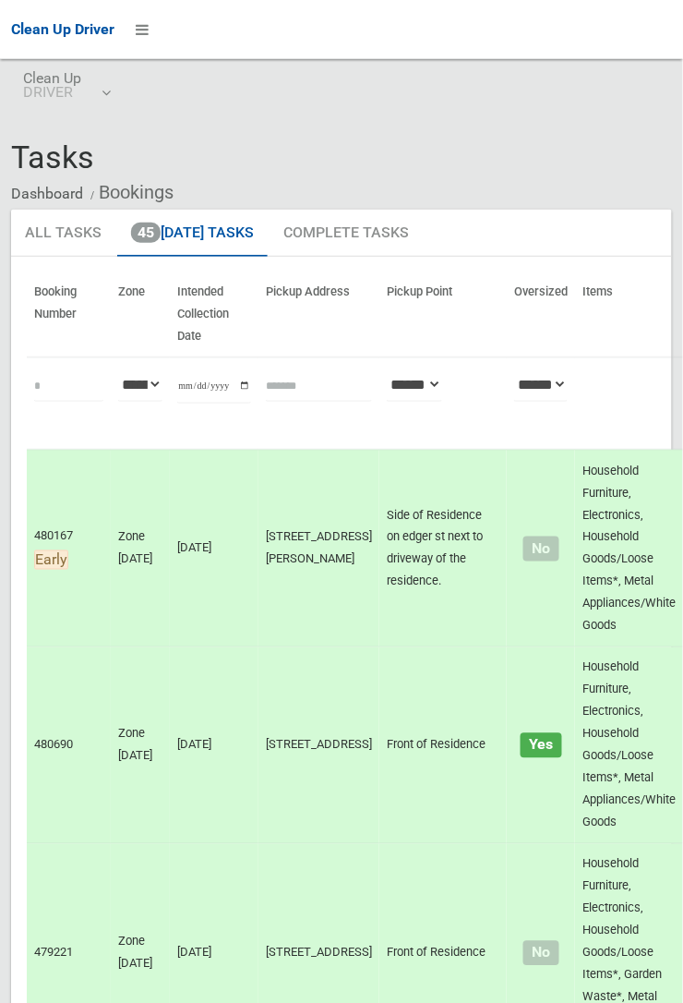
click at [672, 140] on div "Tasks Dashboard Bookings" at bounding box center [341, 174] width 661 height 69
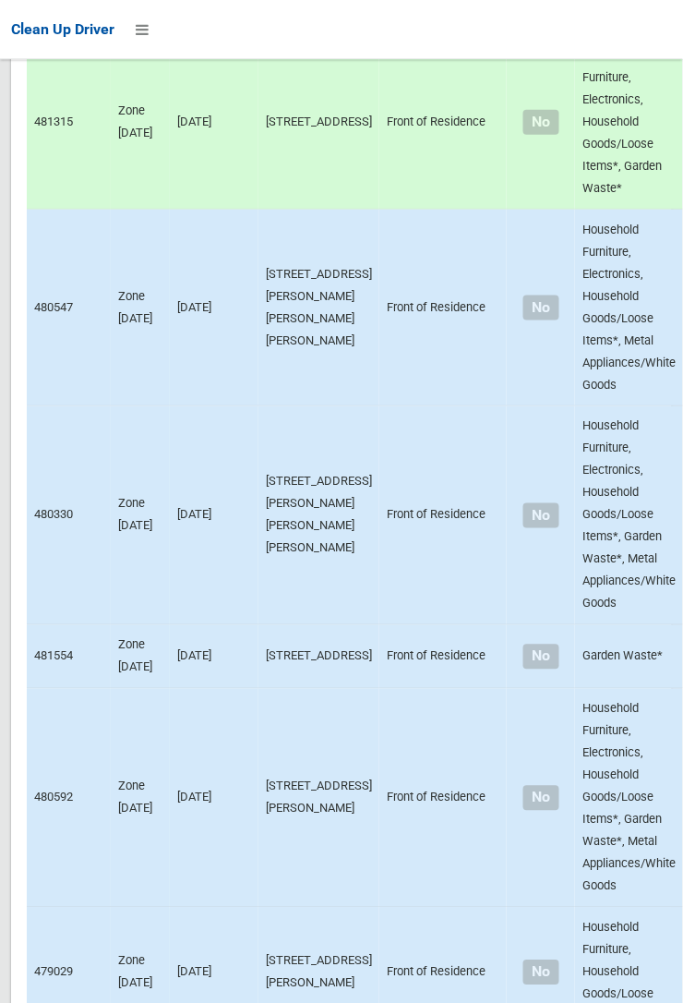
scroll to position [10821, 0]
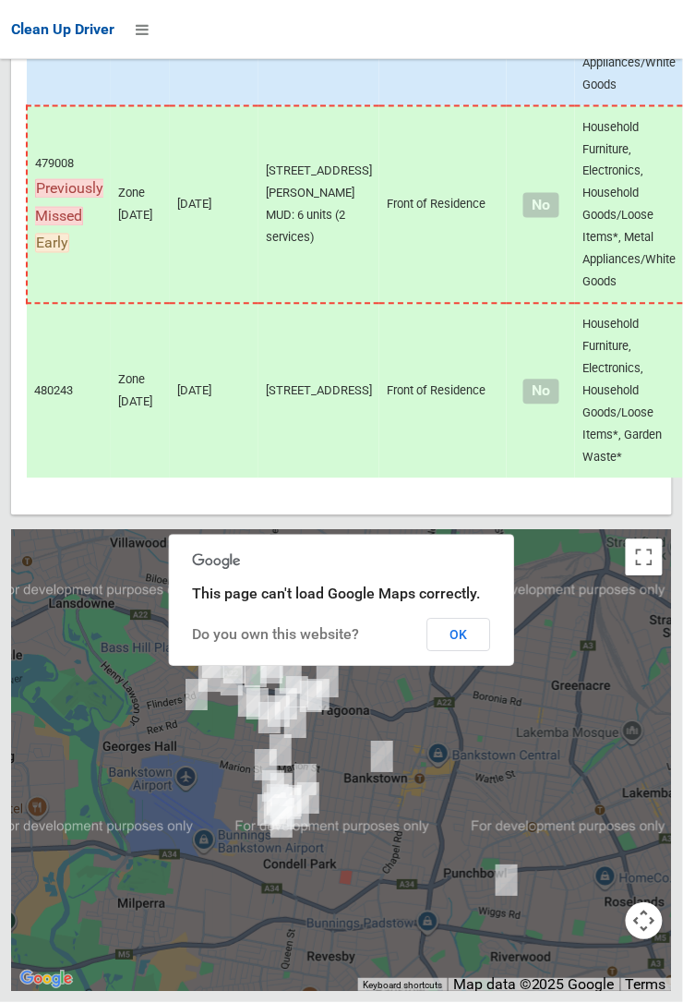
click at [466, 652] on button "OK" at bounding box center [459, 635] width 64 height 33
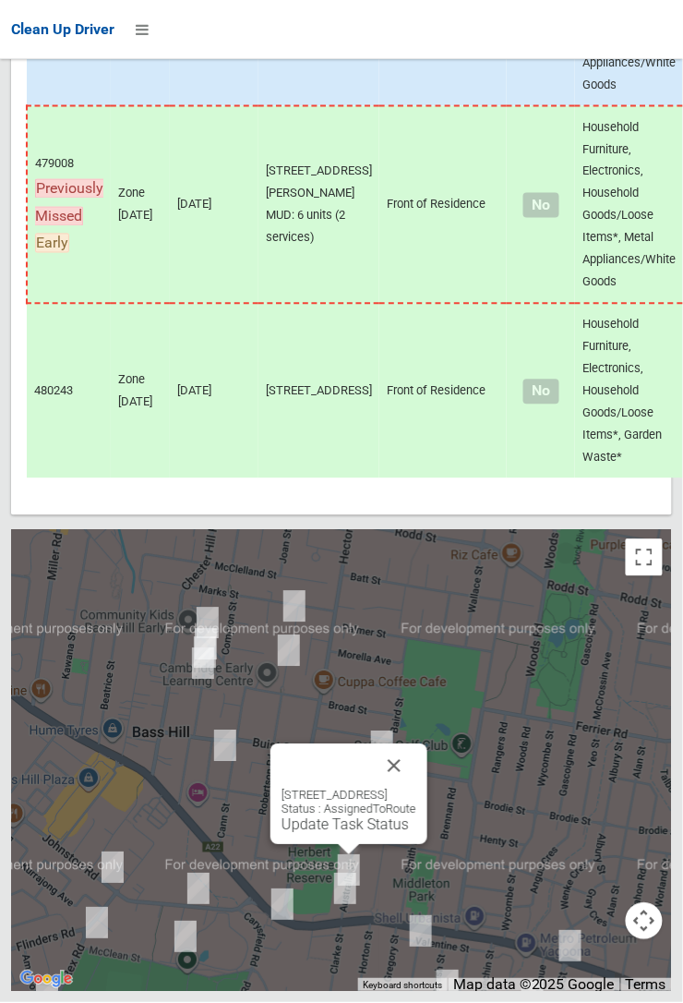
click at [416, 789] on button "Close" at bounding box center [394, 766] width 44 height 44
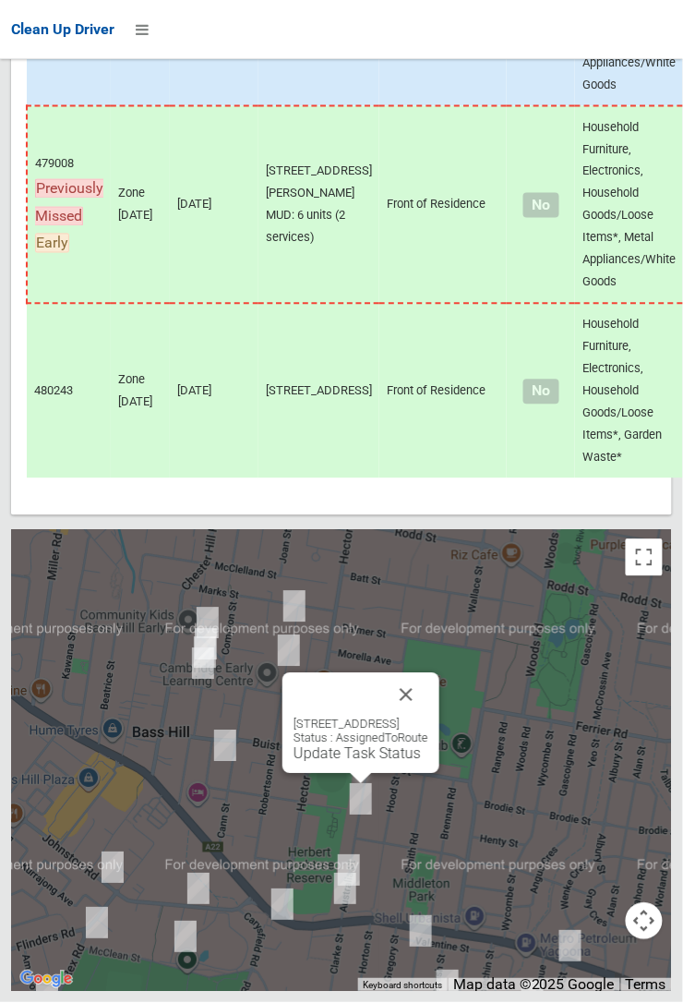
click at [428, 717] on button "Close" at bounding box center [406, 695] width 44 height 44
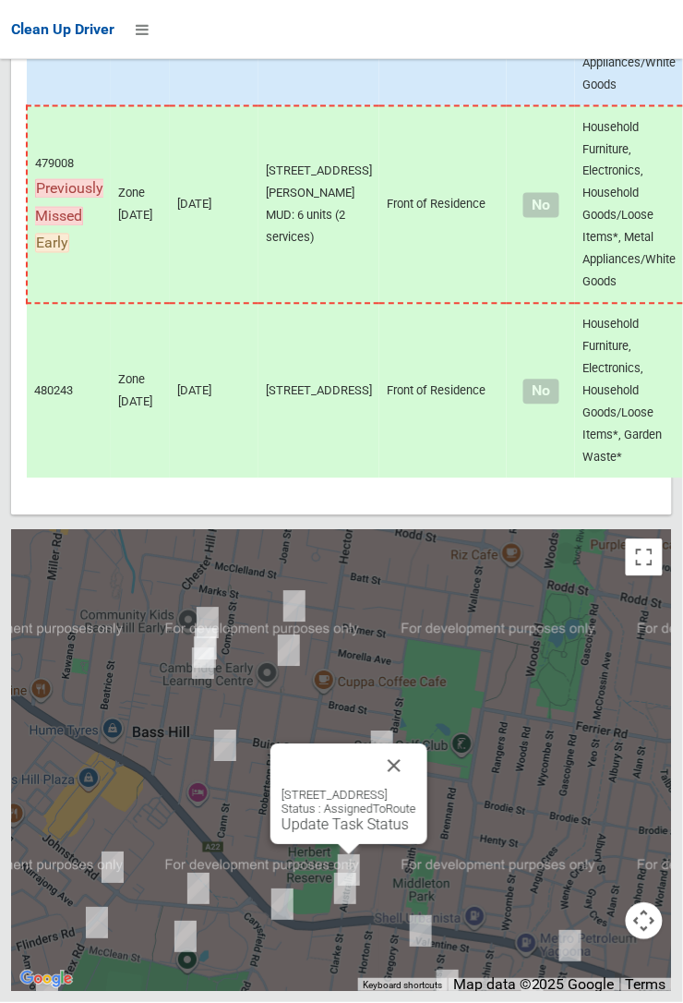
click at [337, 834] on div "80 Australia Street, BASS HILL NSW 2197 Status : AssignedToRoute Update Task St…" at bounding box center [349, 811] width 135 height 45
click at [338, 834] on link "Update Task Status" at bounding box center [345, 825] width 127 height 18
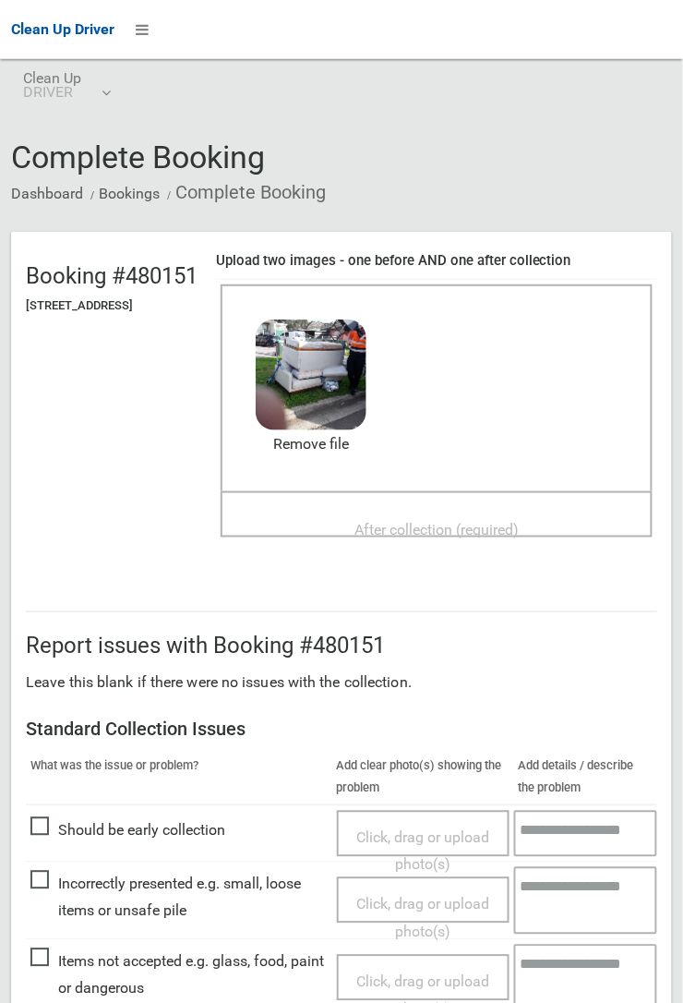
click at [421, 521] on span "After collection (required)" at bounding box center [437, 530] width 164 height 18
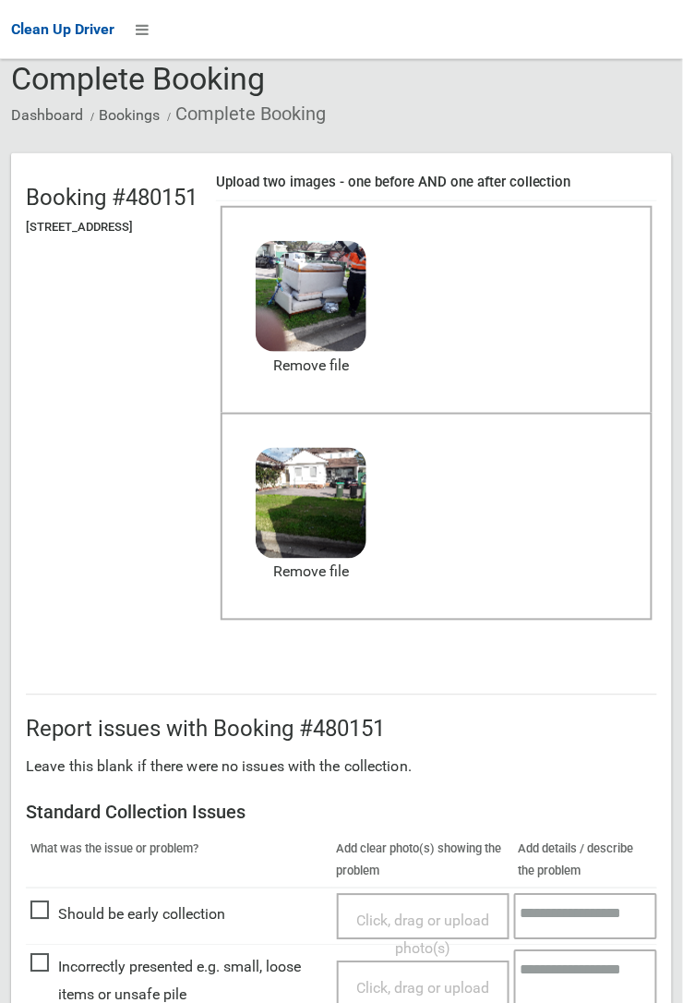
scroll to position [1013, 0]
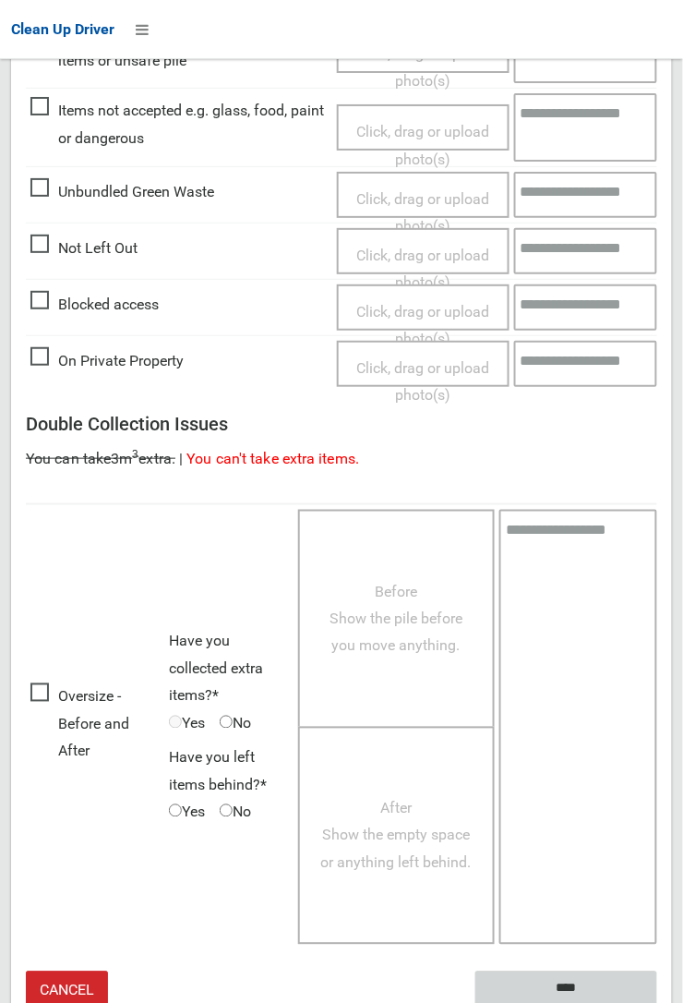
click at [566, 976] on input "****" at bounding box center [567, 988] width 182 height 34
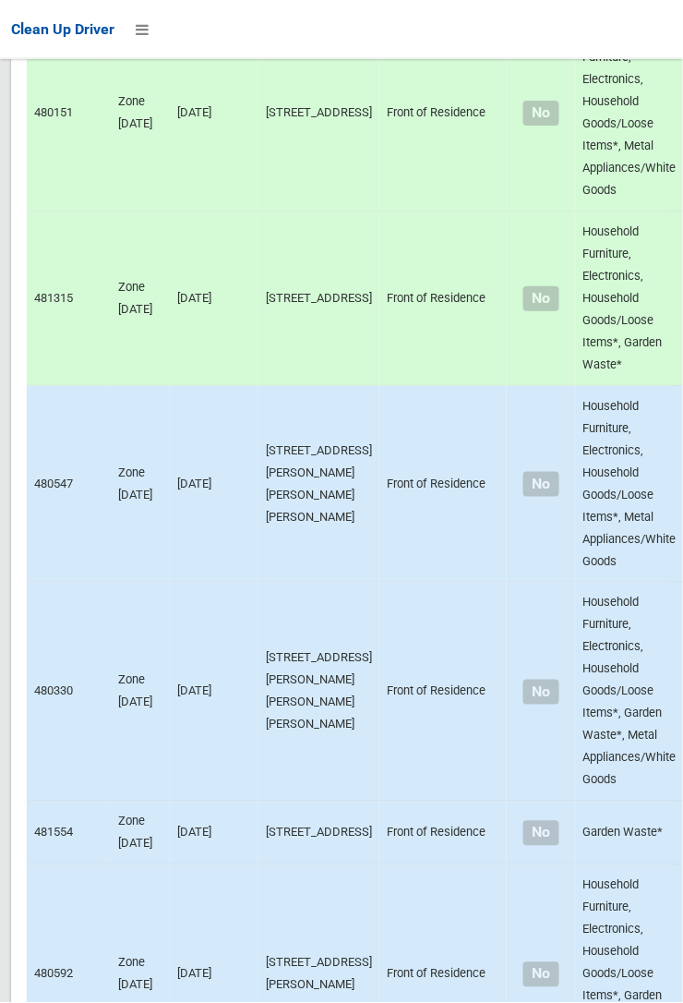
scroll to position [10821, 0]
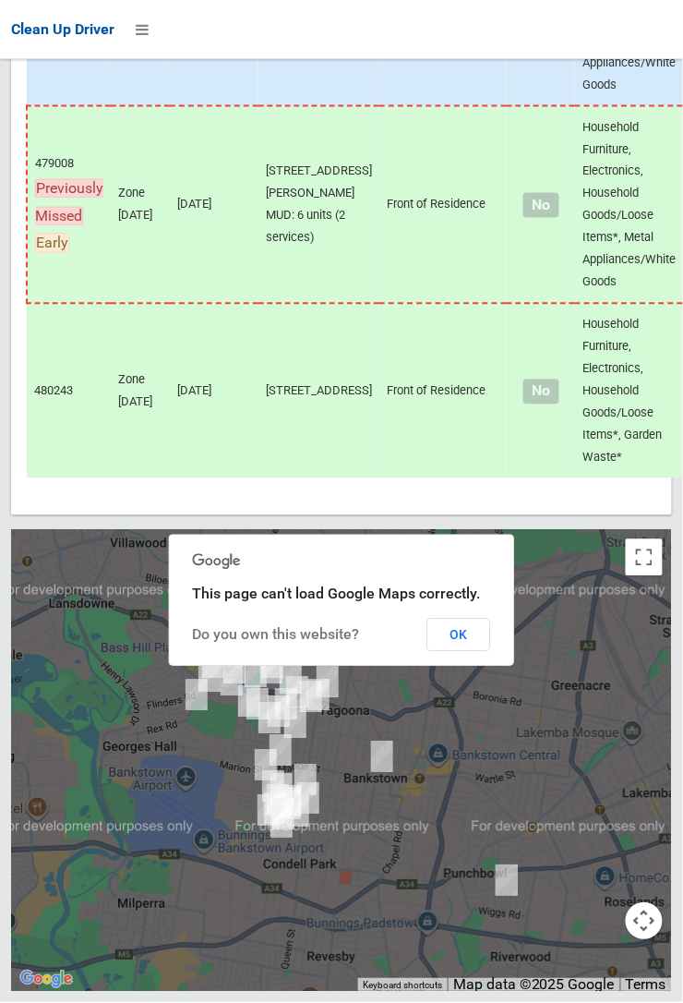
click at [491, 652] on button "OK" at bounding box center [459, 635] width 64 height 33
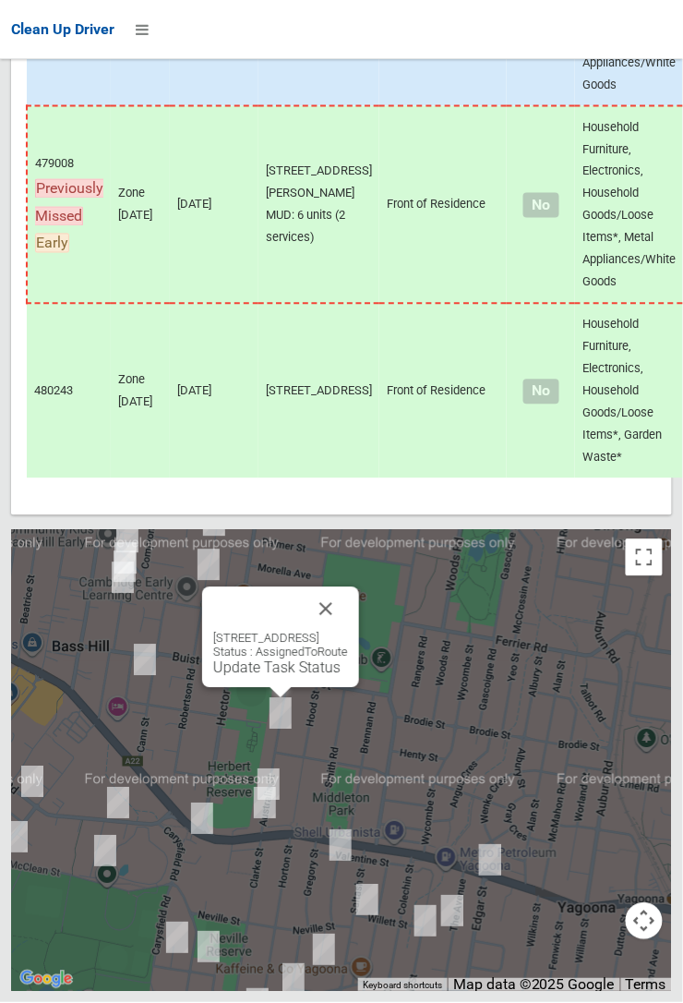
click at [301, 677] on div "38 Australia Street, BASS HILL NSW 2197 Status : AssignedToRoute Update Task St…" at bounding box center [280, 654] width 135 height 45
click at [251, 677] on link "Update Task Status" at bounding box center [276, 668] width 127 height 18
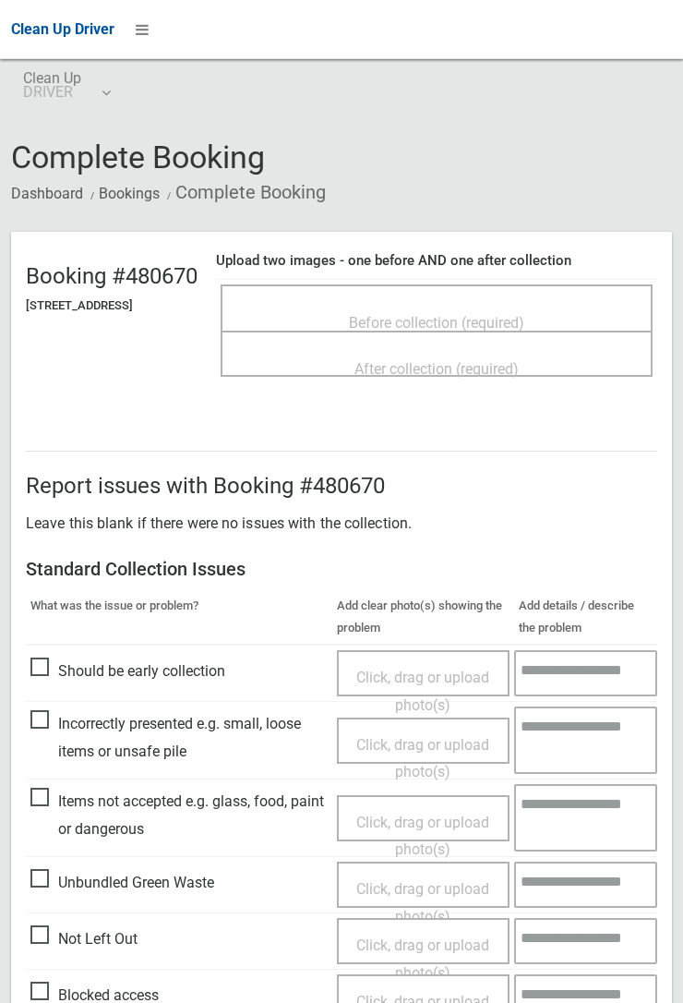
click at [410, 314] on span "Before collection (required)" at bounding box center [436, 323] width 175 height 18
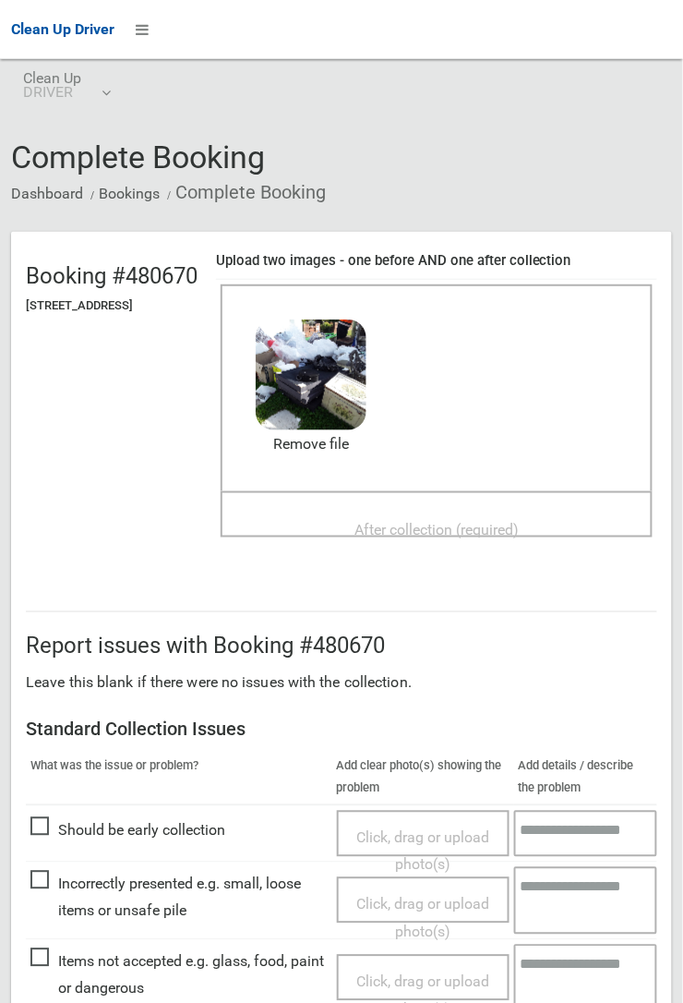
click at [396, 521] on span "After collection (required)" at bounding box center [437, 530] width 164 height 18
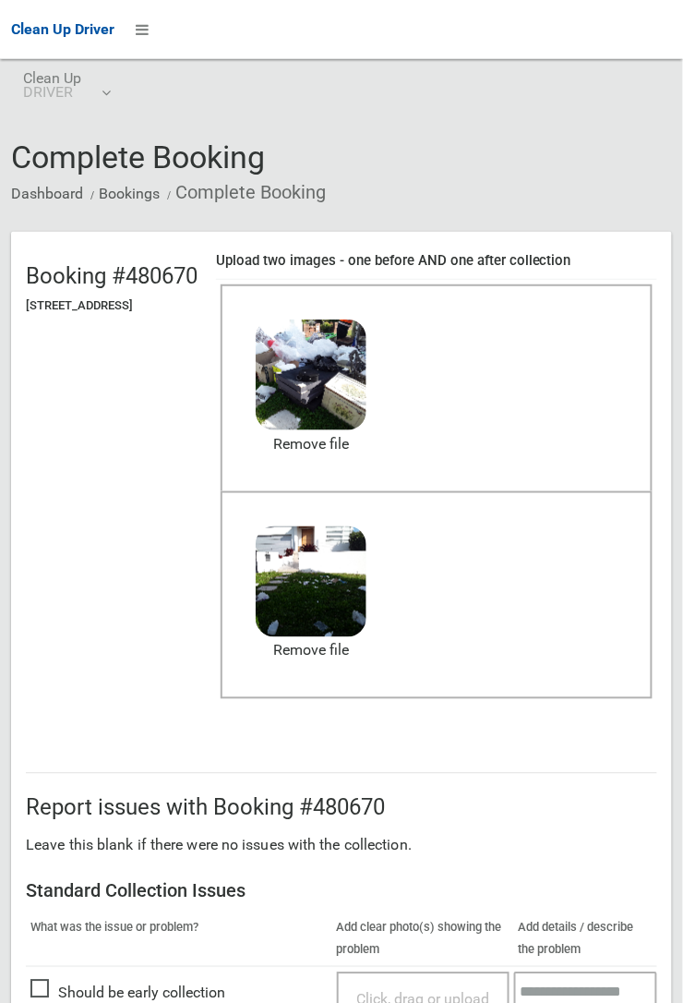
scroll to position [1013, 0]
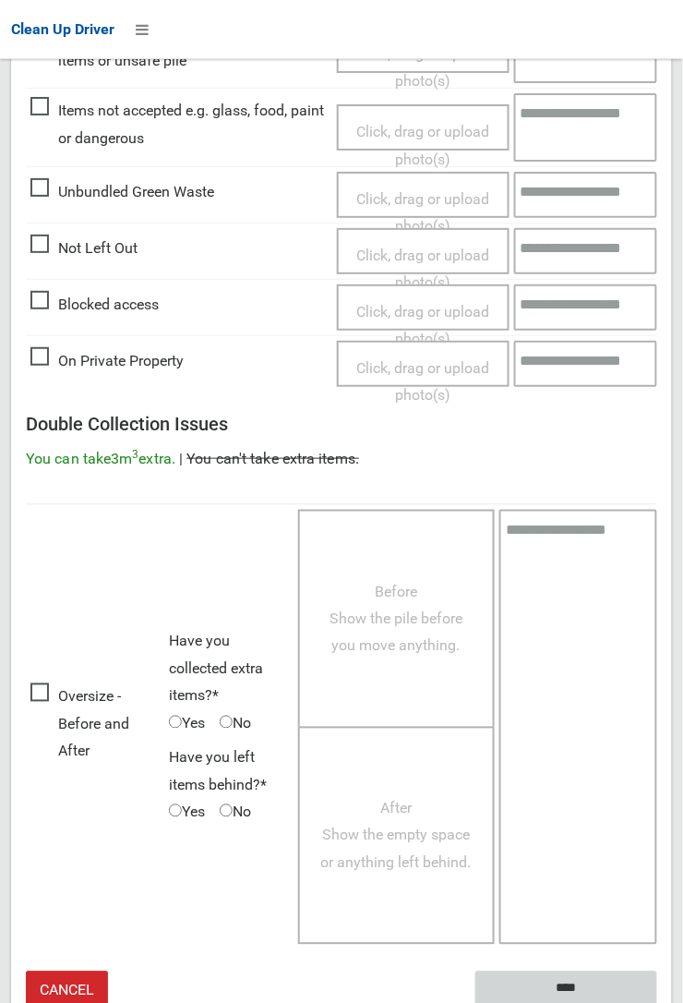
click at [569, 989] on input "****" at bounding box center [567, 988] width 182 height 34
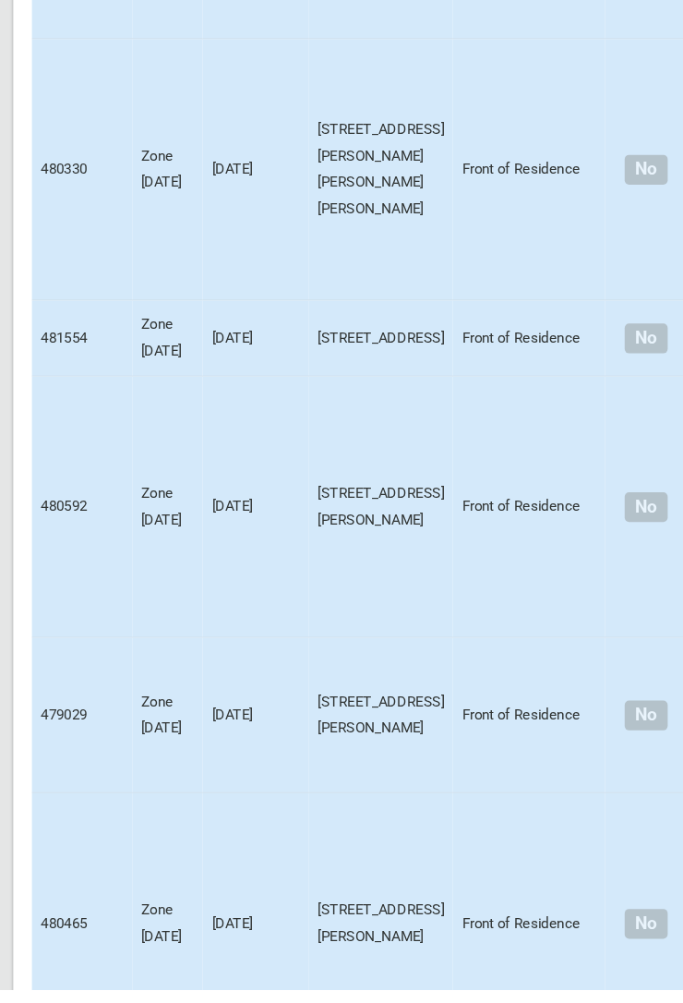
scroll to position [10821, 0]
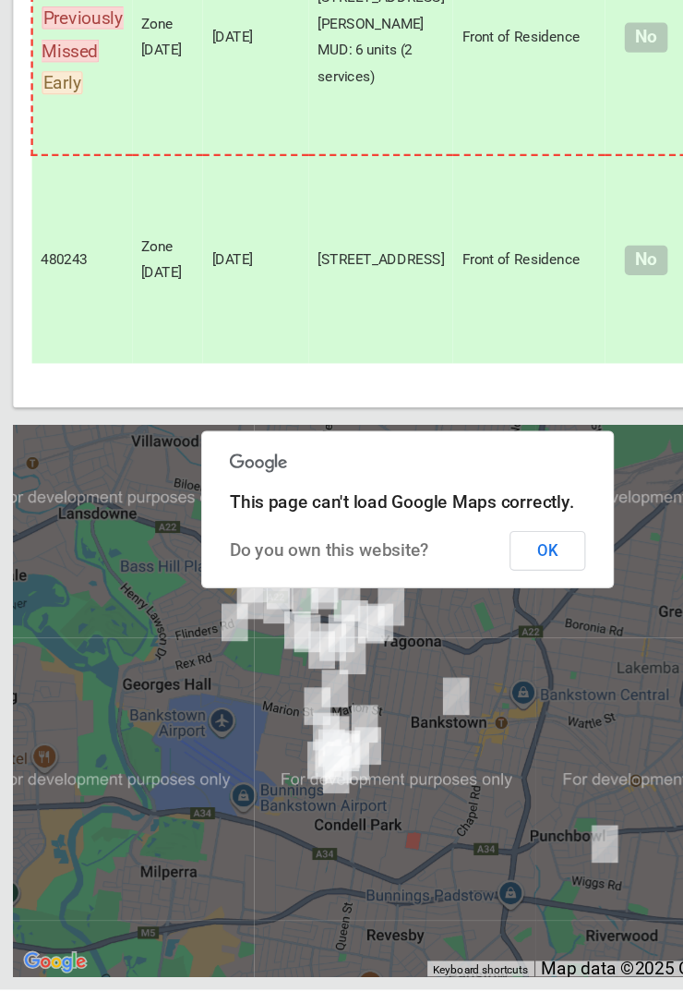
click at [491, 652] on button "OK" at bounding box center [459, 635] width 64 height 33
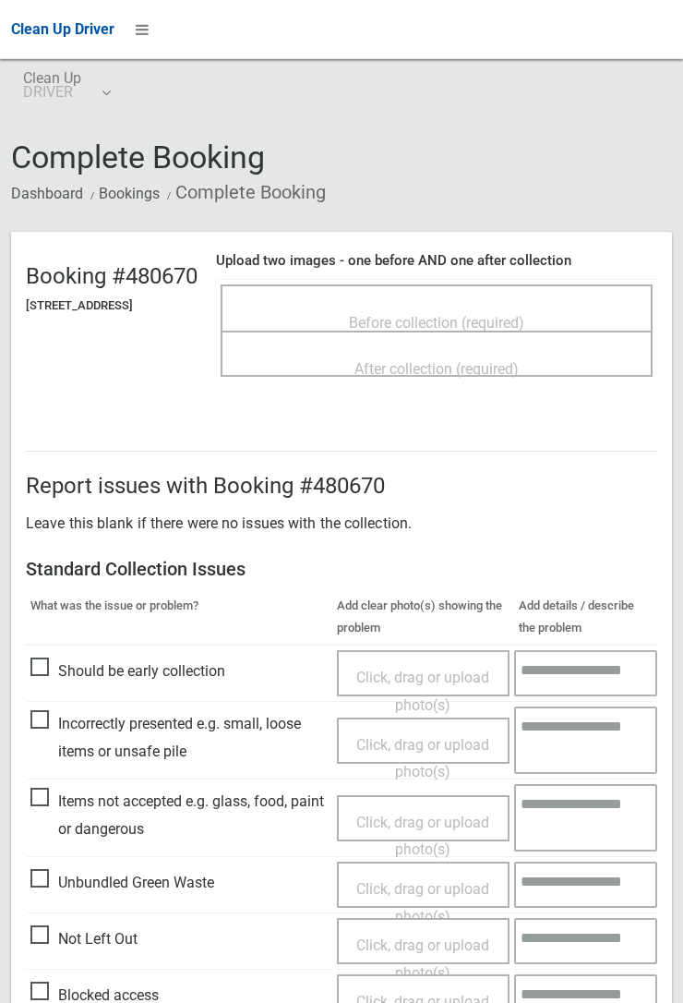
scroll to position [755, 0]
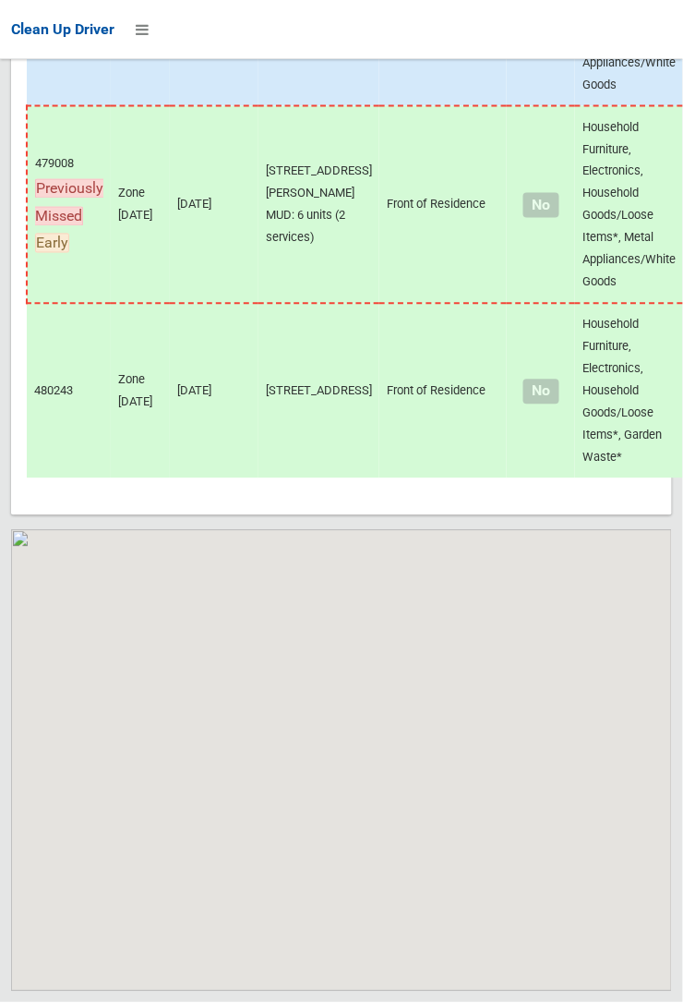
scroll to position [10821, 0]
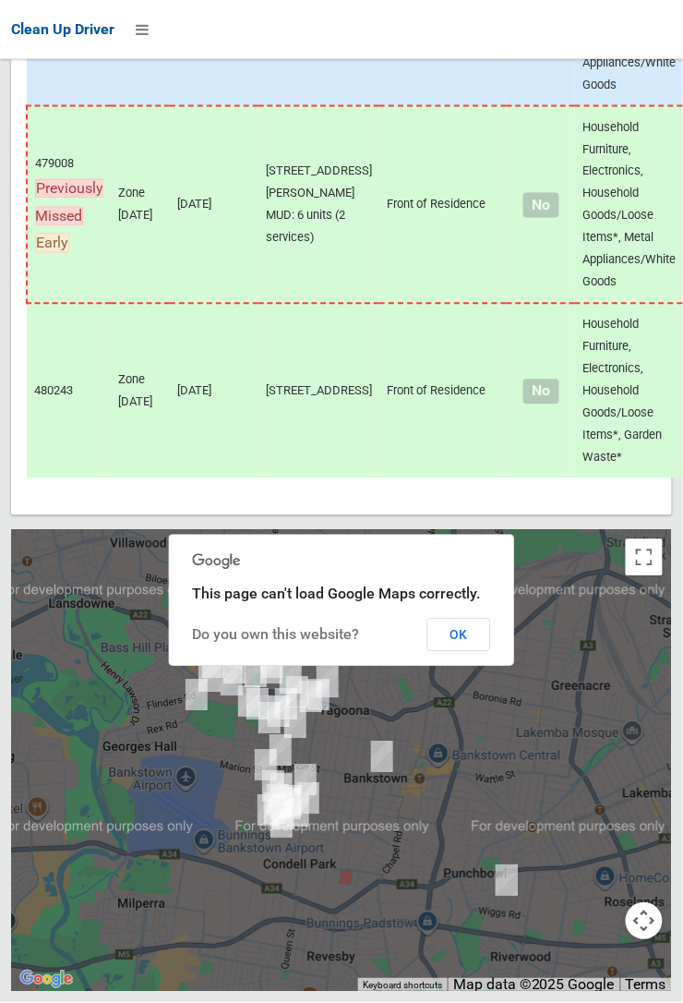
click at [491, 652] on button "OK" at bounding box center [459, 635] width 64 height 33
